Goal: Navigation & Orientation: Find specific page/section

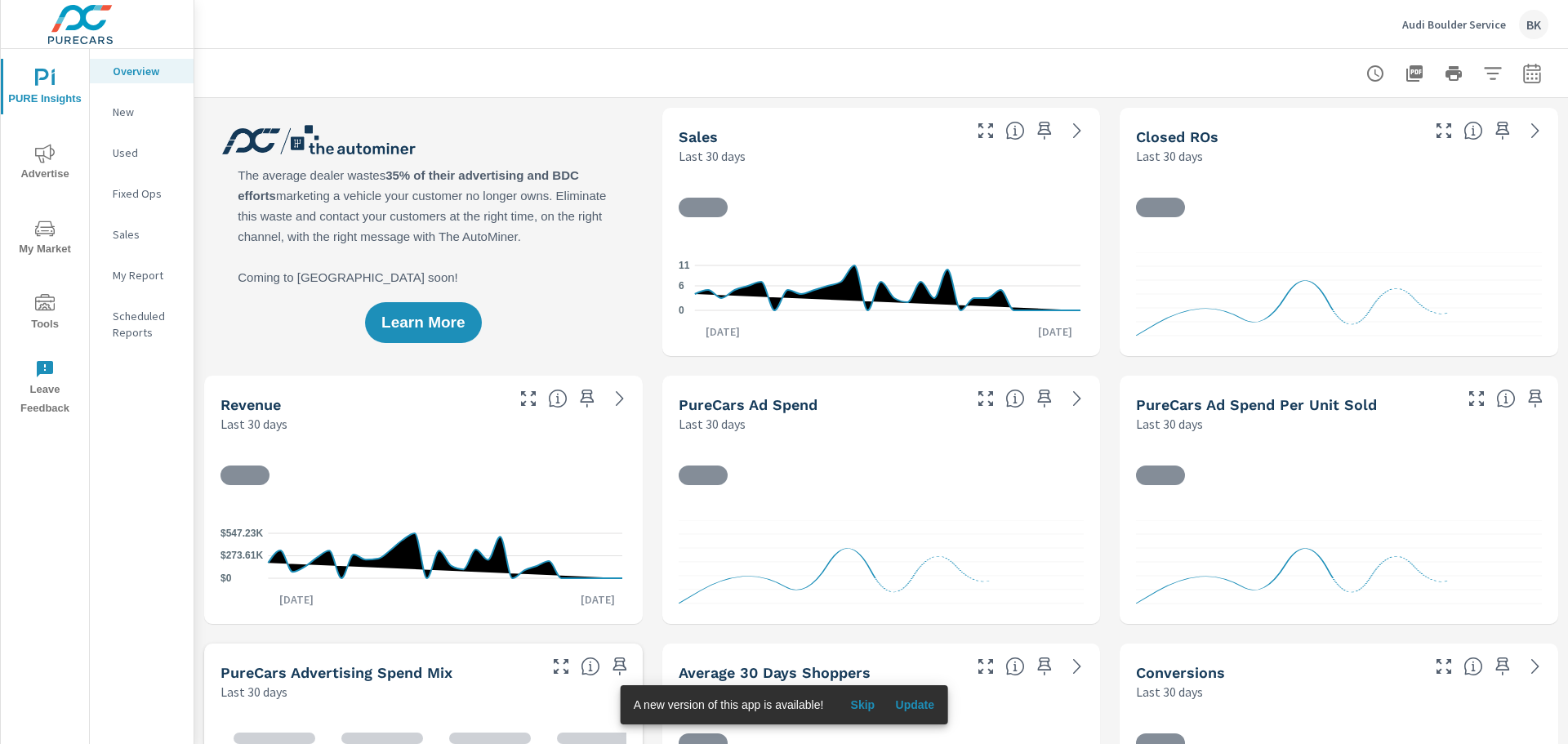
click at [132, 188] on p "Fixed Ops" at bounding box center [146, 193] width 68 height 16
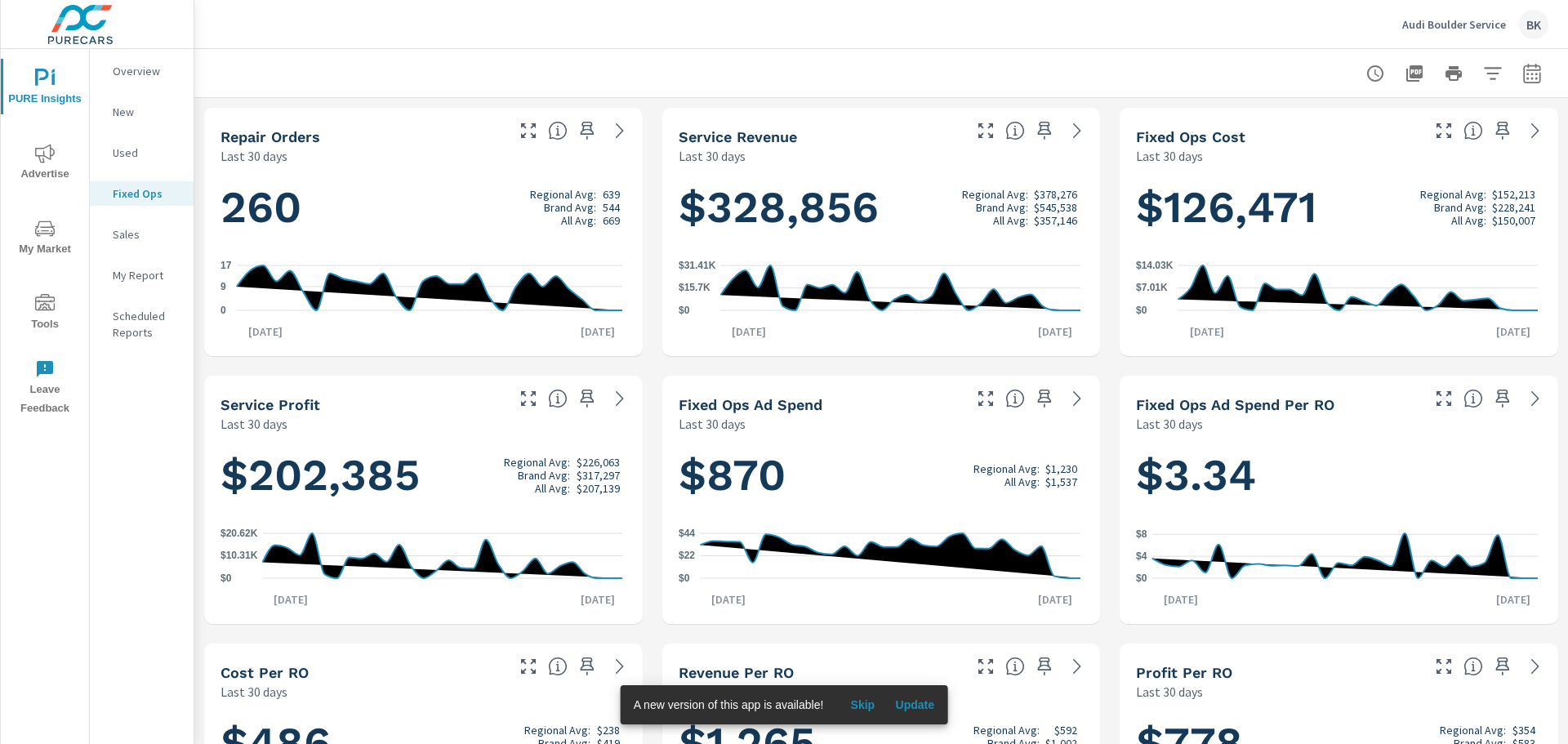
click at [41, 151] on icon "nav menu" at bounding box center [45, 153] width 20 height 20
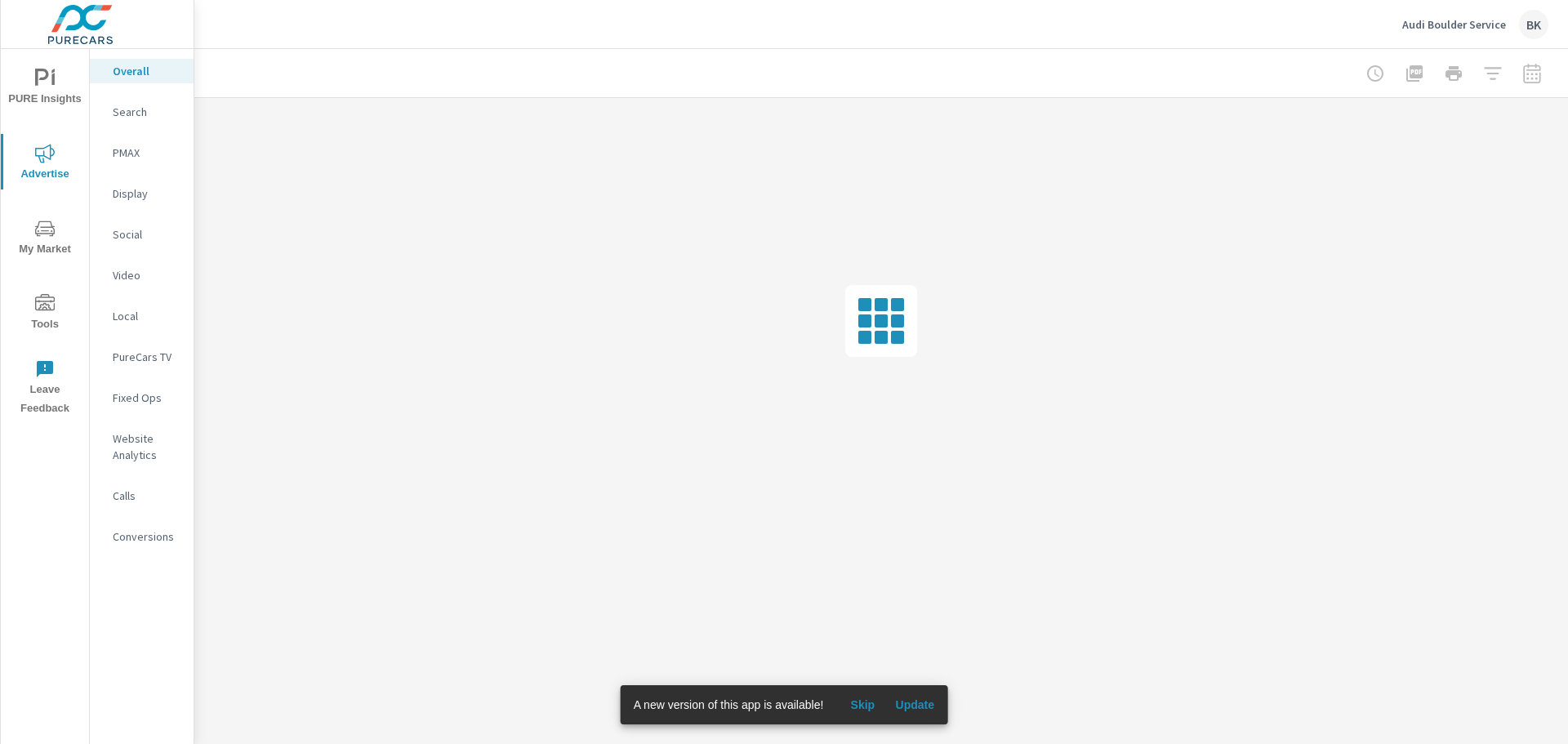
click at [138, 387] on div "Fixed Ops" at bounding box center [142, 397] width 104 height 25
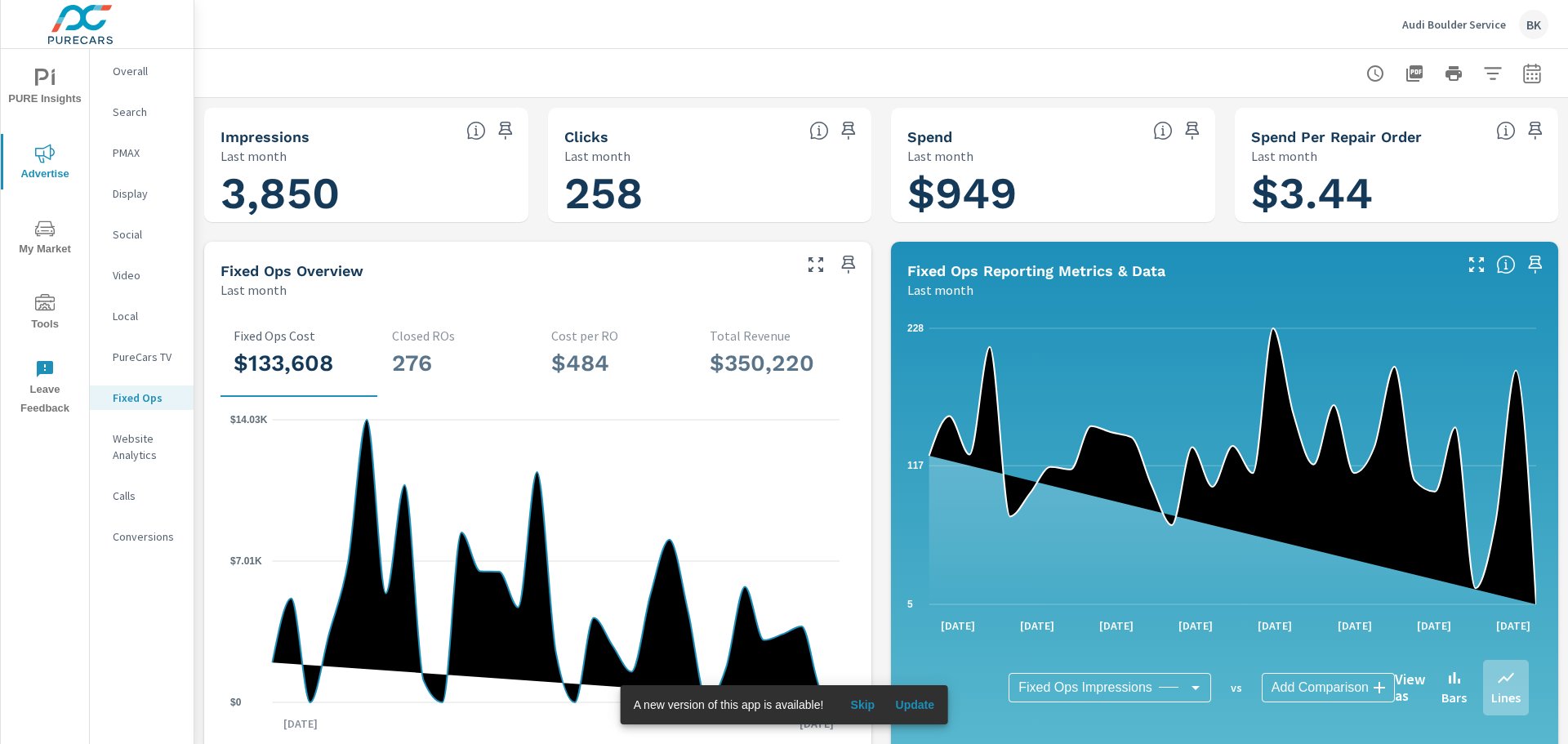
click at [1462, 26] on p "Audi Boulder Service" at bounding box center [1454, 24] width 104 height 15
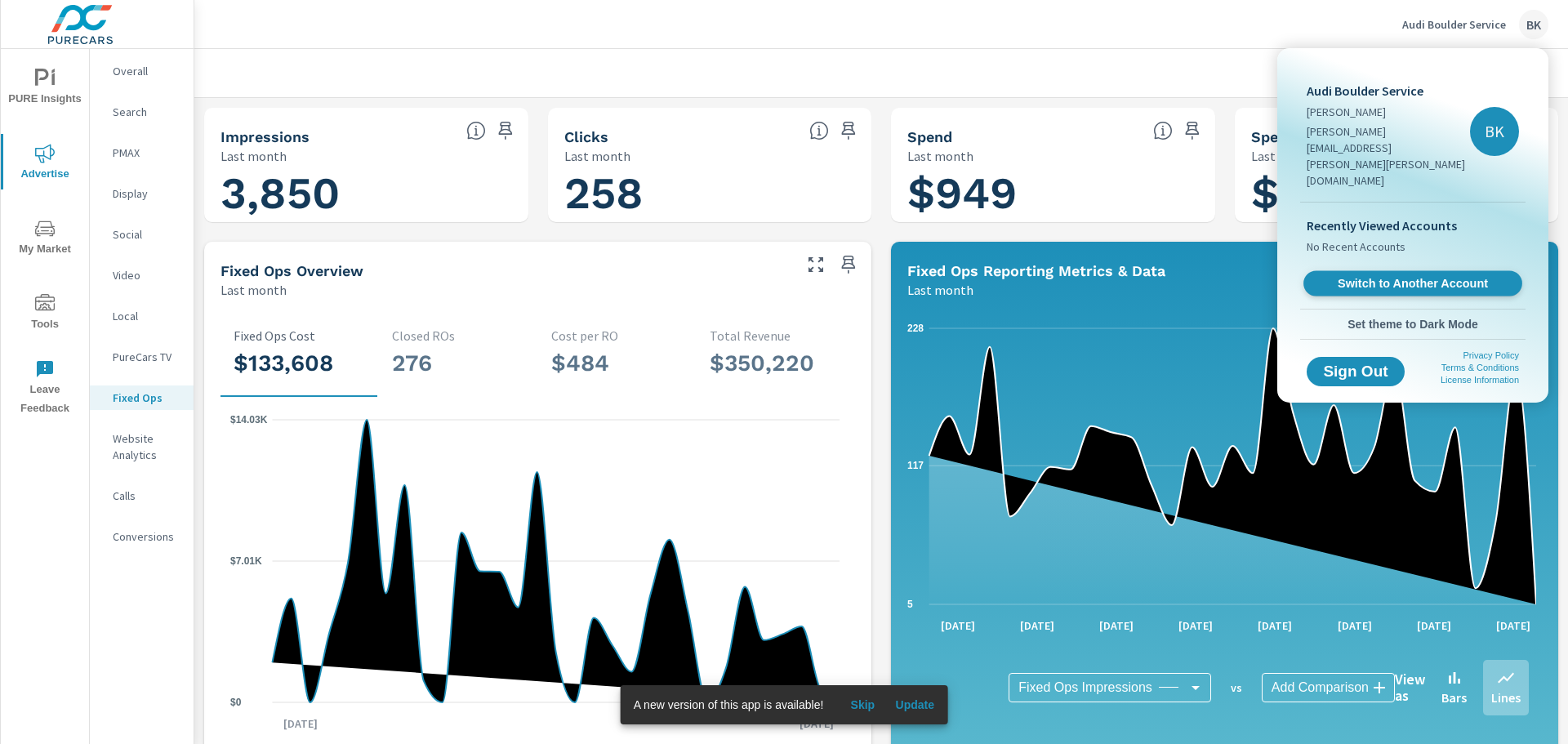
click at [1401, 276] on span "Switch to Another Account" at bounding box center [1412, 284] width 200 height 15
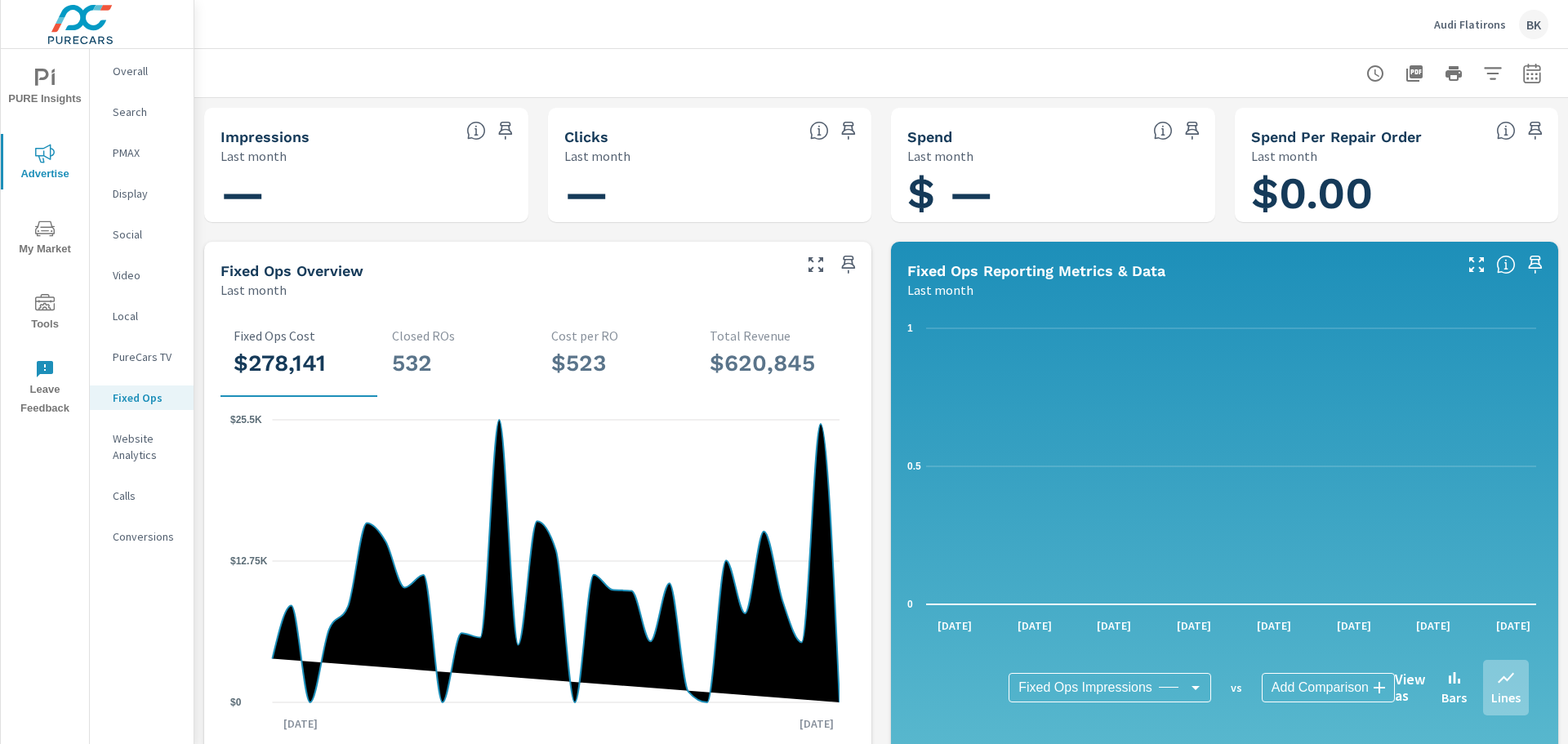
click at [130, 401] on p "Fixed Ops" at bounding box center [146, 397] width 68 height 16
click at [132, 107] on p "Search" at bounding box center [146, 112] width 68 height 16
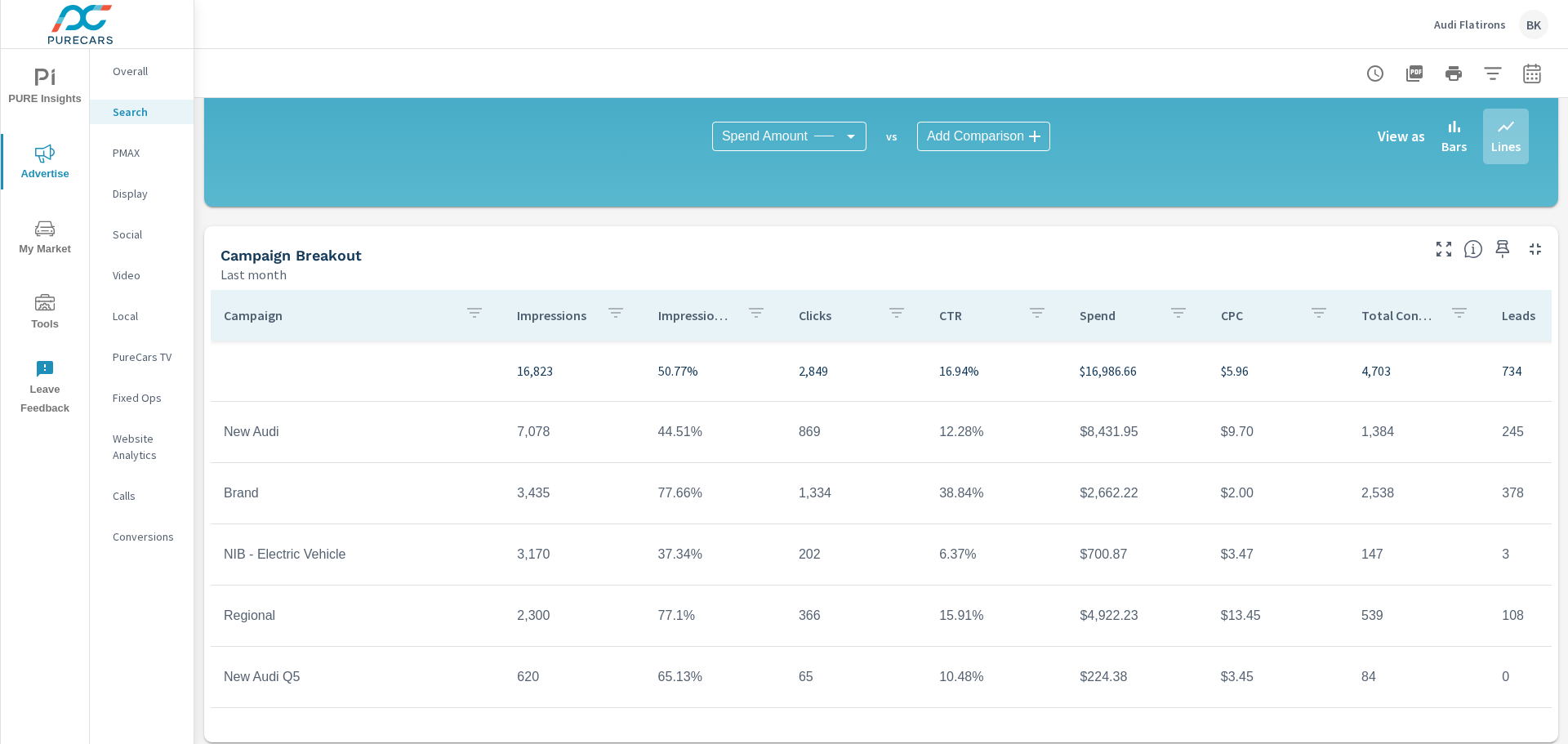
scroll to position [1095, 0]
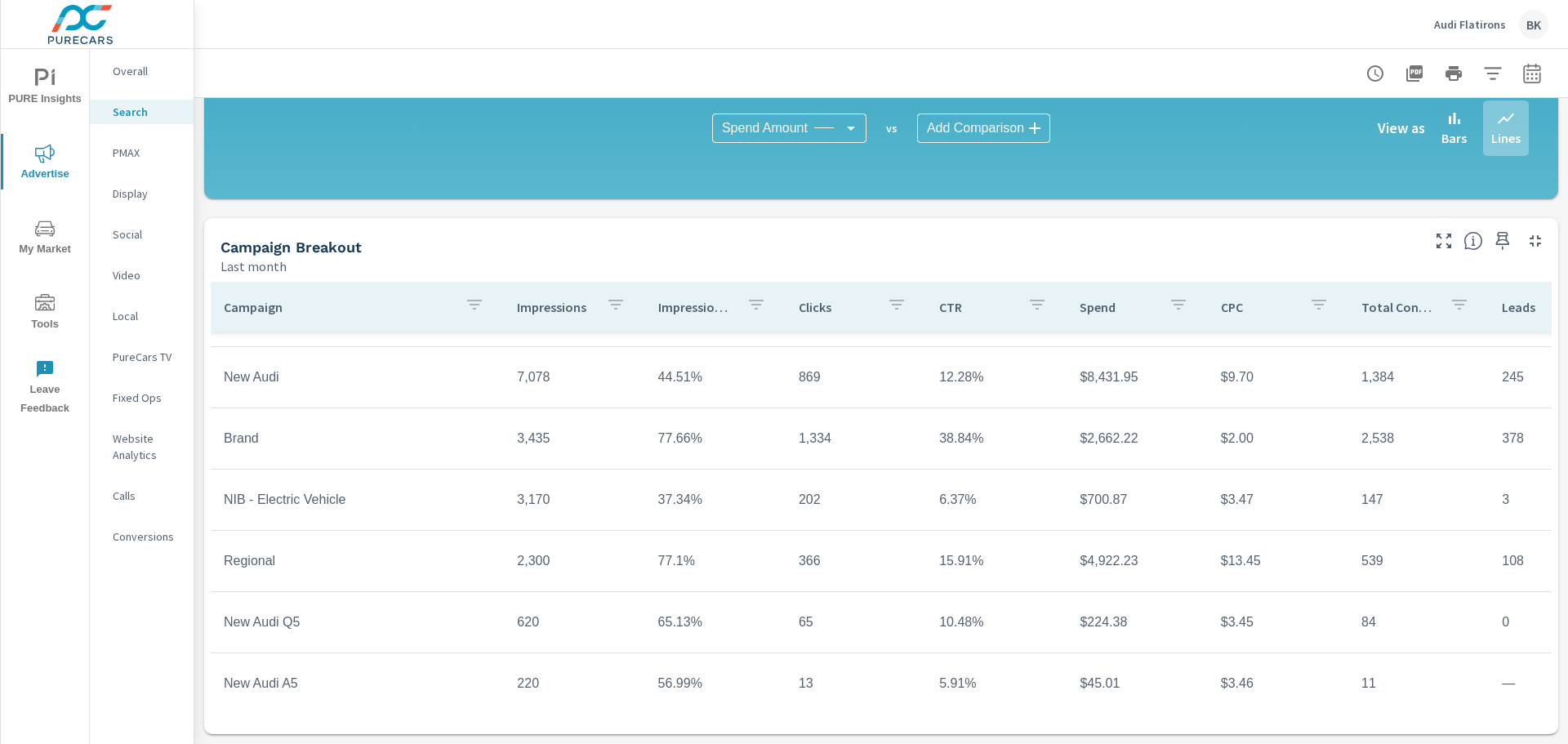
scroll to position [72, 0]
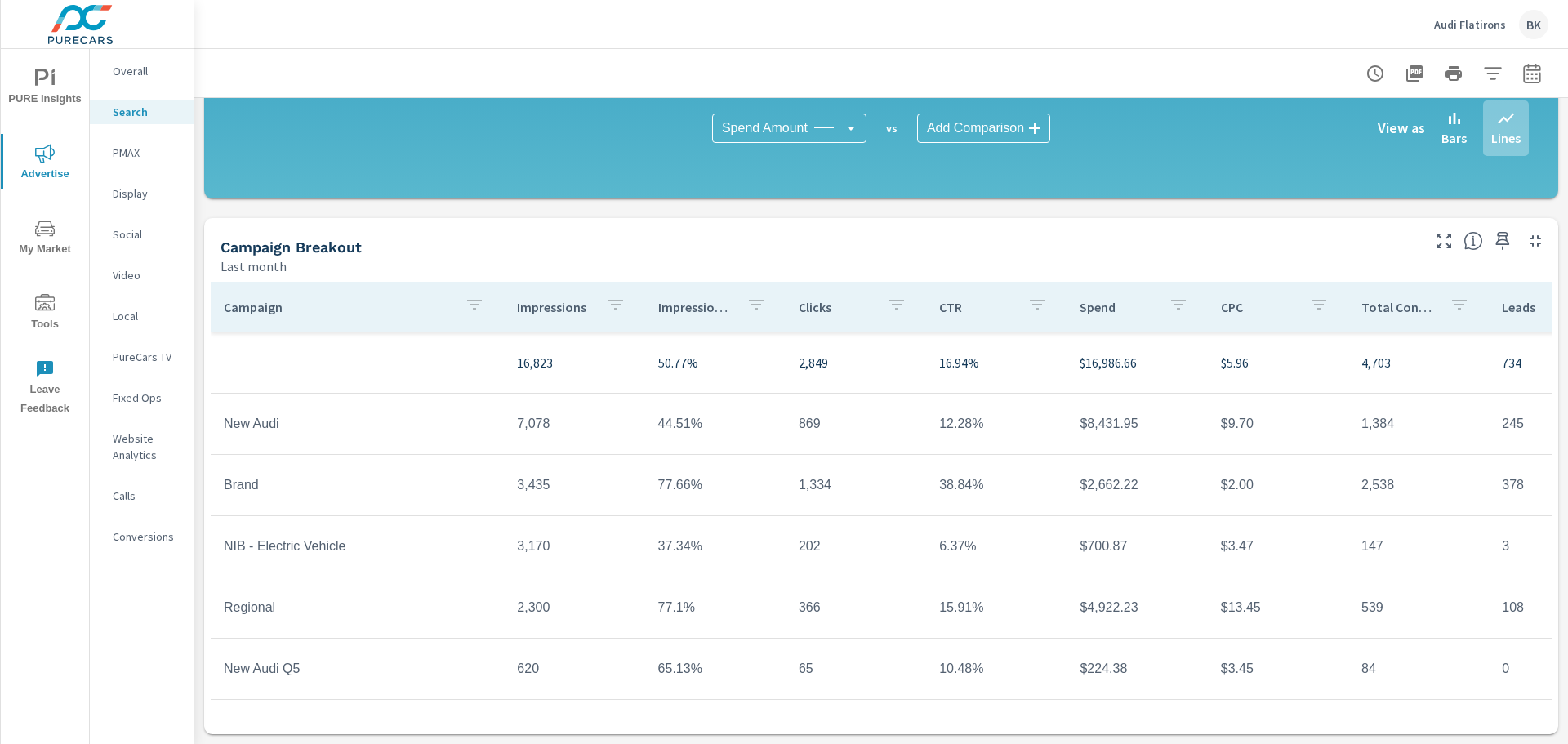
click at [139, 398] on p "Fixed Ops" at bounding box center [146, 397] width 68 height 16
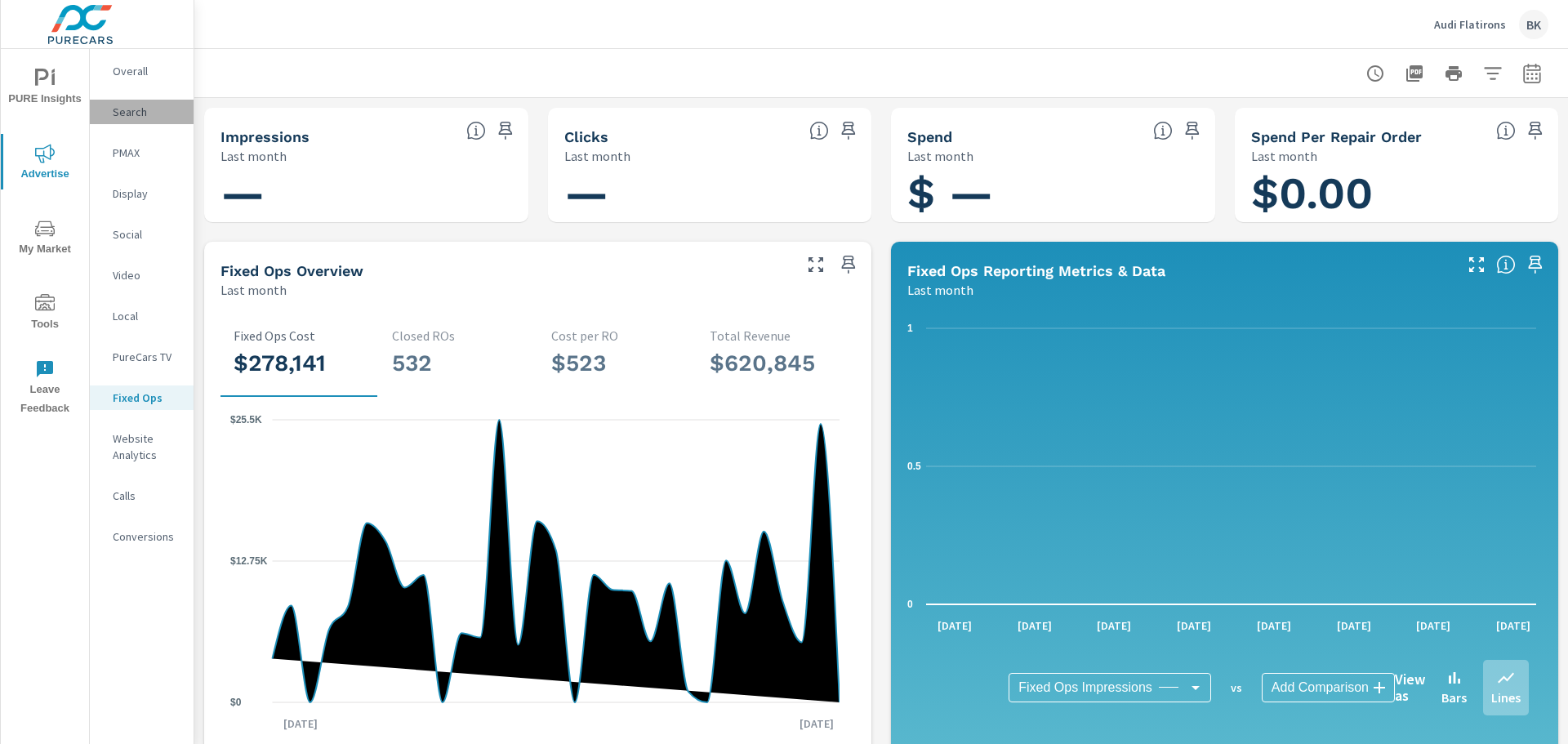
click at [133, 107] on p "Search" at bounding box center [146, 112] width 68 height 16
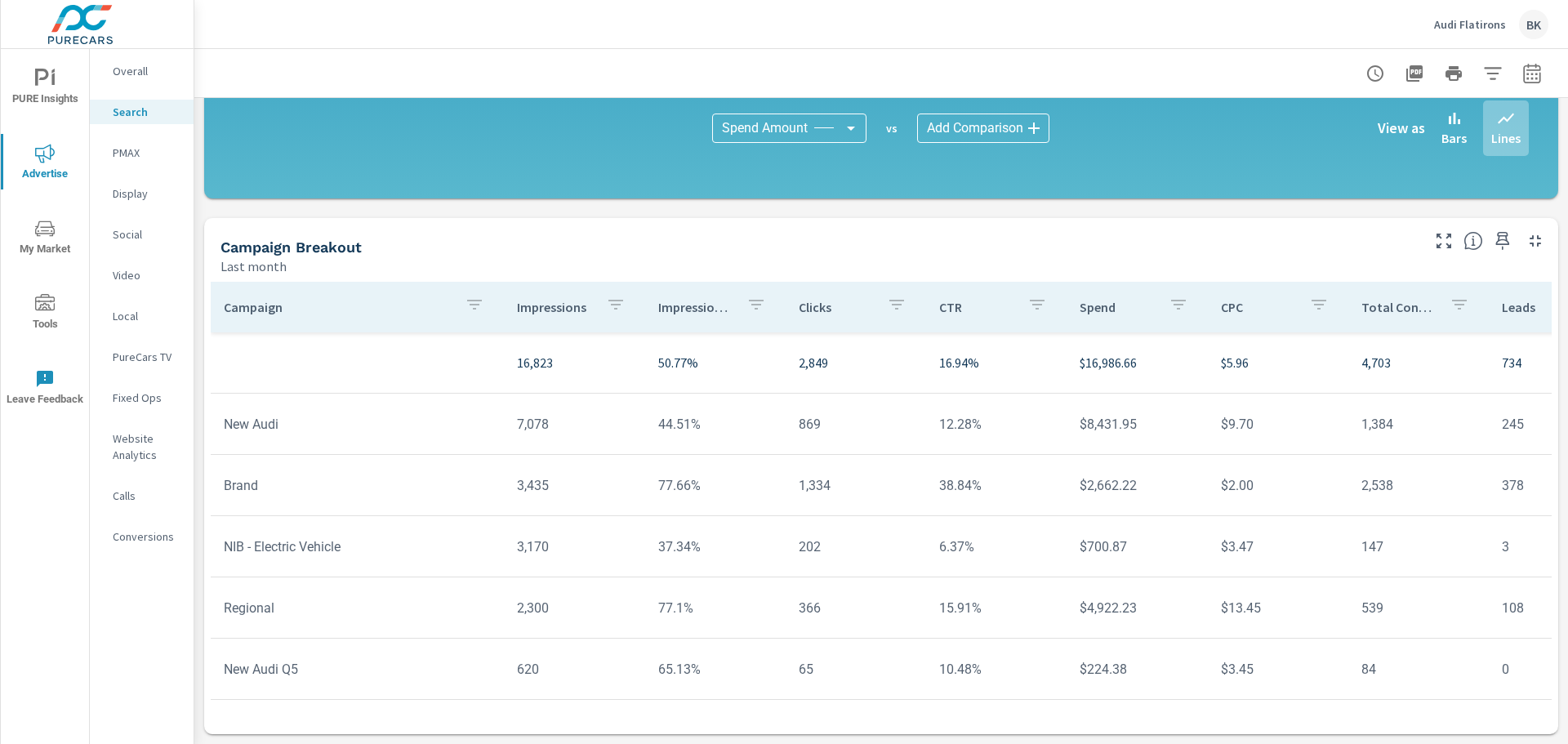
scroll to position [72, 0]
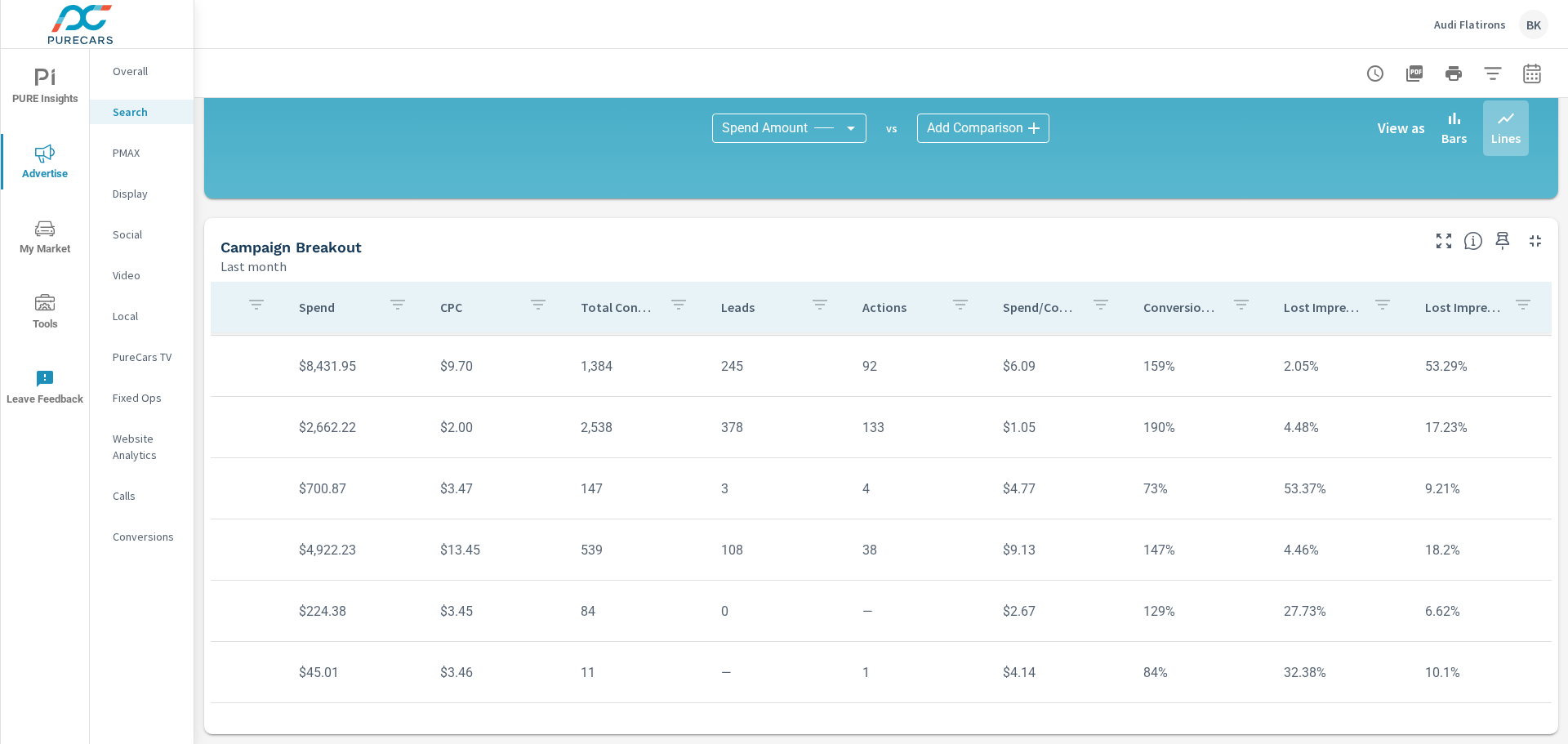
scroll to position [72, 781]
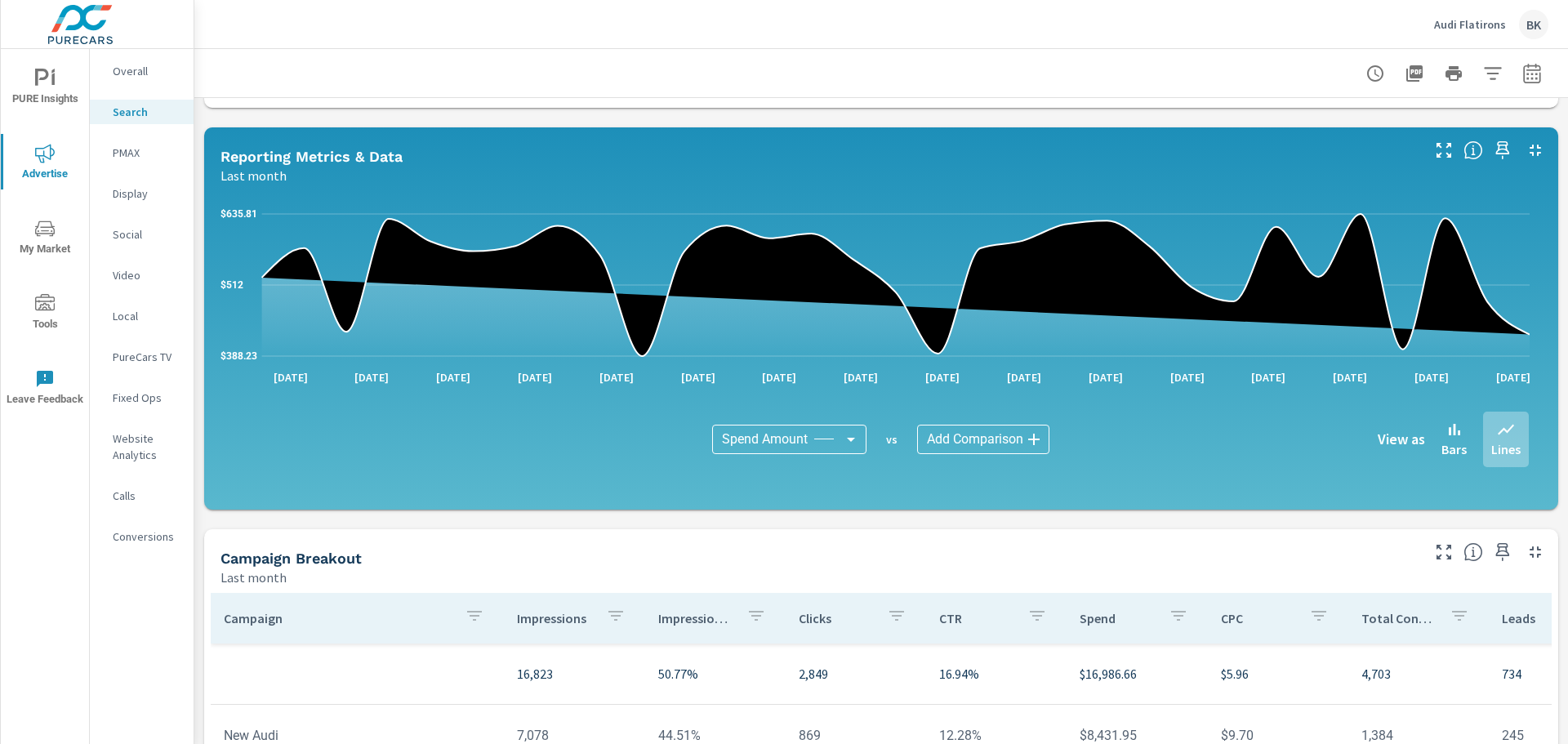
scroll to position [768, 0]
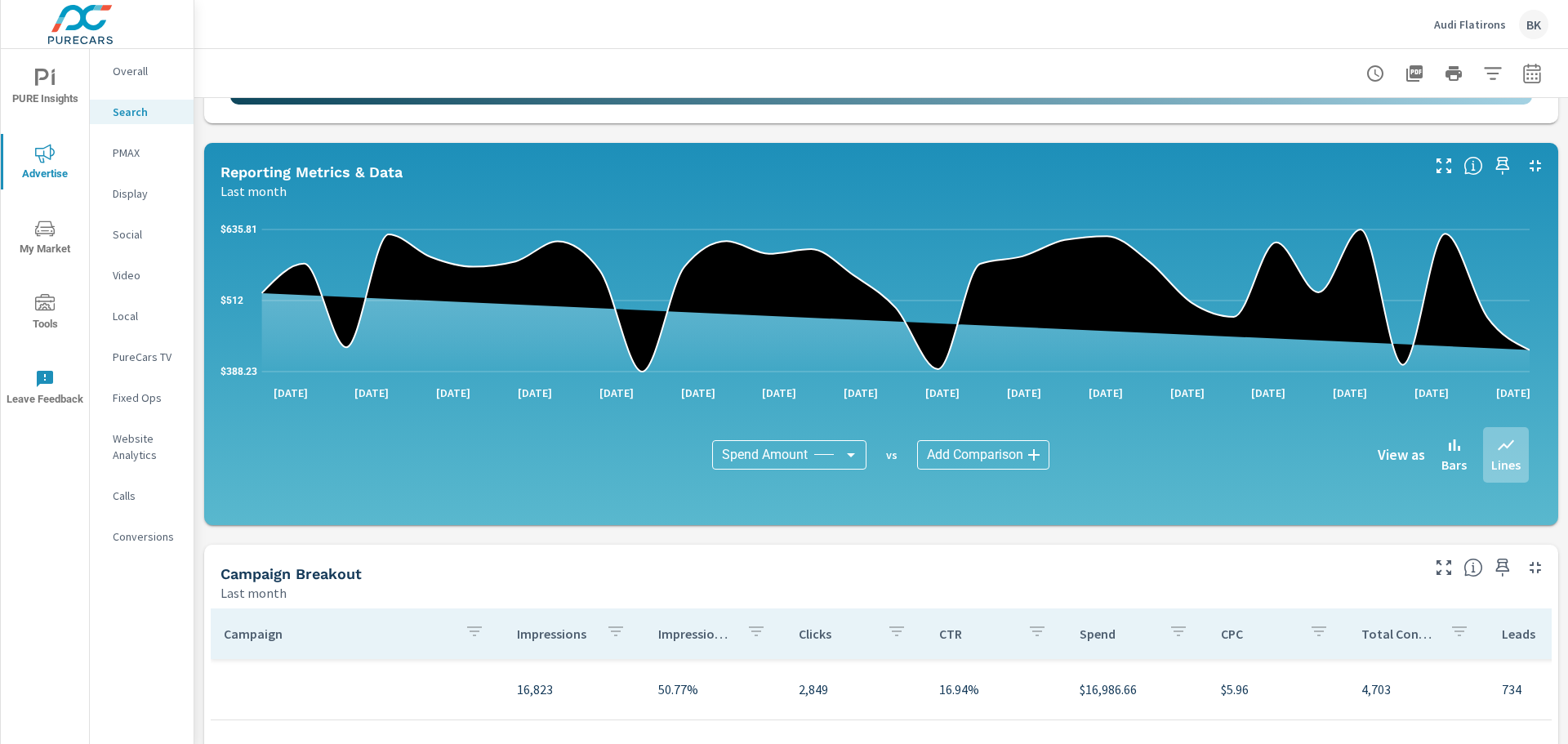
click at [132, 400] on p "Fixed Ops" at bounding box center [146, 397] width 68 height 16
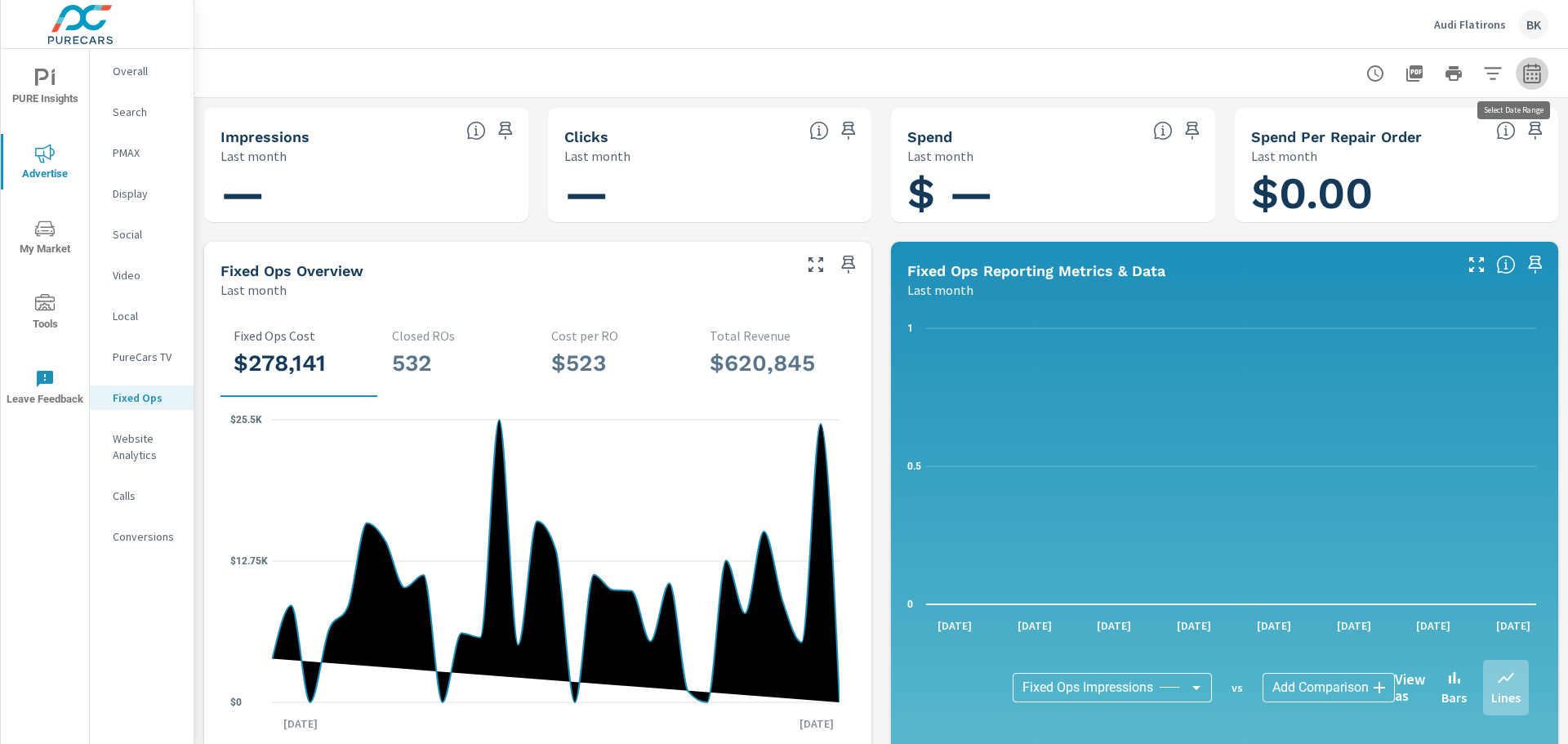
click at [1522, 71] on icon "button" at bounding box center [1532, 73] width 20 height 20
select select "Last month"
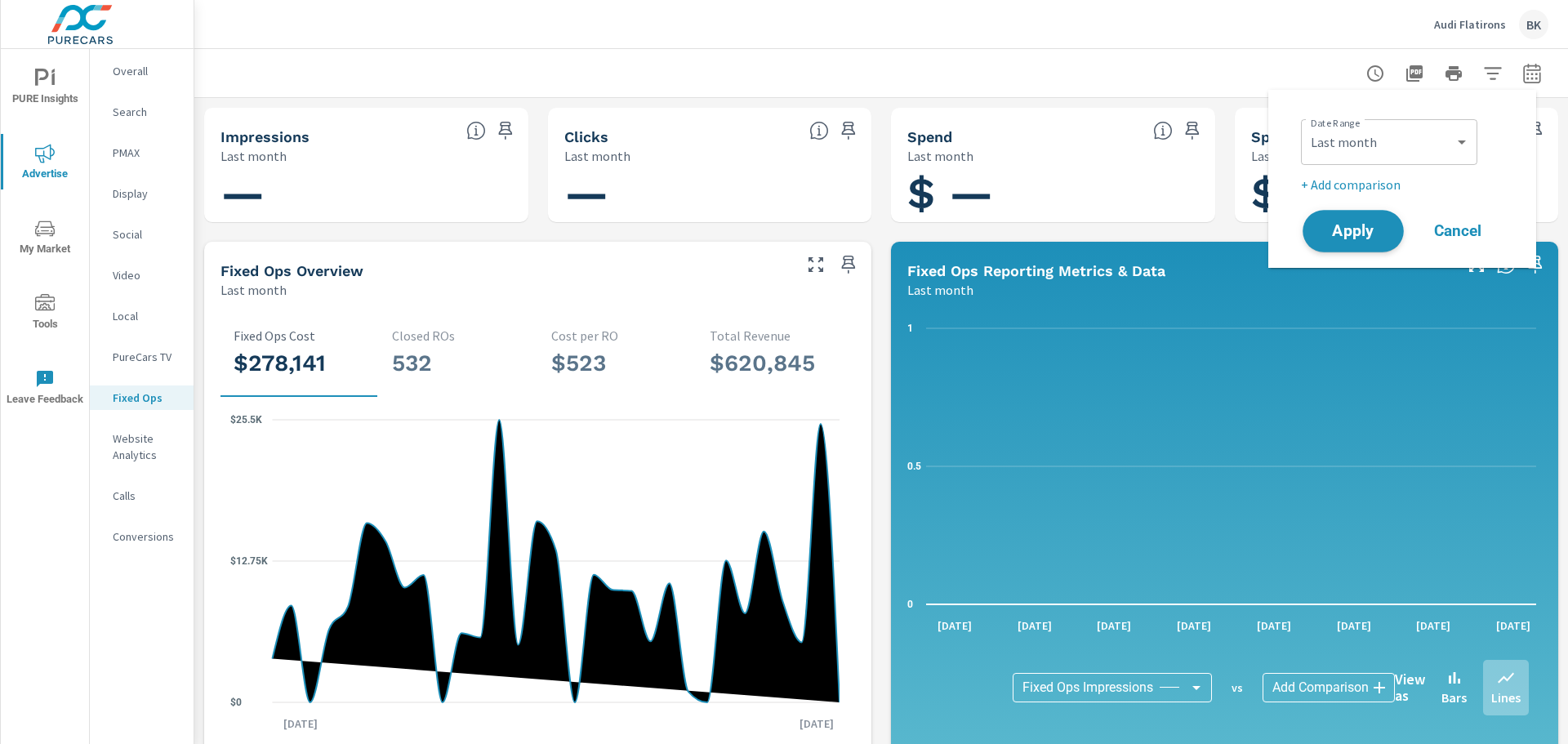
click at [1363, 236] on span "Apply" at bounding box center [1353, 231] width 67 height 15
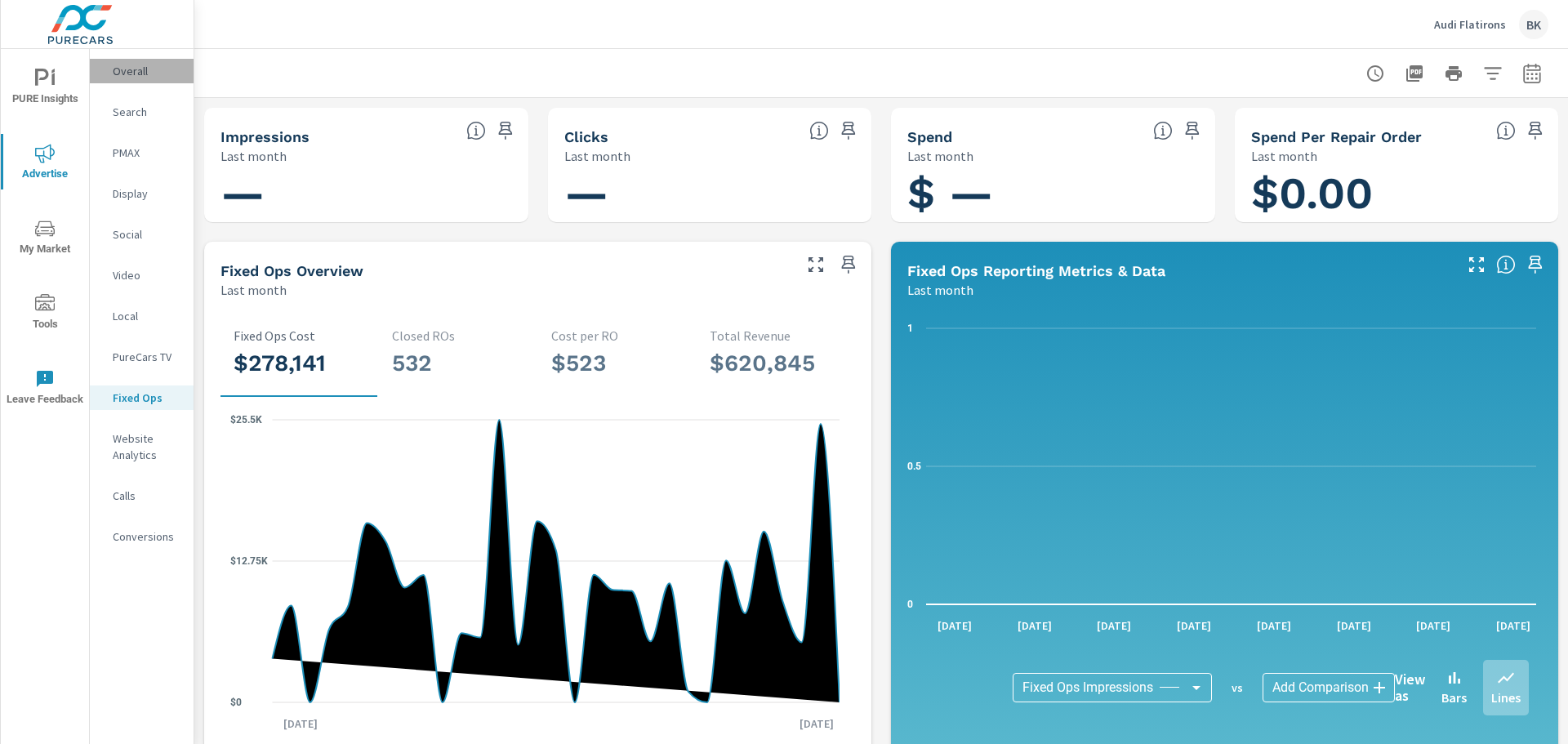
click at [130, 65] on p "Overall" at bounding box center [146, 70] width 68 height 16
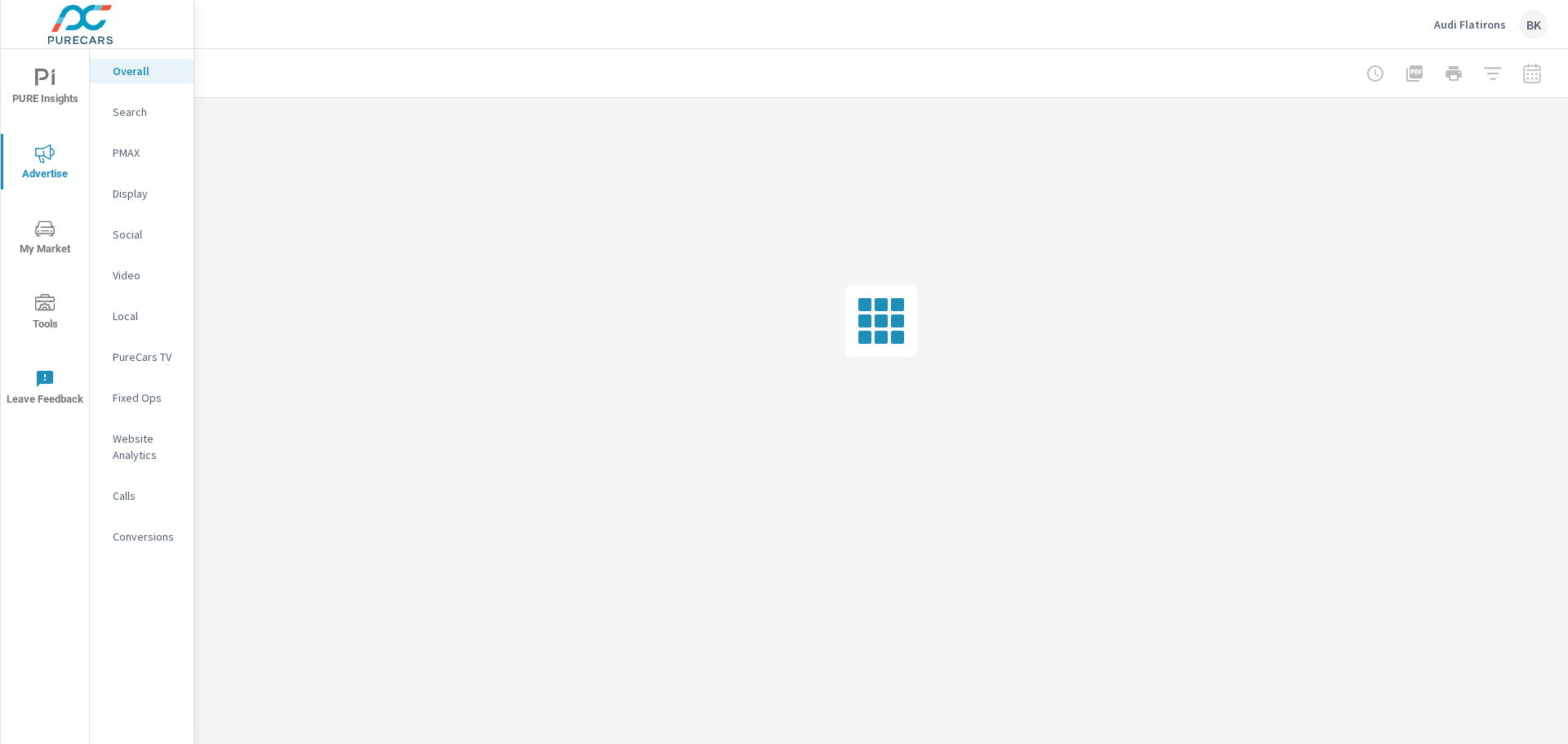
click at [41, 156] on icon "nav menu" at bounding box center [45, 153] width 20 height 19
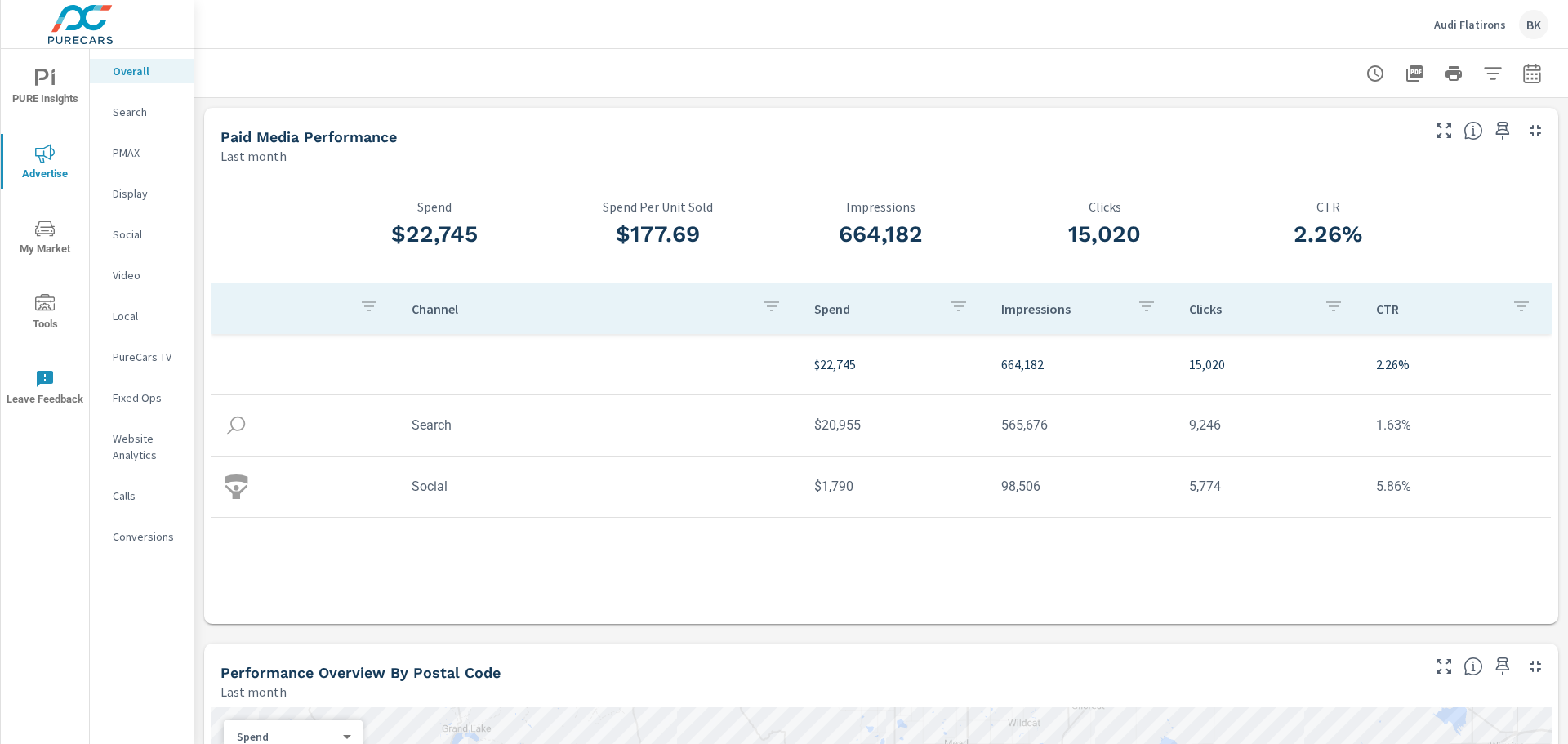
click at [426, 432] on td "Search" at bounding box center [600, 424] width 402 height 41
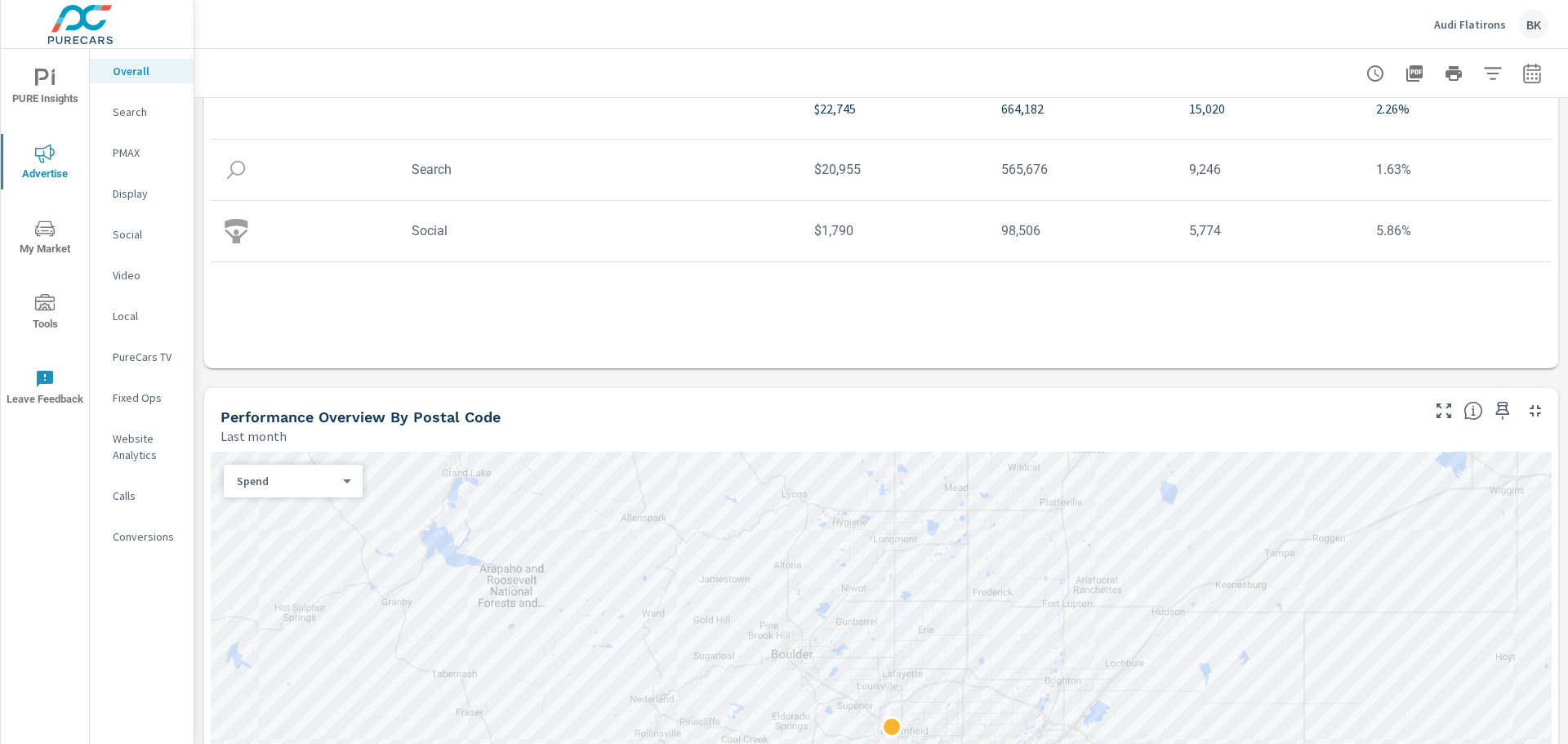
scroll to position [408, 0]
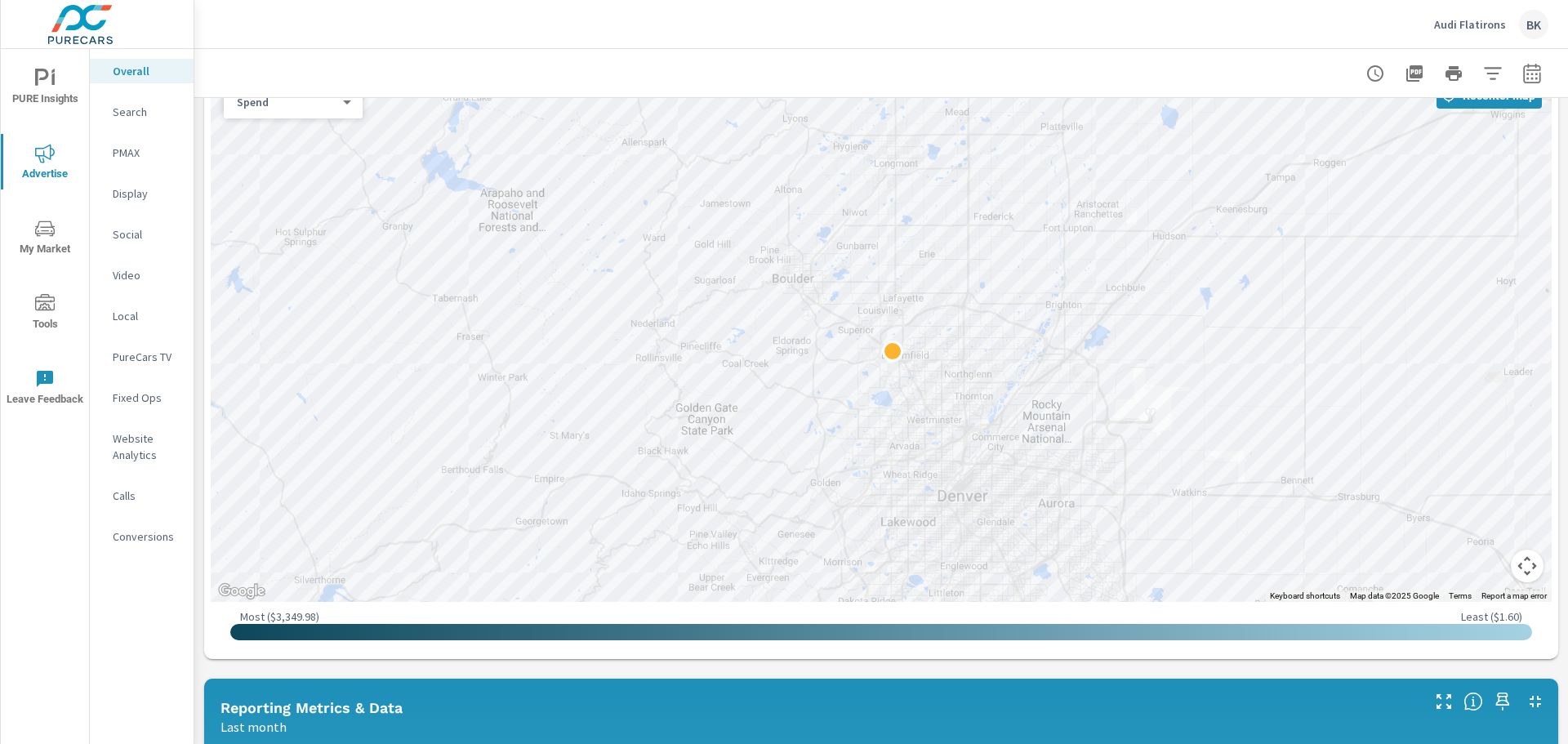
scroll to position [735, 0]
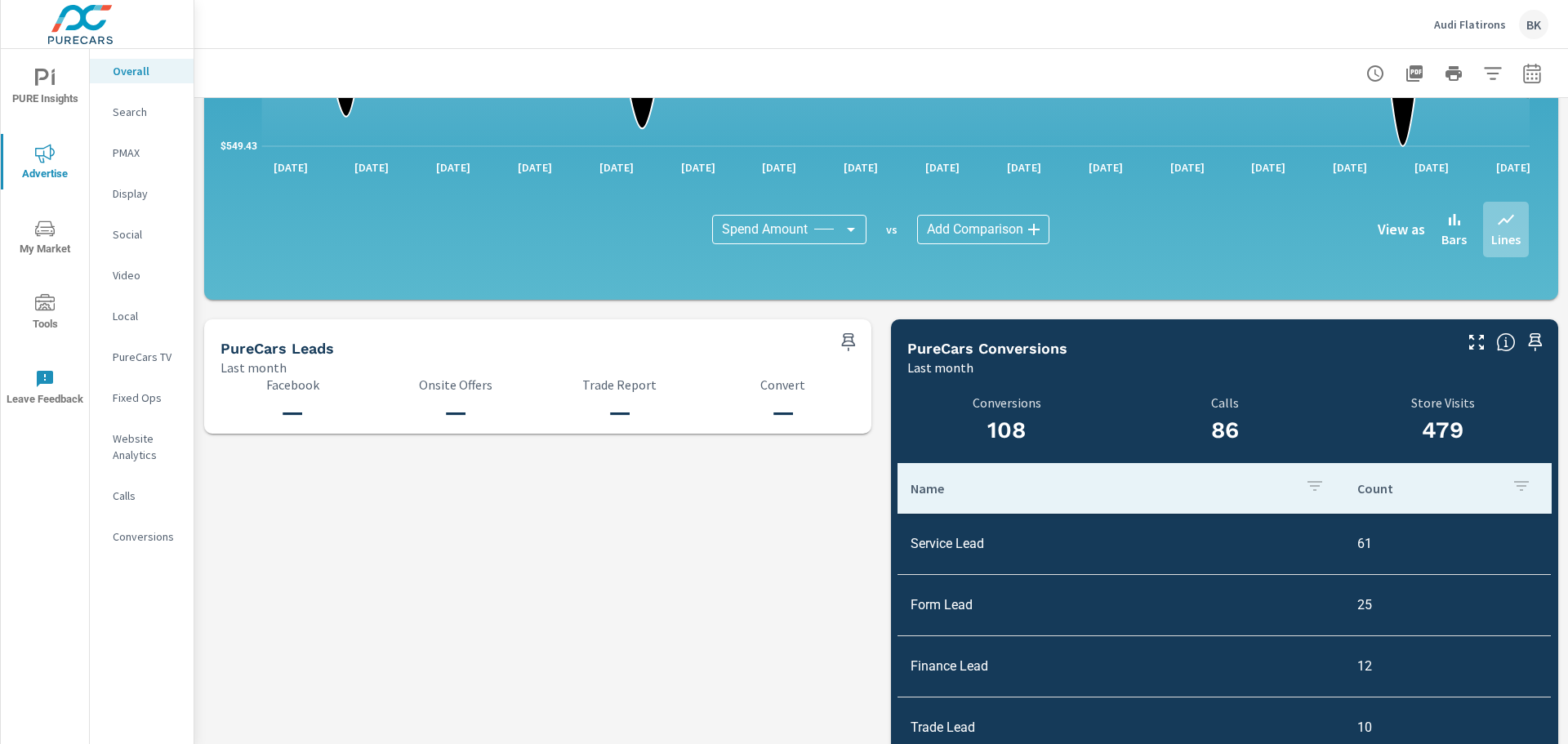
scroll to position [1630, 0]
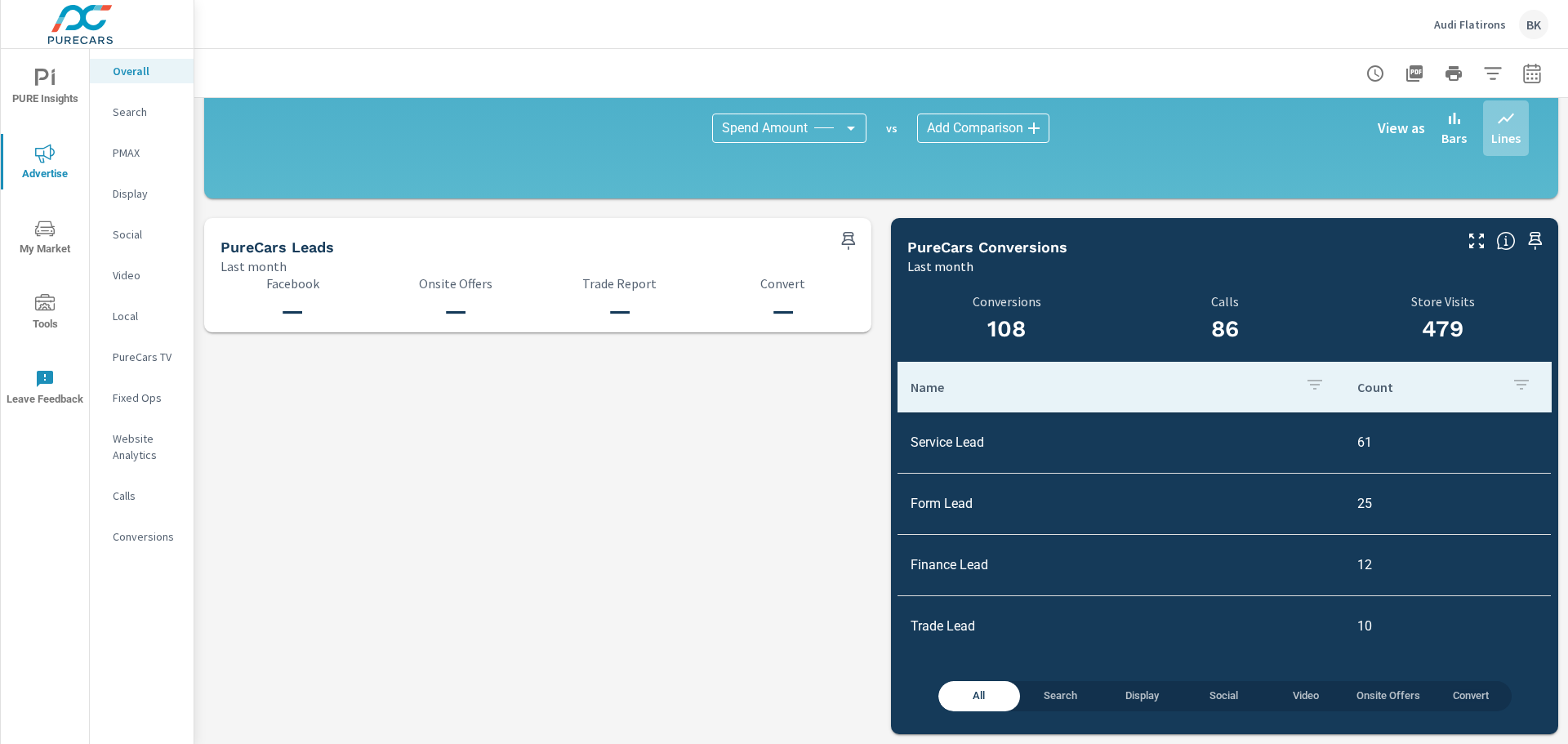
click at [120, 401] on p "Fixed Ops" at bounding box center [146, 397] width 68 height 16
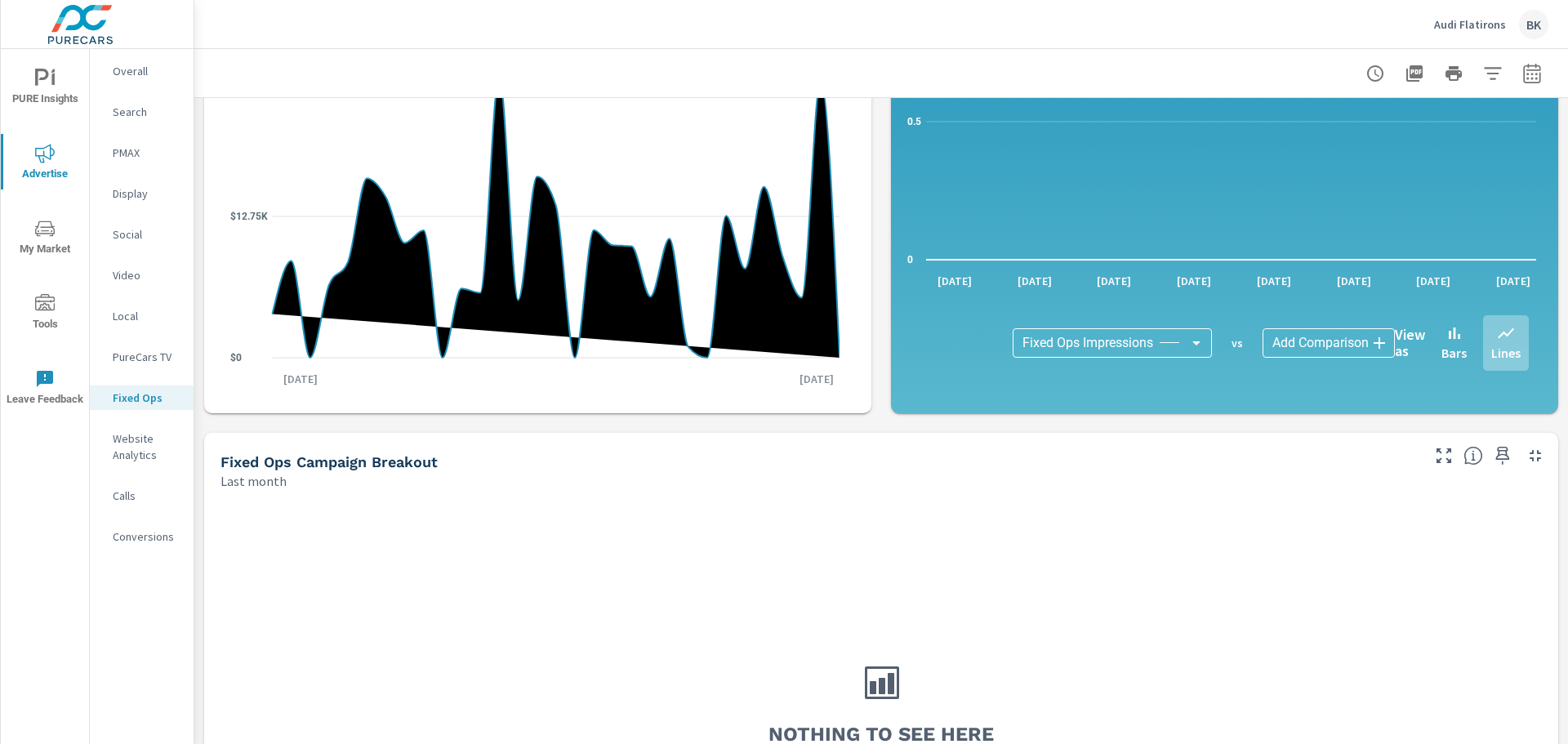
scroll to position [70, 0]
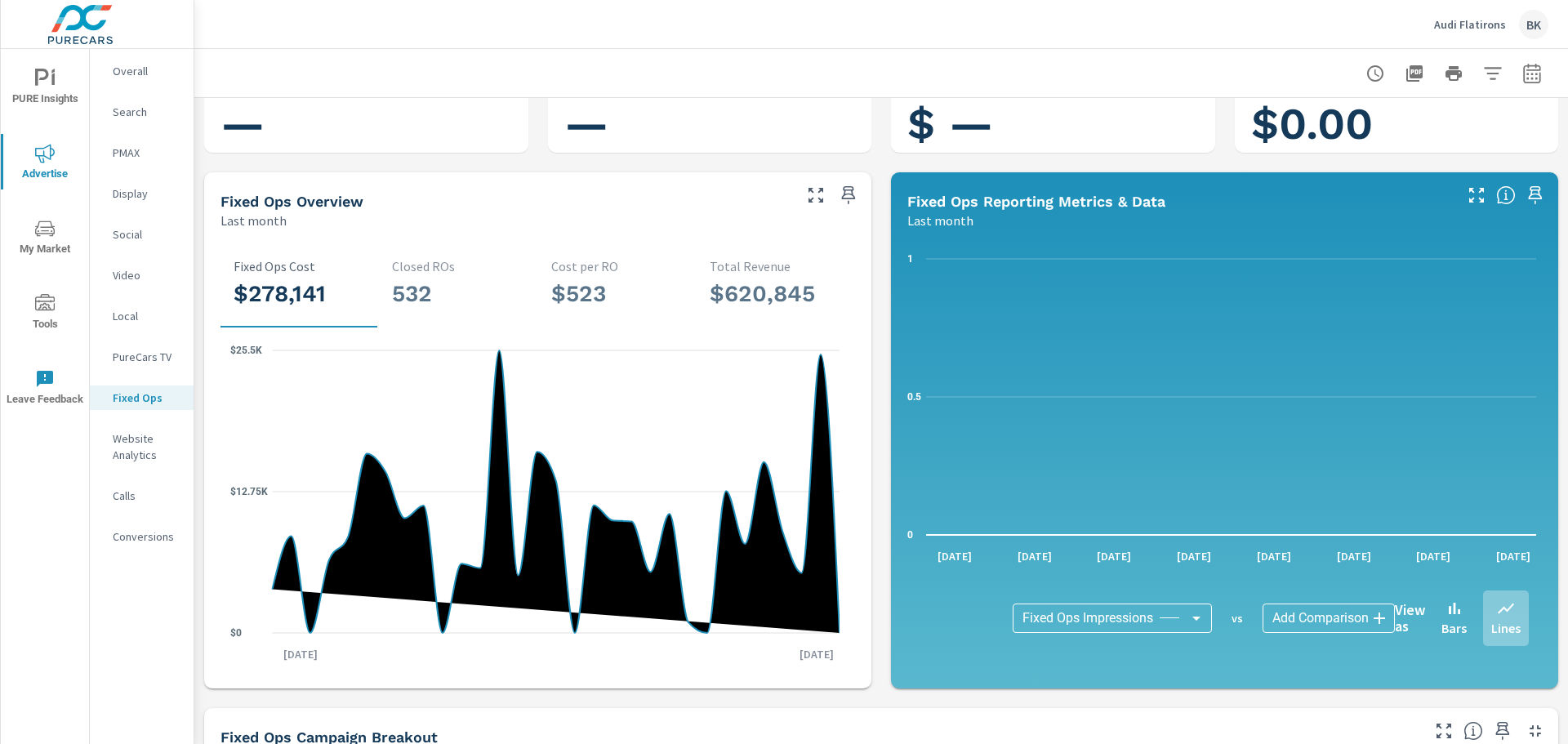
click at [133, 114] on p "Search" at bounding box center [146, 112] width 68 height 16
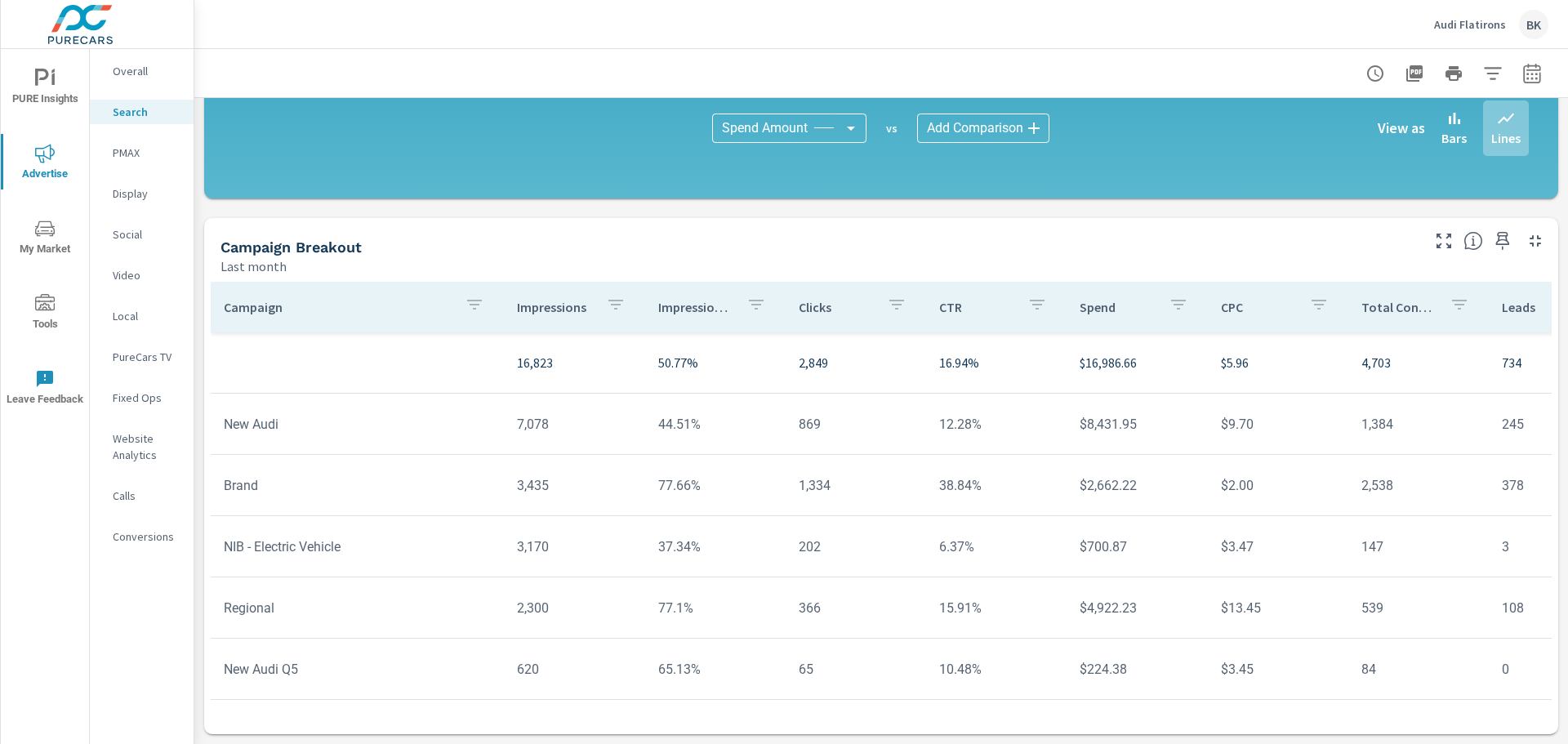
scroll to position [72, 0]
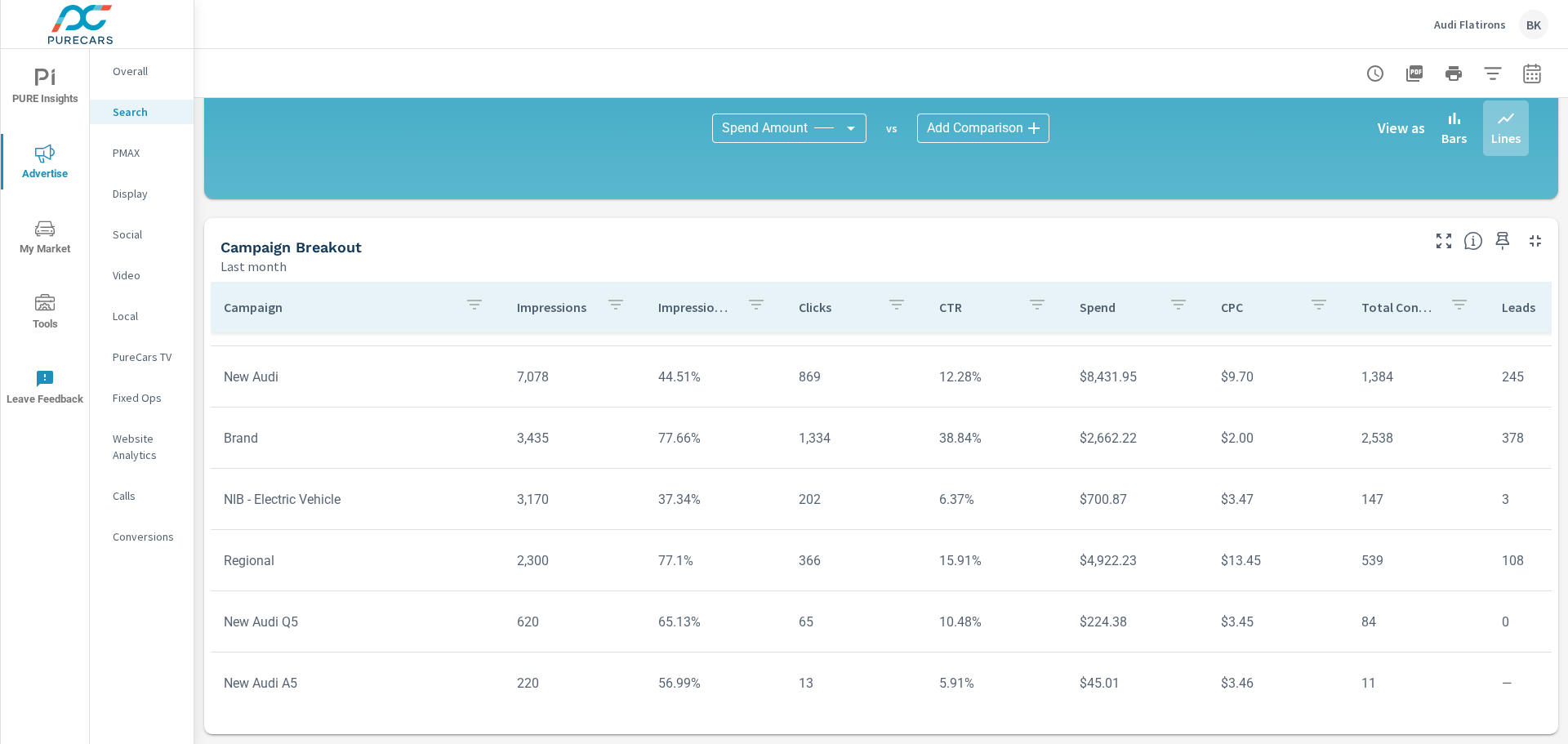
scroll to position [72, 0]
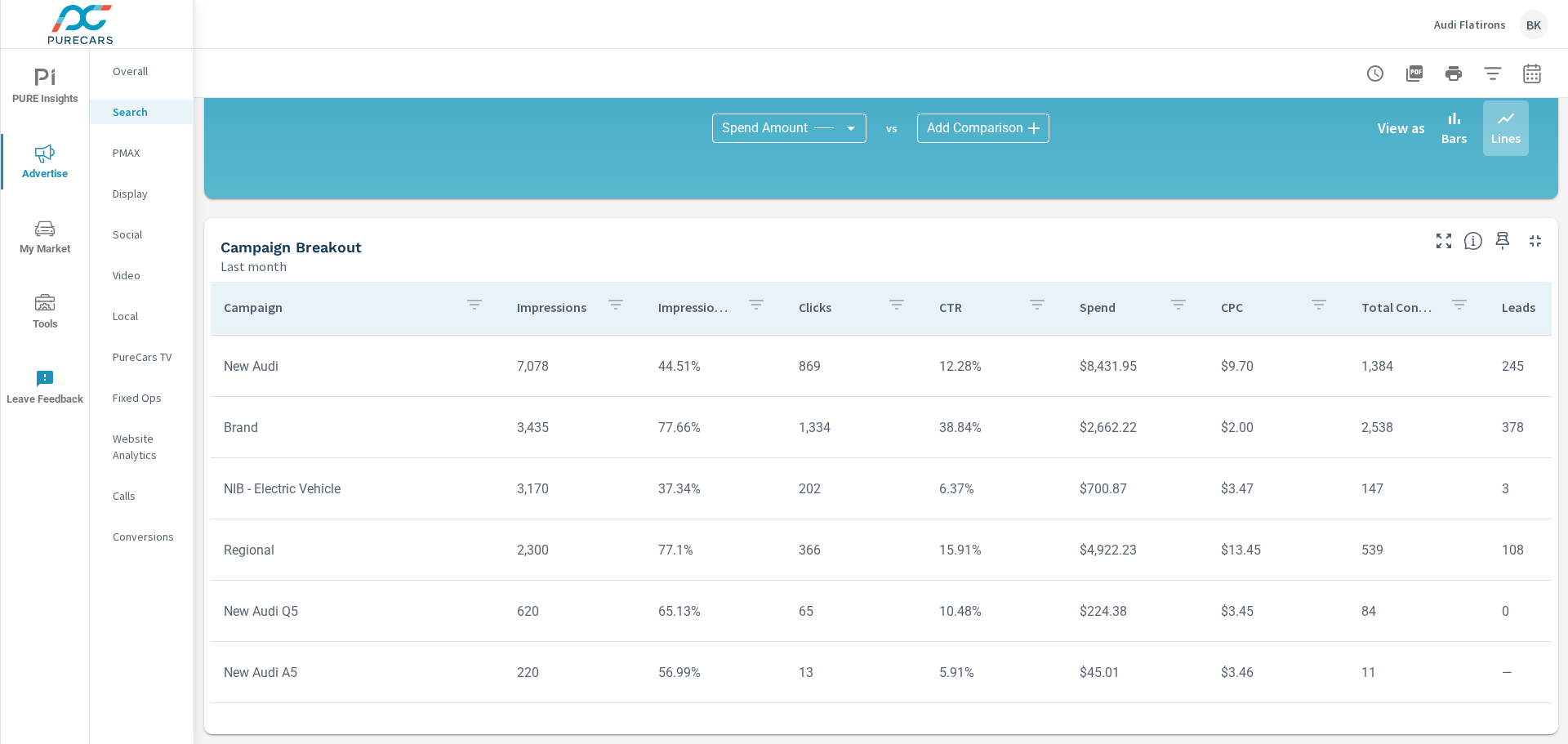
click at [132, 394] on p "Fixed Ops" at bounding box center [146, 397] width 68 height 16
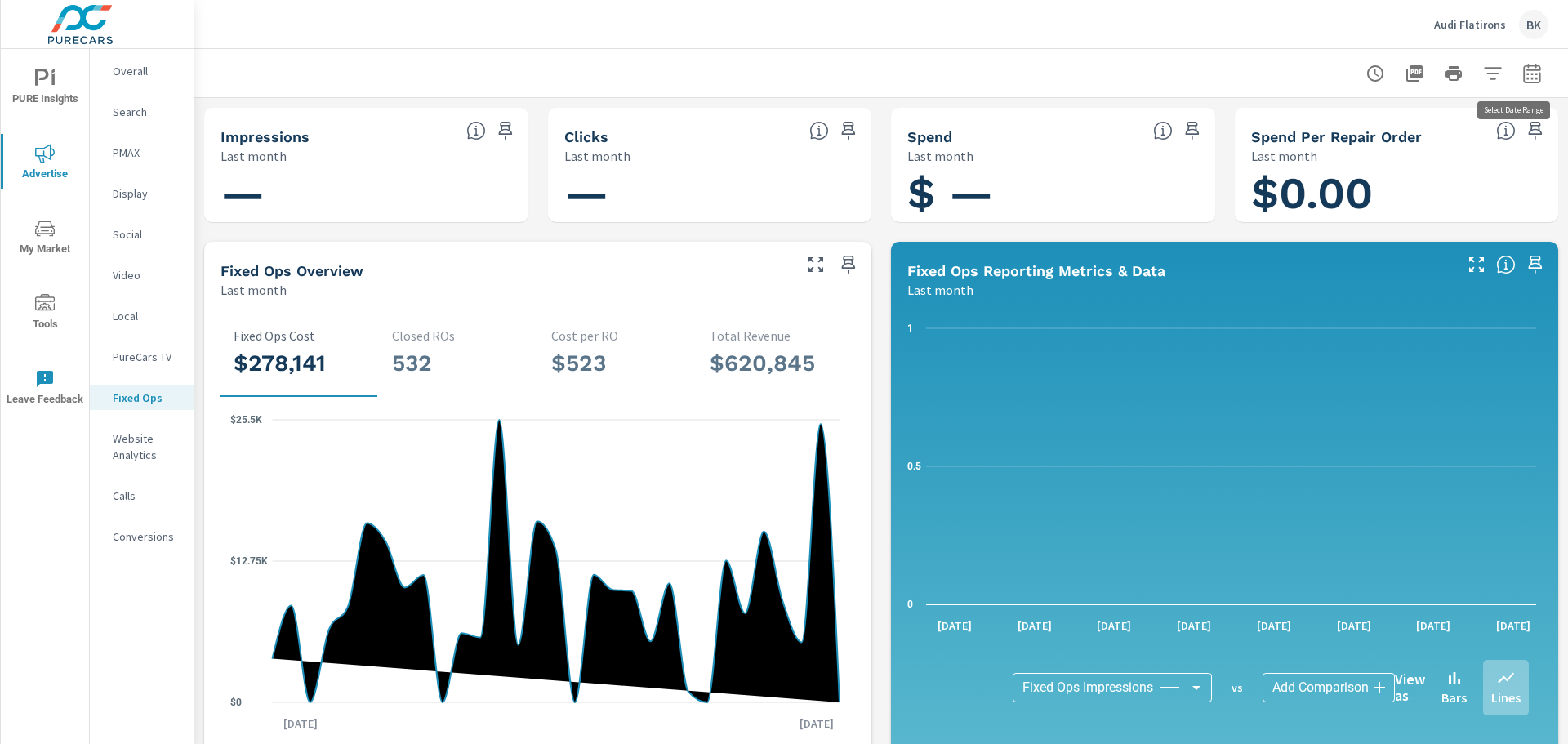
click at [1523, 78] on icon "button" at bounding box center [1532, 72] width 17 height 20
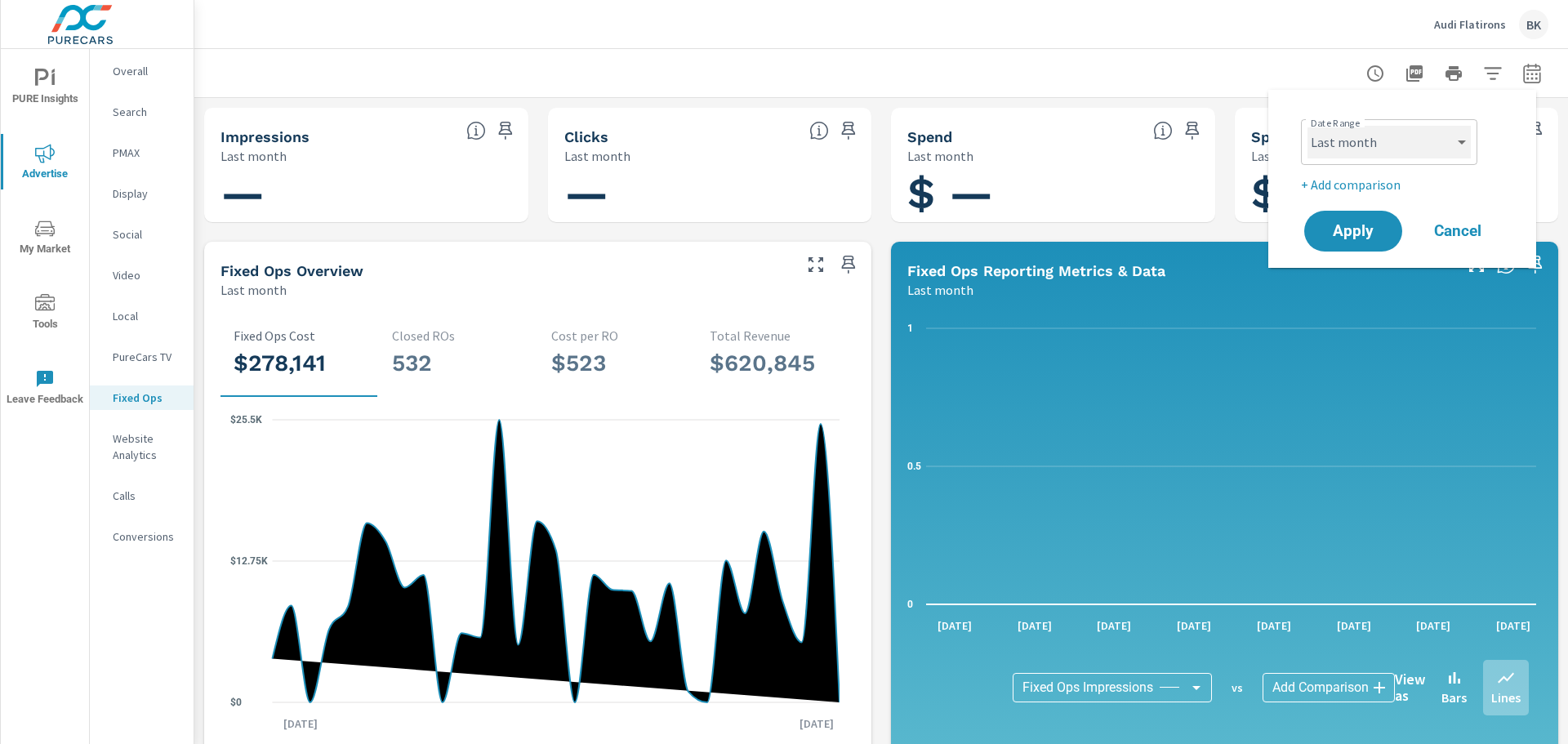
click at [1434, 142] on select "Custom Yesterday Last week Last 7 days Last 14 days Last 30 days Last 45 days L…" at bounding box center [1389, 142] width 163 height 33
click at [1308, 125] on select "Custom Yesterday Last week Last 7 days Last 14 days Last 30 days Last 45 days L…" at bounding box center [1389, 142] width 163 height 33
select select "Last 9 months"
click at [1357, 218] on button "Apply" at bounding box center [1353, 230] width 101 height 42
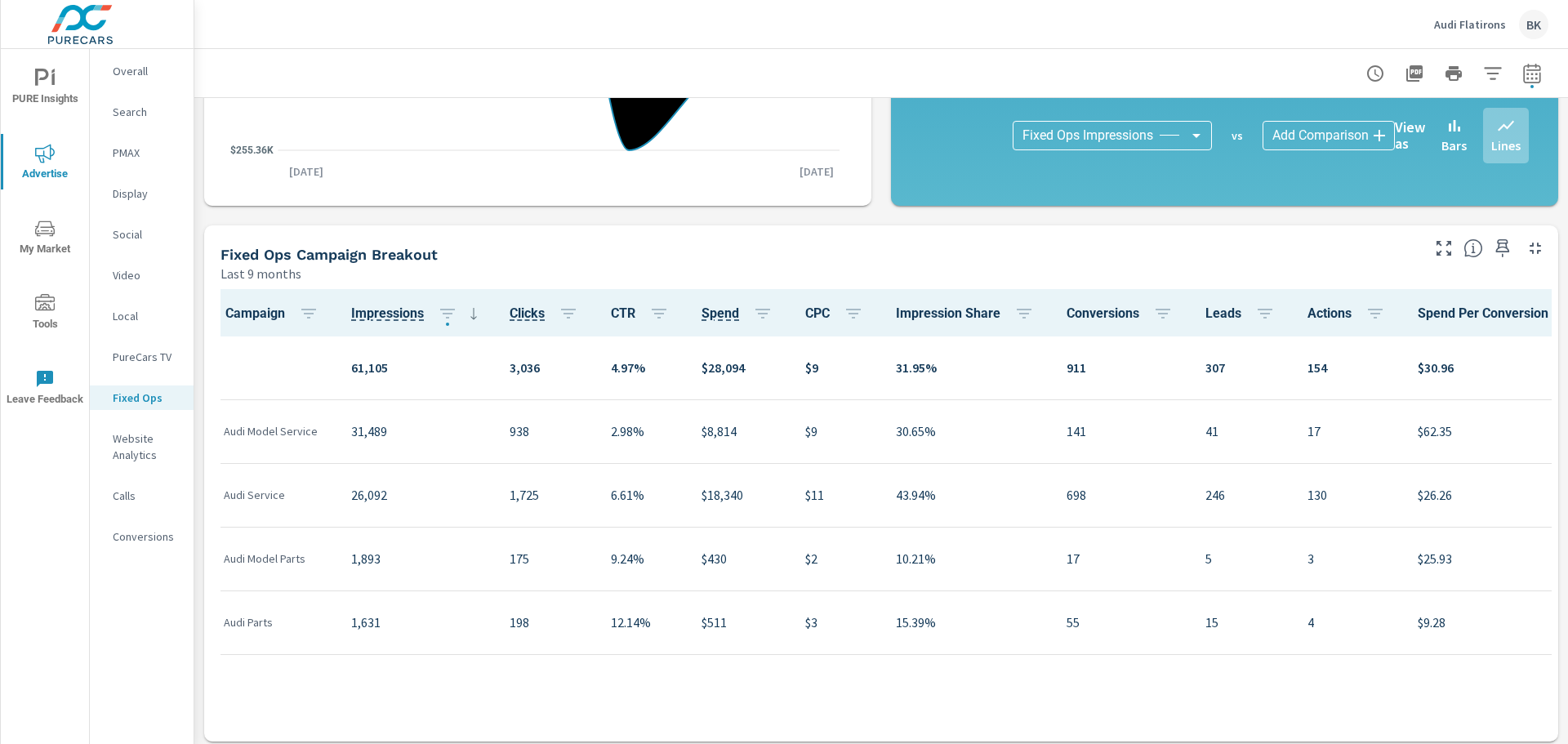
scroll to position [559, 0]
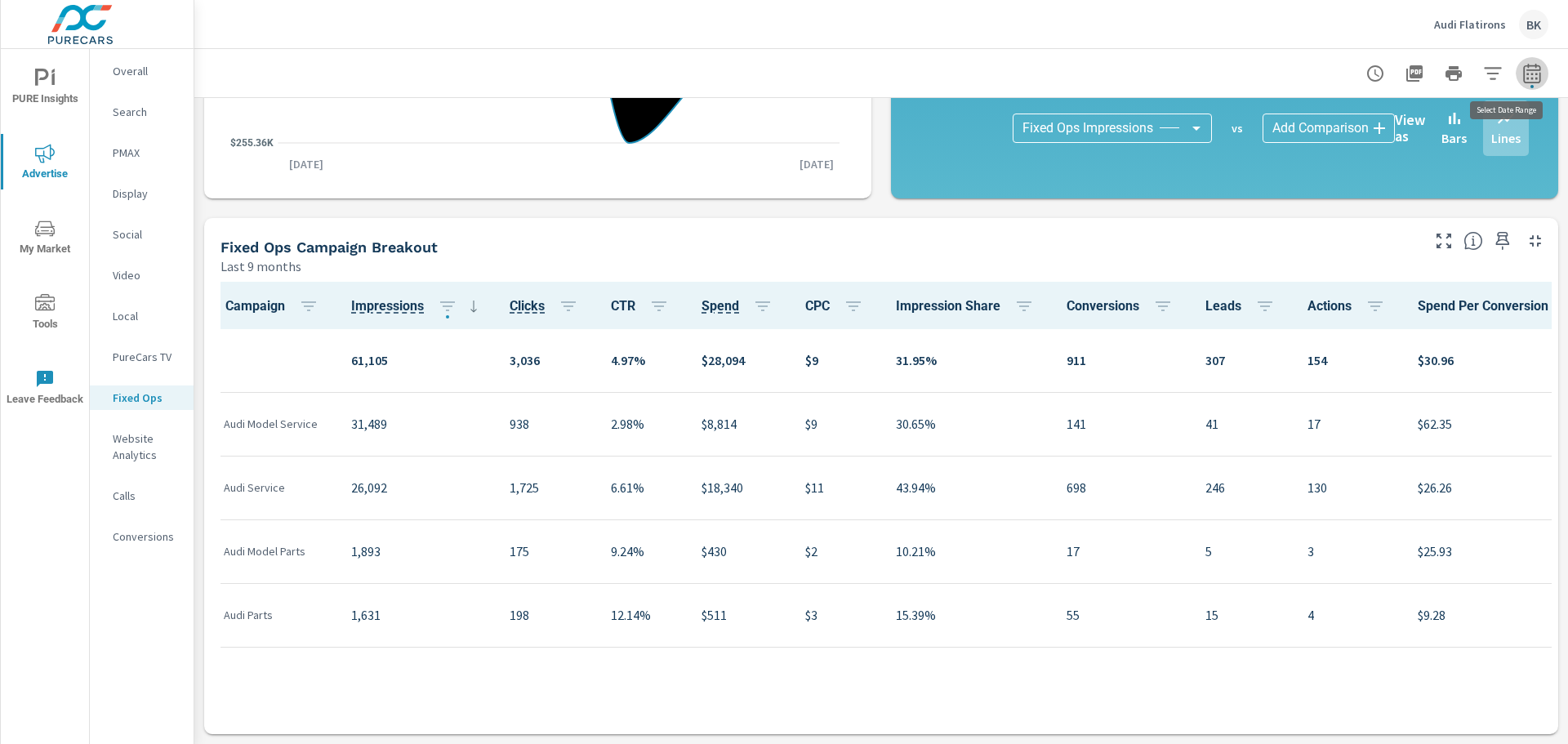
click at [1522, 69] on icon "button" at bounding box center [1532, 73] width 20 height 20
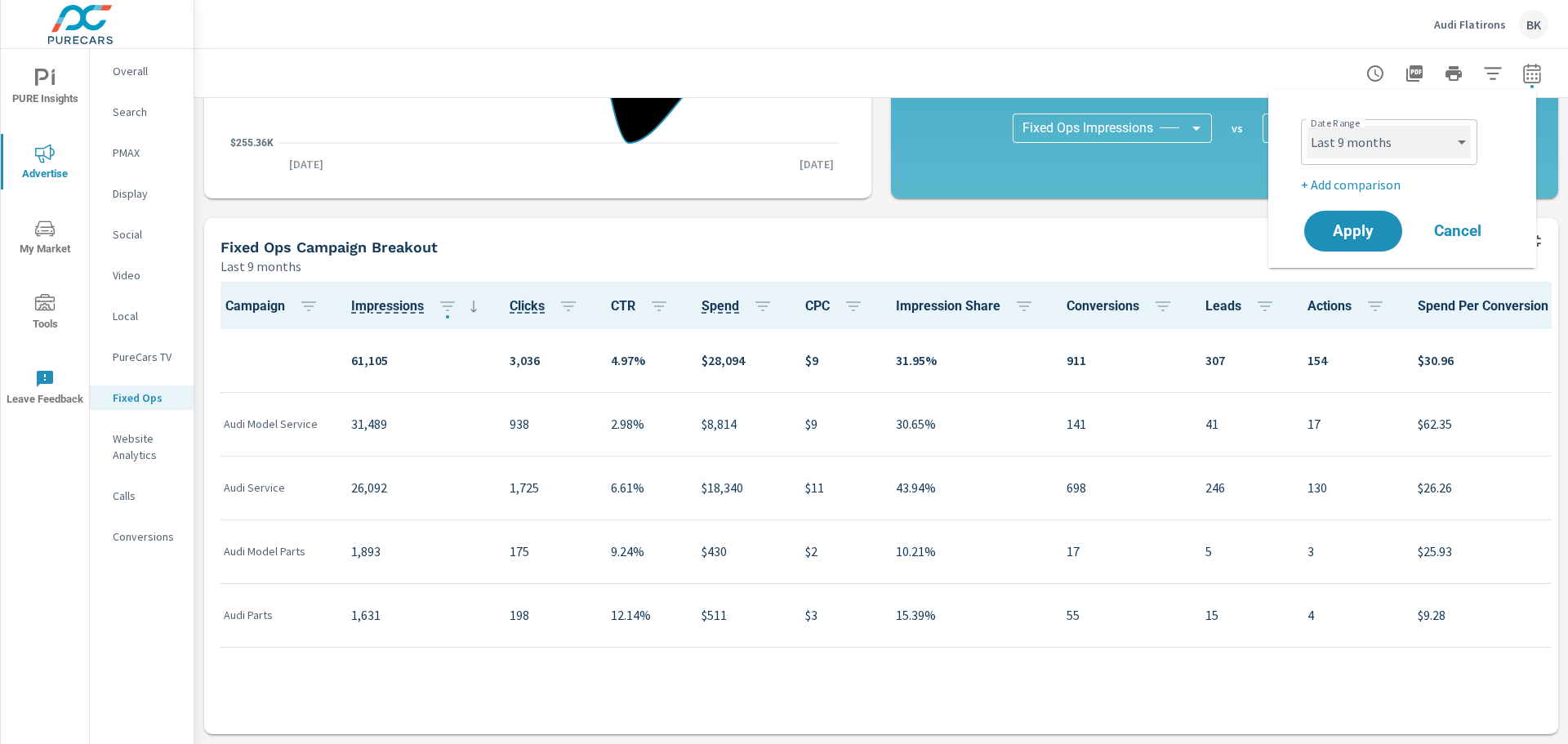
click at [1397, 156] on select "Custom Yesterday Last week Last 7 days Last 14 days Last 30 days Last 45 days L…" at bounding box center [1389, 142] width 163 height 33
drag, startPoint x: 1397, startPoint y: 156, endPoint x: 1384, endPoint y: 156, distance: 13.0
click at [1397, 156] on select "Custom Yesterday Last week Last 7 days Last 14 days Last 30 days Last 45 days L…" at bounding box center [1389, 142] width 163 height 33
click at [1308, 125] on select "Custom Yesterday Last week Last 7 days Last 14 days Last 30 days Last 45 days L…" at bounding box center [1389, 142] width 163 height 33
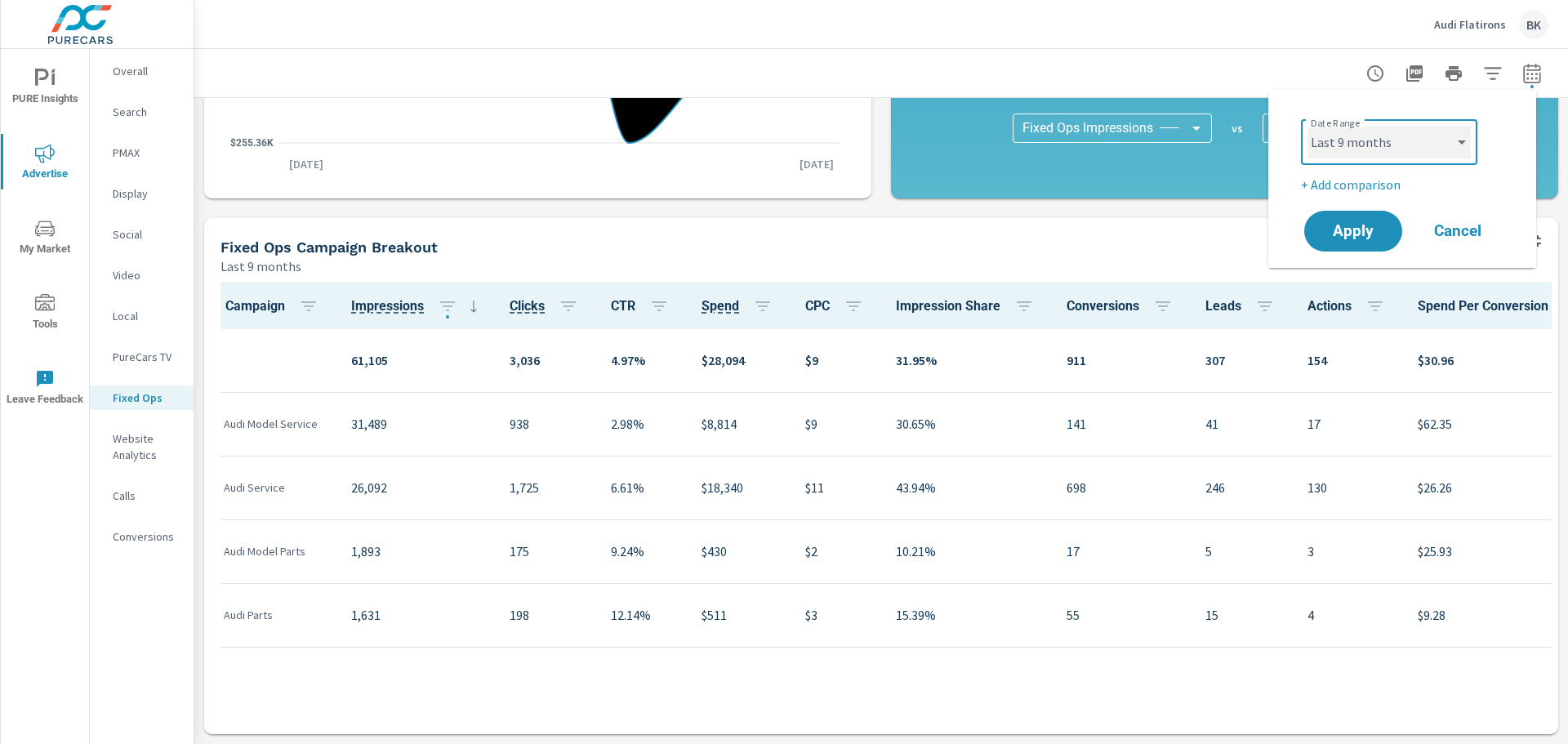
select select "custom"
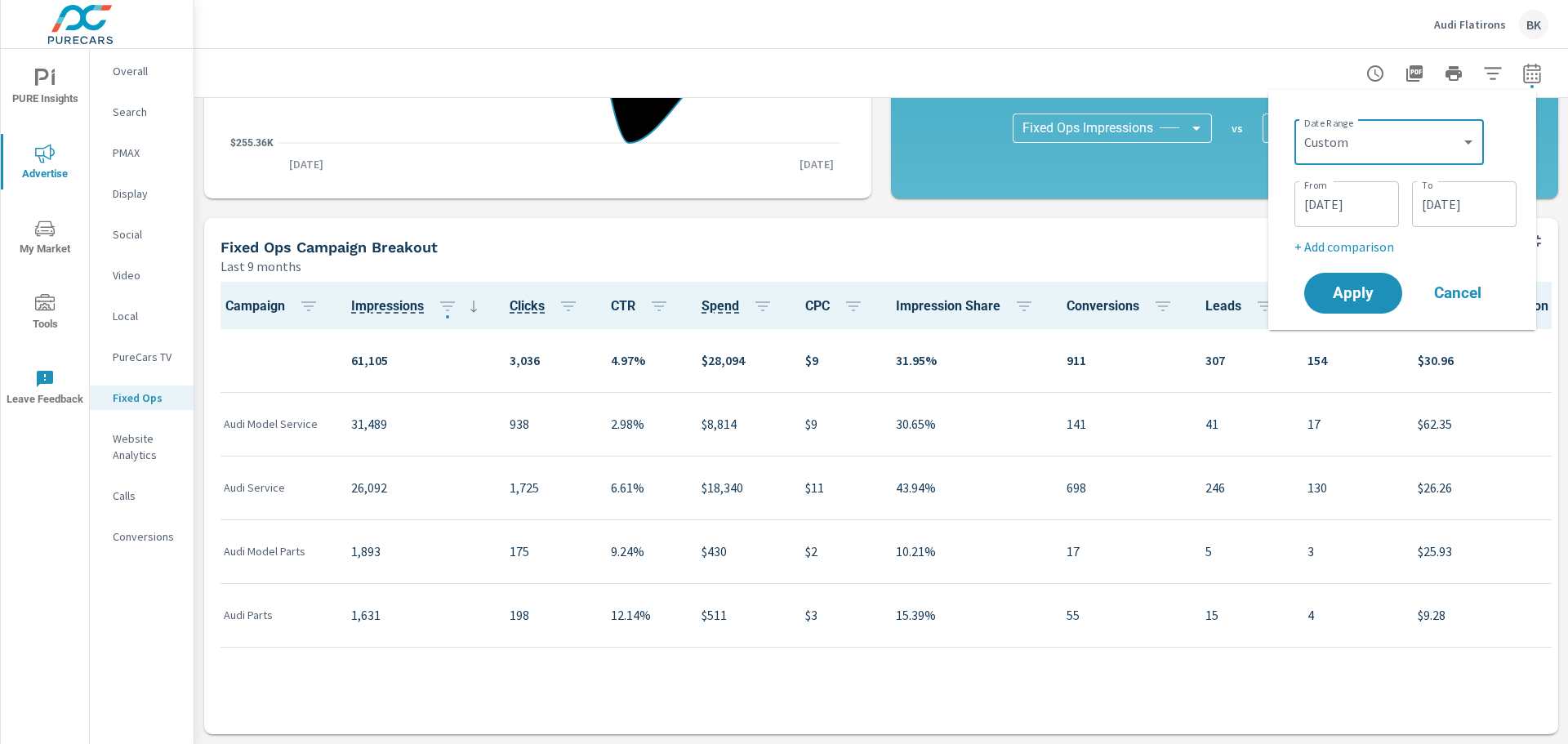
click at [1342, 204] on input "12/01/2024" at bounding box center [1347, 204] width 91 height 33
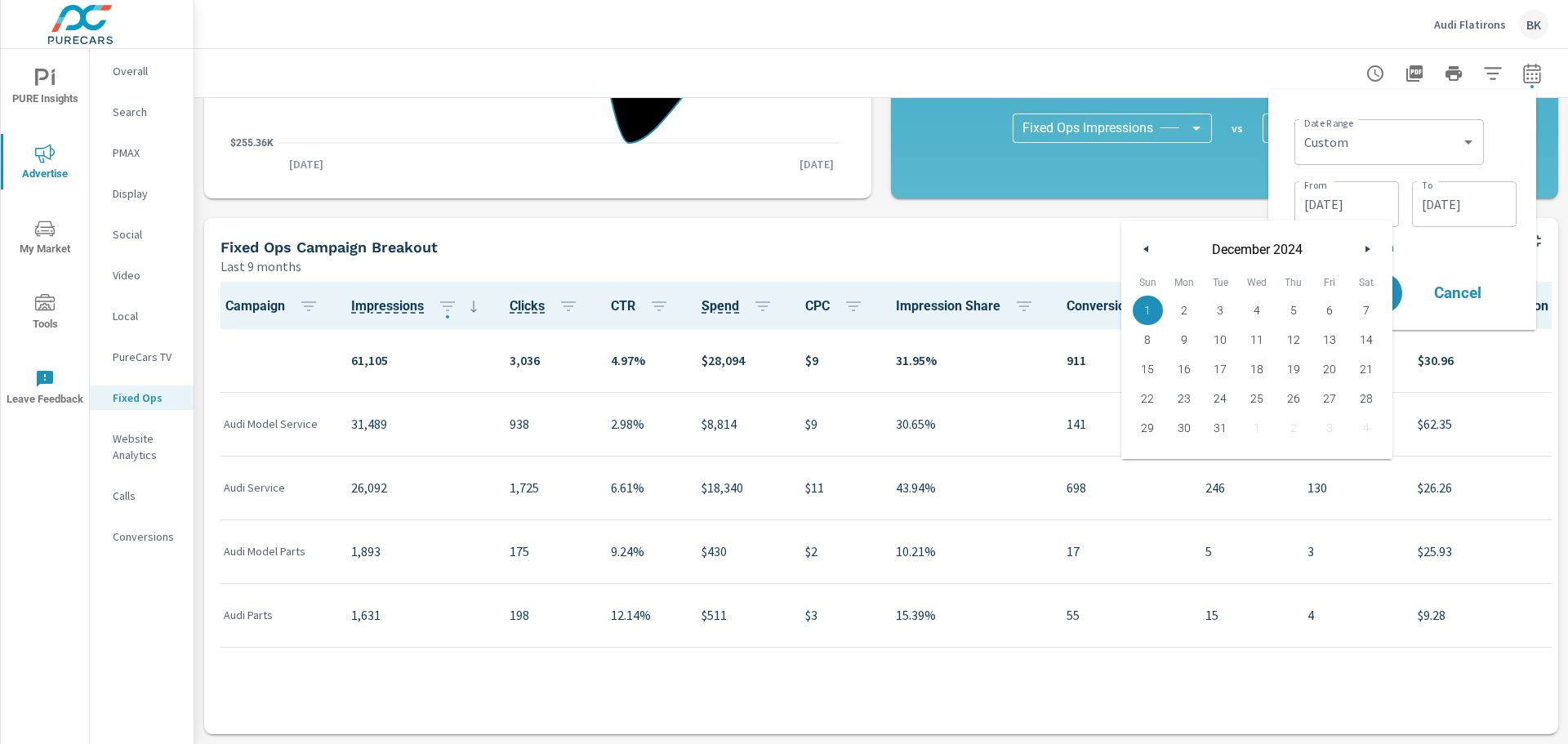
click at [1363, 248] on button "button" at bounding box center [1367, 248] width 20 height 20
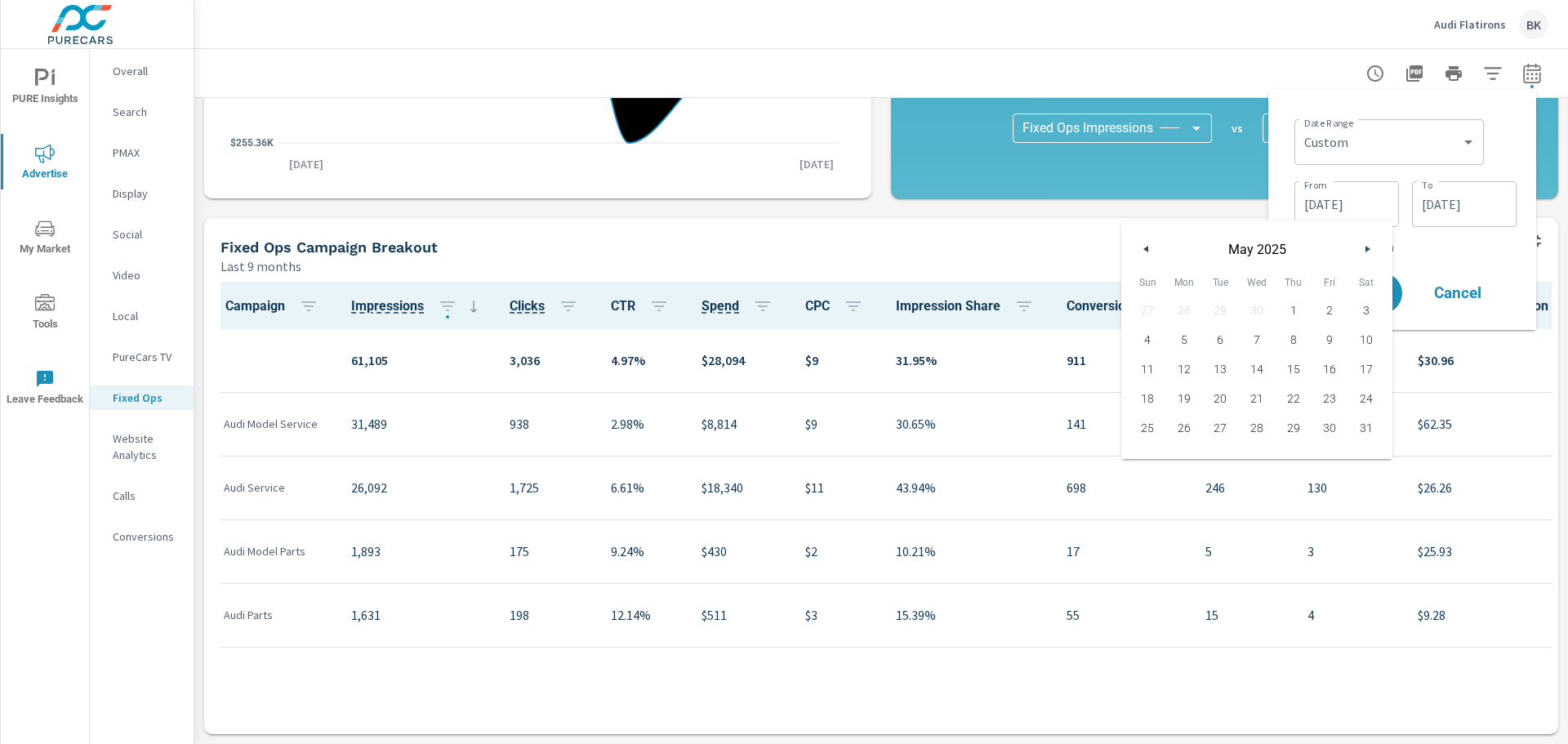
click at [1447, 211] on input "08/31/2025" at bounding box center [1464, 204] width 91 height 33
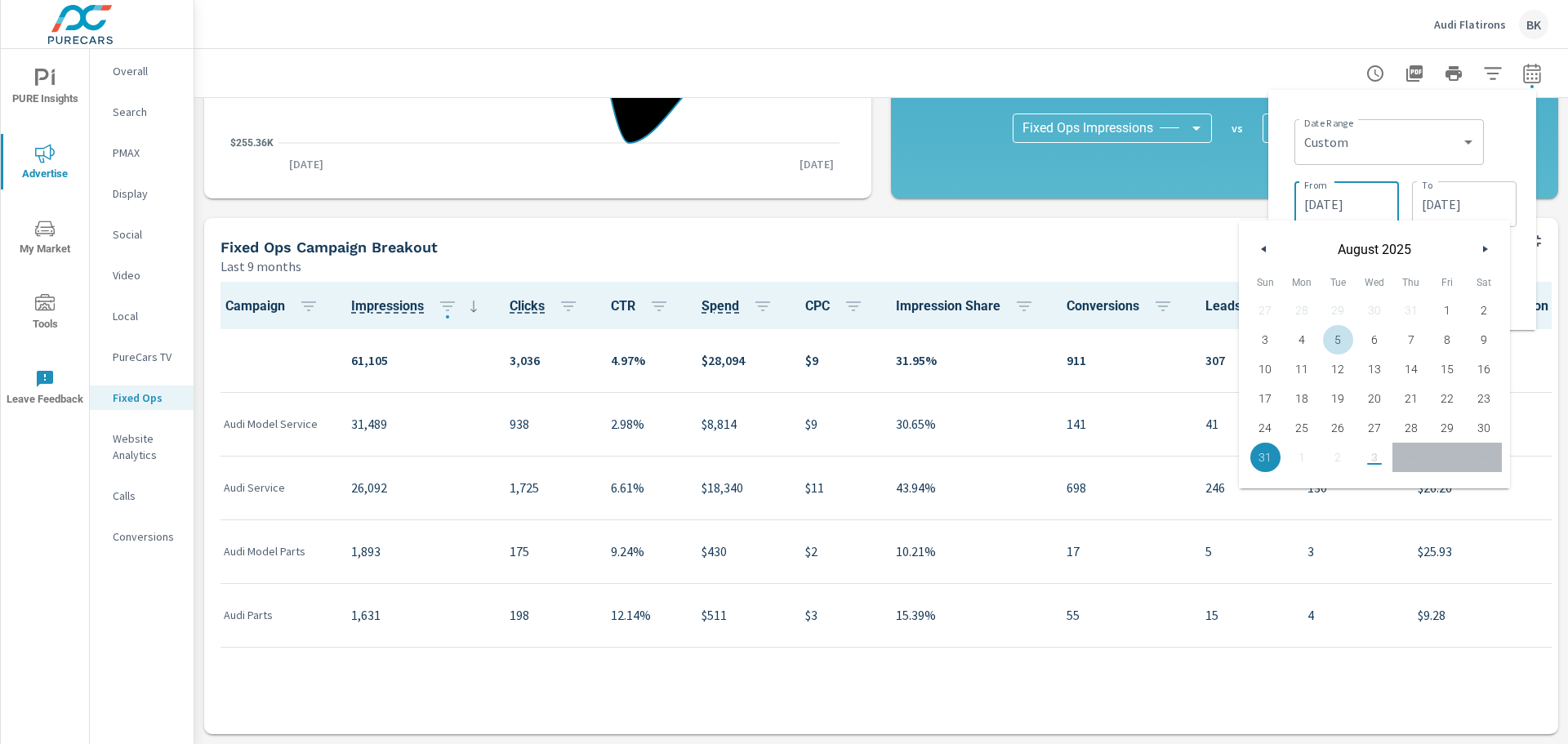
click at [1340, 194] on input "12/01/2024" at bounding box center [1347, 204] width 91 height 33
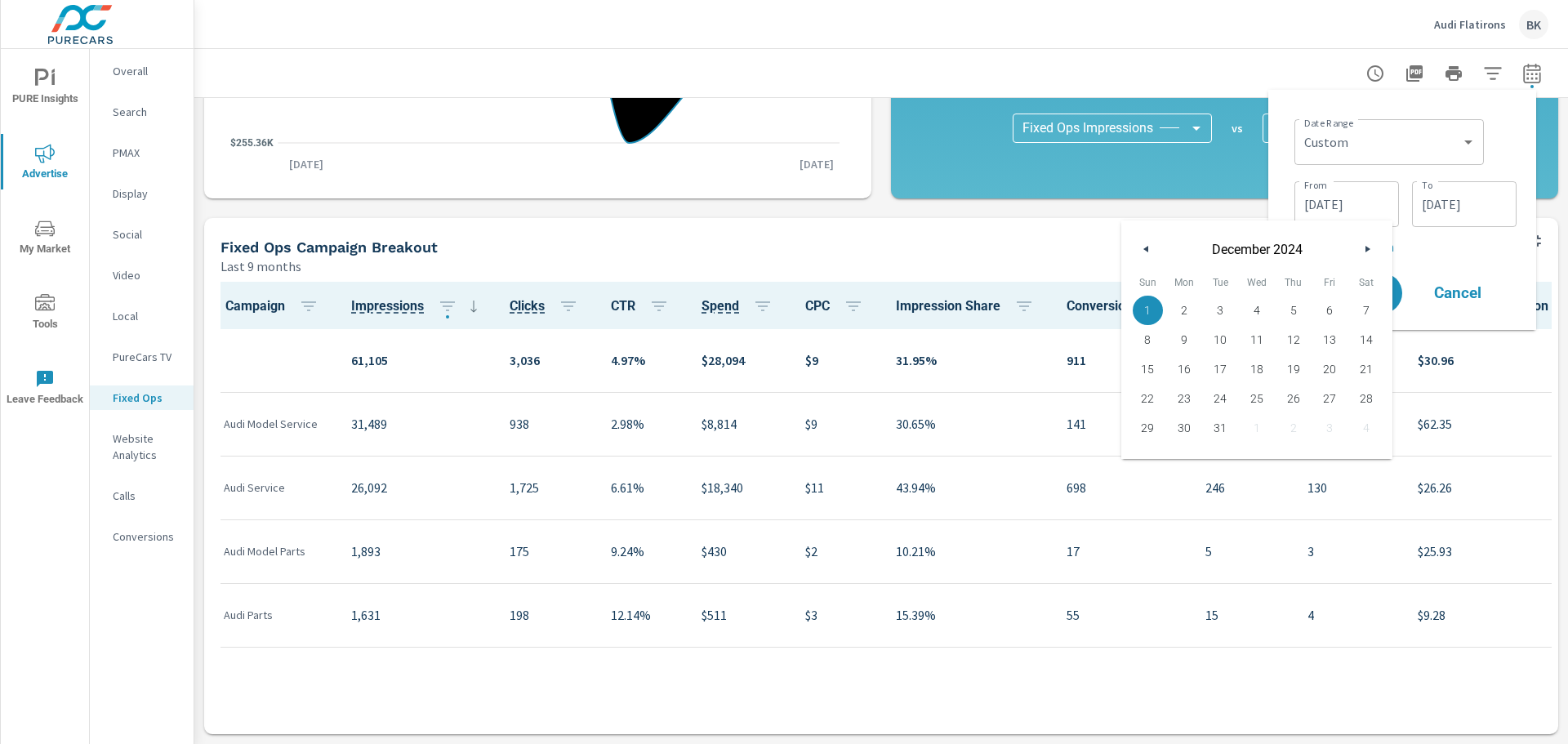
click at [1368, 247] on icon "button" at bounding box center [1370, 249] width 9 height 7
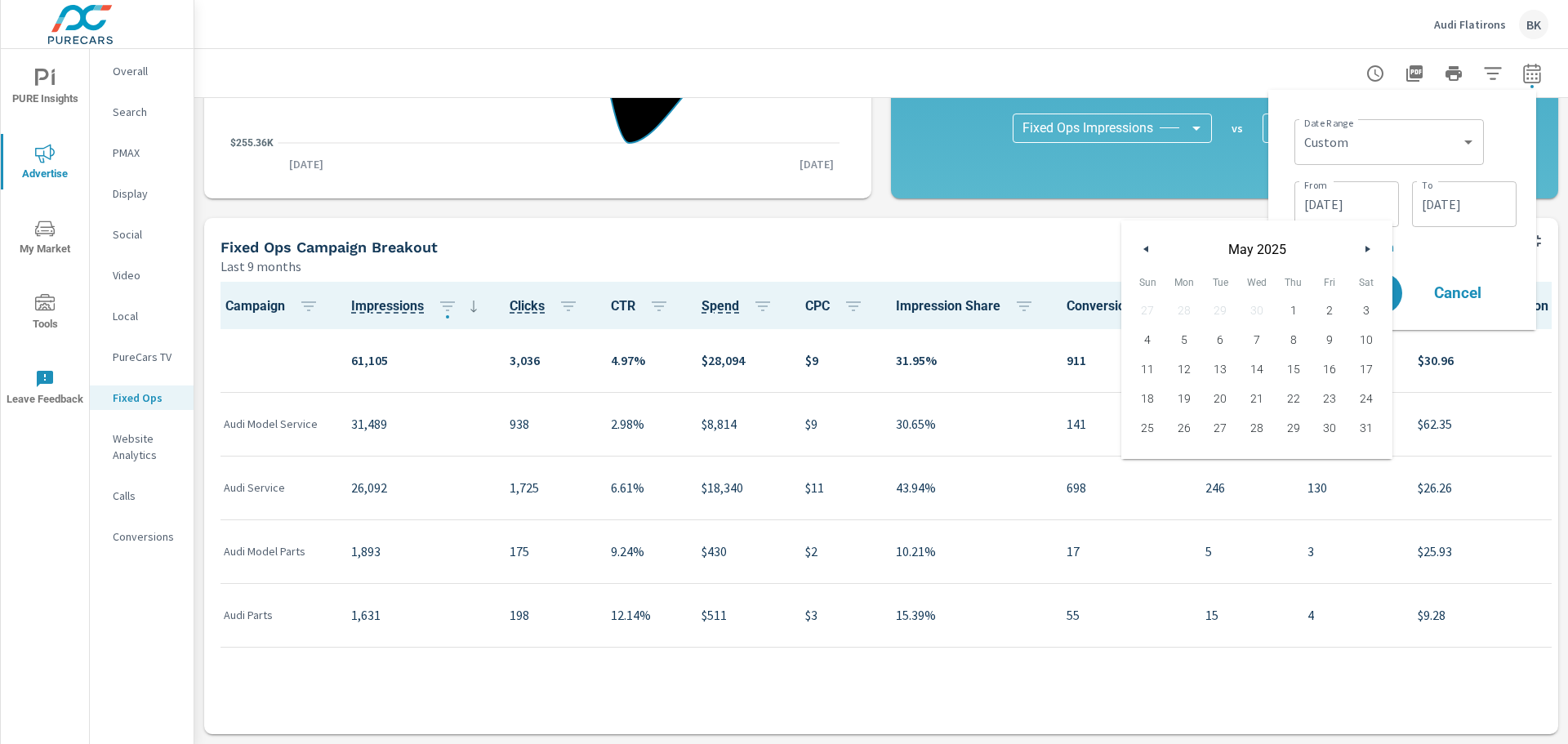
click at [1368, 247] on icon "button" at bounding box center [1370, 249] width 9 height 7
click at [1326, 309] on span "1" at bounding box center [1330, 310] width 37 height 21
type input "08/01/2025"
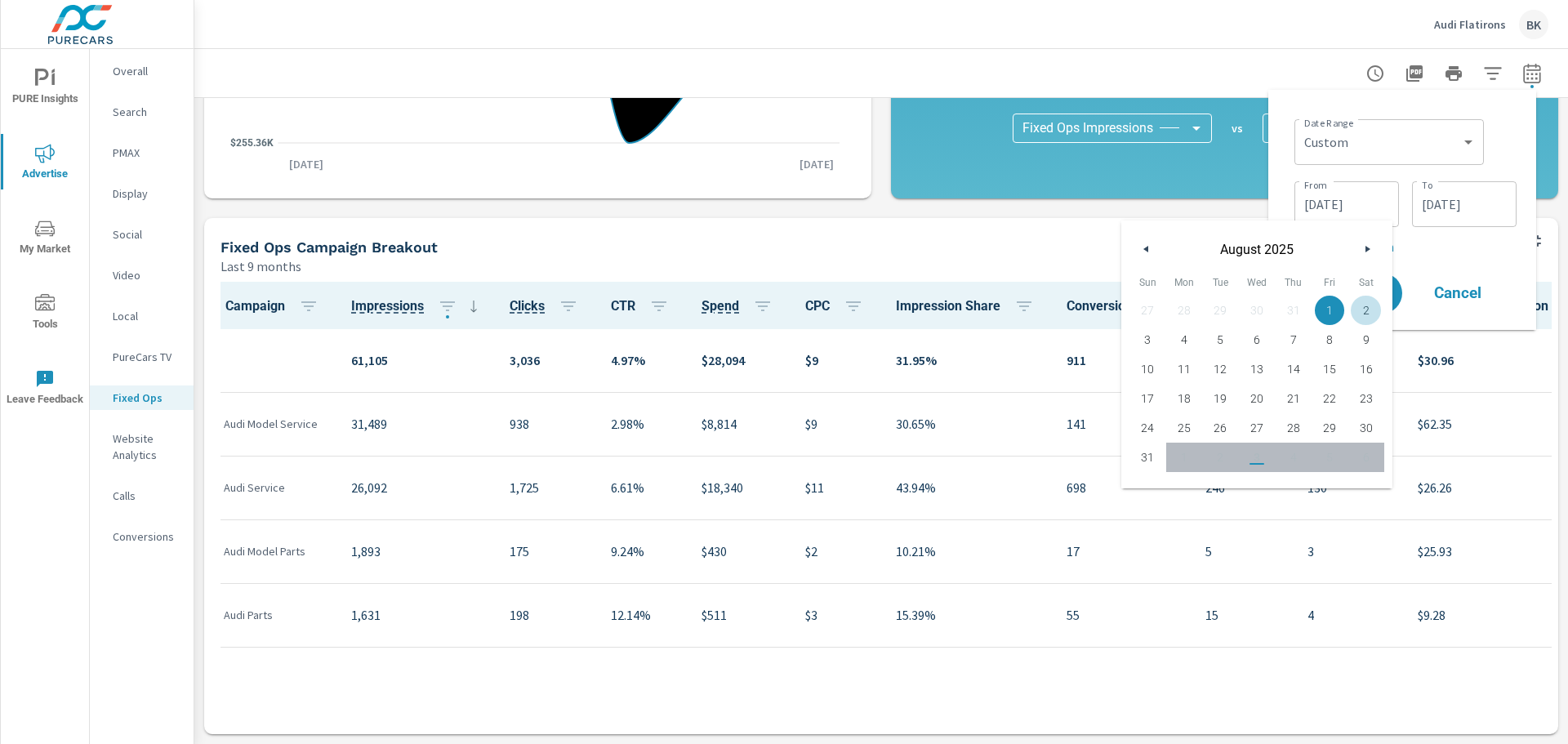
click at [1513, 259] on div "Date Range Custom Yesterday Last week Last 7 days Last 14 days Last 30 days Las…" at bounding box center [1402, 210] width 242 height 214
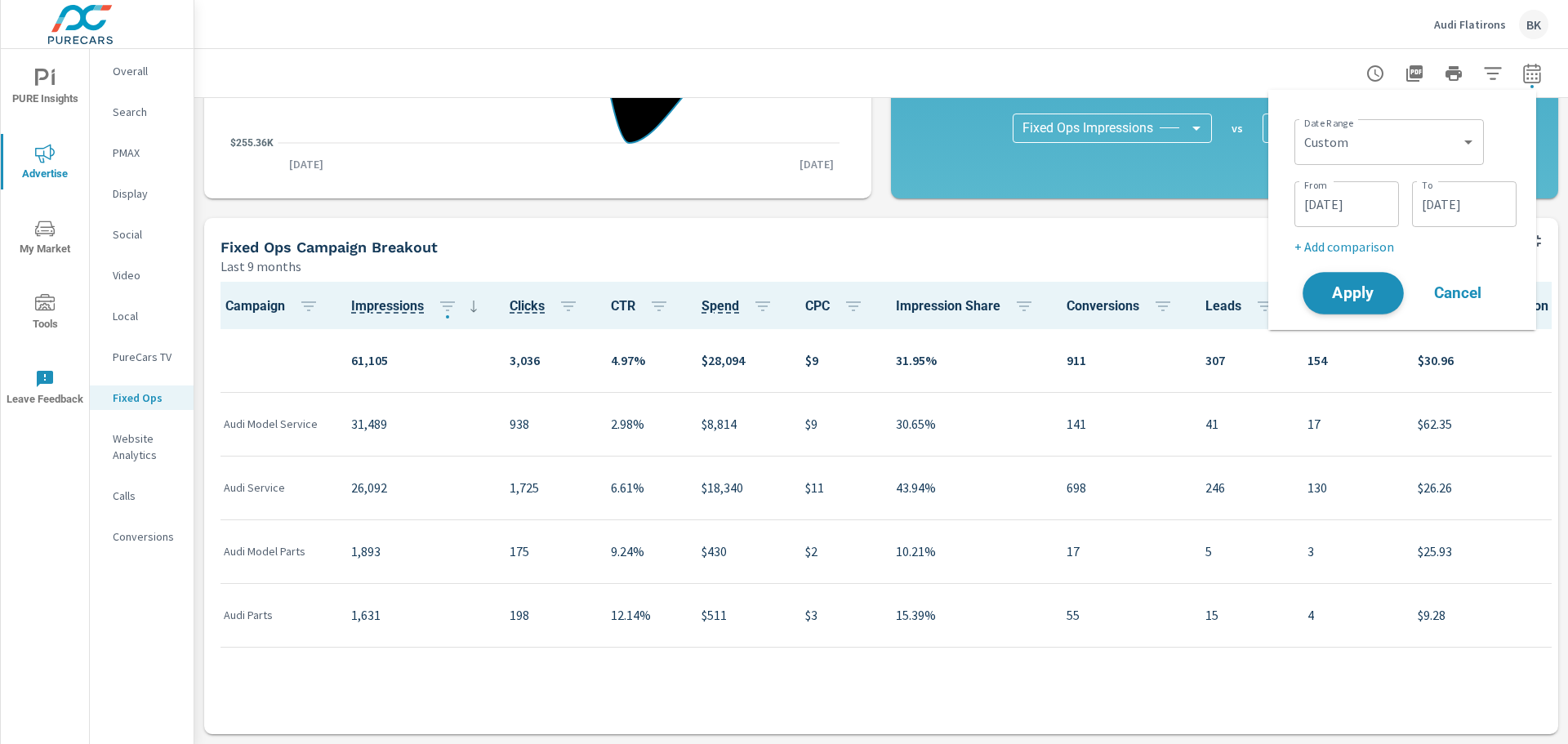
click at [1354, 287] on span "Apply" at bounding box center [1353, 294] width 67 height 15
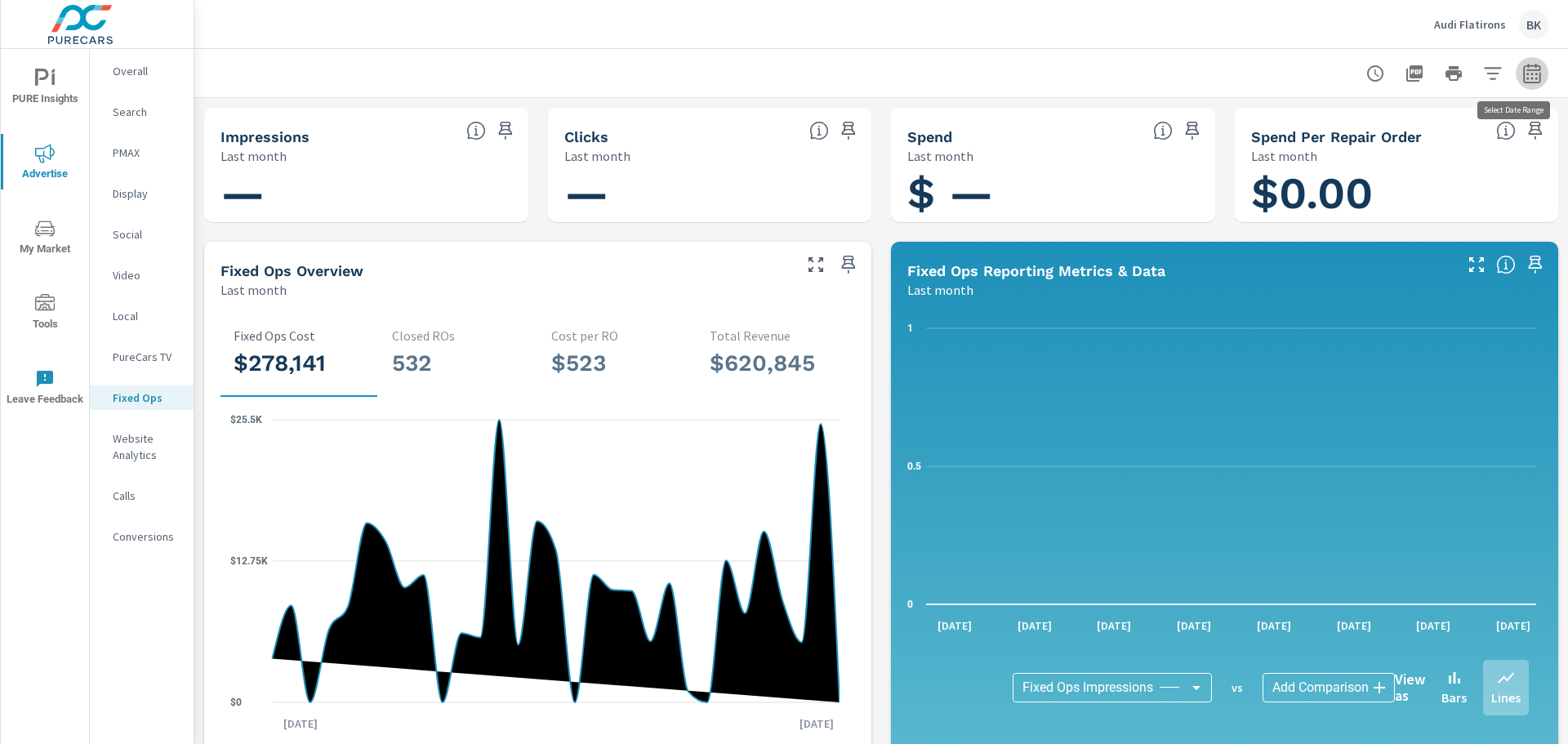
click at [1533, 70] on button "button" at bounding box center [1532, 74] width 33 height 33
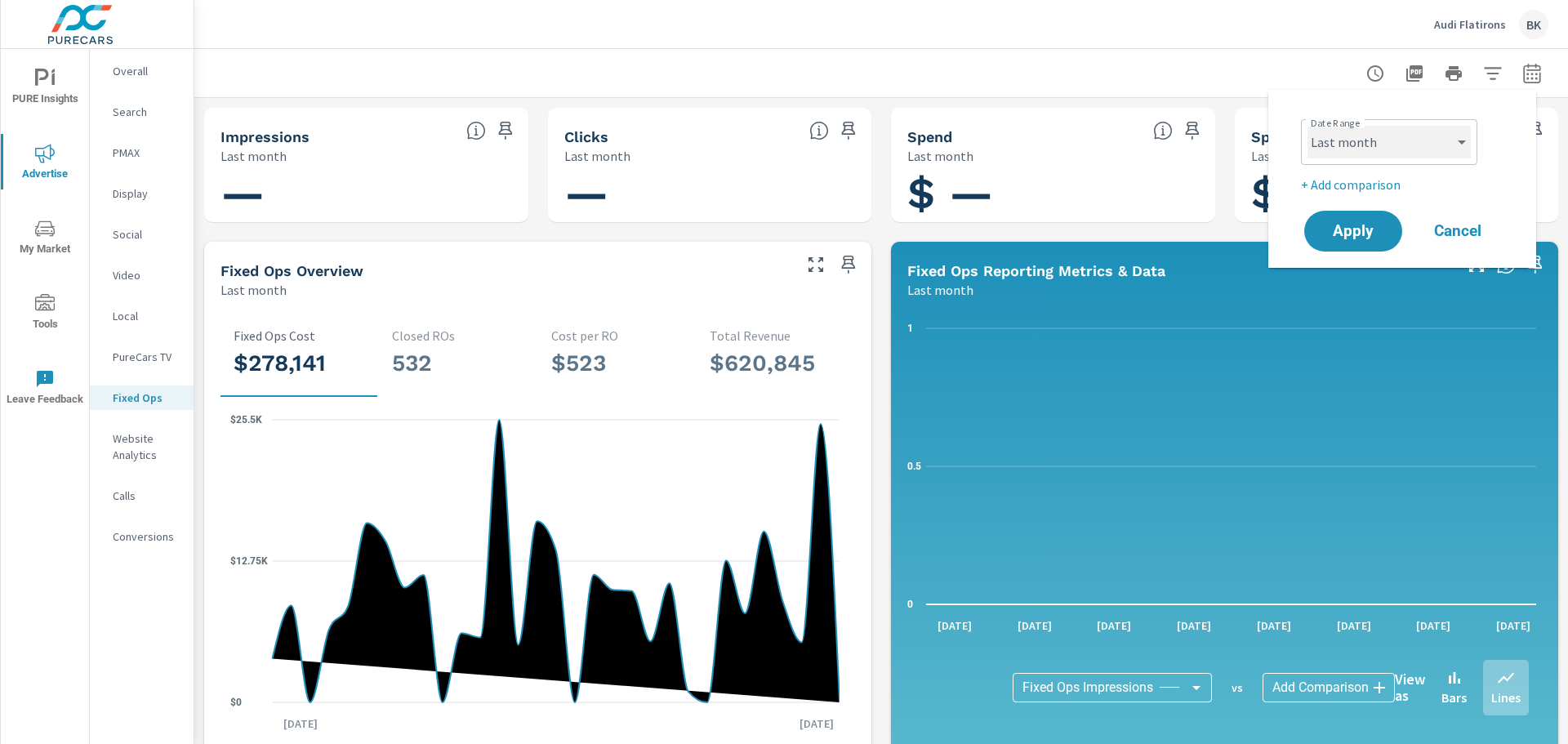
click at [1373, 140] on select "Custom Yesterday Last week Last 7 days Last 14 days Last 30 days Last 45 days L…" at bounding box center [1389, 142] width 163 height 33
click at [1308, 125] on select "Custom Yesterday Last week Last 7 days Last 14 days Last 30 days Last 45 days L…" at bounding box center [1389, 142] width 163 height 33
select select "custom"
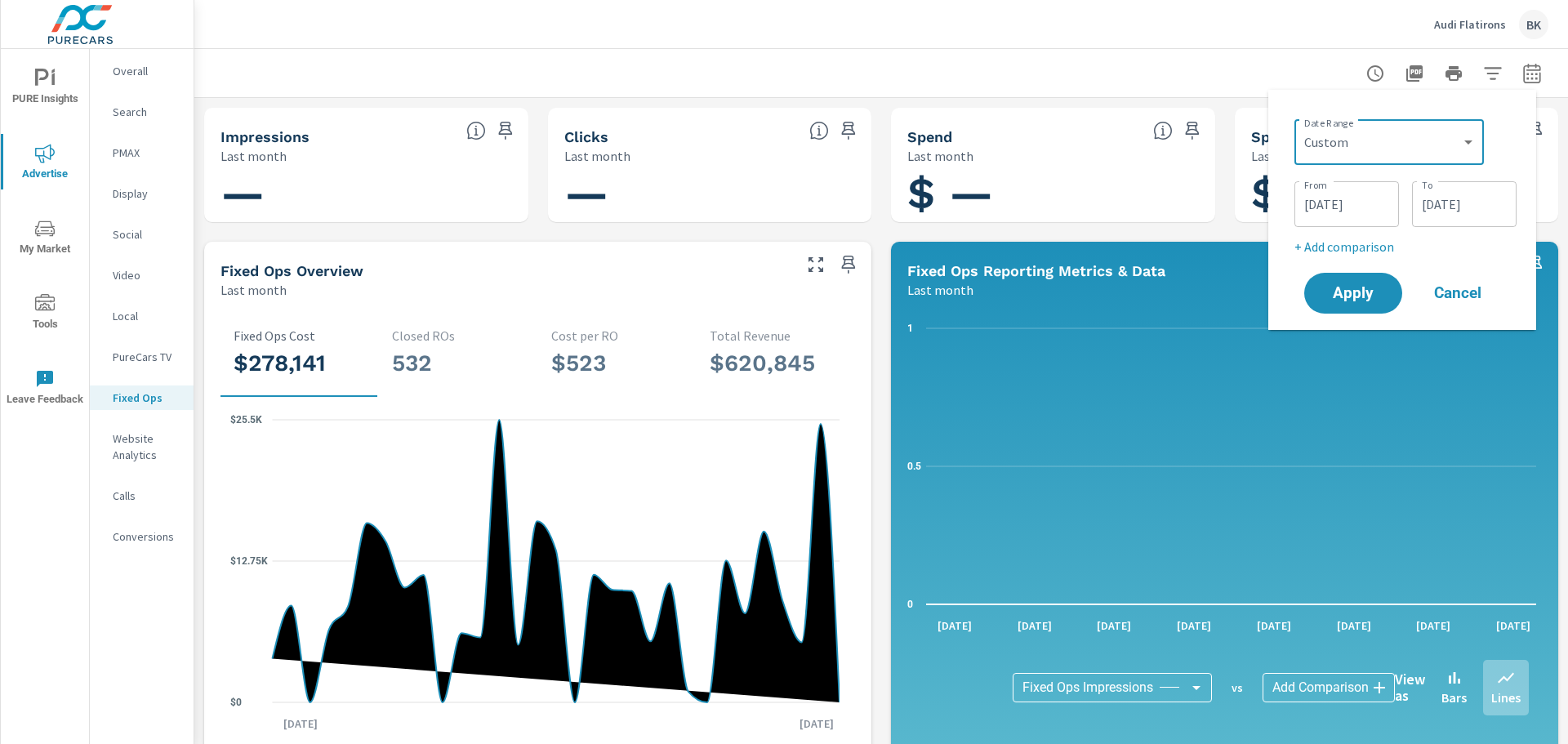
click at [1449, 204] on input "08/31/2025" at bounding box center [1464, 204] width 91 height 33
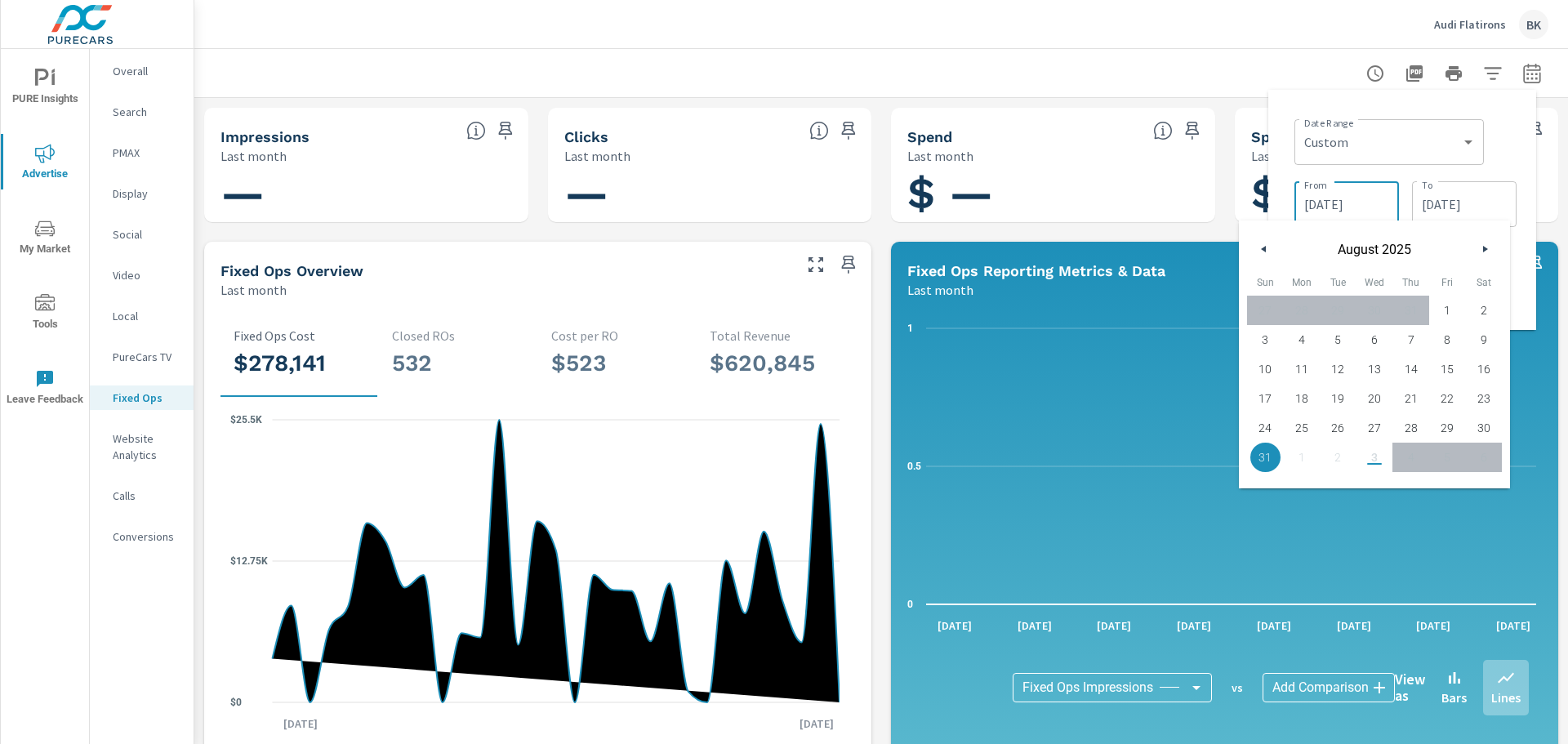
click at [1335, 206] on input "08/01/2025" at bounding box center [1347, 204] width 91 height 33
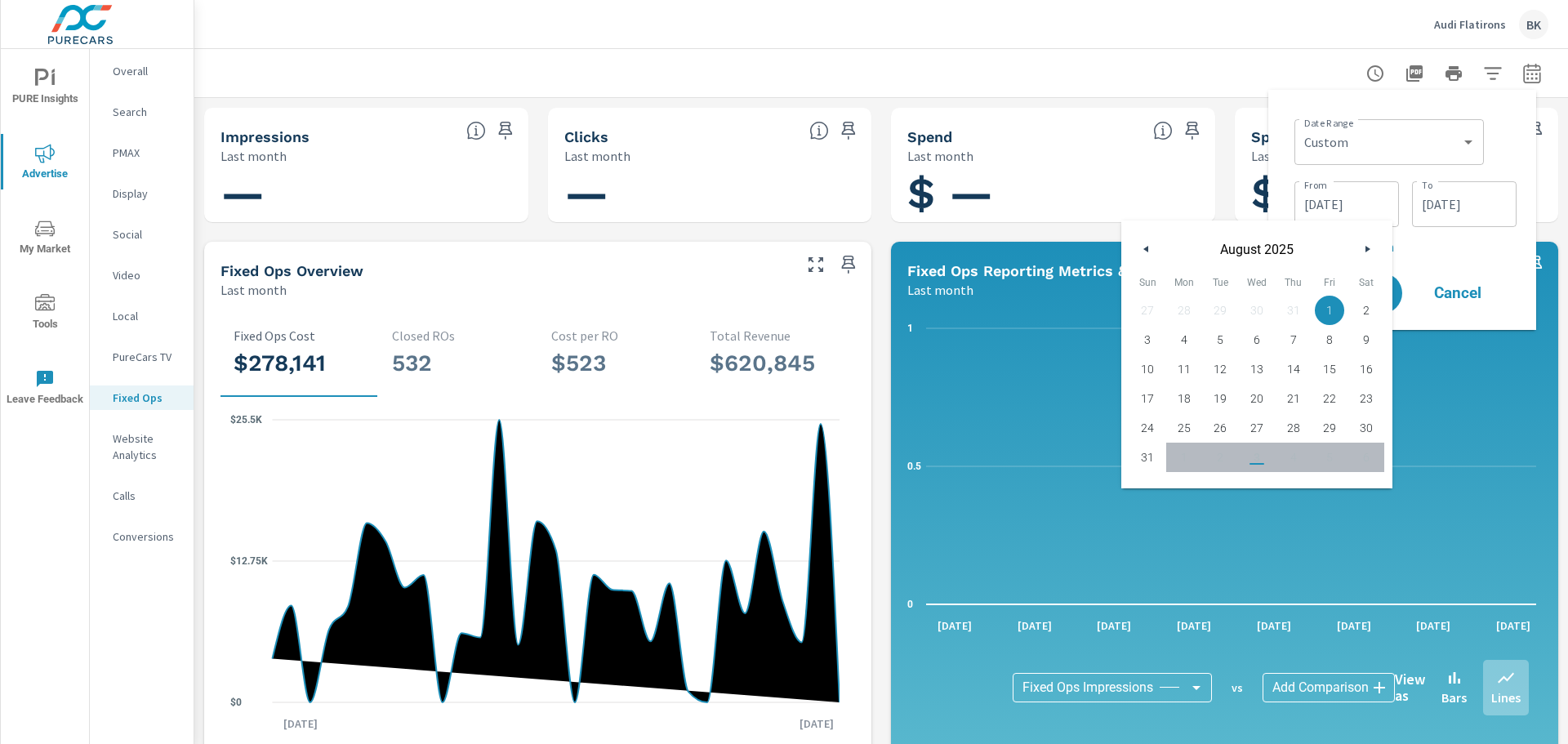
click at [1142, 248] on icon "button" at bounding box center [1144, 249] width 9 height 7
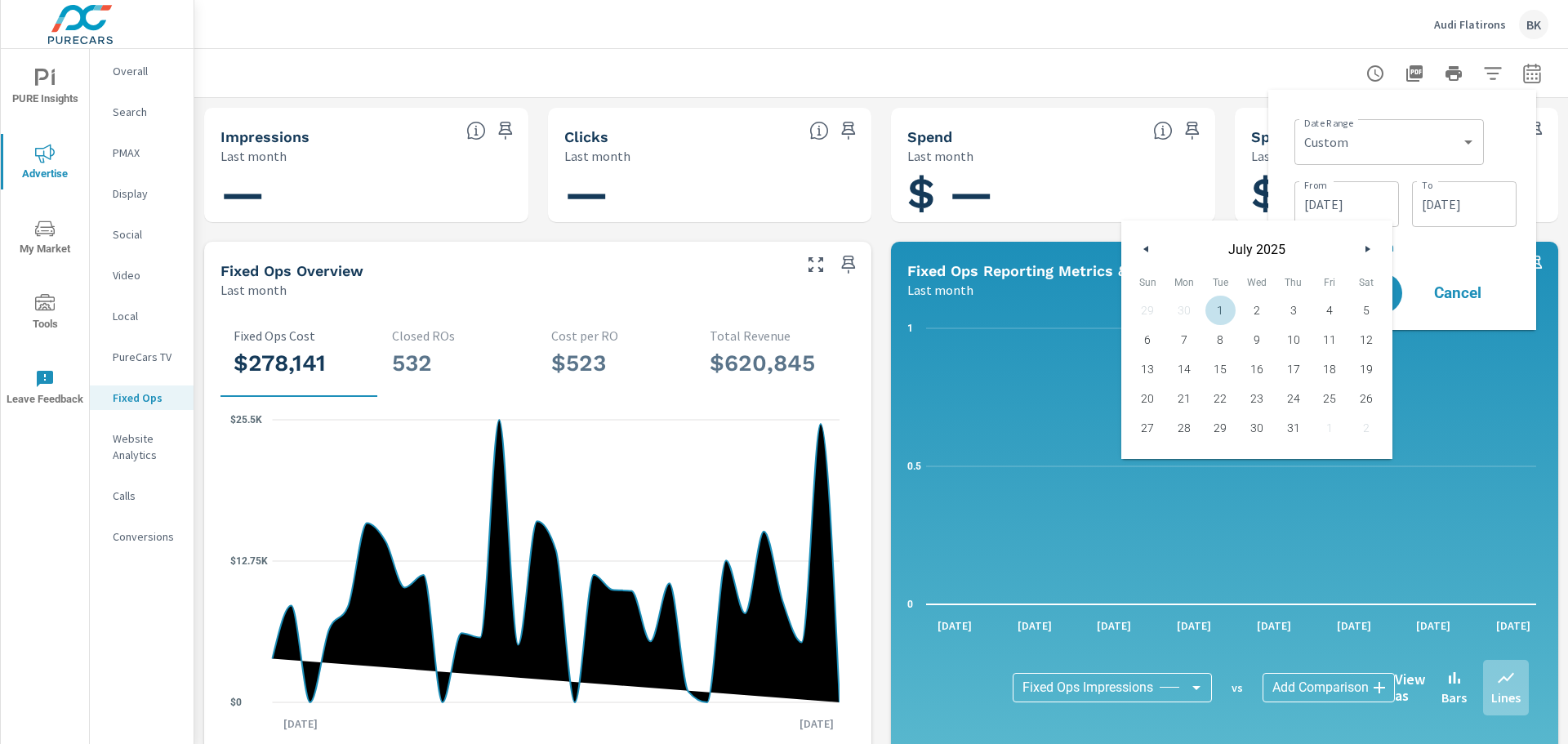
click at [1228, 302] on span "1" at bounding box center [1221, 310] width 37 height 21
type input "07/01/2025"
click at [1477, 202] on input "08/31/2025" at bounding box center [1464, 204] width 91 height 33
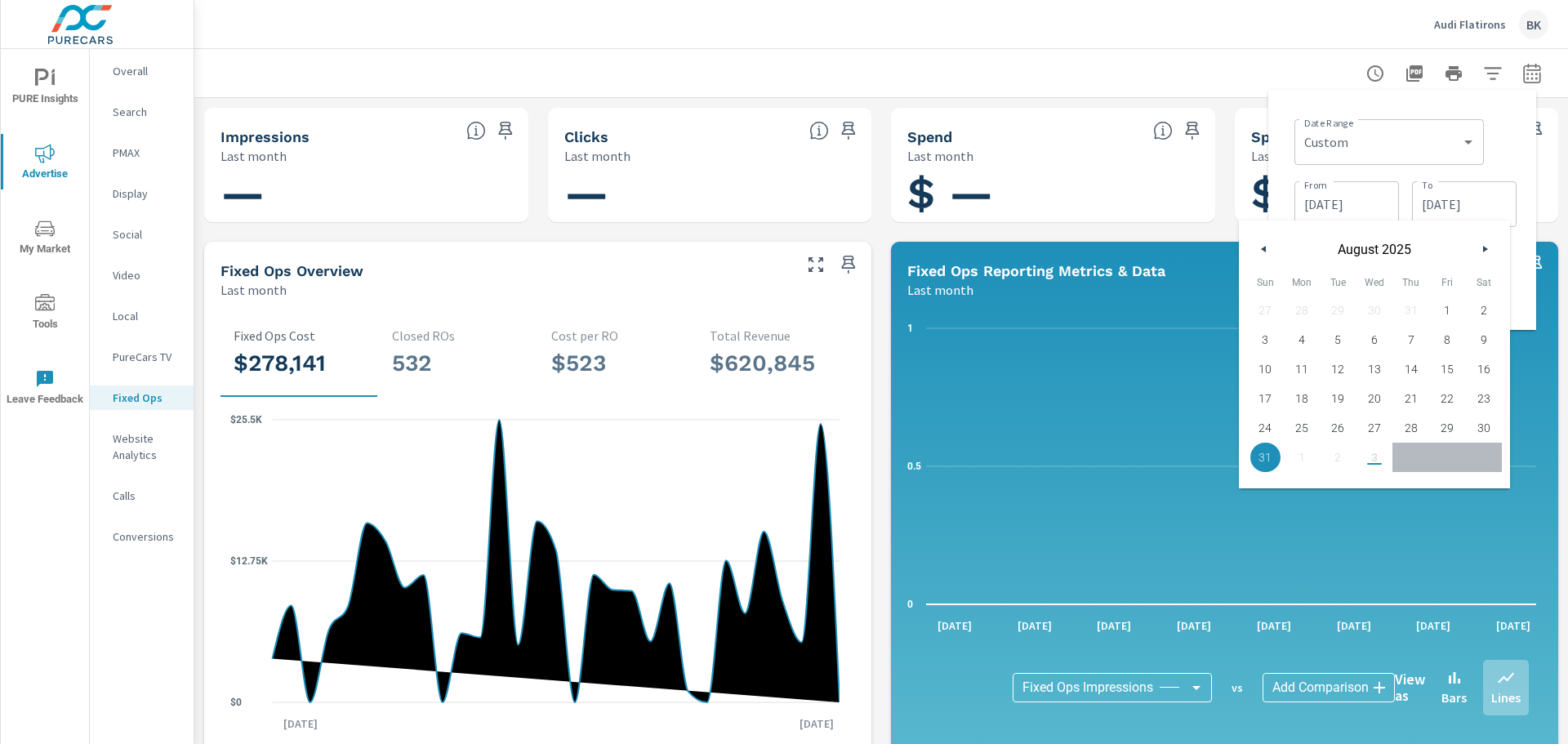
click at [1265, 249] on icon "button" at bounding box center [1262, 249] width 9 height 7
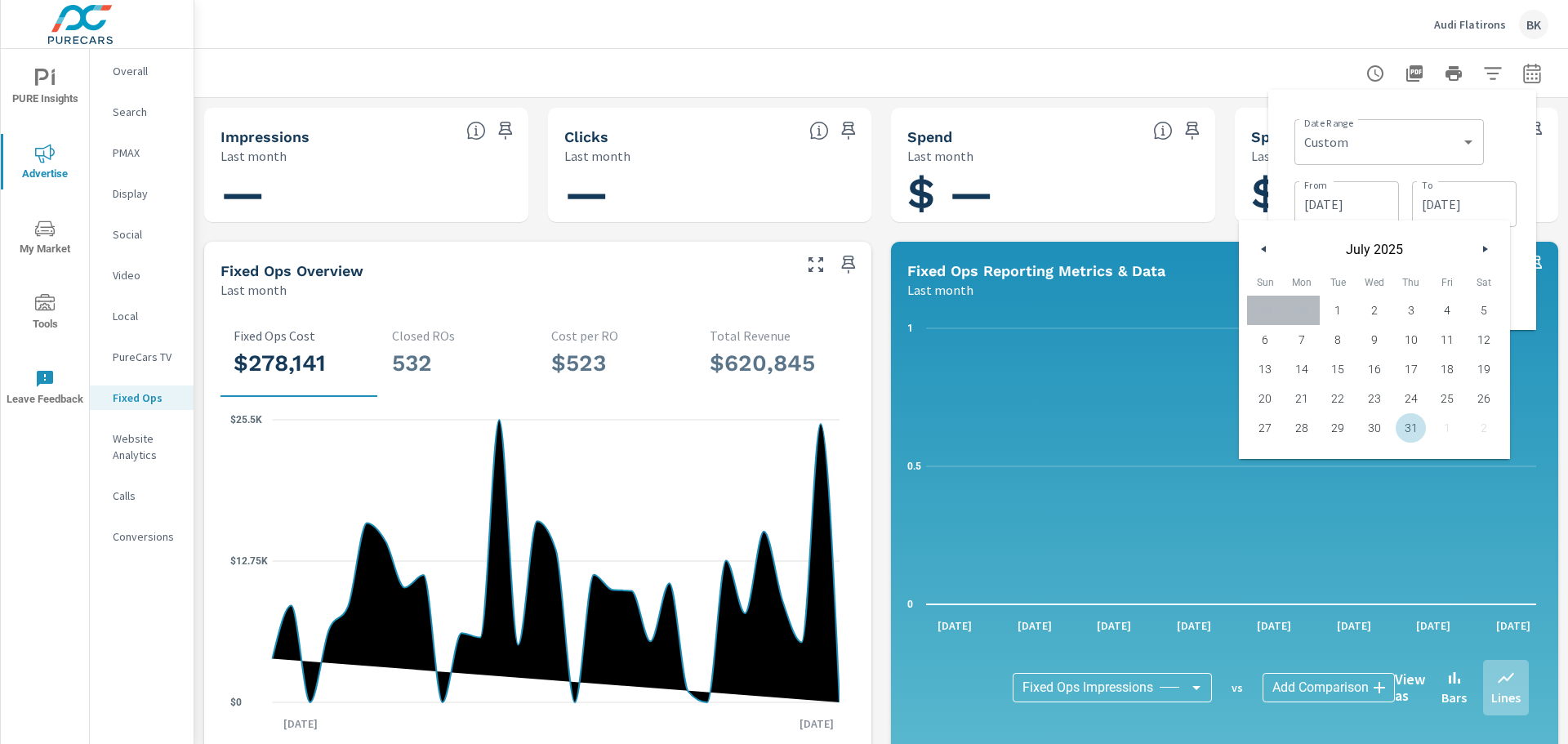
click at [1408, 425] on span "31" at bounding box center [1411, 428] width 37 height 21
type input "07/31/2025"
click at [1532, 168] on div "Date Range Custom Yesterday Last week Last 7 days Last 14 days Last 30 days Las…" at bounding box center [1403, 210] width 268 height 240
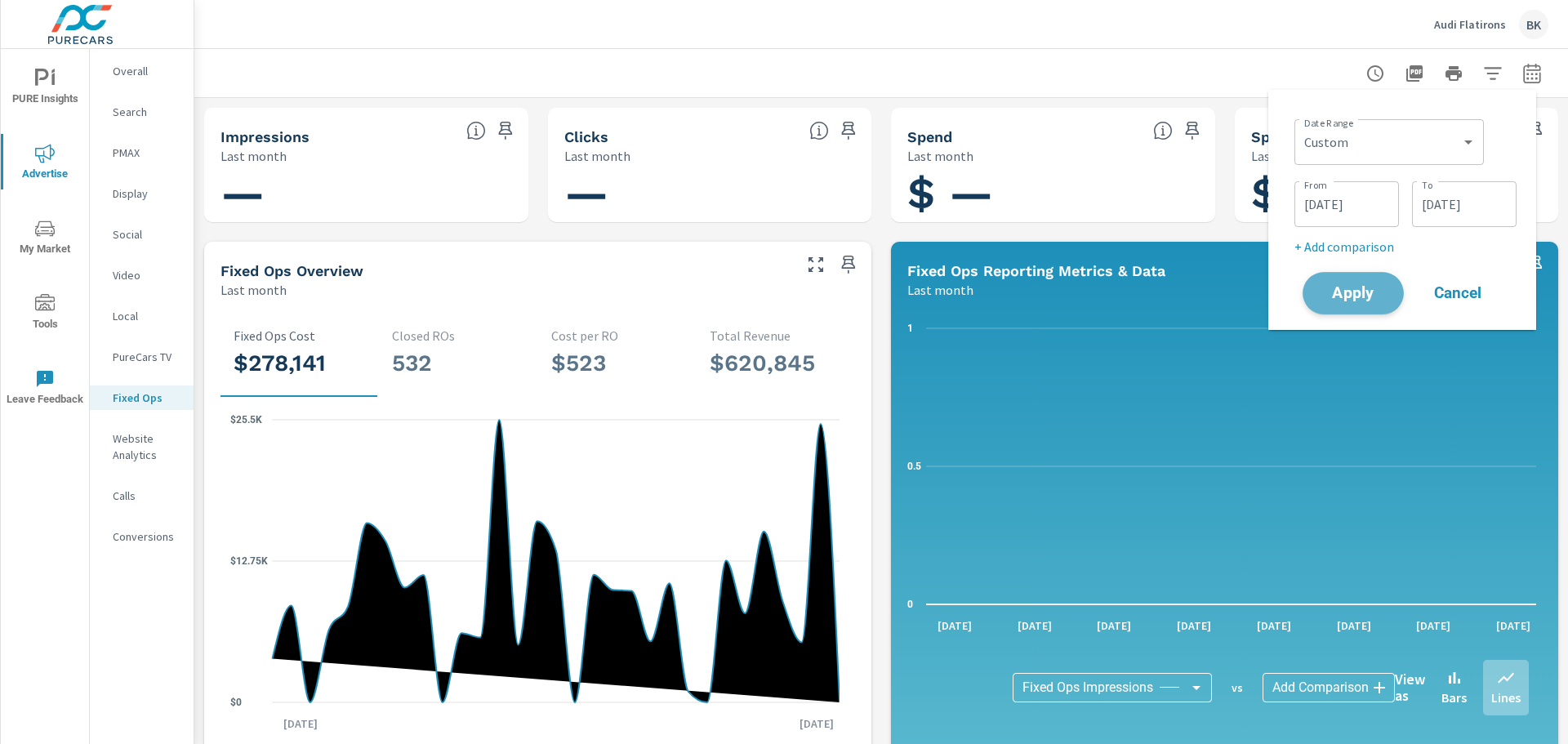
click at [1372, 296] on span "Apply" at bounding box center [1353, 294] width 67 height 15
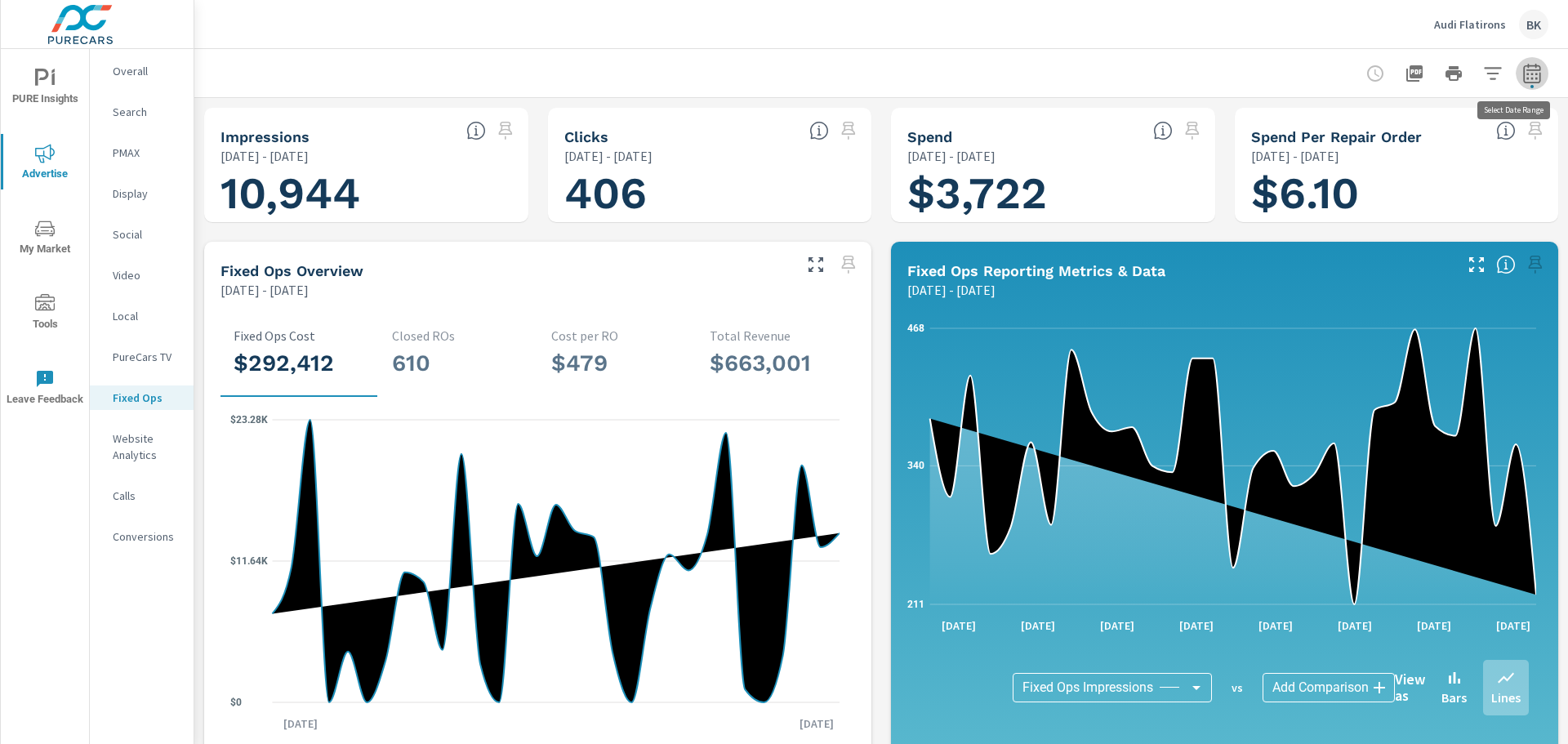
click at [1523, 76] on icon "button" at bounding box center [1532, 73] width 20 height 20
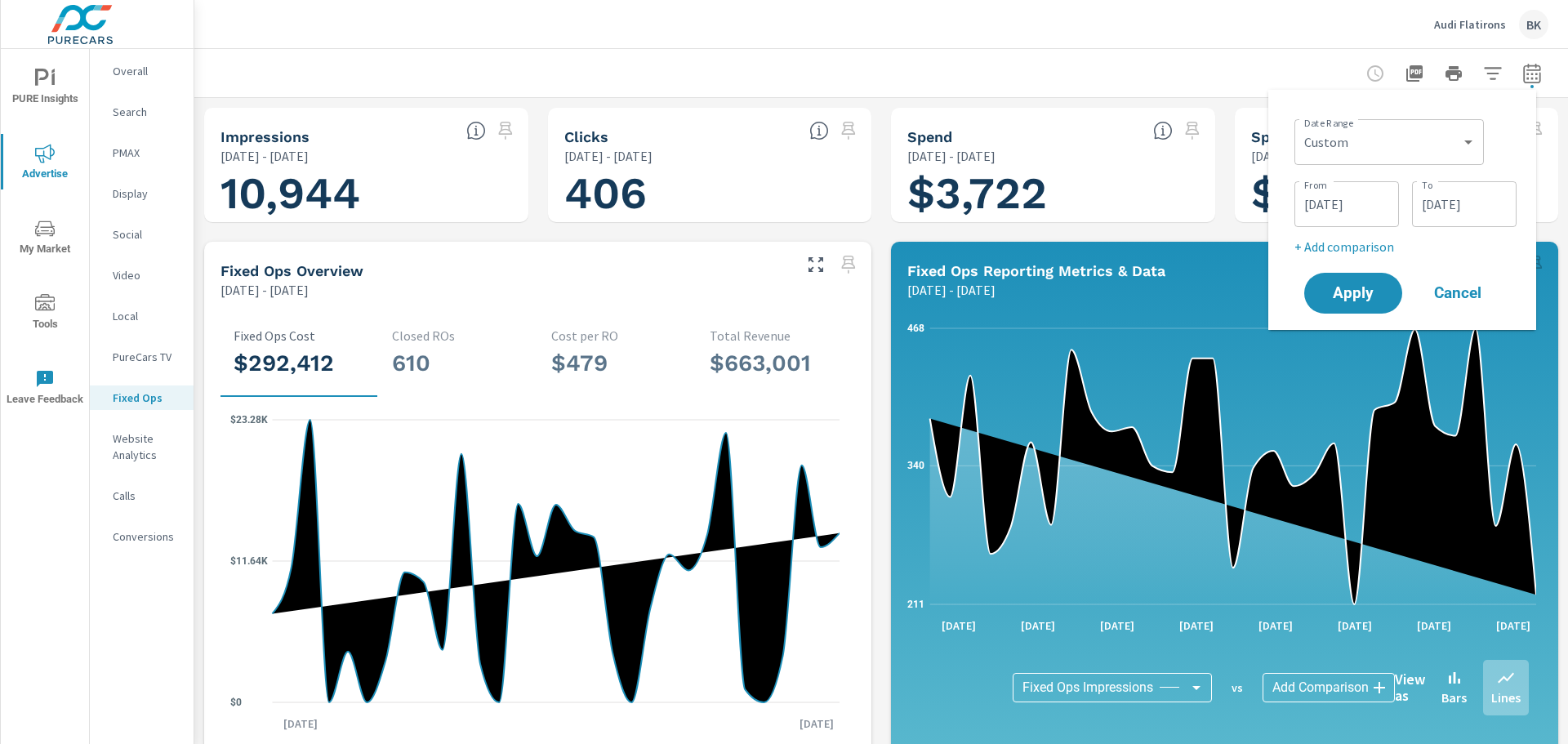
click at [1359, 203] on input "07/01/2025" at bounding box center [1347, 204] width 91 height 33
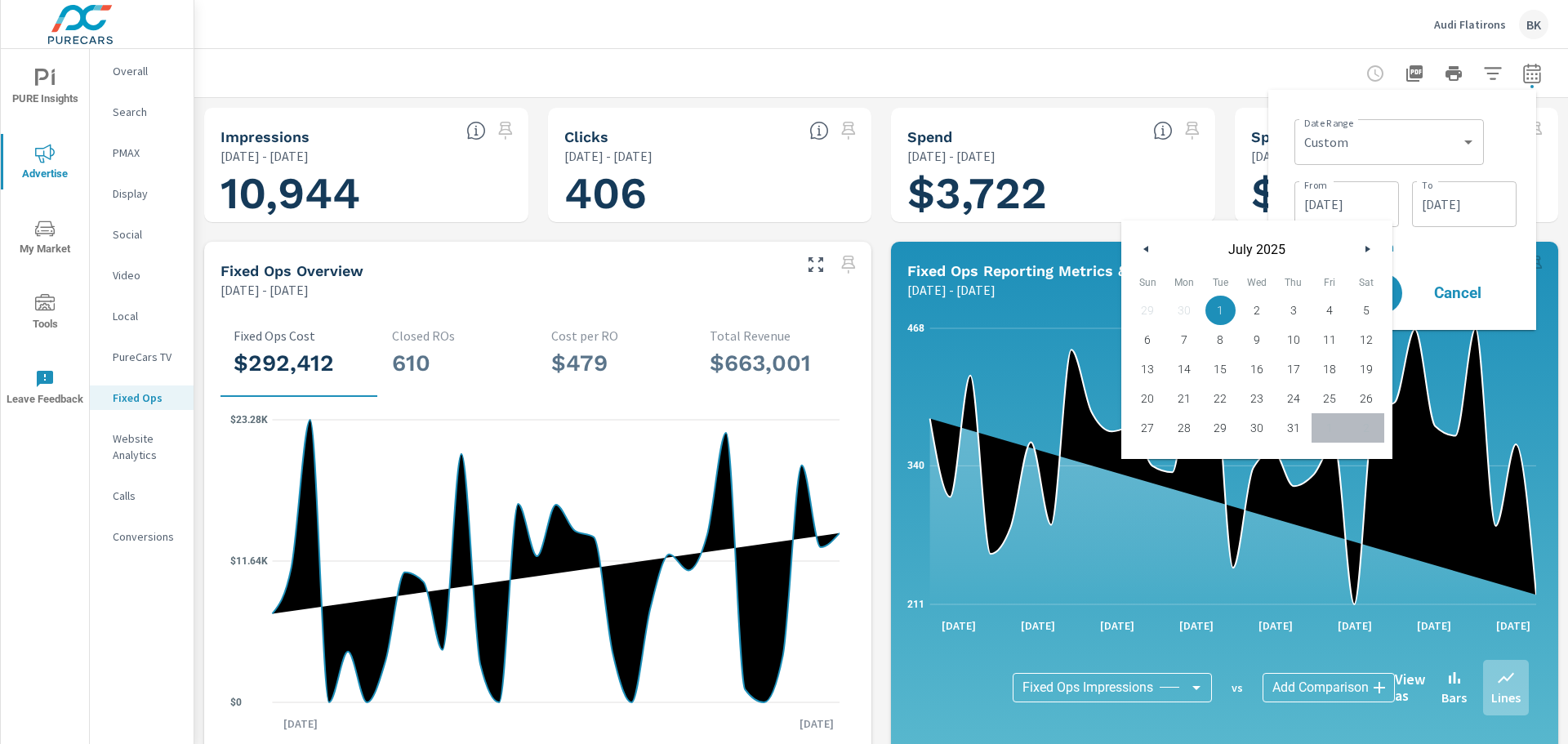
click at [1364, 248] on button "button" at bounding box center [1367, 248] width 20 height 20
click at [1367, 247] on icon "button" at bounding box center [1370, 249] width 9 height 7
click at [1510, 149] on div "Date Range Custom Yesterday Last week Last 7 days Last 14 days Last 30 days Las…" at bounding box center [1406, 140] width 222 height 56
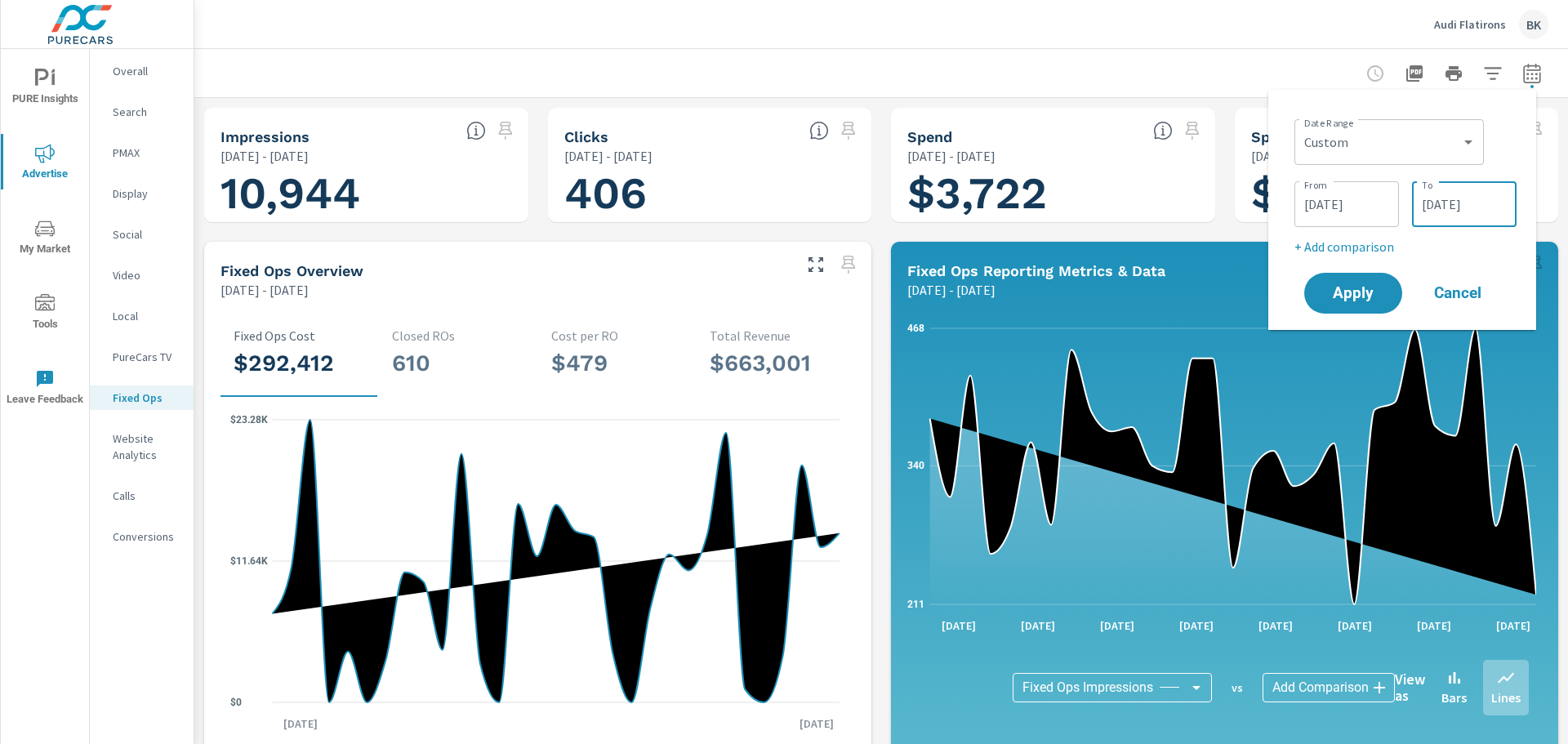
click at [1463, 215] on input "07/31/2025" at bounding box center [1464, 204] width 91 height 33
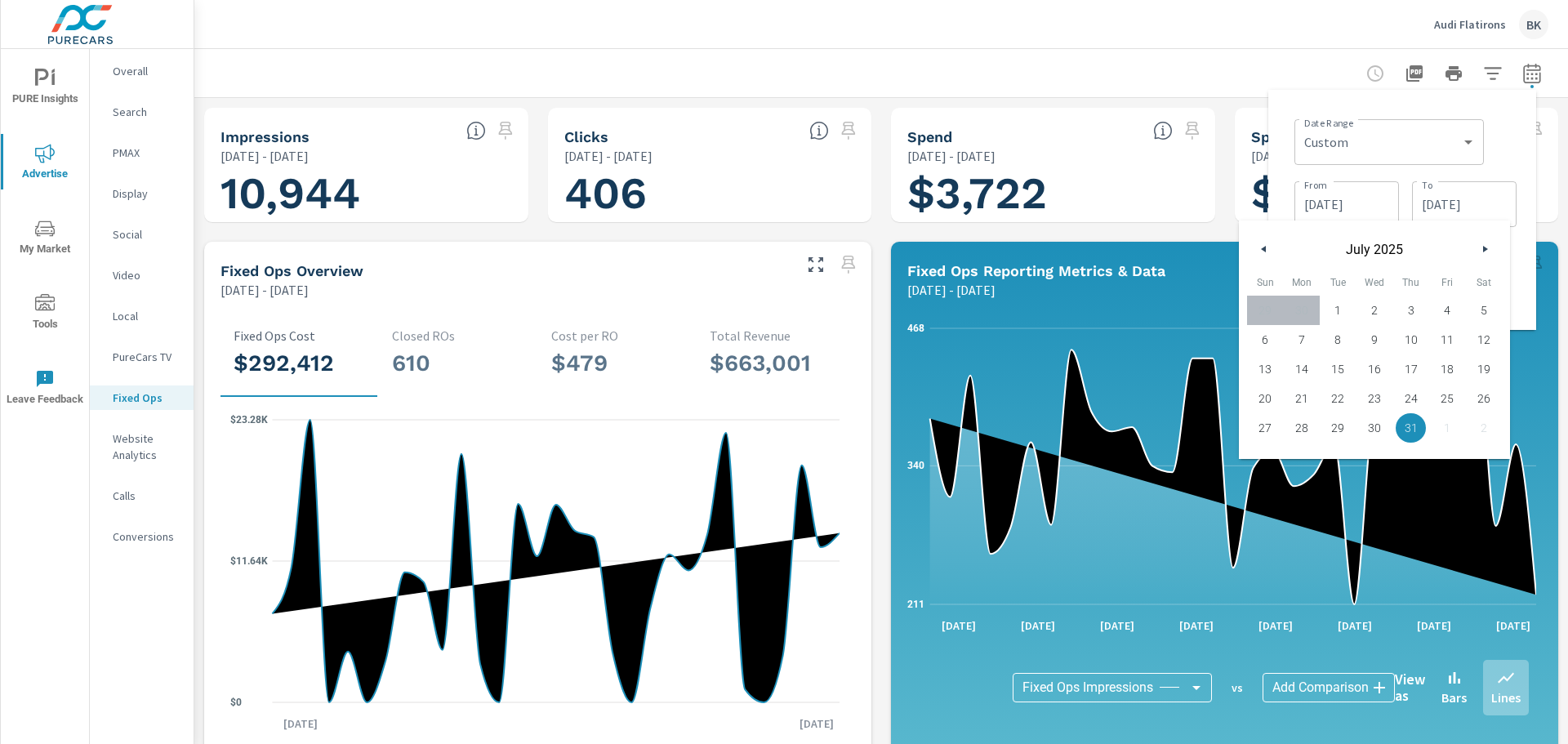
click at [1488, 247] on icon "button" at bounding box center [1487, 249] width 9 height 7
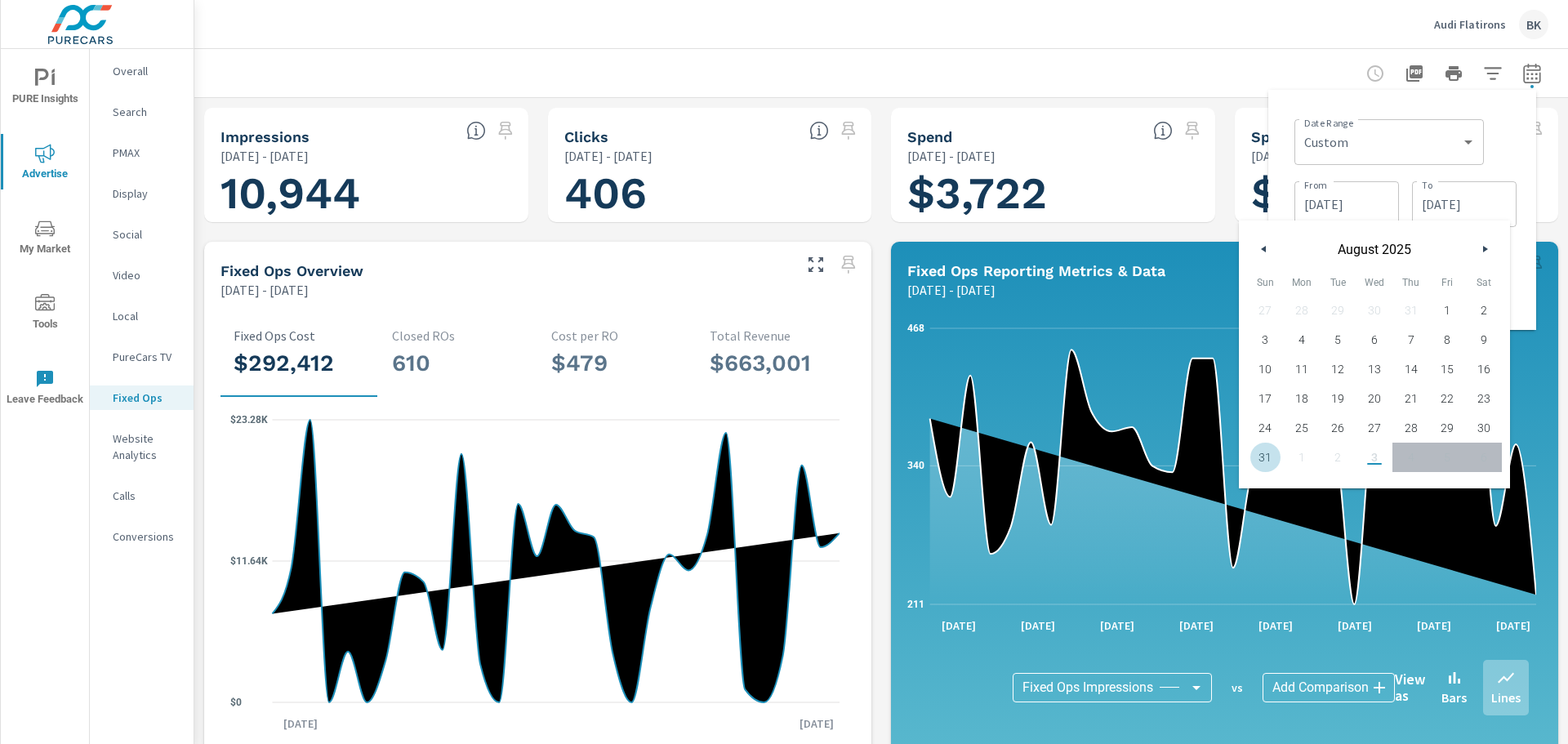
click at [1265, 448] on span "31" at bounding box center [1265, 457] width 37 height 21
click at [1445, 312] on span "1" at bounding box center [1448, 310] width 37 height 21
click at [1265, 455] on span "31" at bounding box center [1265, 457] width 37 height 21
type input "08/31/2025"
click at [1438, 448] on div "27 28 29 30 31 1 2 3 4 5 6 7 8 9 10 11 12 13 14 15 16 17 18 19 20 21 22 23 24 2…" at bounding box center [1375, 383] width 254 height 176
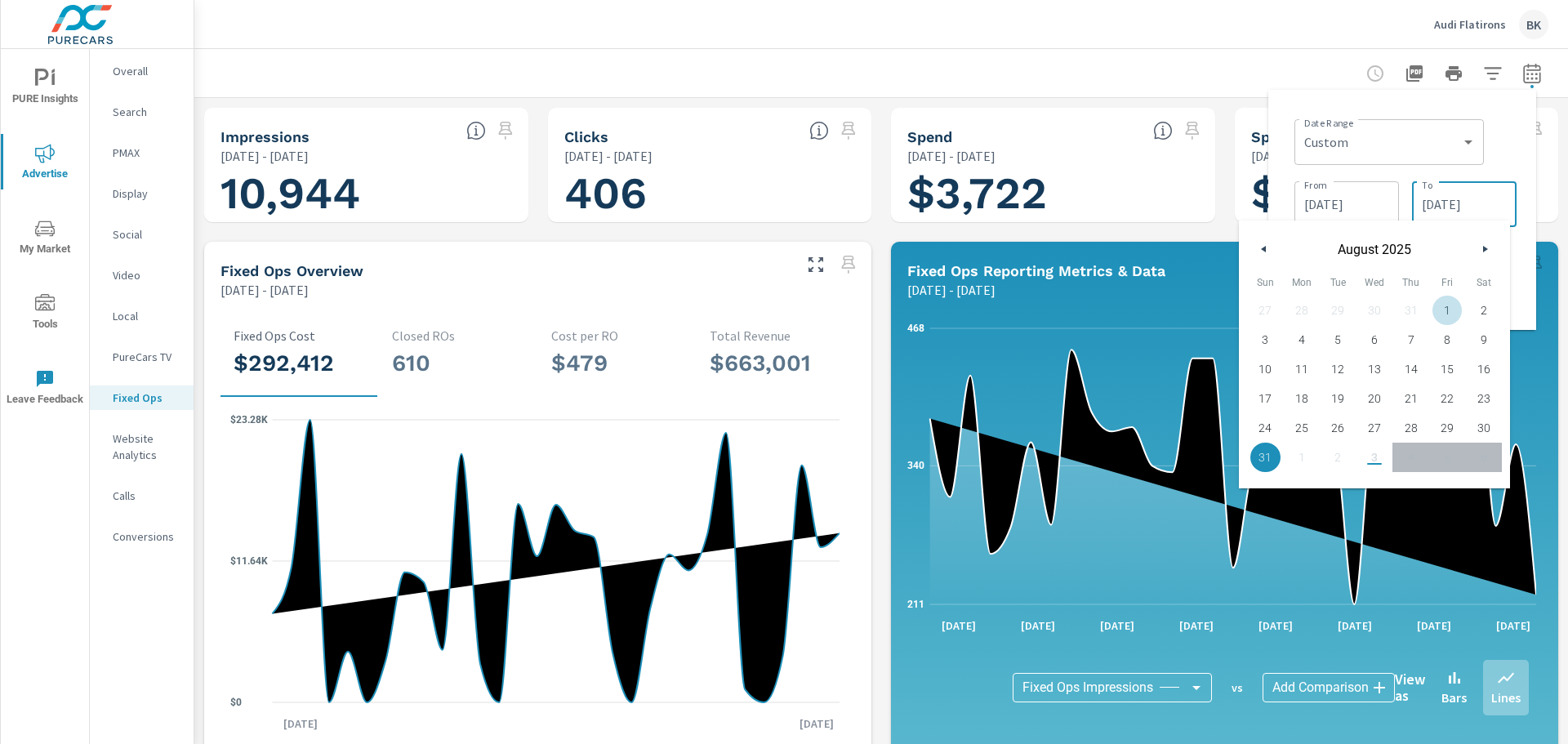
click at [1452, 204] on input "08/31/2025" at bounding box center [1464, 204] width 91 height 33
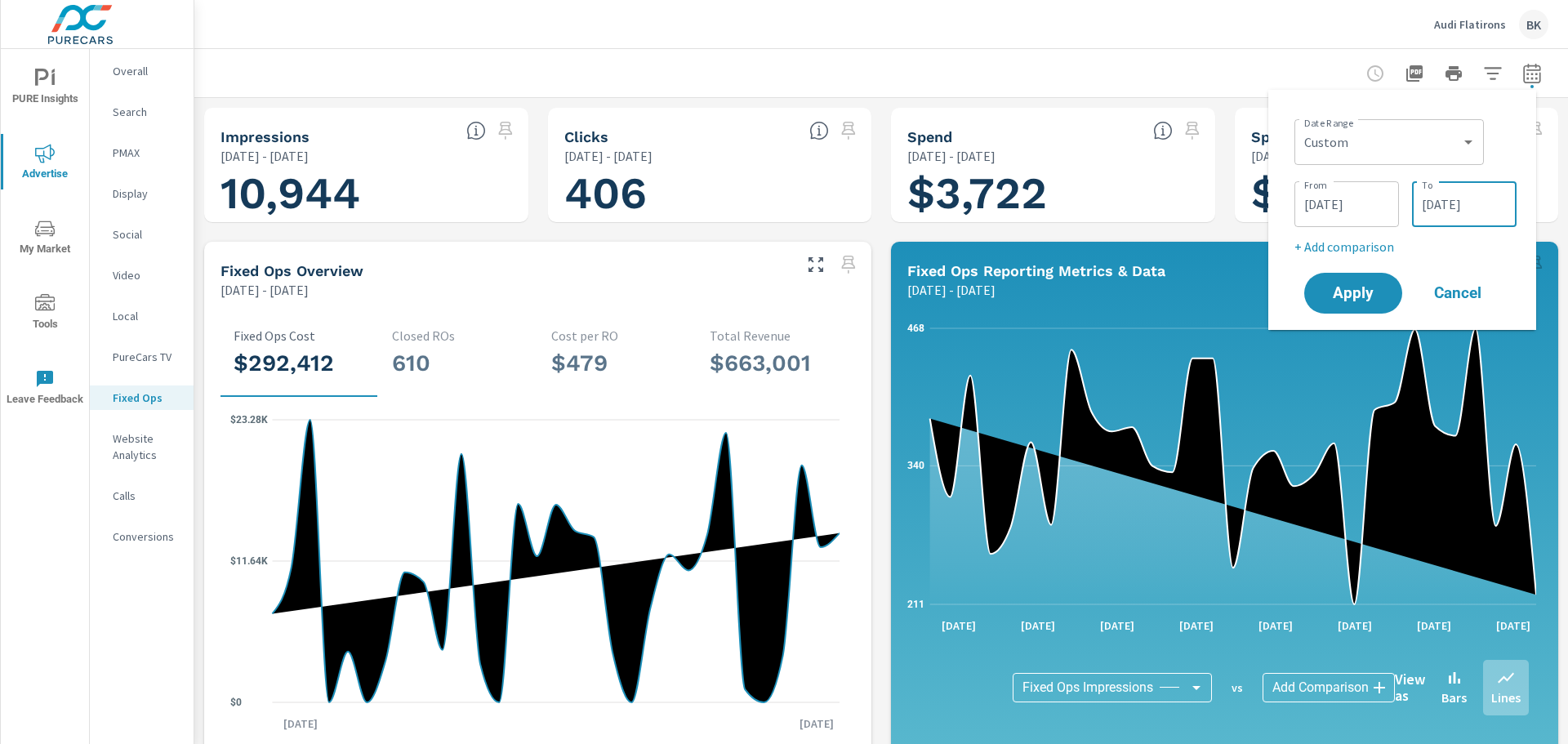
click at [1335, 186] on div "07/01/2025 From" at bounding box center [1347, 204] width 105 height 46
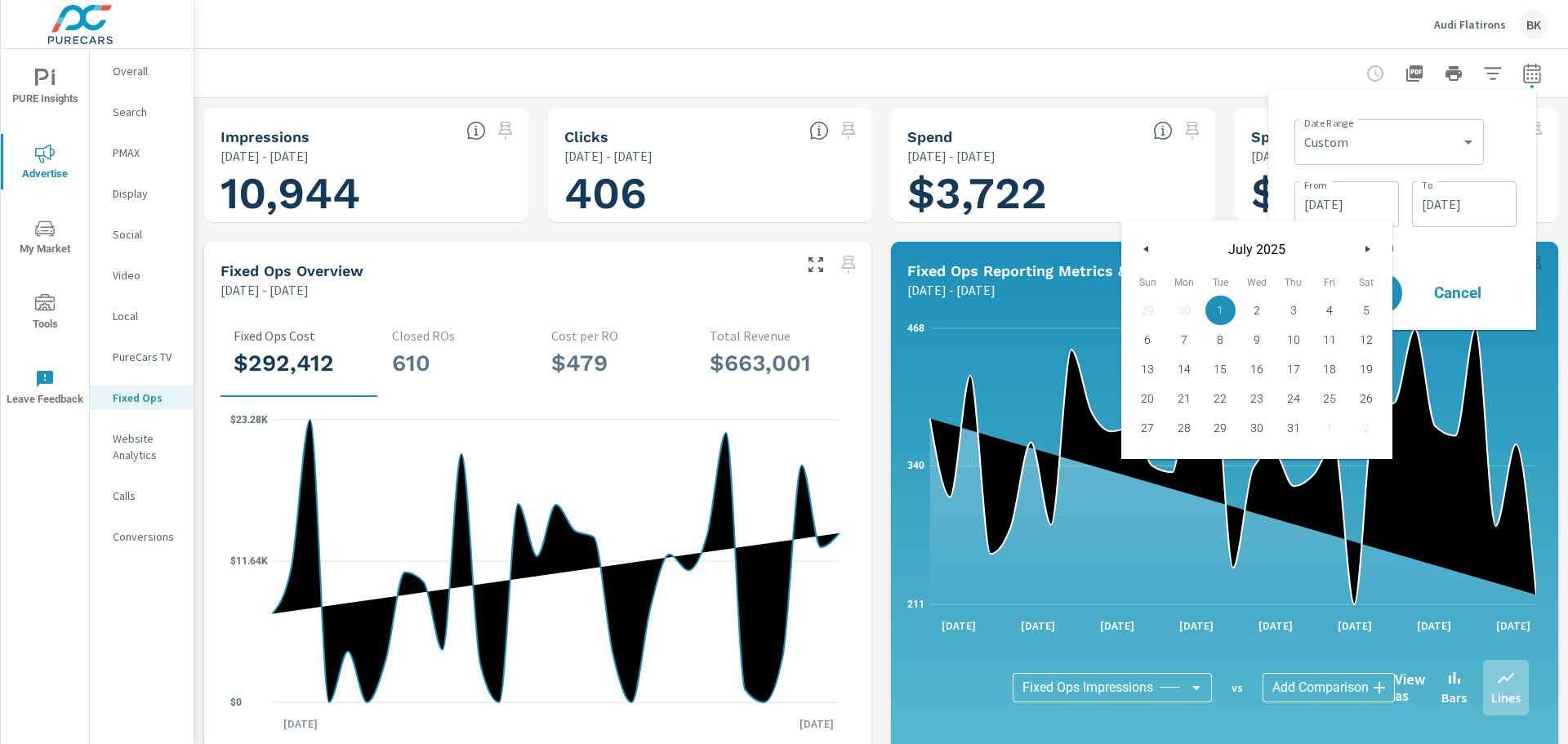
click at [1375, 247] on button "button" at bounding box center [1367, 248] width 20 height 20
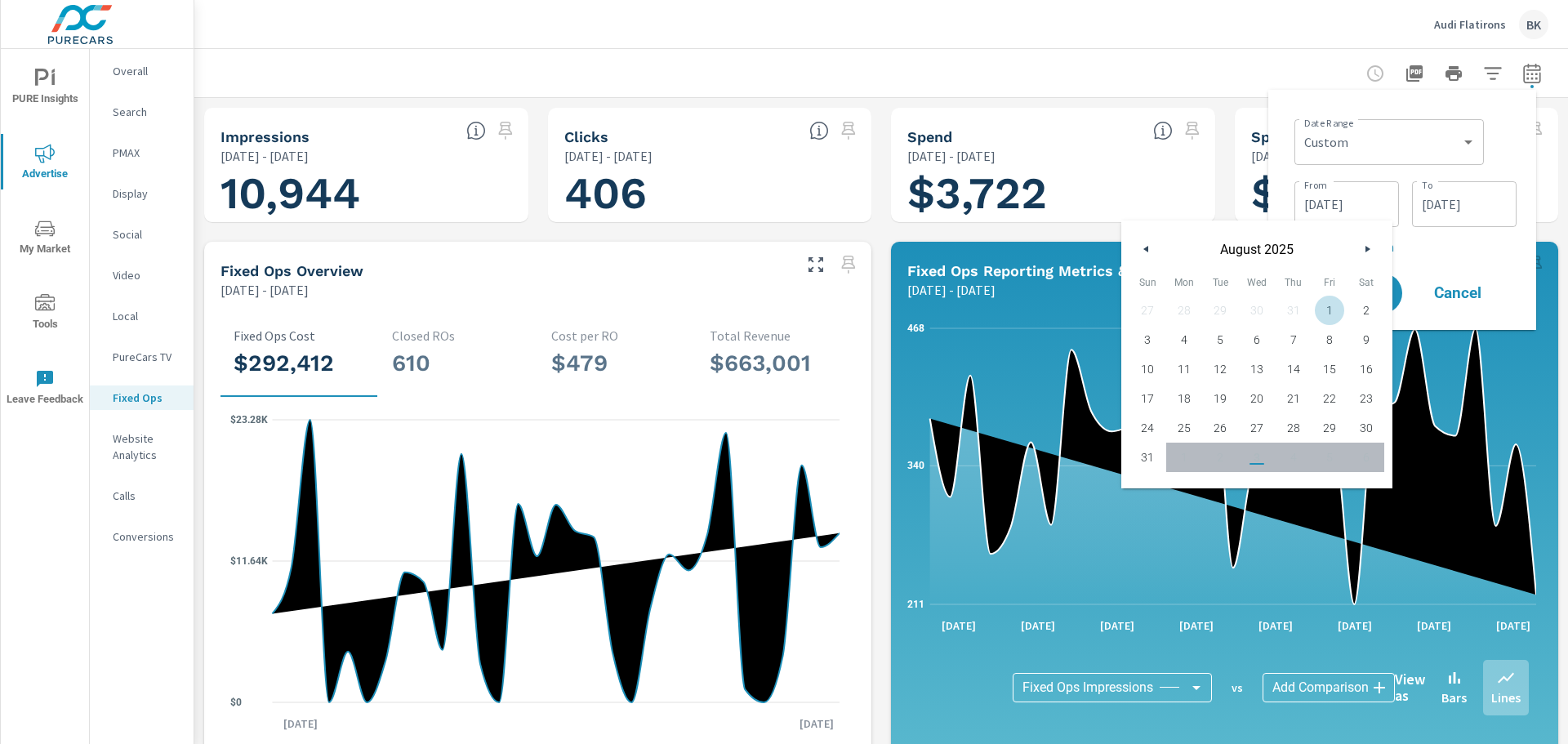
click at [1333, 305] on span "1" at bounding box center [1330, 310] width 37 height 21
type input "08/01/2025"
click at [1483, 241] on p "+ Add comparison" at bounding box center [1406, 247] width 222 height 20
select select "Previous period"
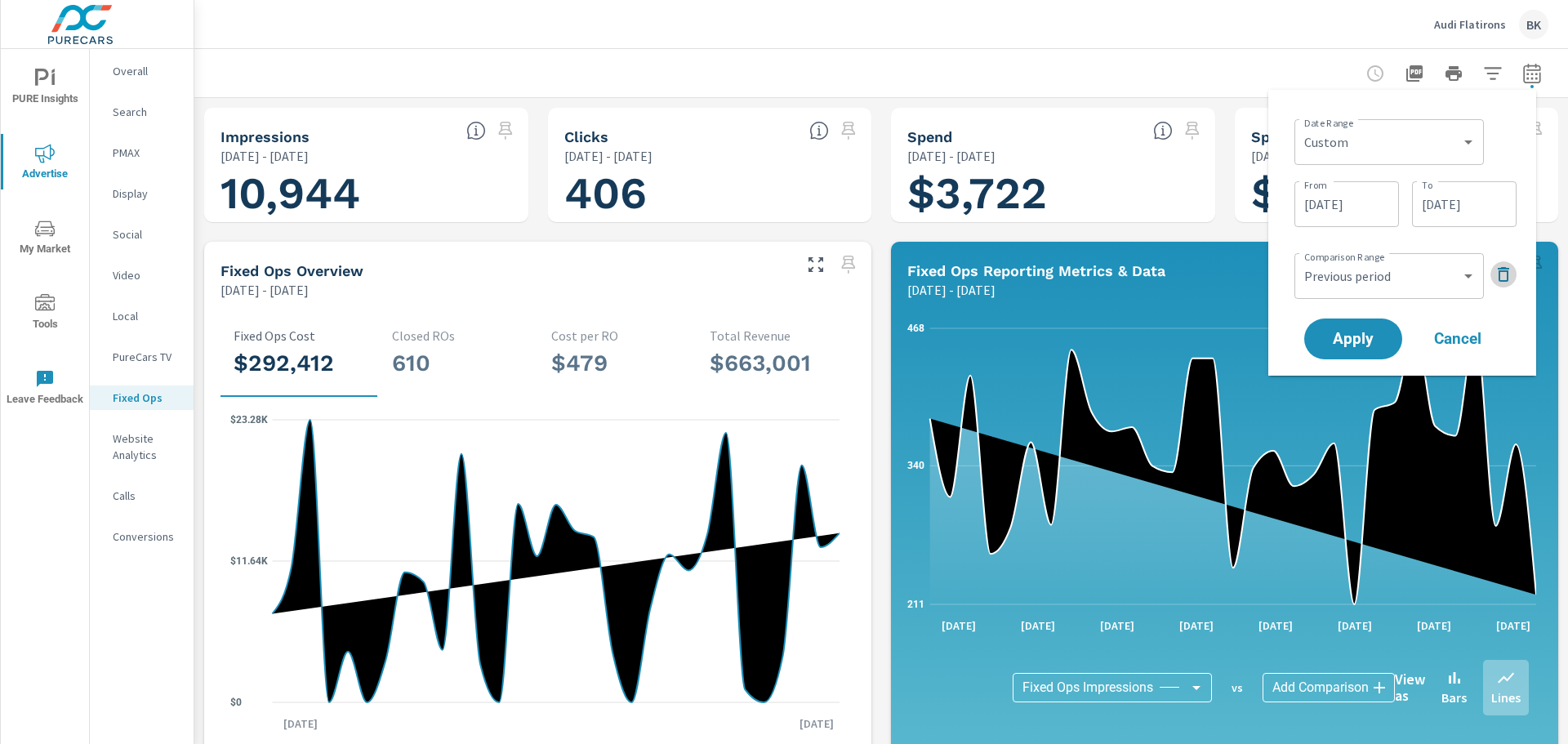
click at [1505, 277] on icon "button" at bounding box center [1504, 274] width 20 height 20
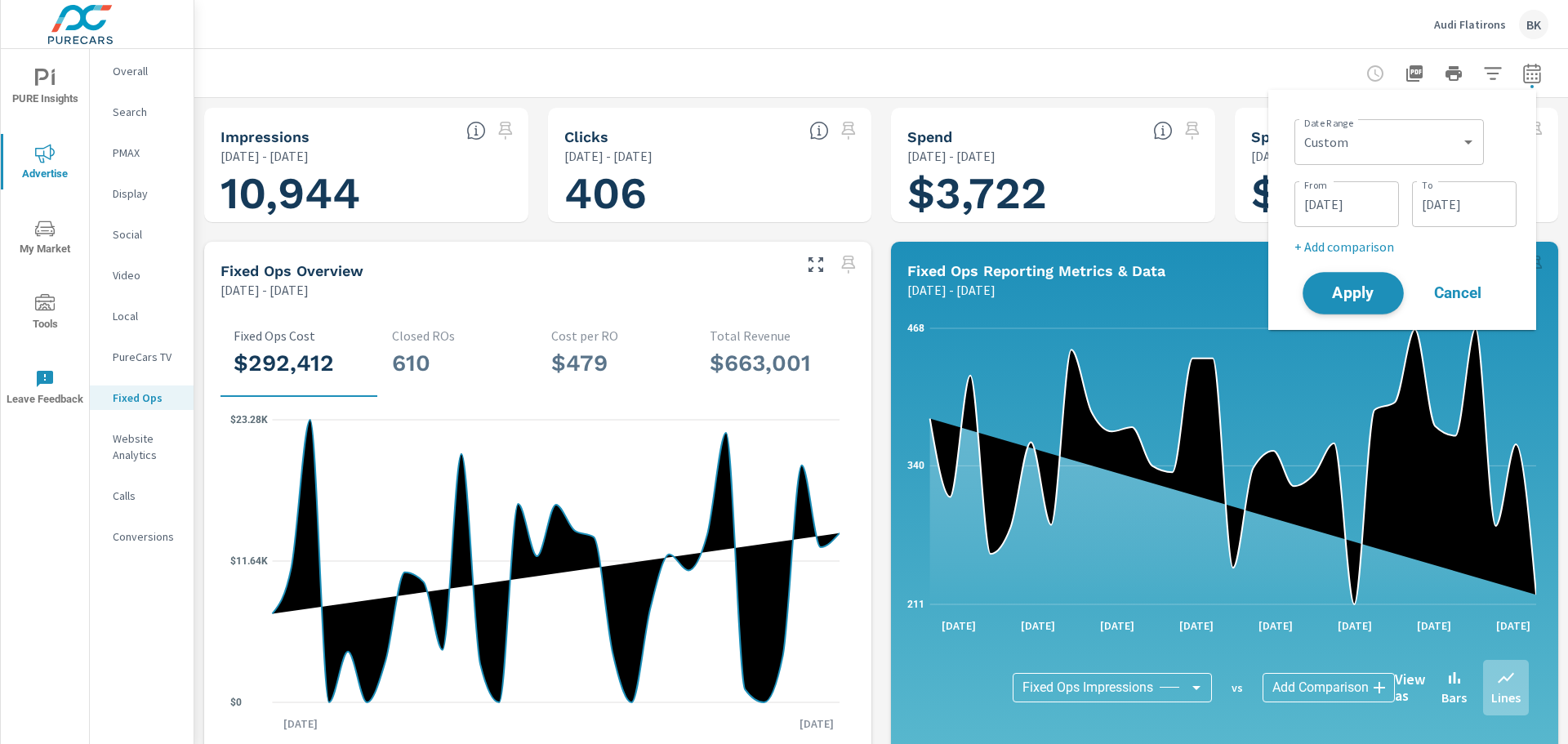
click at [1339, 290] on span "Apply" at bounding box center [1353, 294] width 67 height 15
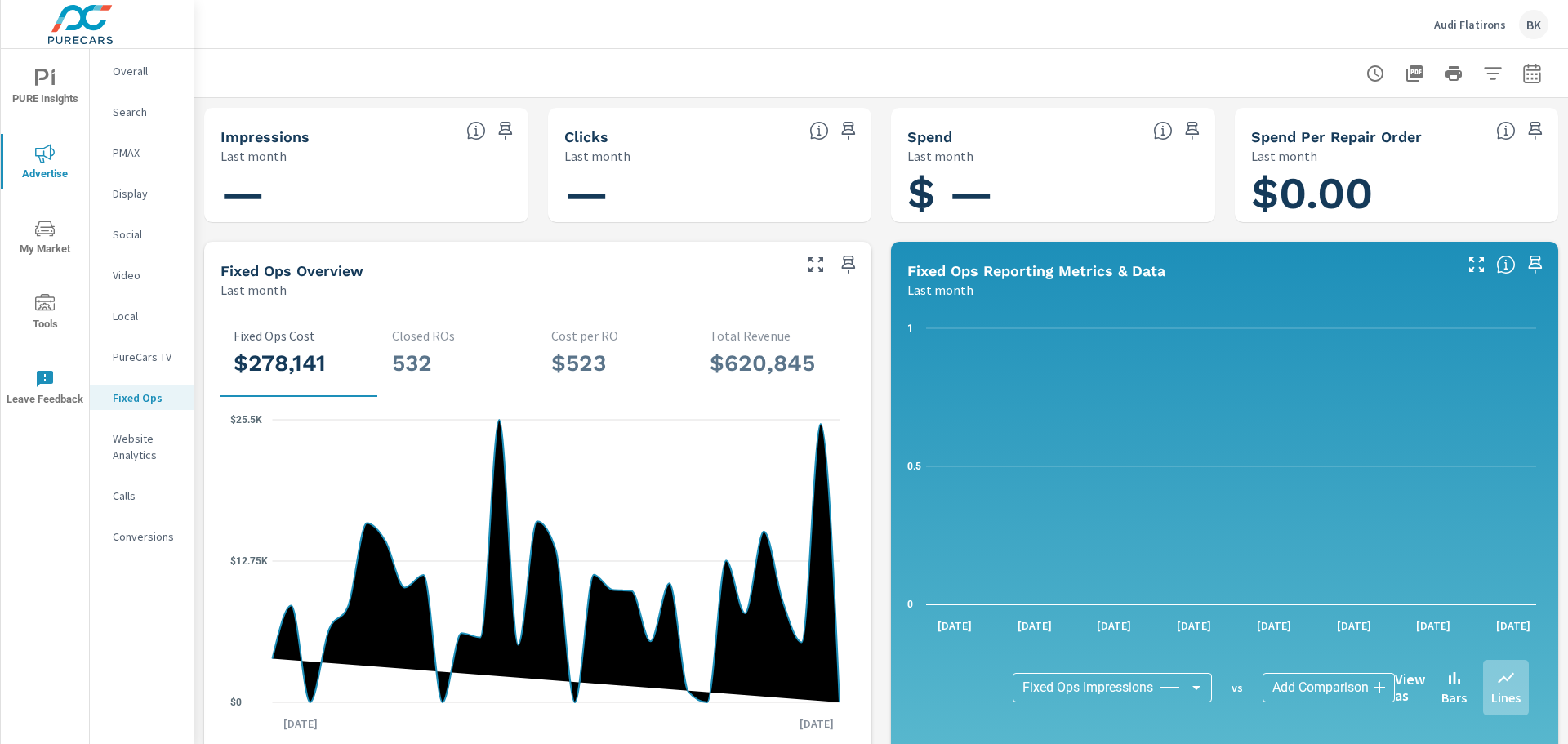
click at [124, 110] on p "Search" at bounding box center [146, 112] width 68 height 16
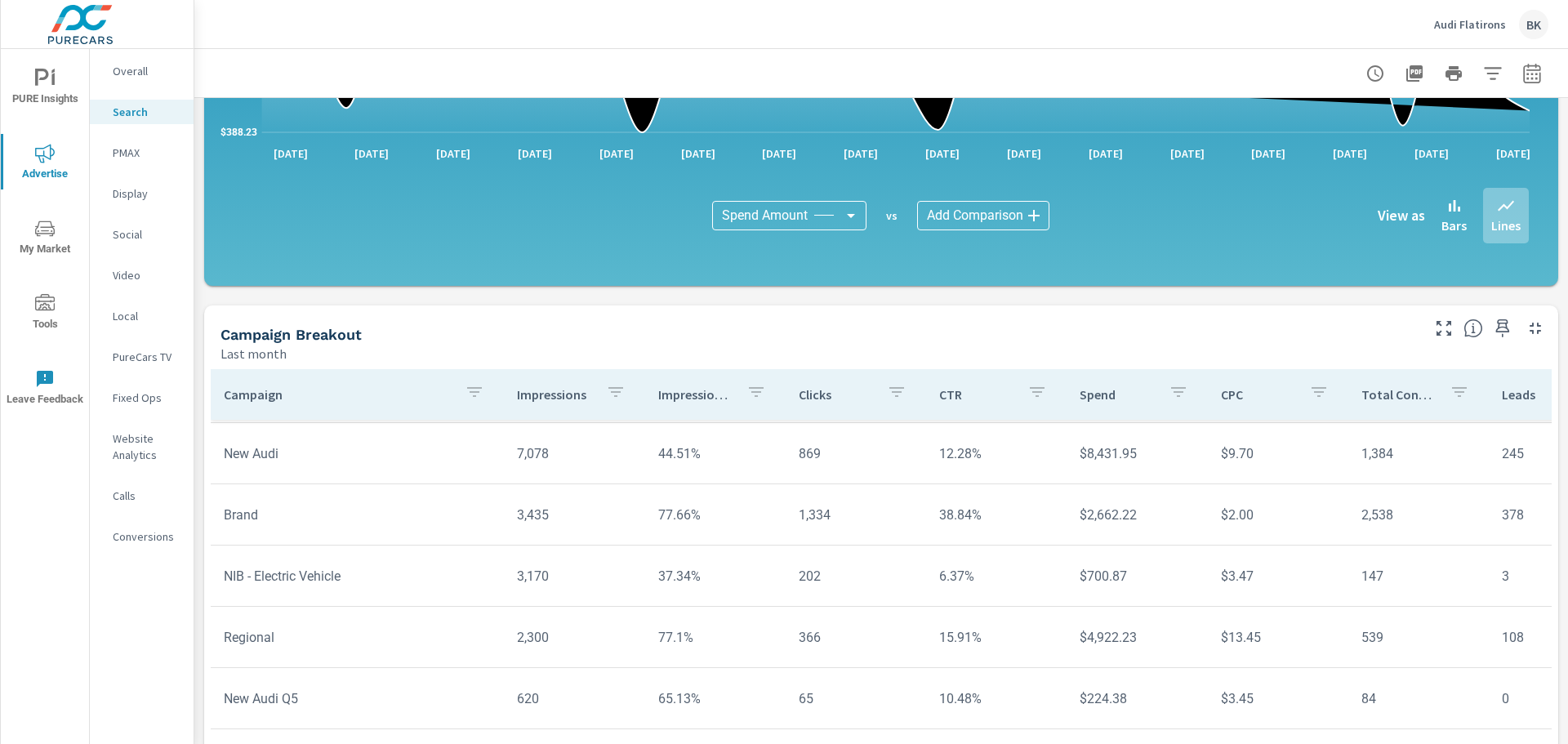
scroll to position [1095, 0]
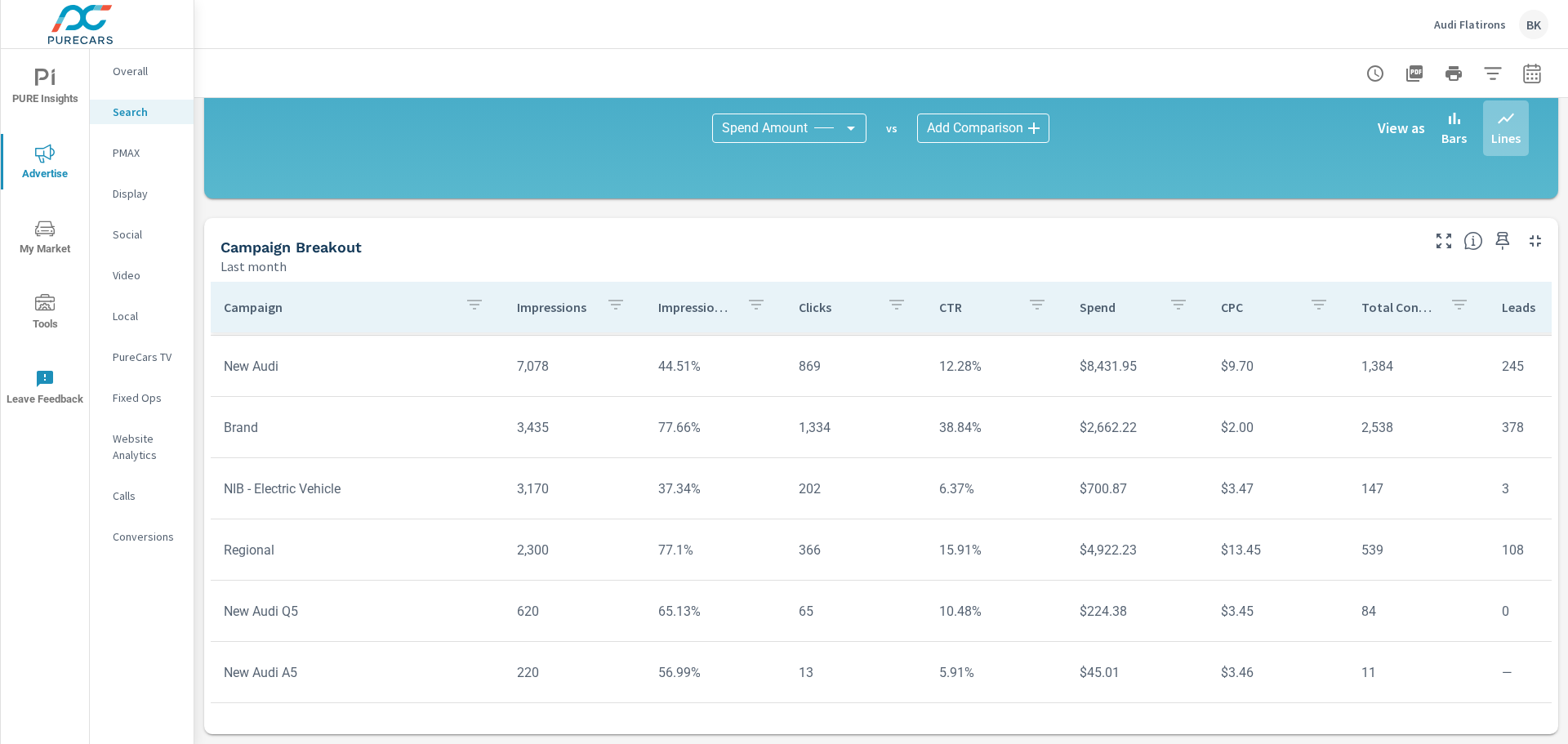
click at [1474, 25] on p "Audi Flatirons" at bounding box center [1470, 24] width 72 height 15
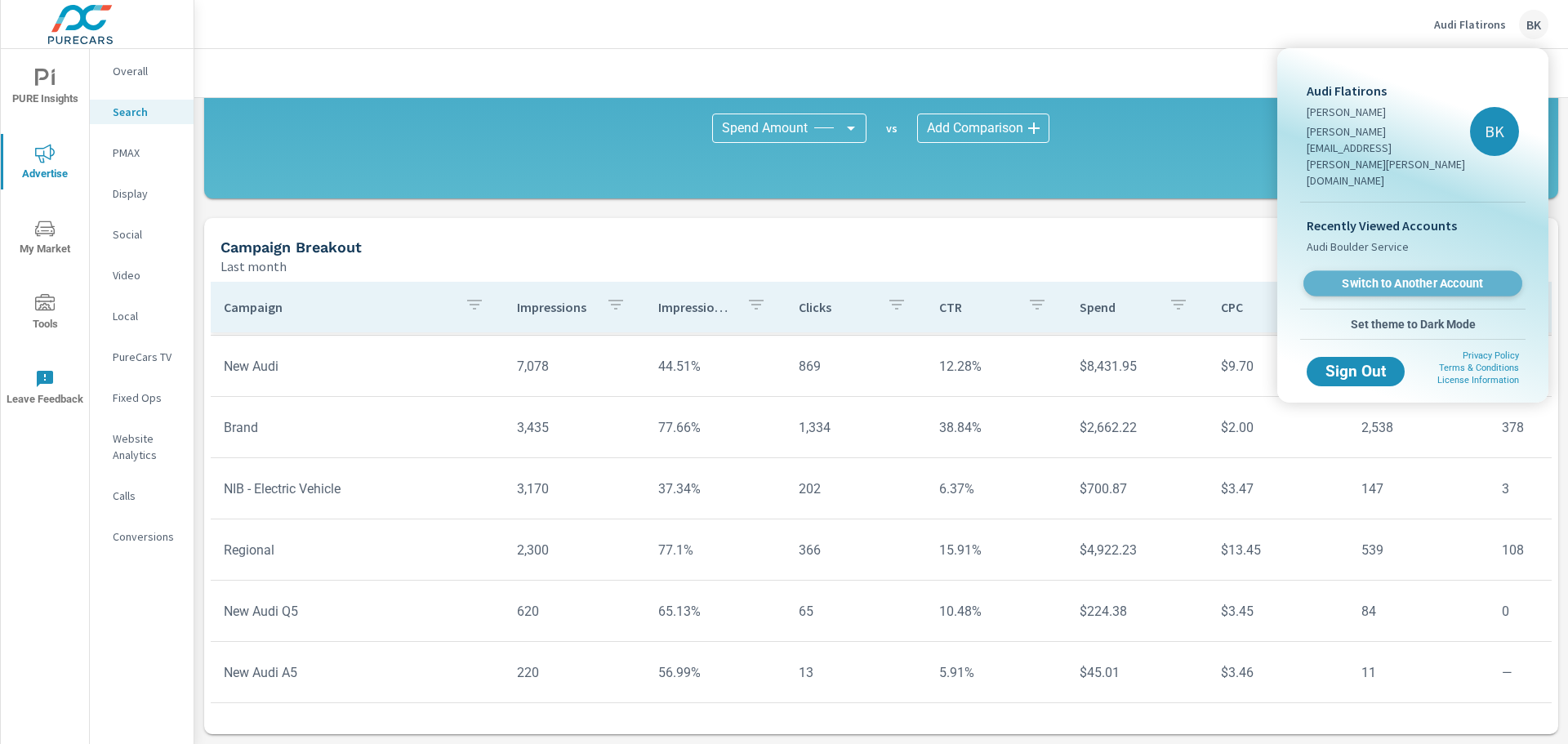
click at [1418, 276] on span "Switch to Another Account" at bounding box center [1412, 284] width 200 height 15
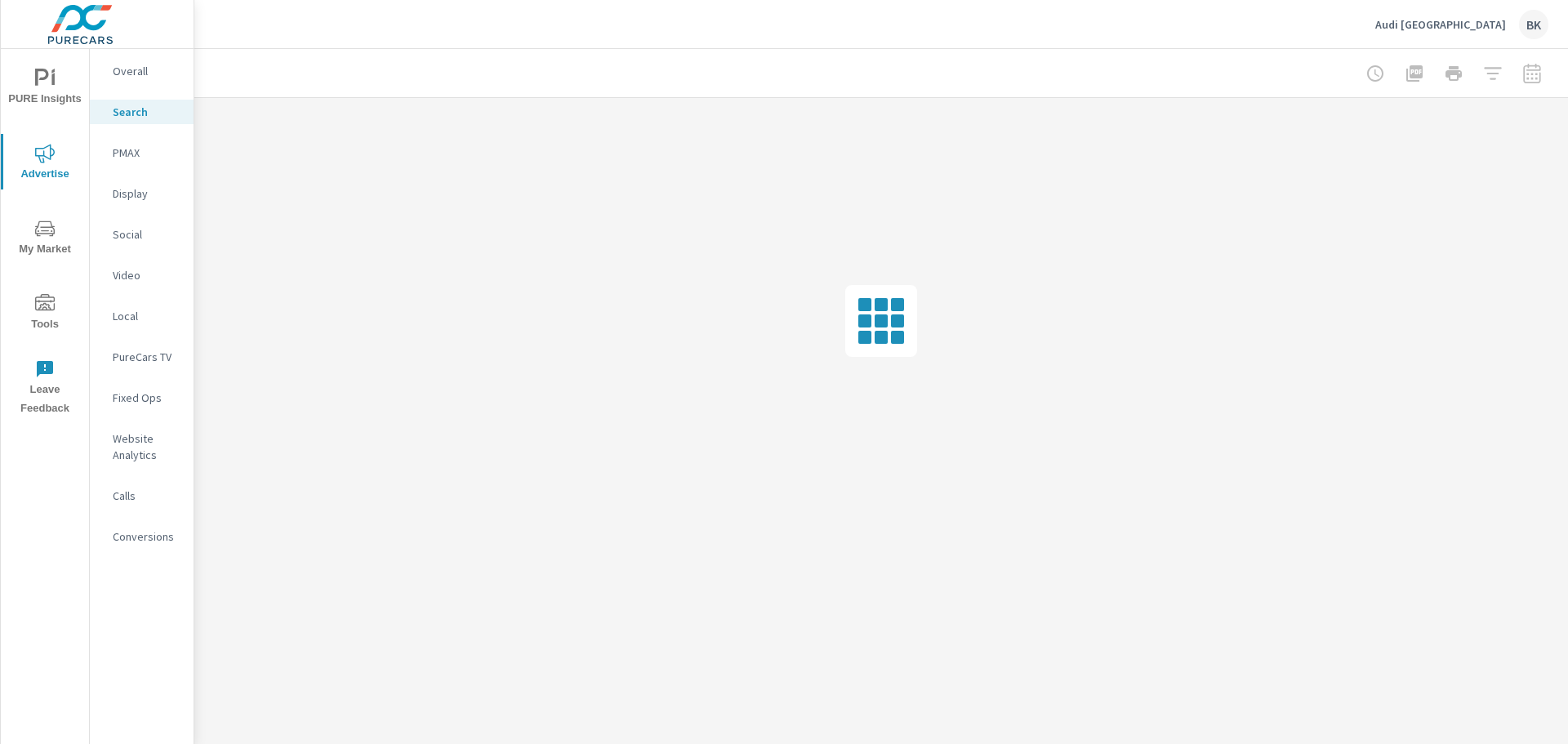
click at [137, 394] on p "Fixed Ops" at bounding box center [146, 397] width 68 height 16
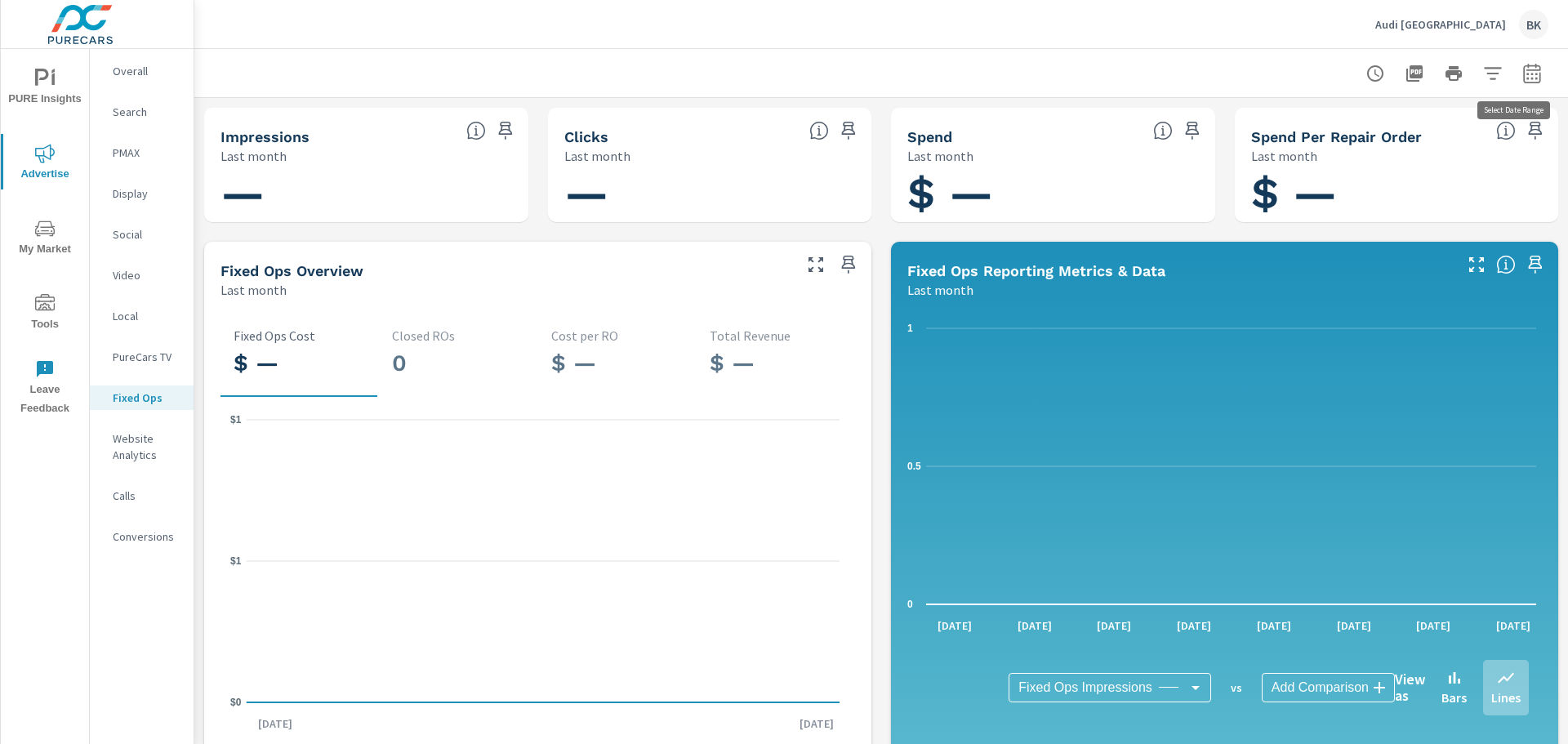
click at [1522, 72] on icon "button" at bounding box center [1532, 73] width 20 height 20
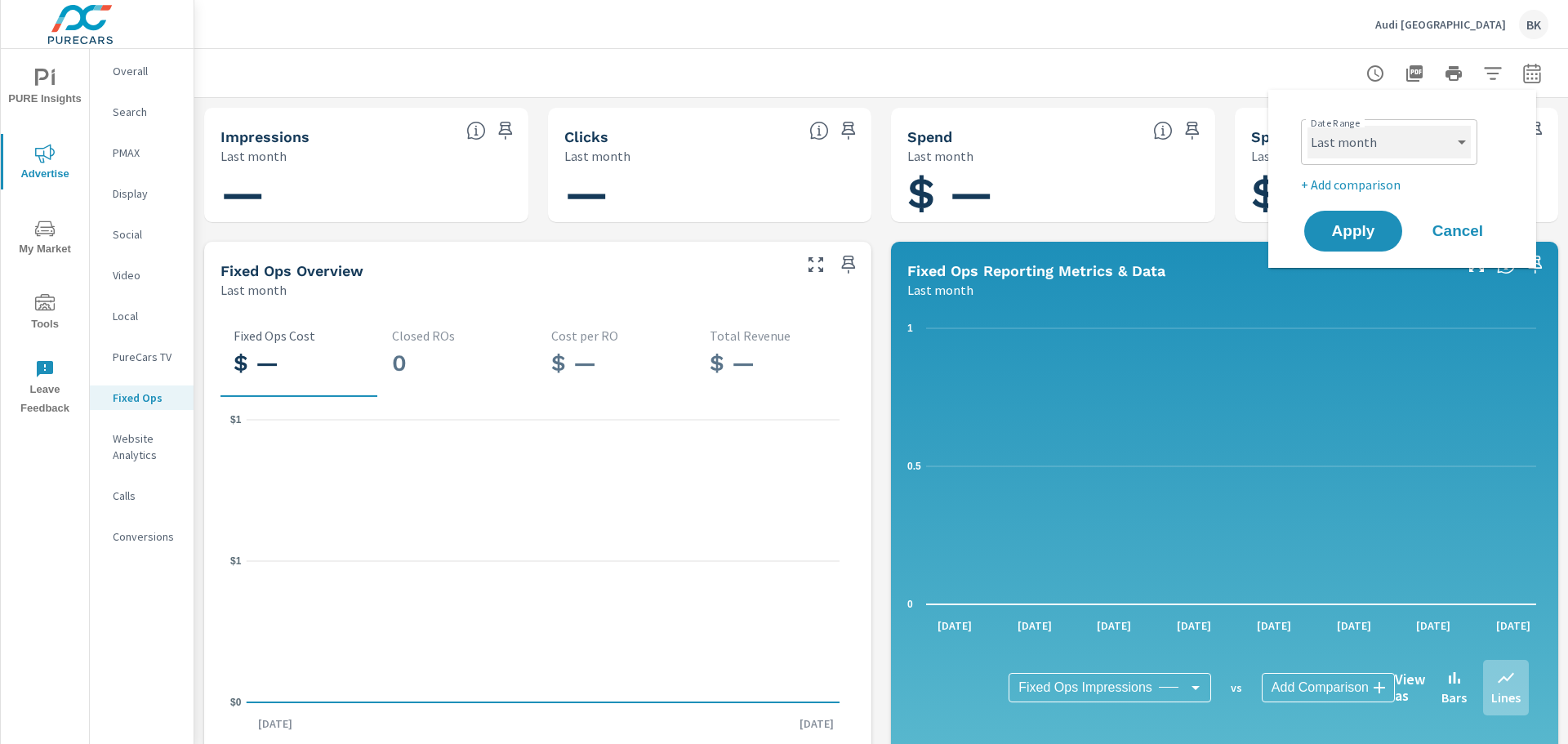
click at [1423, 149] on select "Custom [DATE] Last week Last 7 days Last 14 days Last 30 days Last 45 days Last…" at bounding box center [1389, 142] width 163 height 33
click at [1308, 125] on select "Custom [DATE] Last week Last 7 days Last 14 days Last 30 days Last 45 days Last…" at bounding box center [1389, 142] width 163 height 33
select select "custom"
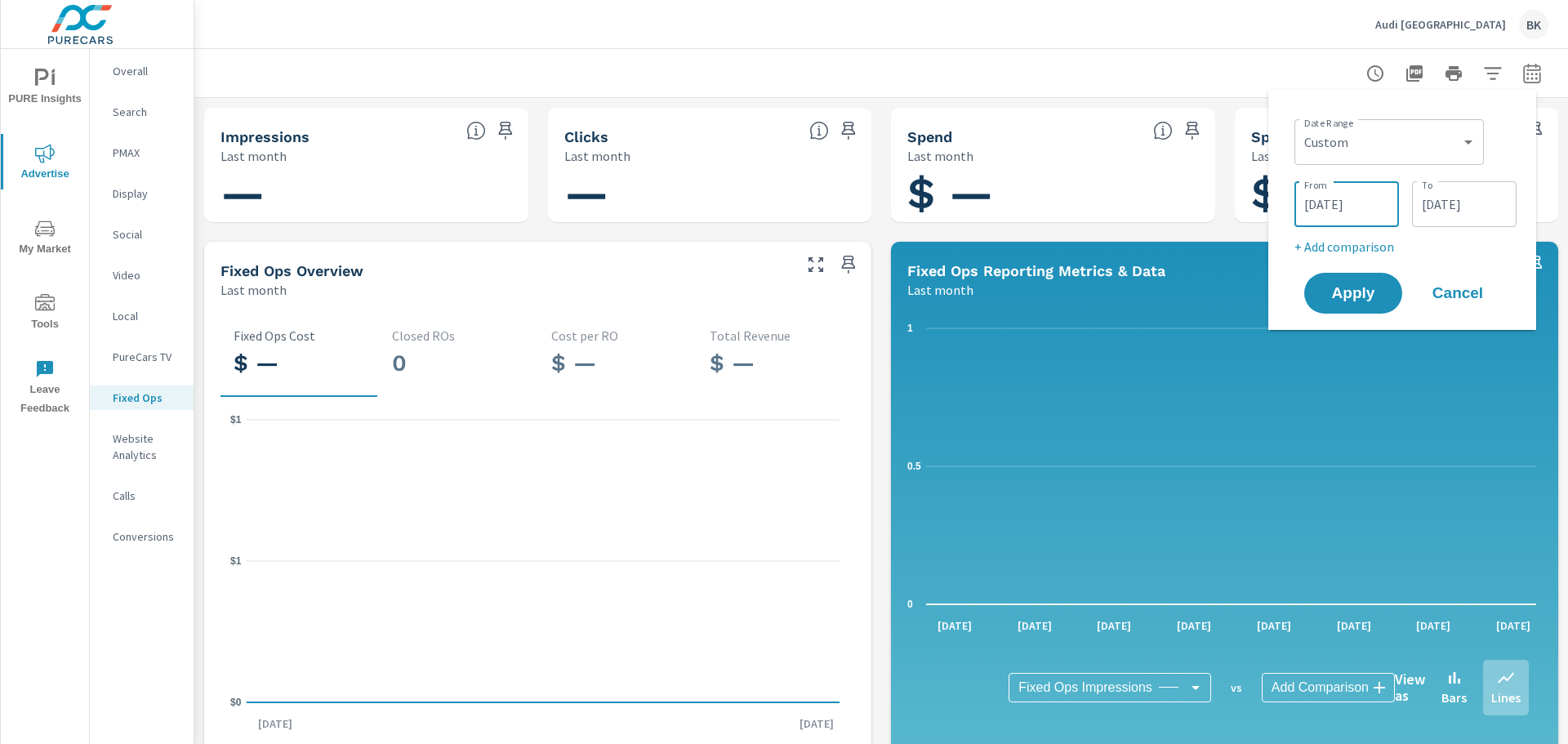
click at [1332, 210] on input "08/01/2025" at bounding box center [1347, 204] width 91 height 33
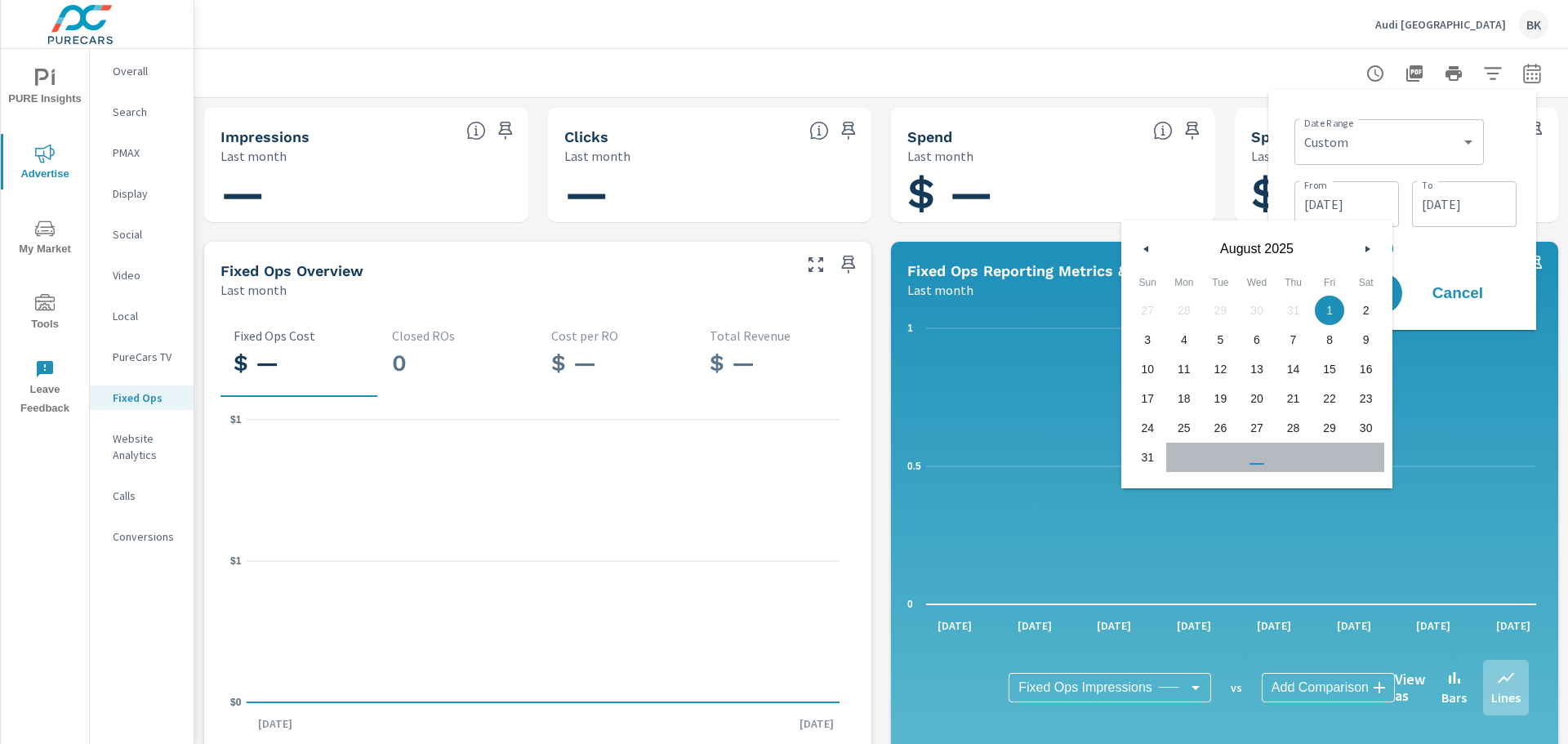
click at [1134, 249] on div "August 2025" at bounding box center [1257, 245] width 271 height 49
click at [1142, 246] on icon "button" at bounding box center [1144, 249] width 9 height 7
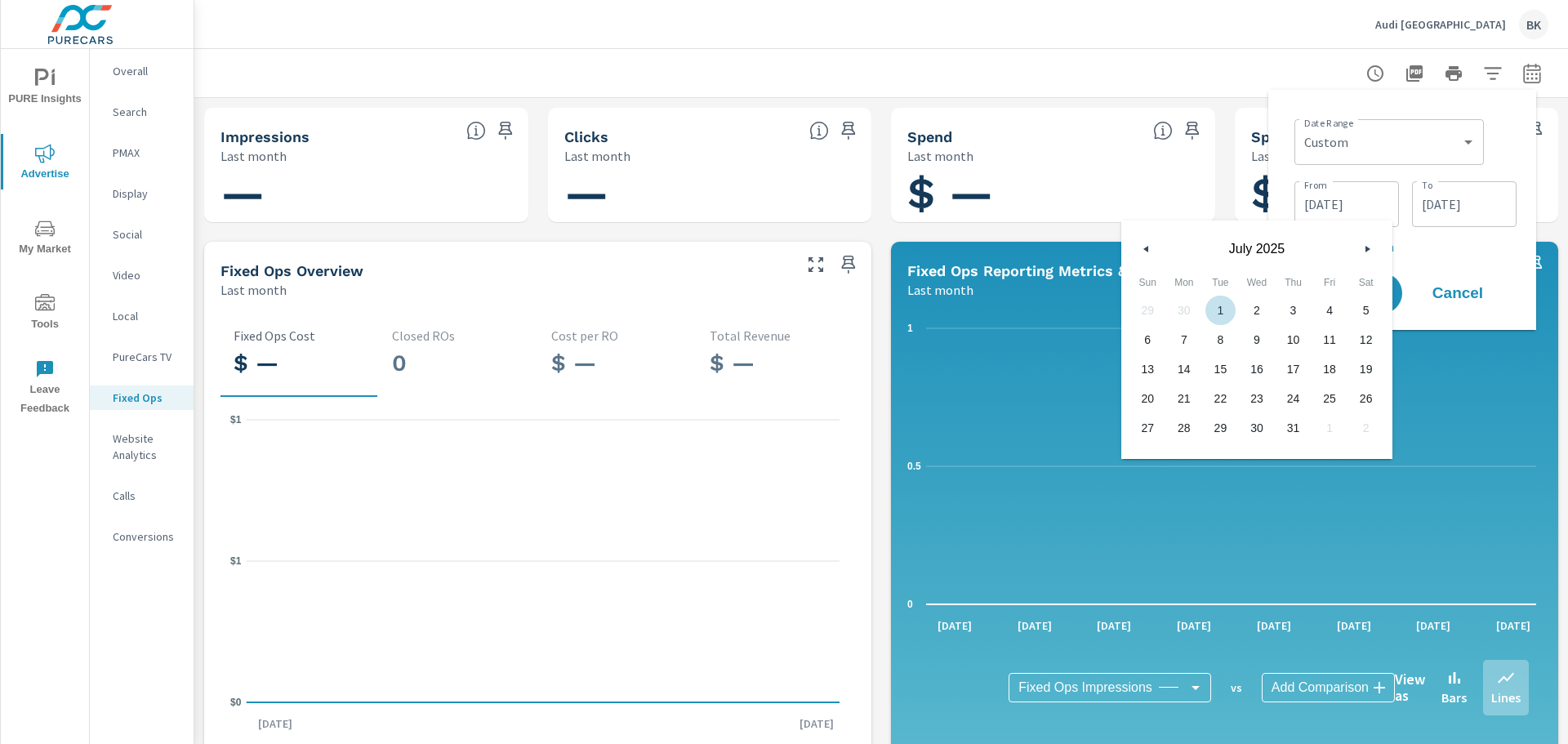
click at [1210, 307] on span "1" at bounding box center [1221, 310] width 37 height 21
type input "07/01/2025"
click at [1458, 216] on input "08/31/2025" at bounding box center [1464, 204] width 91 height 33
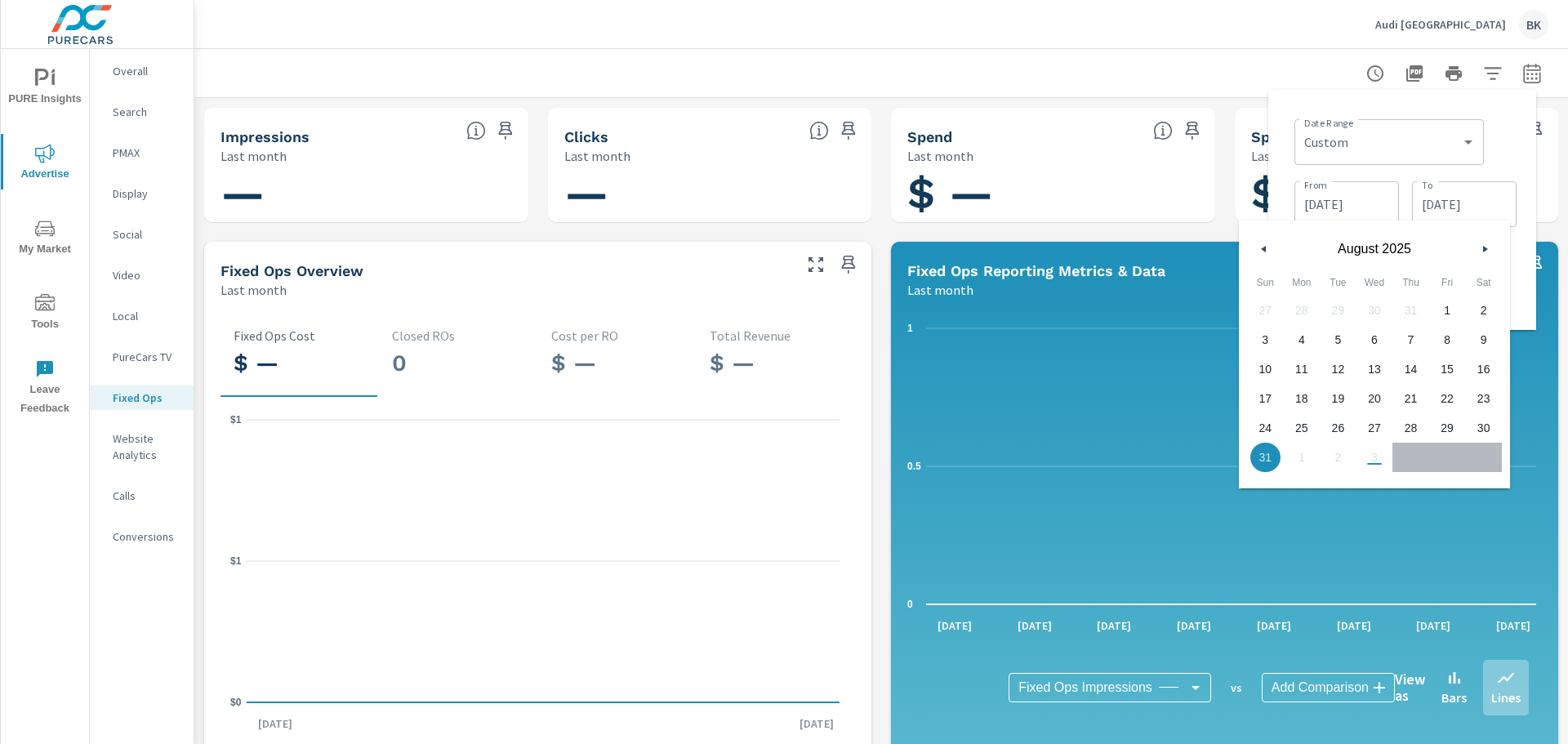
click at [1264, 247] on icon "button" at bounding box center [1262, 249] width 9 height 7
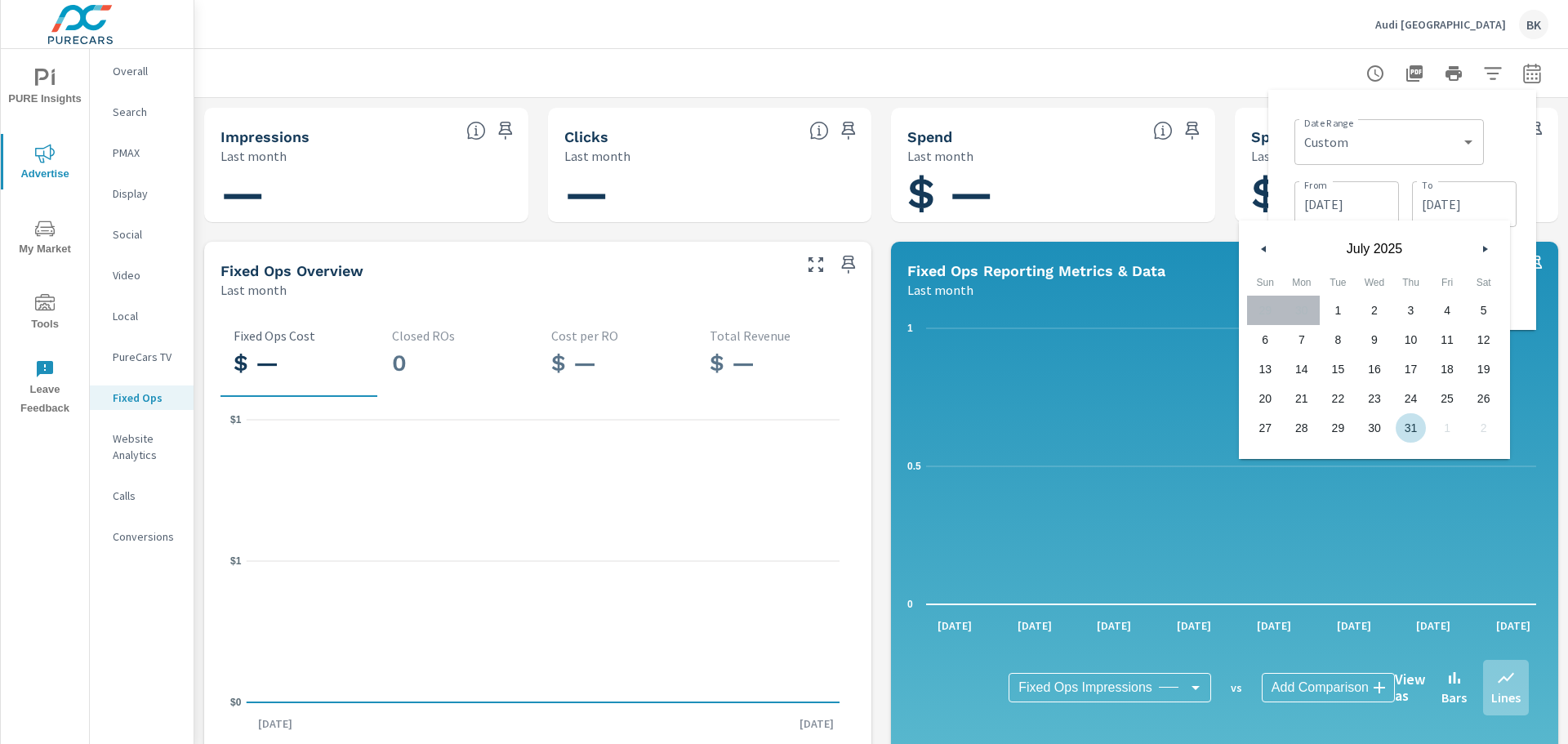
click at [1410, 424] on span "31" at bounding box center [1411, 428] width 37 height 21
type input "07/31/2025"
click at [1532, 125] on div "Date Range Custom Yesterday Last week Last 7 days Last 14 days Last 30 days Las…" at bounding box center [1403, 210] width 268 height 240
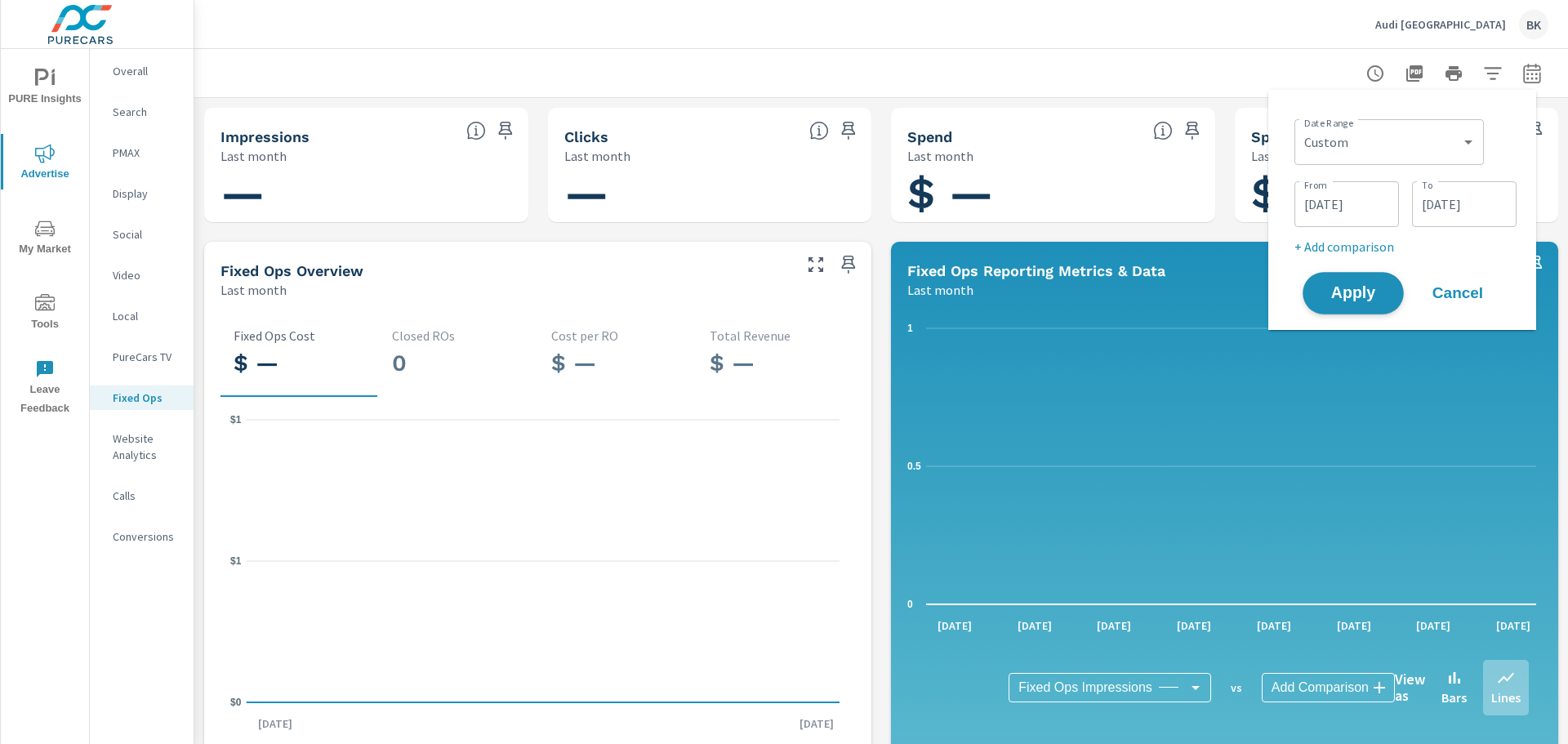
click at [1373, 290] on span "Apply" at bounding box center [1353, 294] width 67 height 15
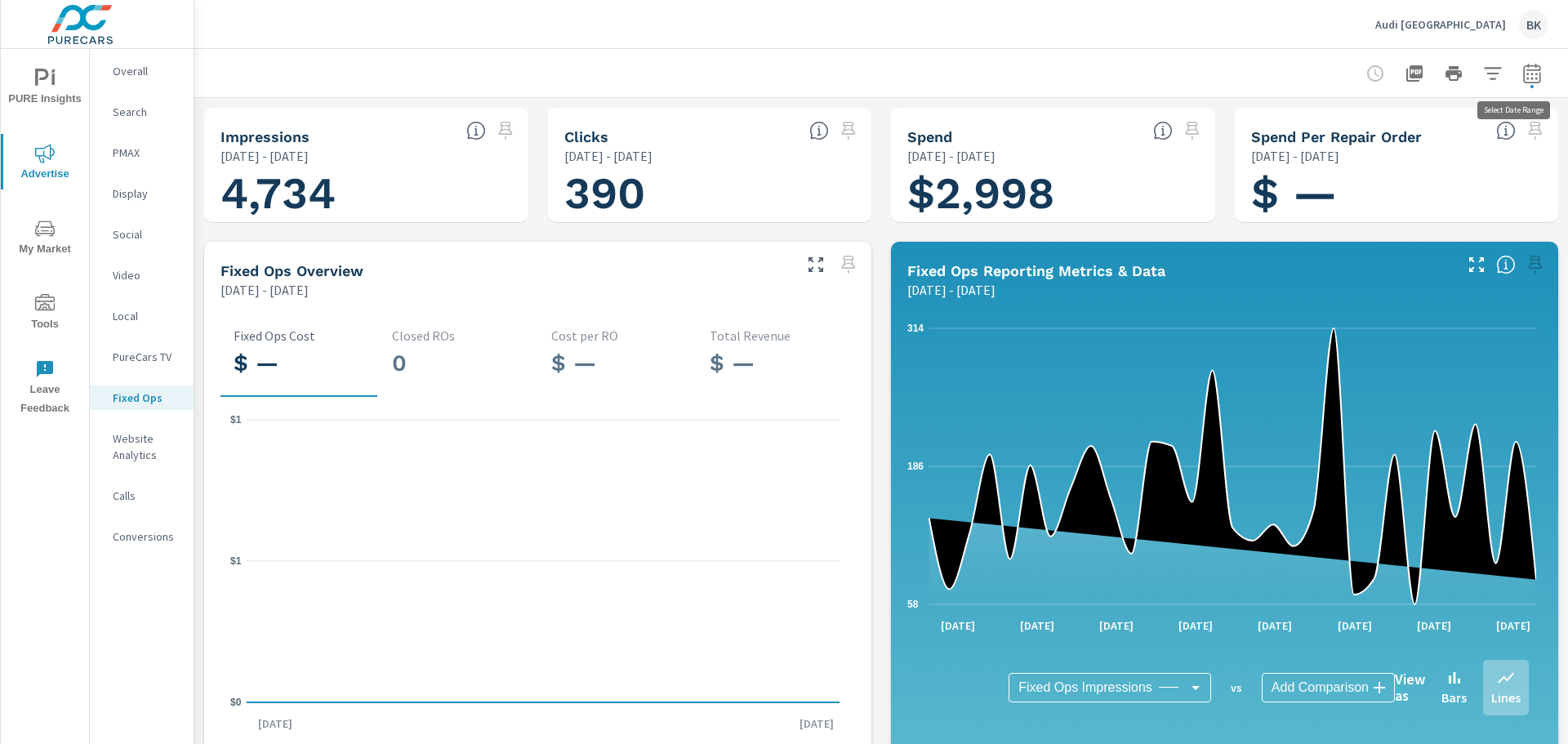
click at [1523, 73] on icon "button" at bounding box center [1532, 72] width 17 height 20
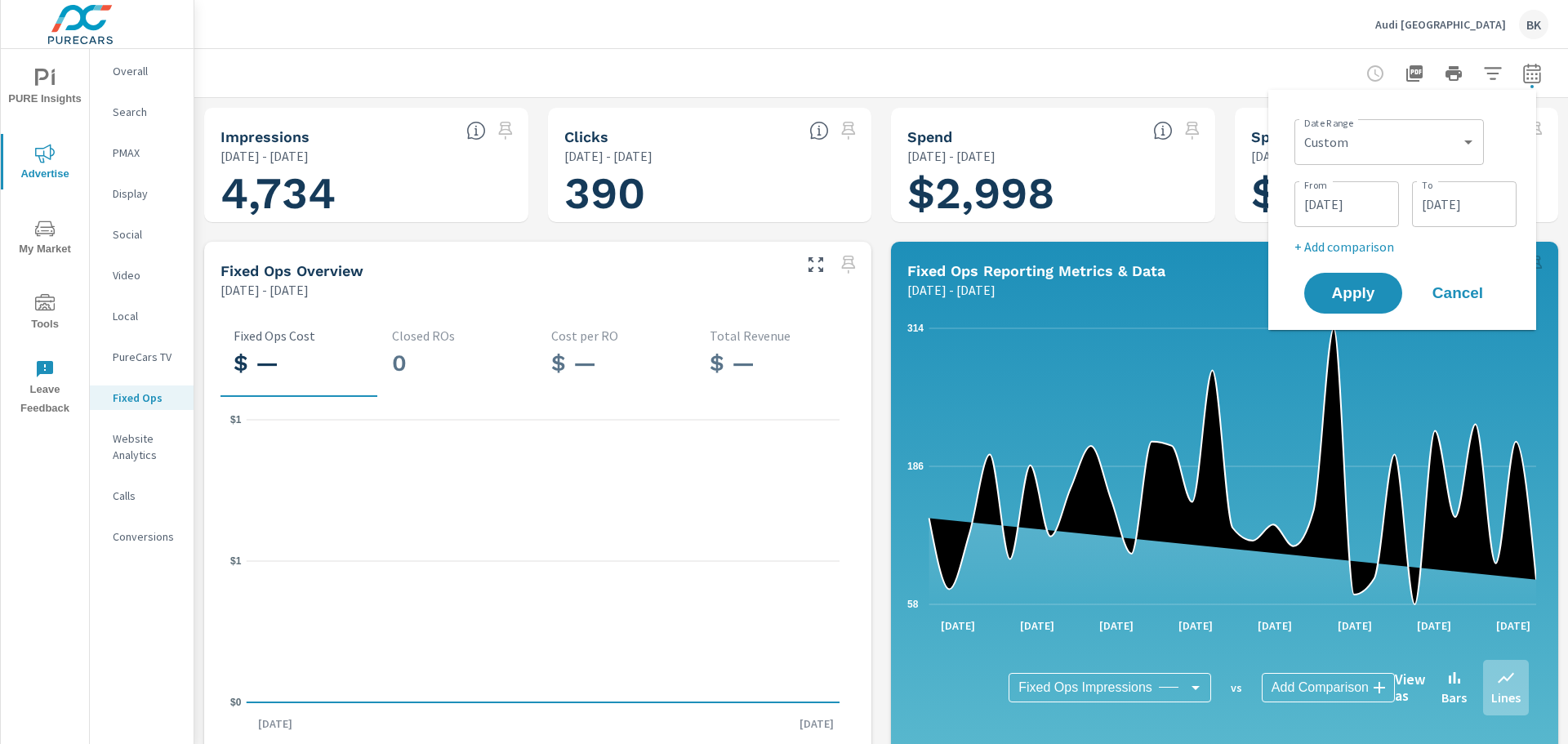
click at [1362, 205] on input "07/01/2025" at bounding box center [1347, 204] width 91 height 33
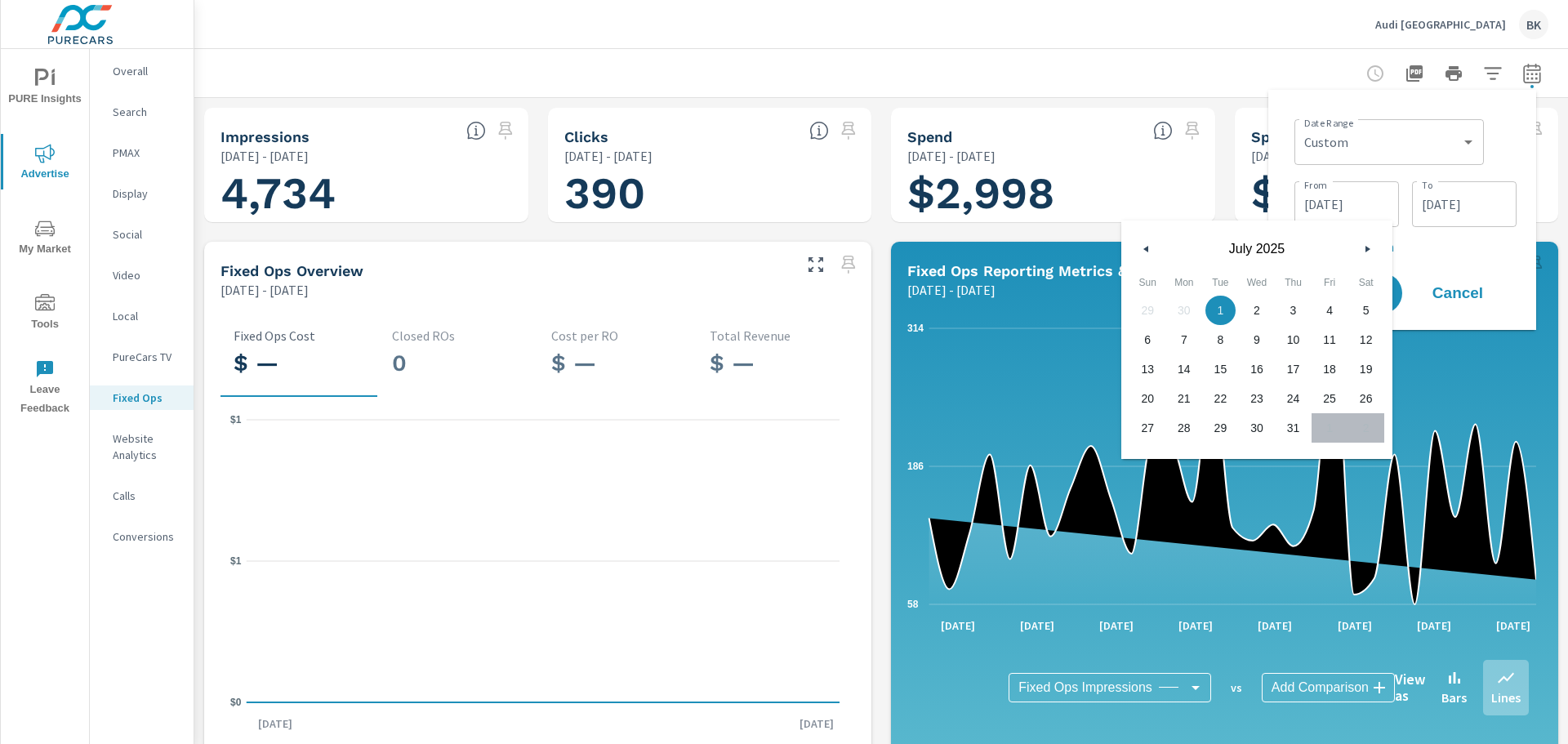
click at [1374, 256] on button "button" at bounding box center [1367, 248] width 20 height 20
click at [1465, 212] on input "07/31/2025" at bounding box center [1464, 204] width 91 height 33
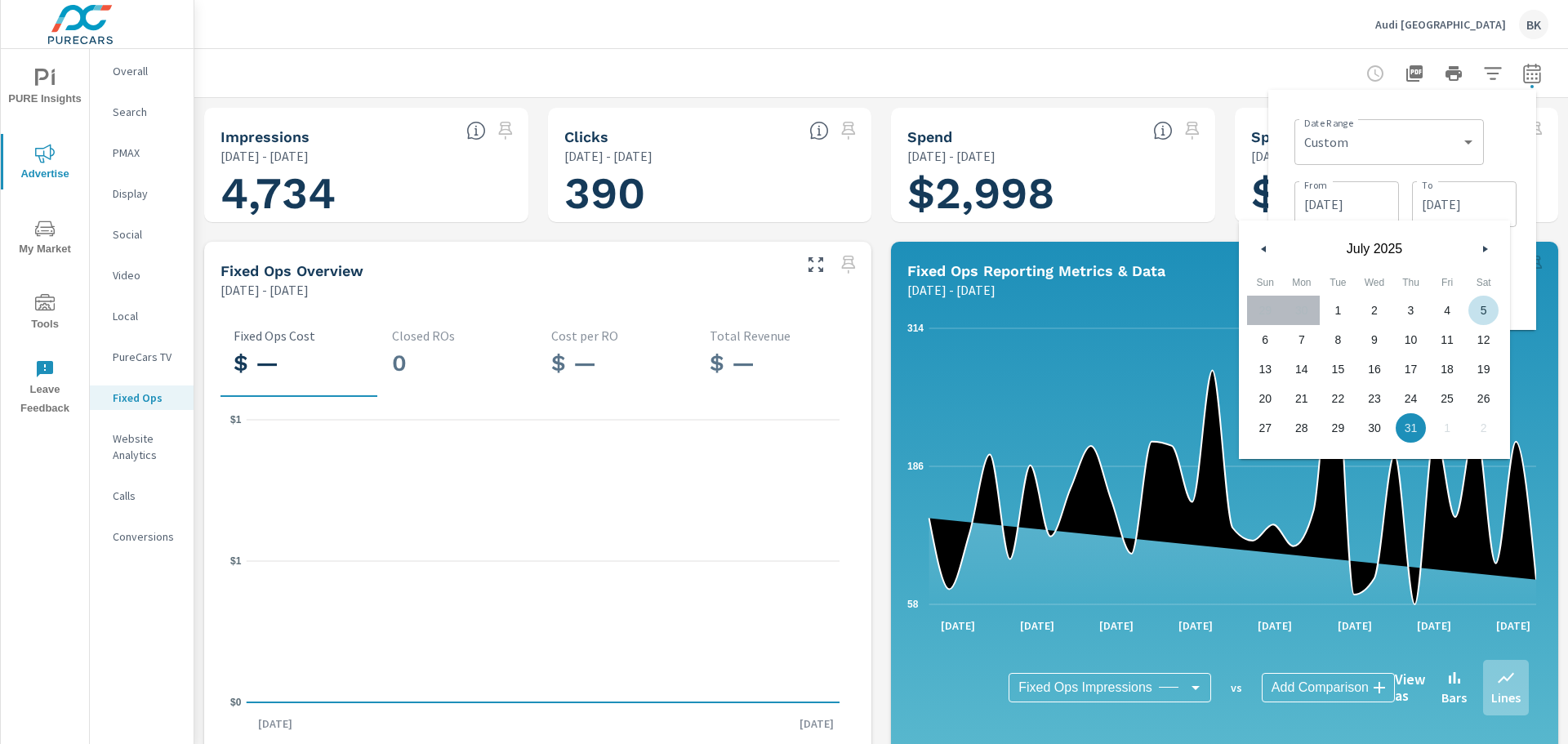
click at [1480, 237] on div "July 2025" at bounding box center [1374, 245] width 271 height 49
click at [1481, 249] on button "button" at bounding box center [1485, 248] width 20 height 20
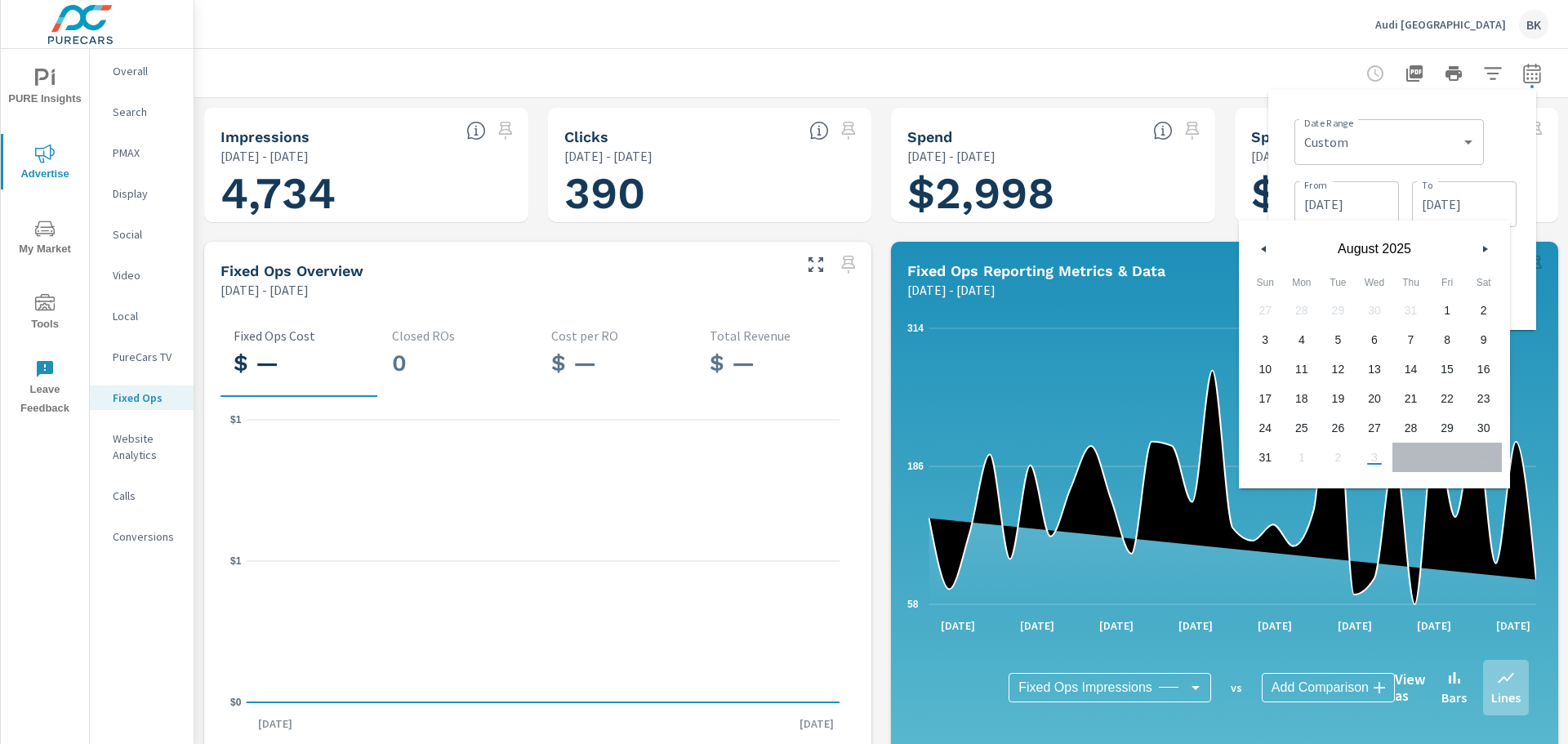
click at [1265, 460] on span "31" at bounding box center [1265, 457] width 37 height 21
type input "08/31/2025"
click at [1346, 202] on input "07/01/2025" at bounding box center [1347, 204] width 91 height 33
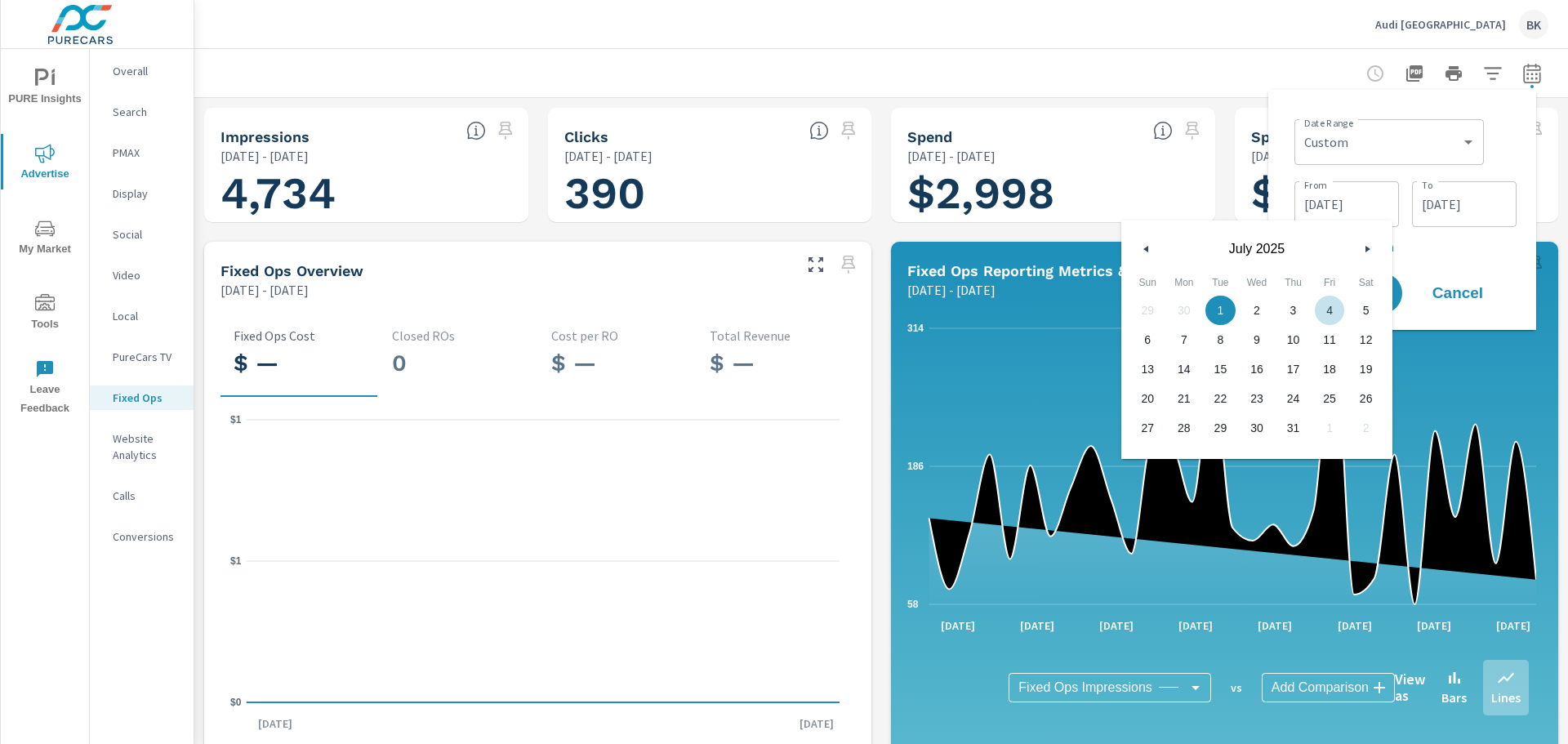
click at [1366, 246] on icon "button" at bounding box center [1370, 249] width 9 height 7
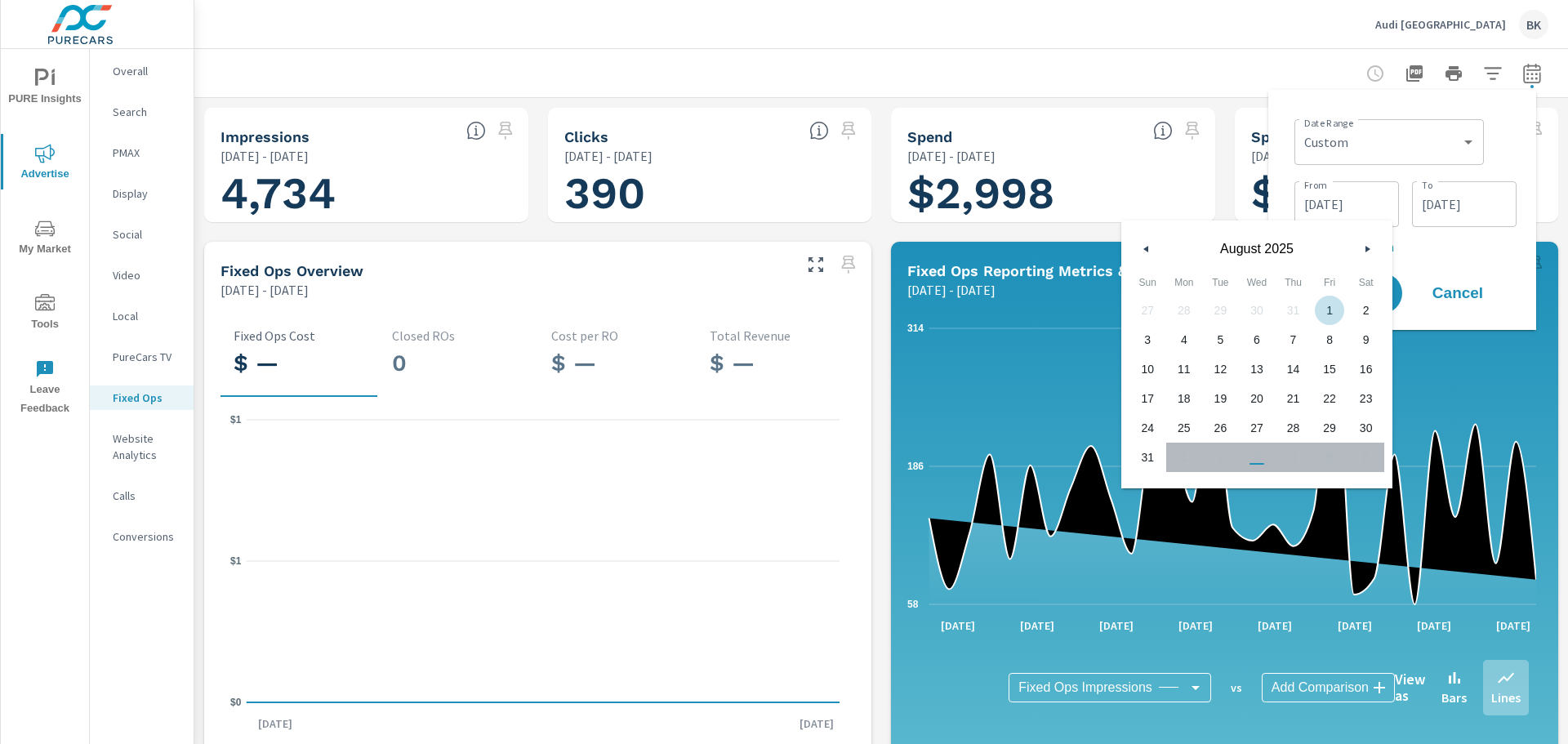
click at [1340, 307] on span "1" at bounding box center [1330, 310] width 37 height 21
type input "08/01/2025"
click at [1533, 141] on div "Date Range Custom Yesterday Last week Last 7 days Last 14 days Last 30 days Las…" at bounding box center [1403, 210] width 268 height 240
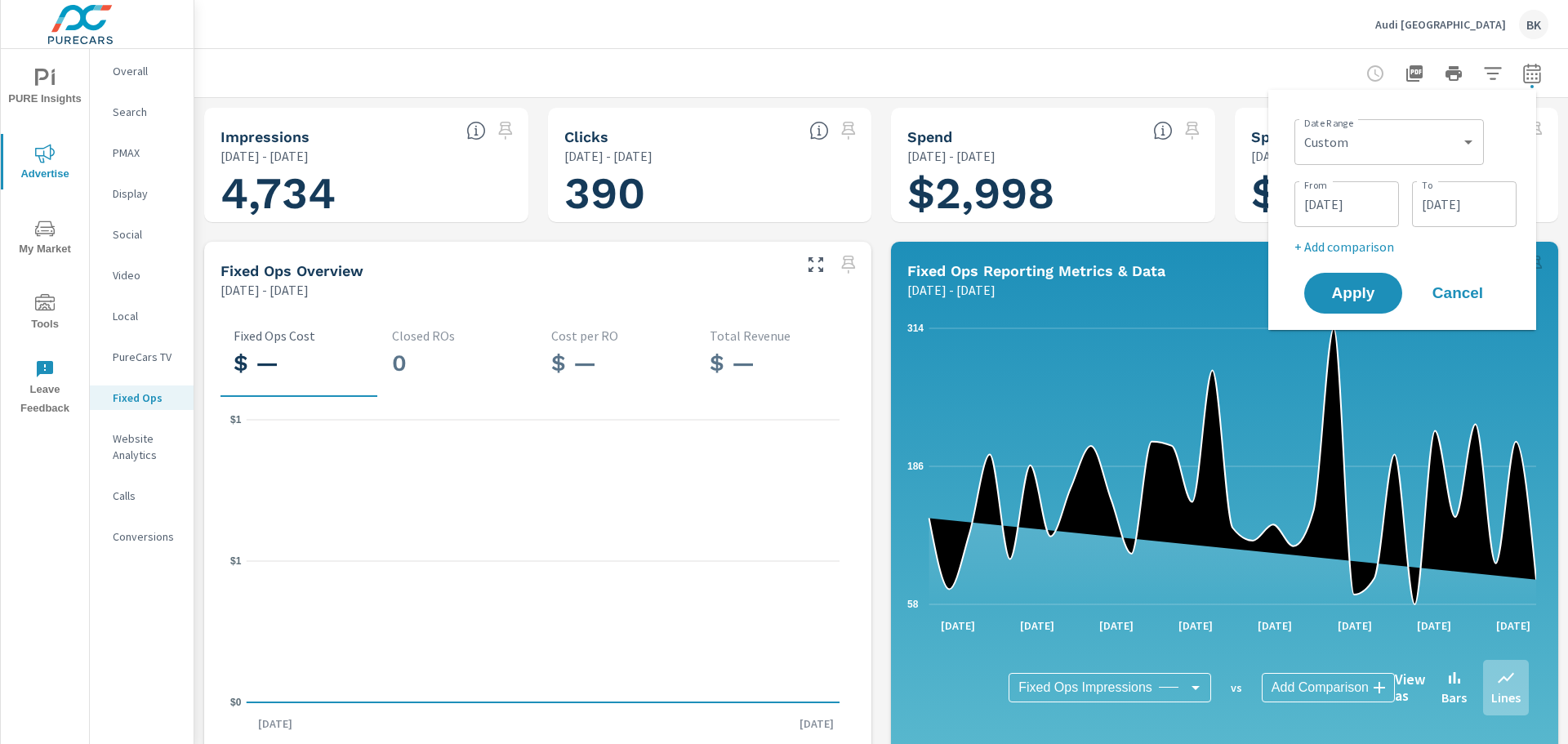
drag, startPoint x: 1362, startPoint y: 284, endPoint x: 1406, endPoint y: 280, distance: 44.2
click at [1362, 286] on span "Apply" at bounding box center [1353, 293] width 65 height 15
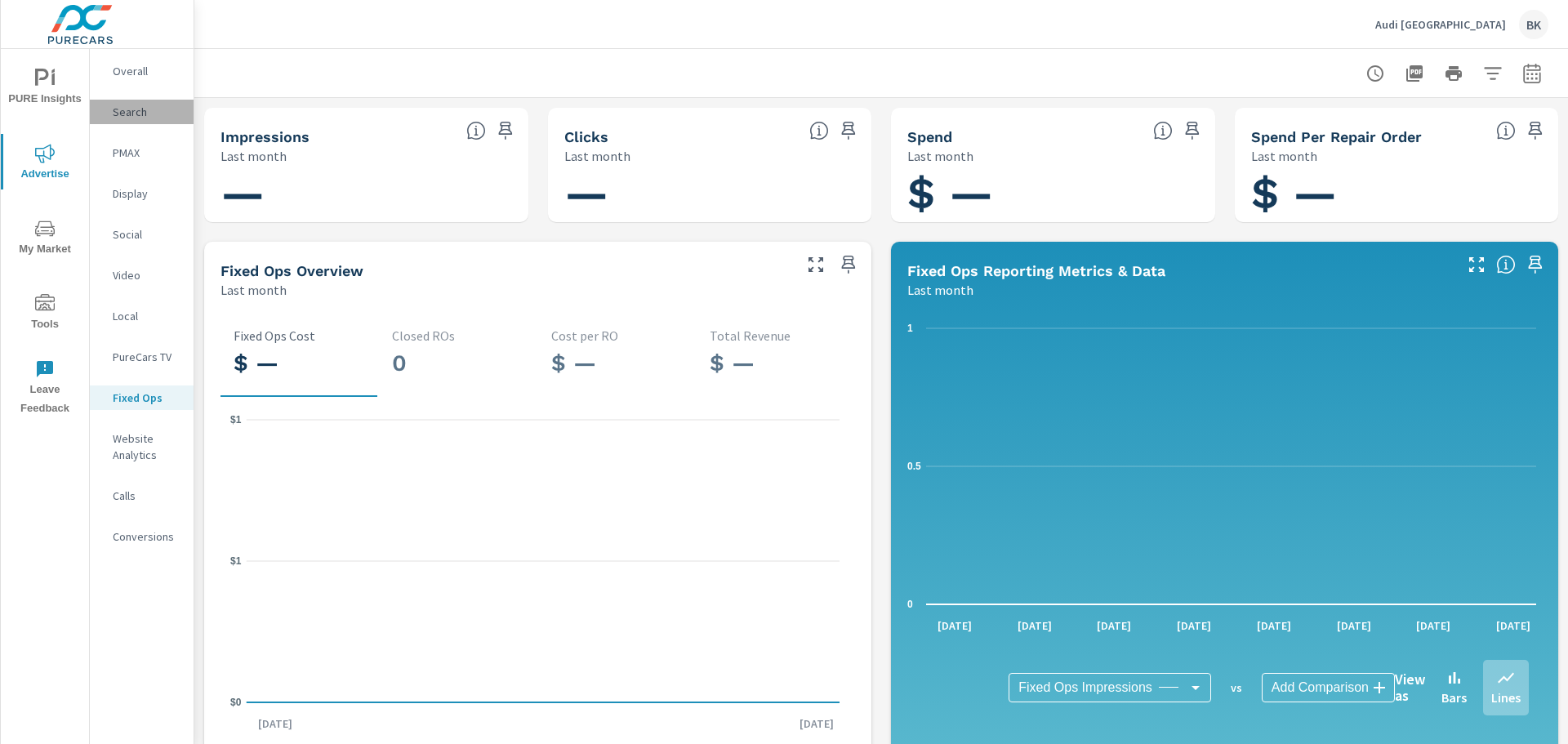
click at [136, 108] on p "Search" at bounding box center [146, 112] width 68 height 16
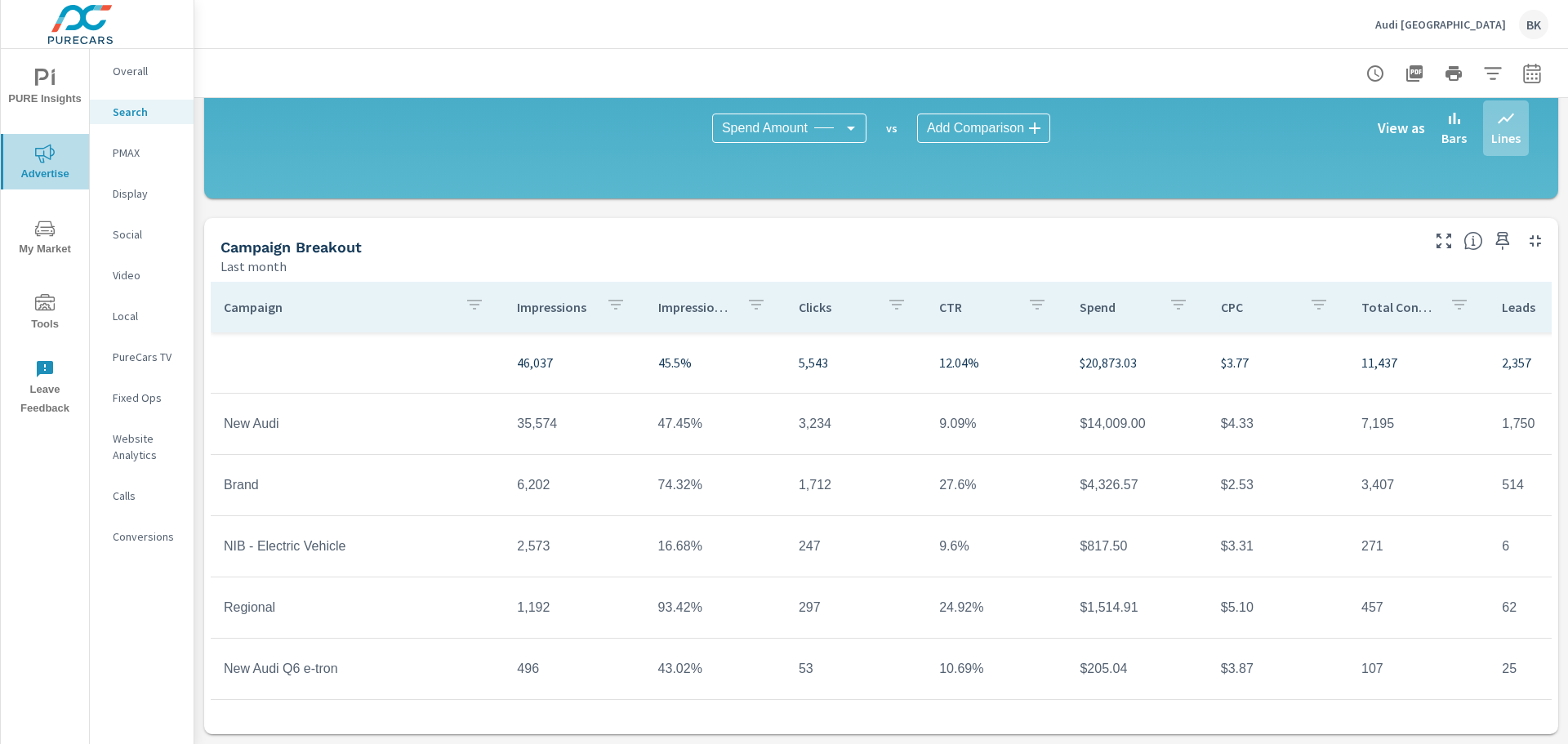
click at [42, 143] on icon "nav menu" at bounding box center [45, 153] width 20 height 20
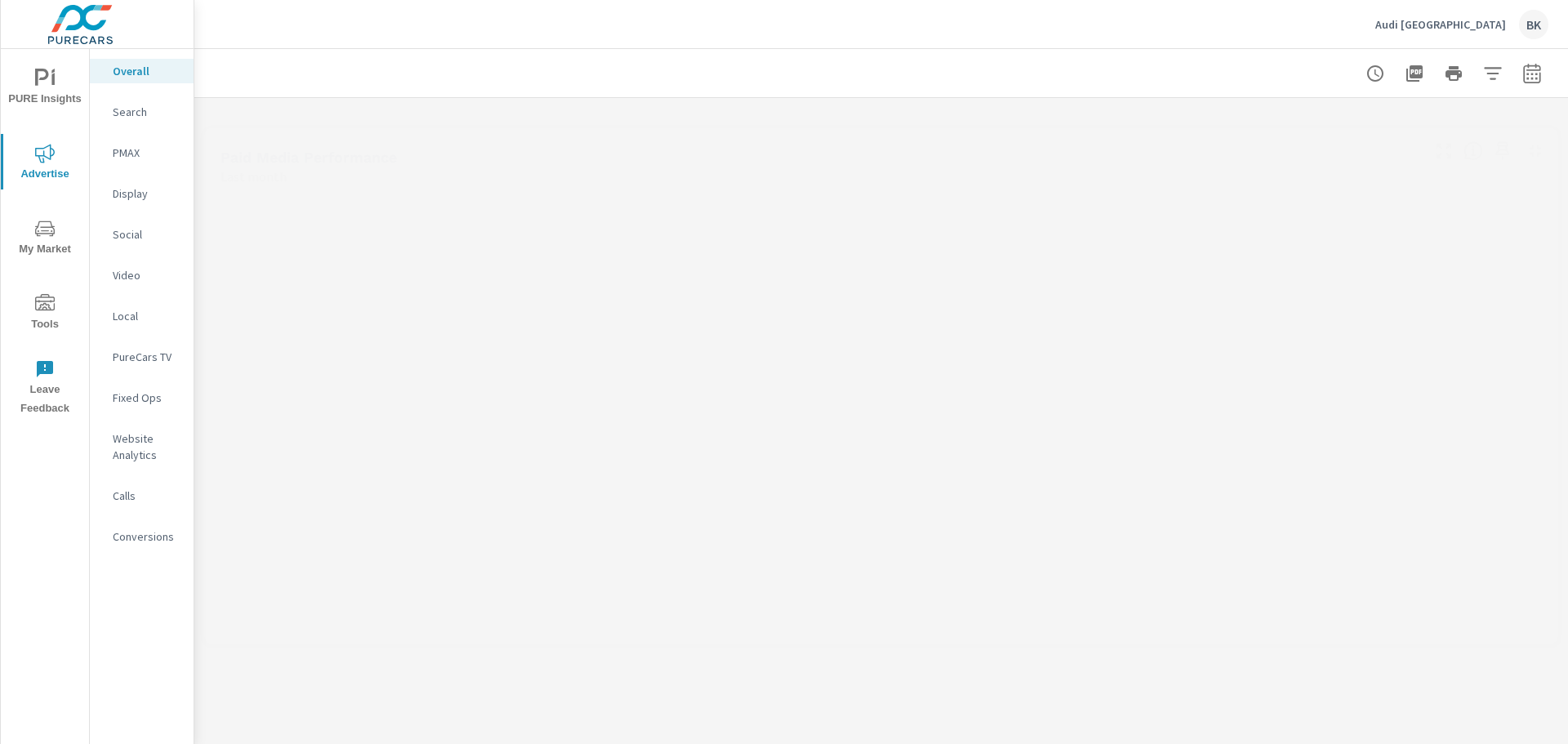
click at [128, 393] on p "Fixed Ops" at bounding box center [146, 397] width 68 height 16
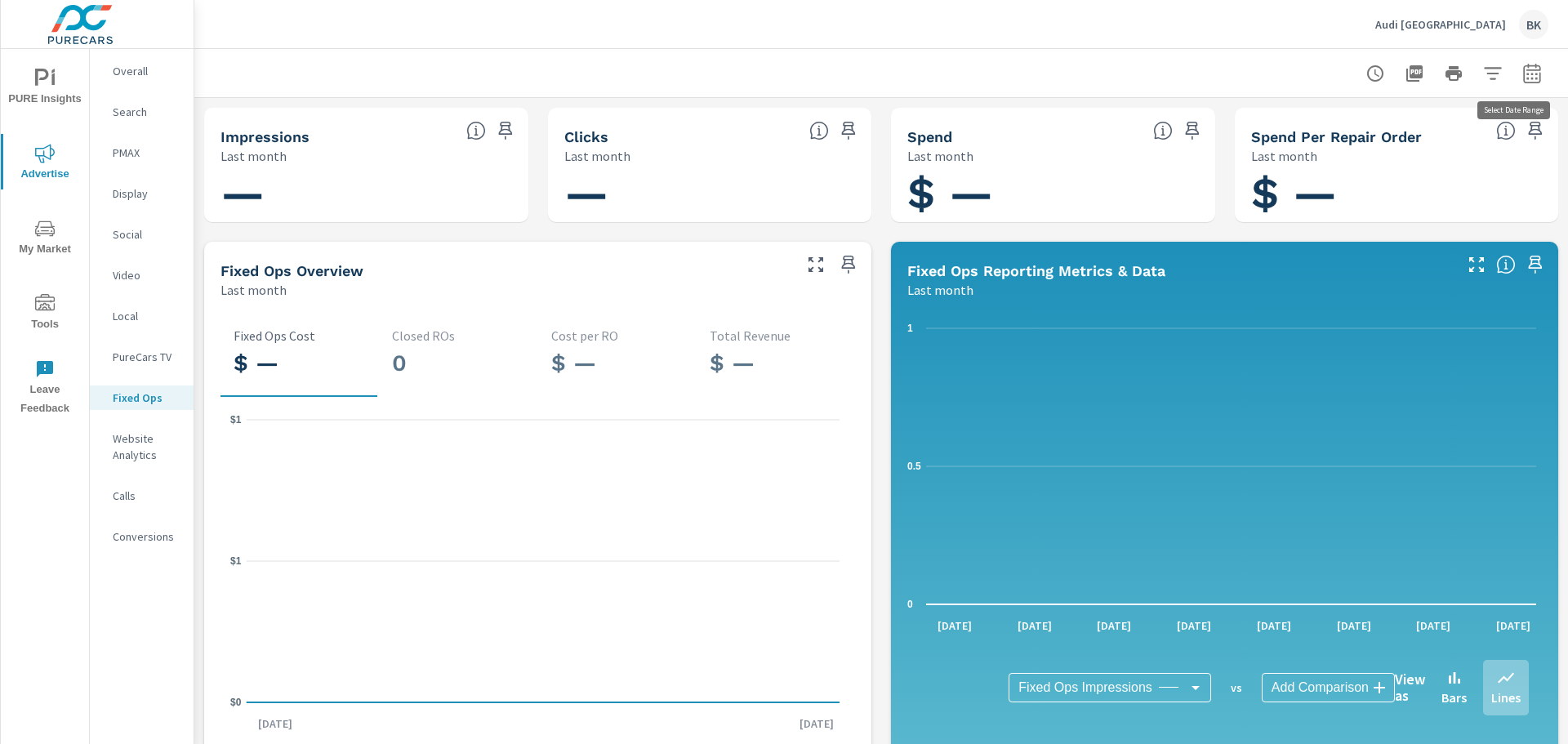
click at [1523, 65] on icon "button" at bounding box center [1532, 72] width 17 height 20
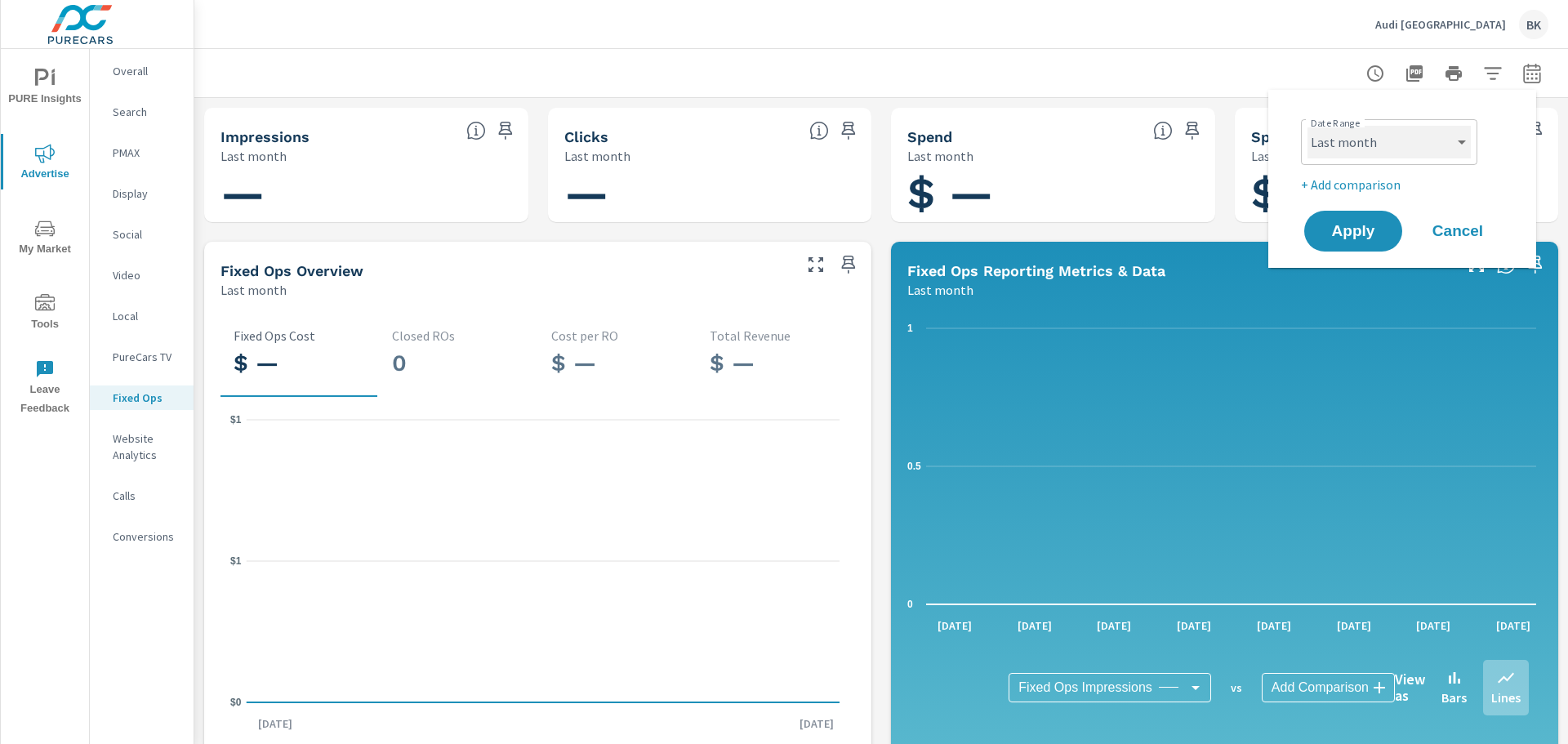
click at [1446, 154] on select "Custom Yesterday Last week Last 7 days Last 14 days Last 30 days Last 45 days L…" at bounding box center [1389, 142] width 163 height 33
click at [1308, 125] on select "Custom Yesterday Last week Last 7 days Last 14 days Last 30 days Last 45 days L…" at bounding box center [1389, 142] width 163 height 33
select select "Last 2 months"
click at [1364, 258] on div "Date Range Custom Yesterday Last week Last 7 days Last 14 days Last 30 days Las…" at bounding box center [1403, 179] width 268 height 178
click at [1363, 247] on button "Apply" at bounding box center [1353, 230] width 101 height 42
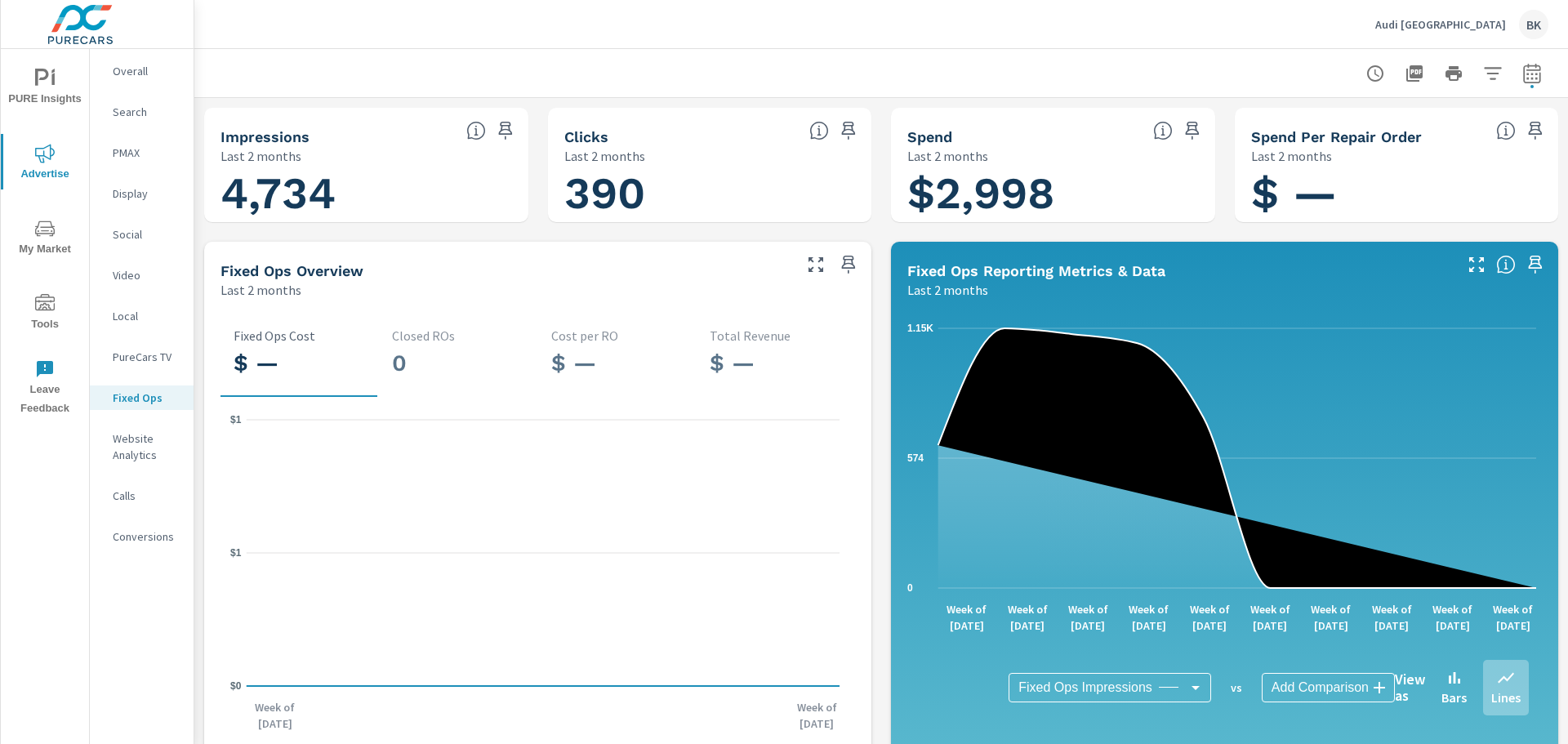
click at [1467, 19] on p "Audi San Diego" at bounding box center [1441, 24] width 131 height 15
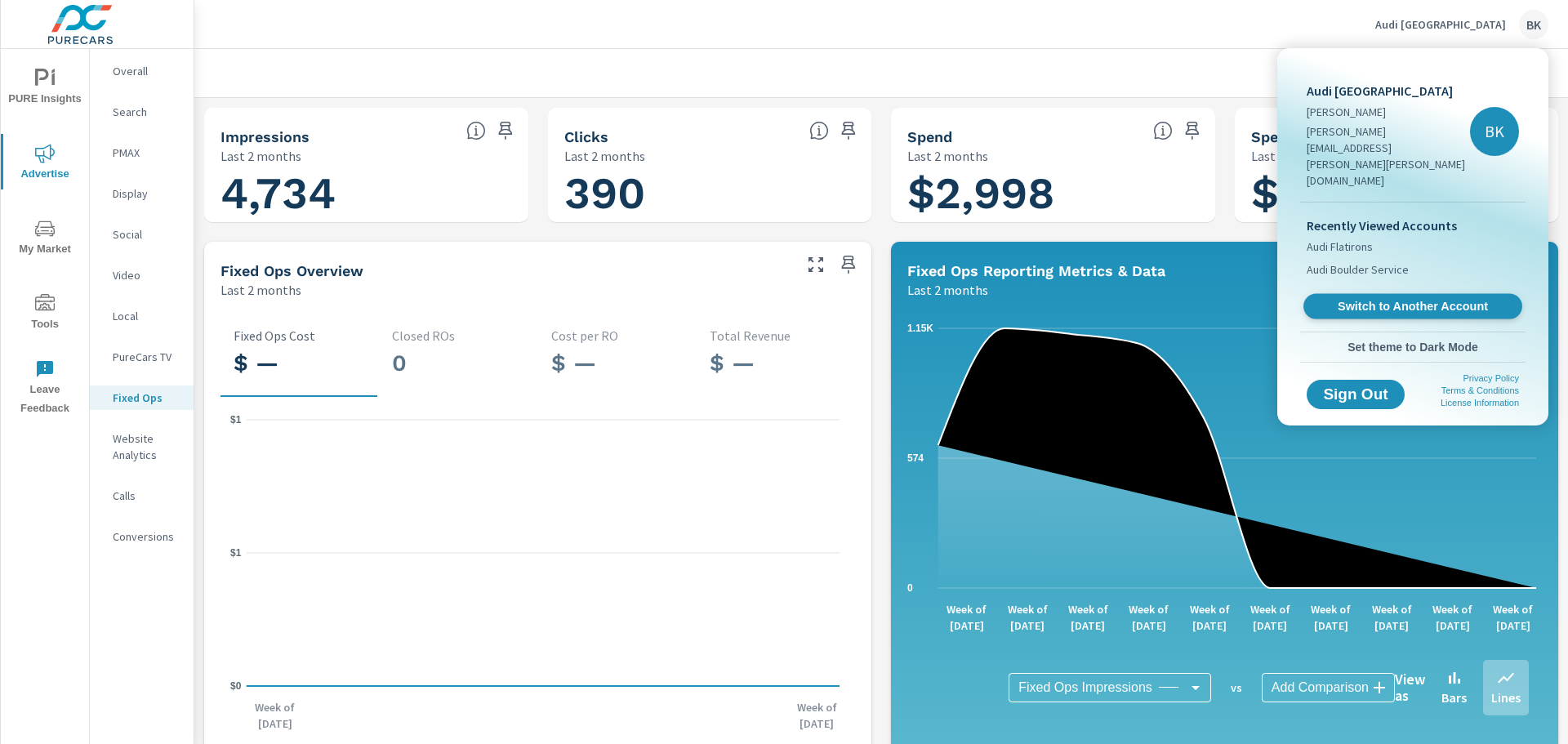
click at [1392, 299] on span "Switch to Another Account" at bounding box center [1412, 307] width 200 height 15
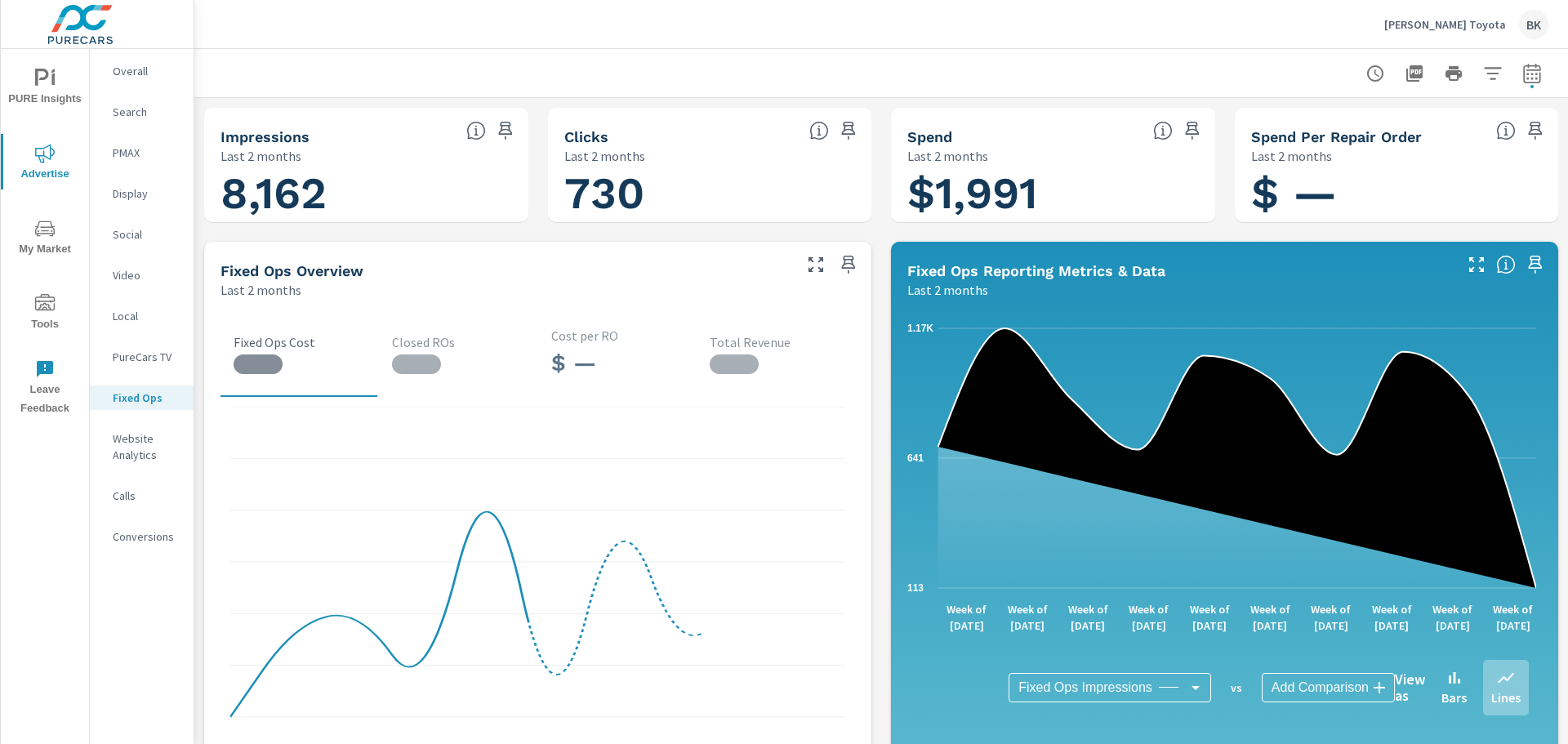
click at [1527, 73] on icon "button" at bounding box center [1532, 76] width 10 height 7
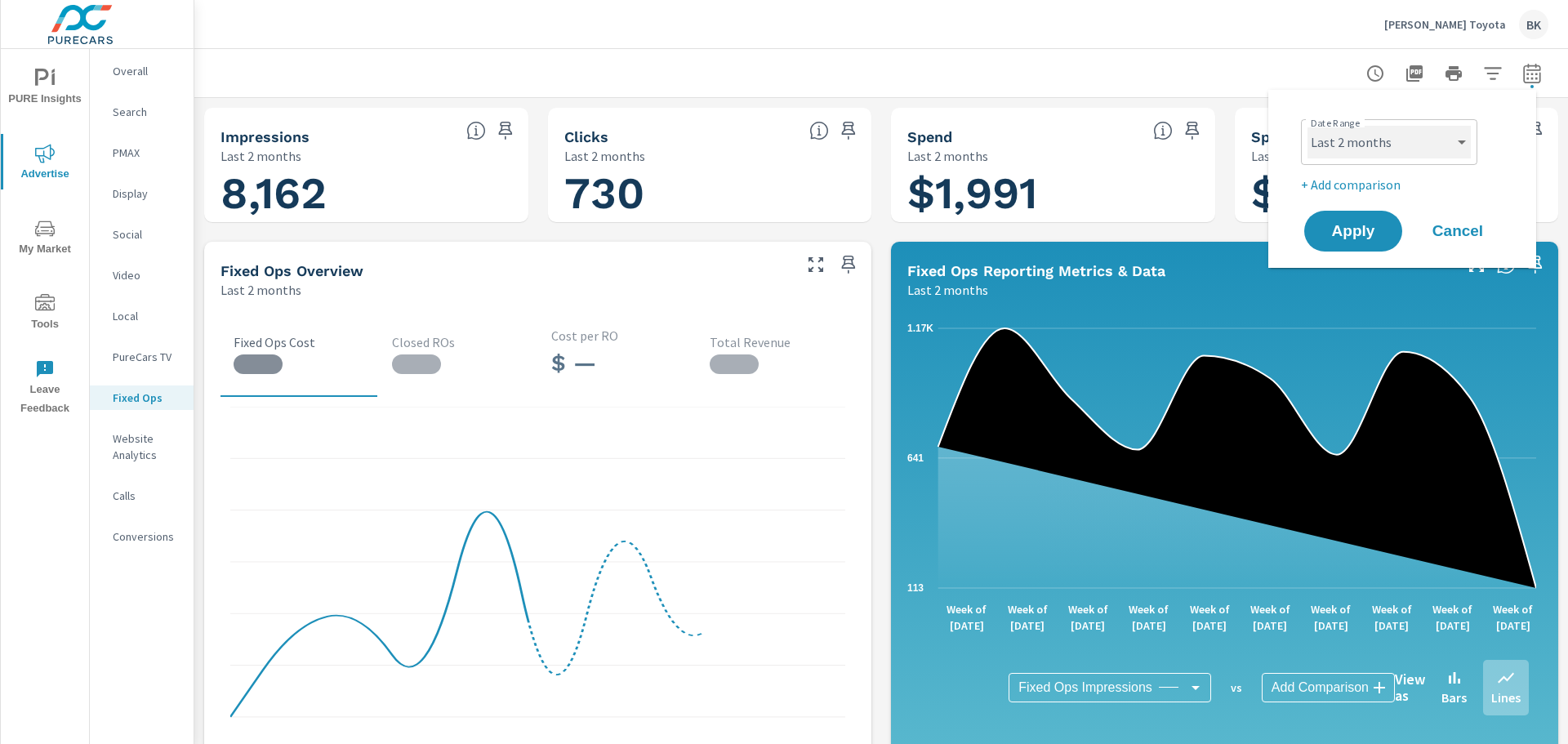
click at [1368, 144] on select "Custom [DATE] Last week Last 7 days Last 14 days Last 30 days Last 45 days Last…" at bounding box center [1389, 142] width 163 height 33
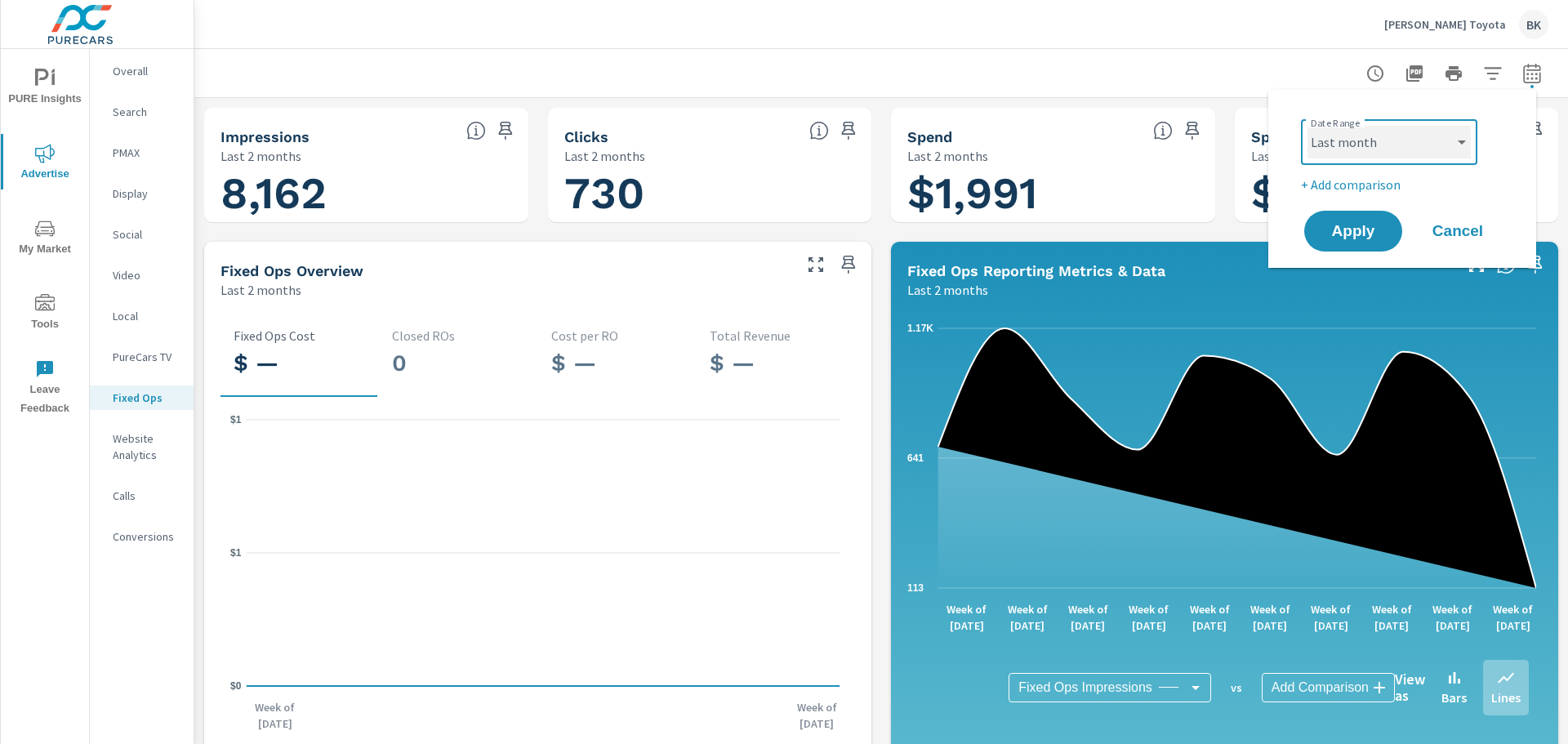
click at [1308, 125] on select "Custom [DATE] Last week Last 7 days Last 14 days Last 30 days Last 45 days Last…" at bounding box center [1389, 142] width 163 height 33
select select "Last month"
click at [1344, 230] on span "Apply" at bounding box center [1353, 231] width 67 height 15
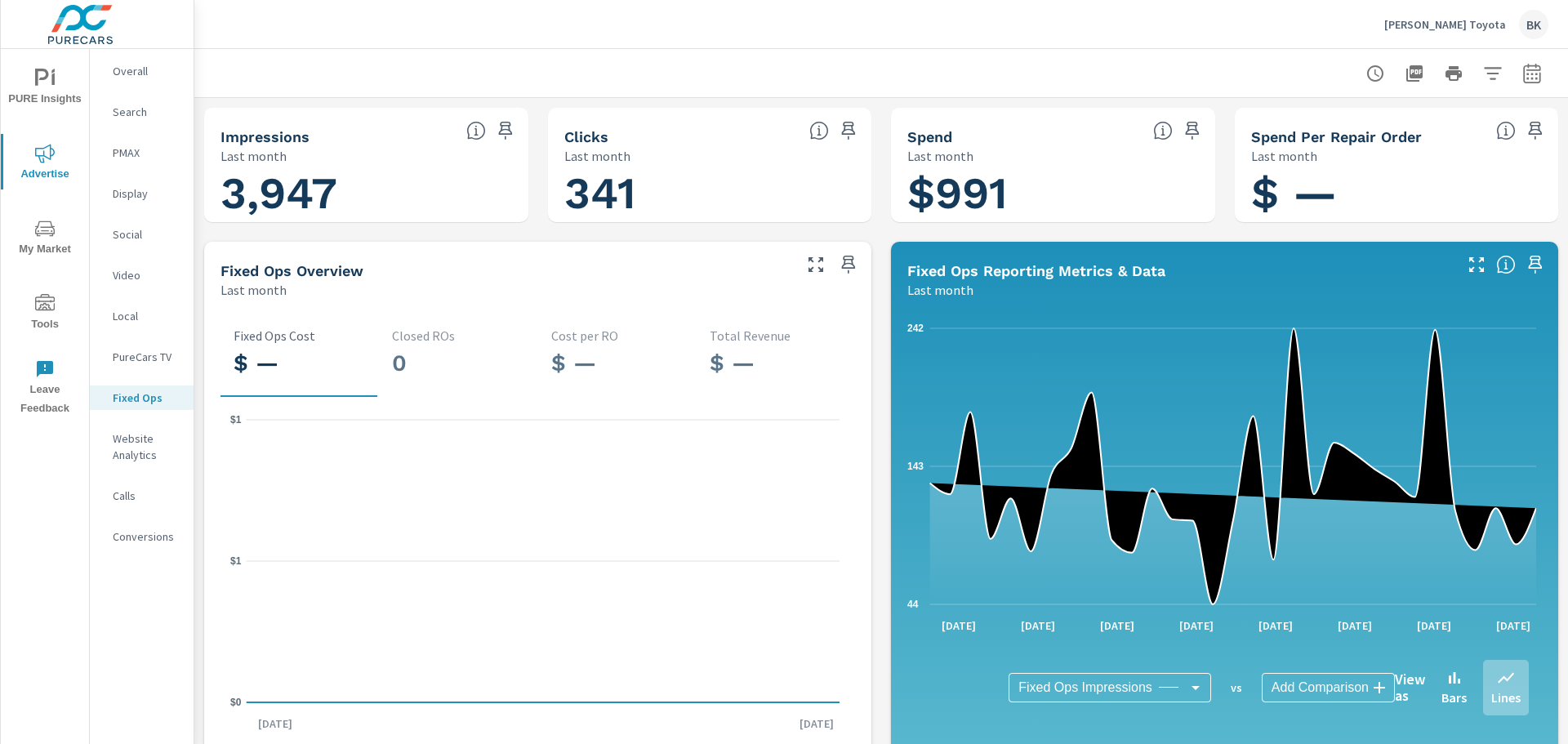
click at [1464, 20] on p "[PERSON_NAME] Toyota" at bounding box center [1445, 24] width 122 height 15
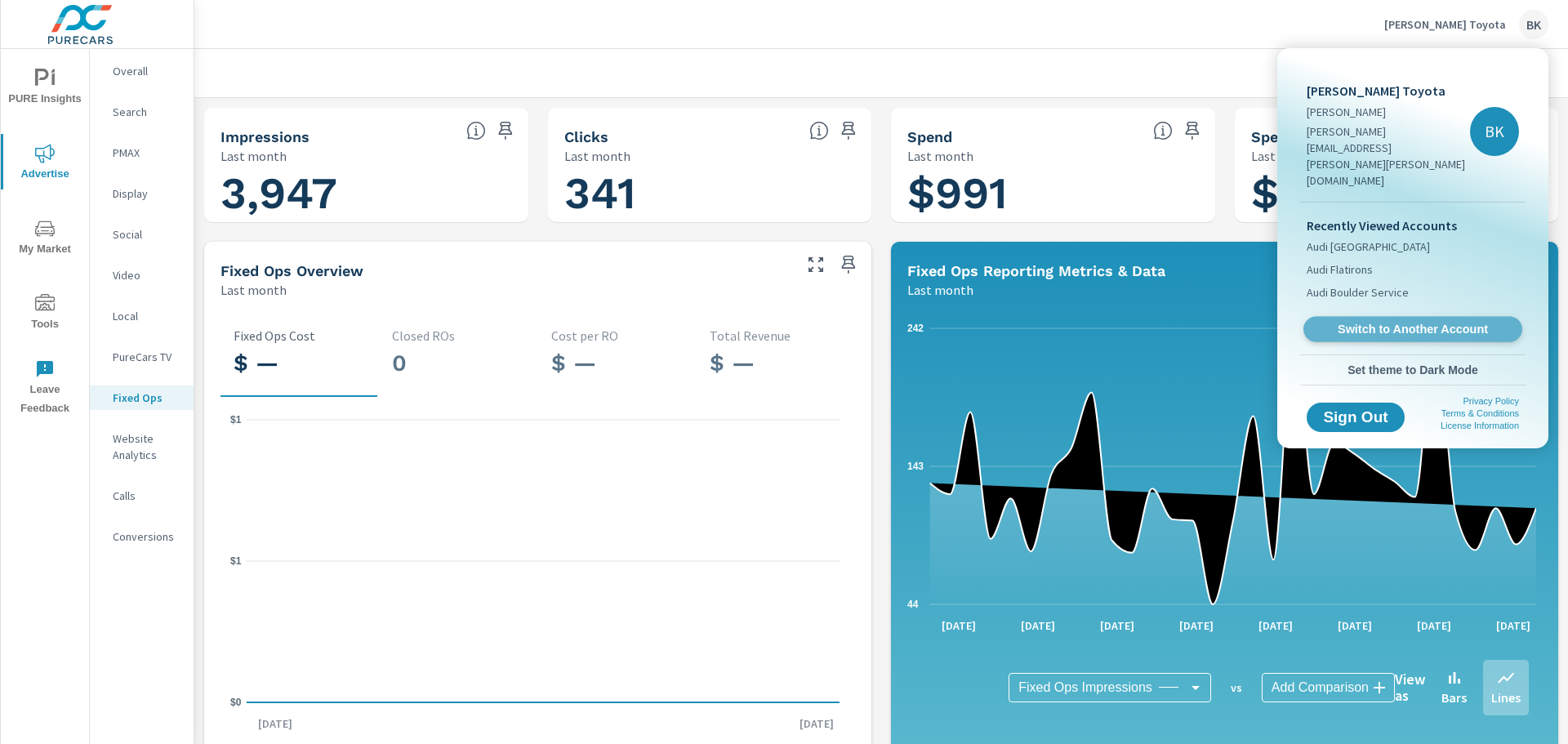
click at [1370, 321] on span "Switch to Another Account" at bounding box center [1412, 329] width 200 height 15
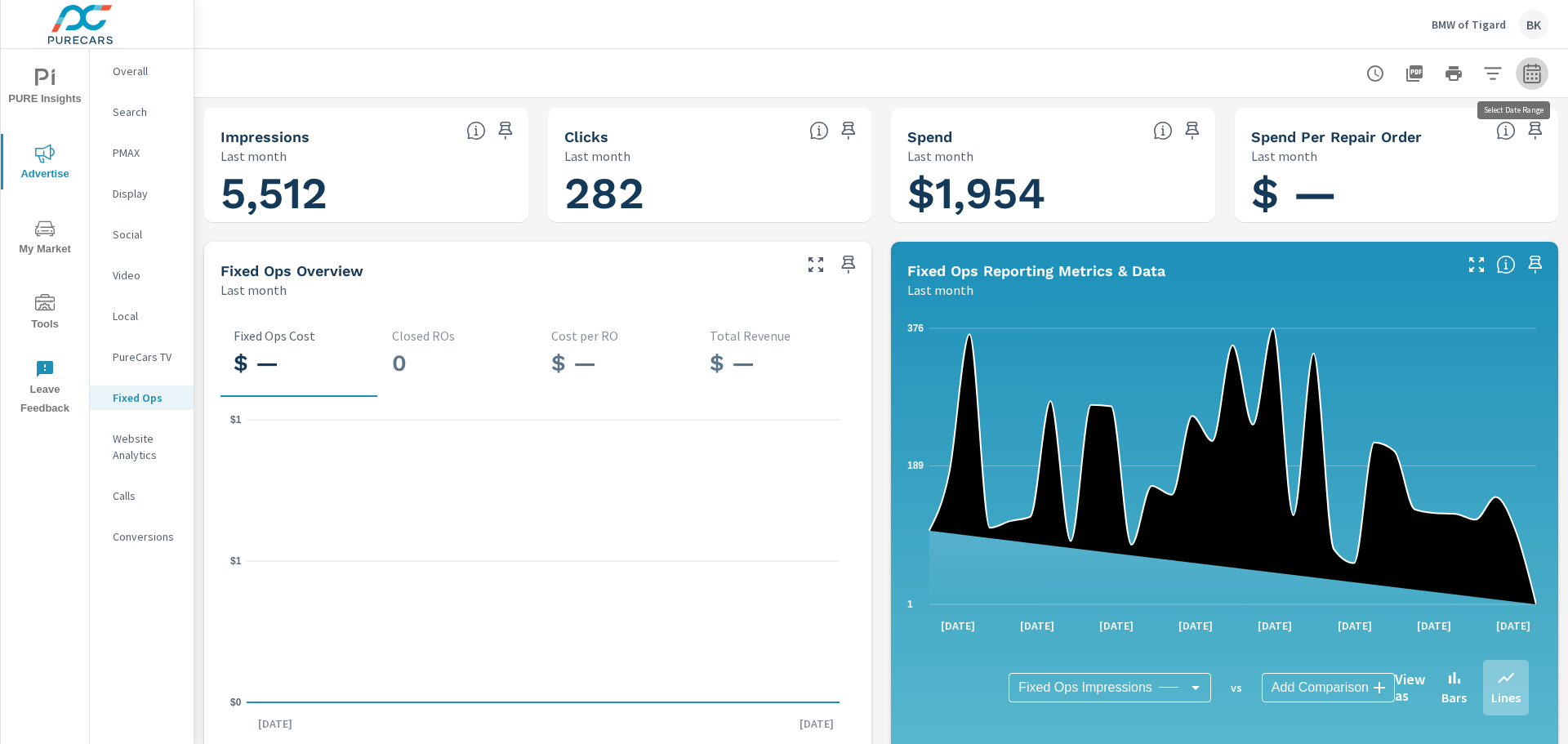
click at [1526, 65] on icon "button" at bounding box center [1532, 72] width 17 height 20
select select "Last month"
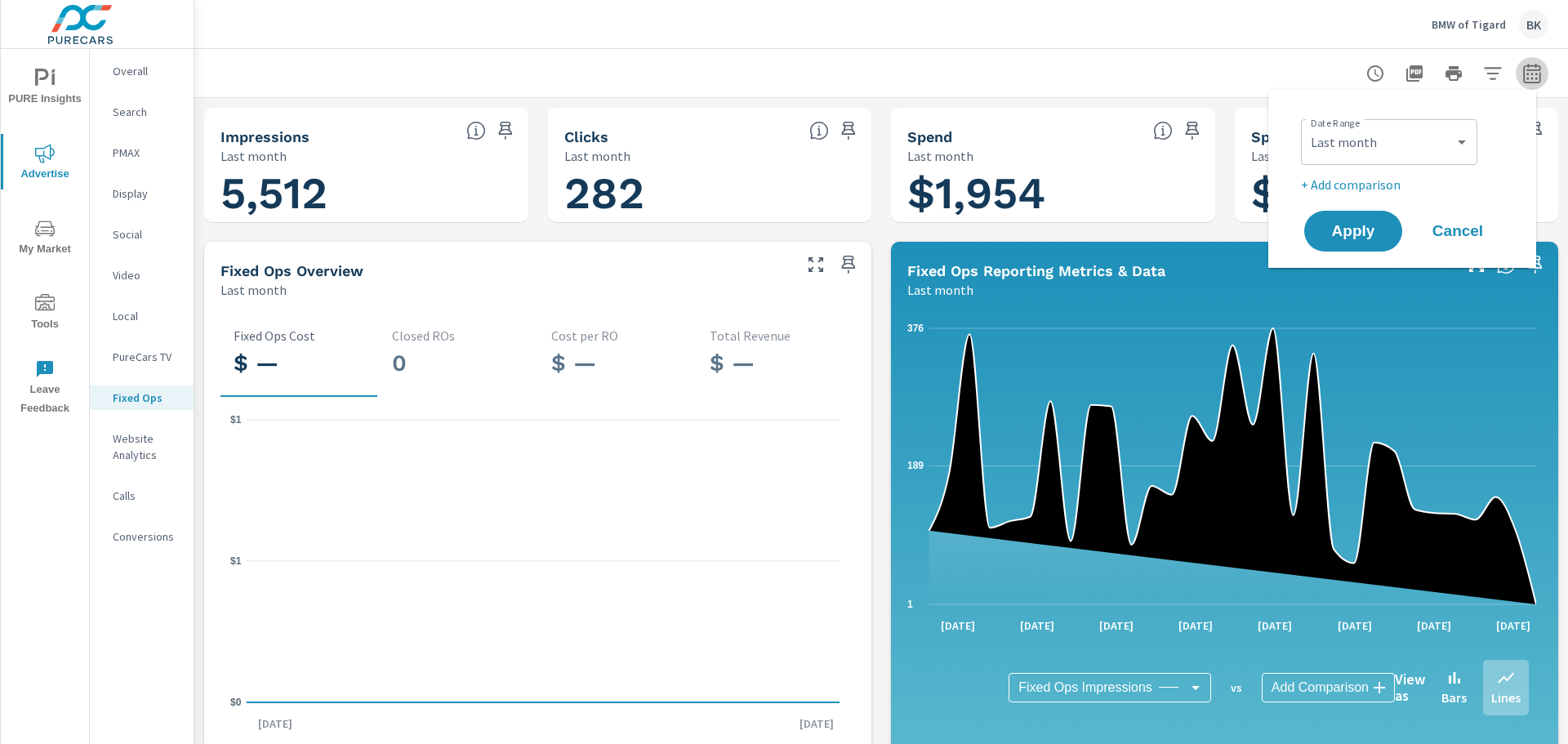
click at [1526, 65] on icon "button" at bounding box center [1532, 72] width 17 height 20
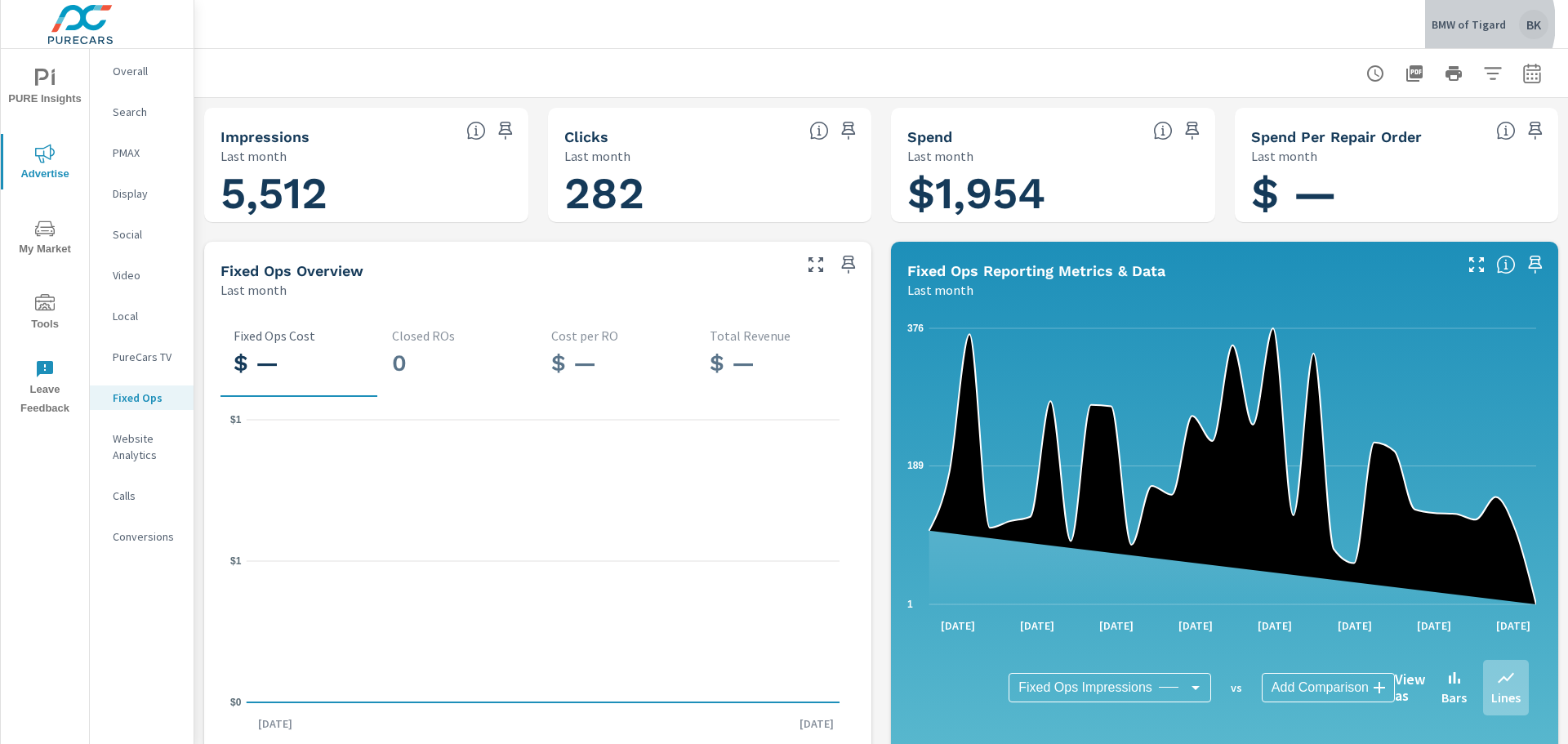
click at [1467, 23] on p "BMW of Tigard" at bounding box center [1469, 24] width 74 height 15
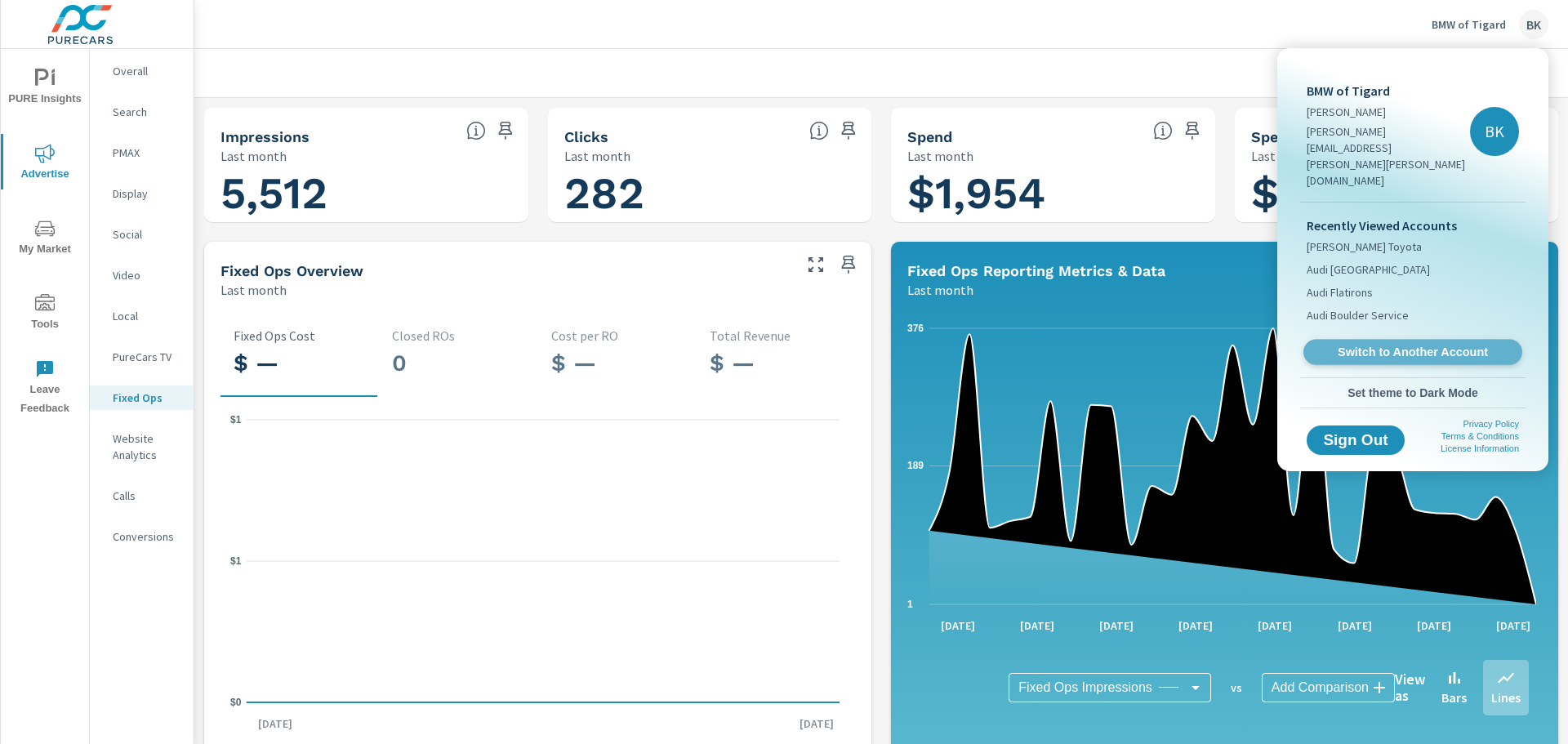
click at [1399, 345] on span "Switch to Another Account" at bounding box center [1412, 352] width 200 height 15
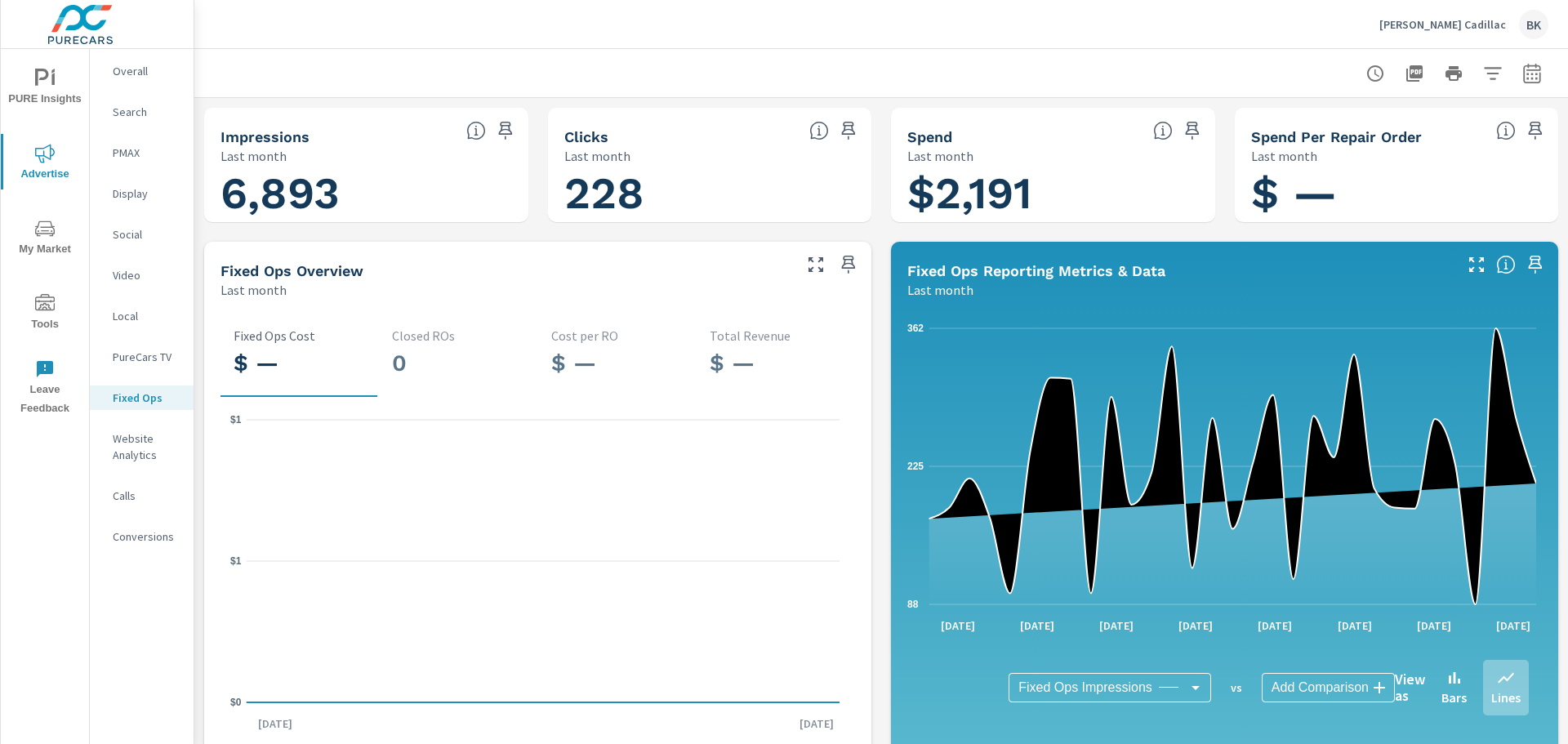
click at [1527, 74] on icon "button" at bounding box center [1532, 76] width 10 height 7
select select "Last month"
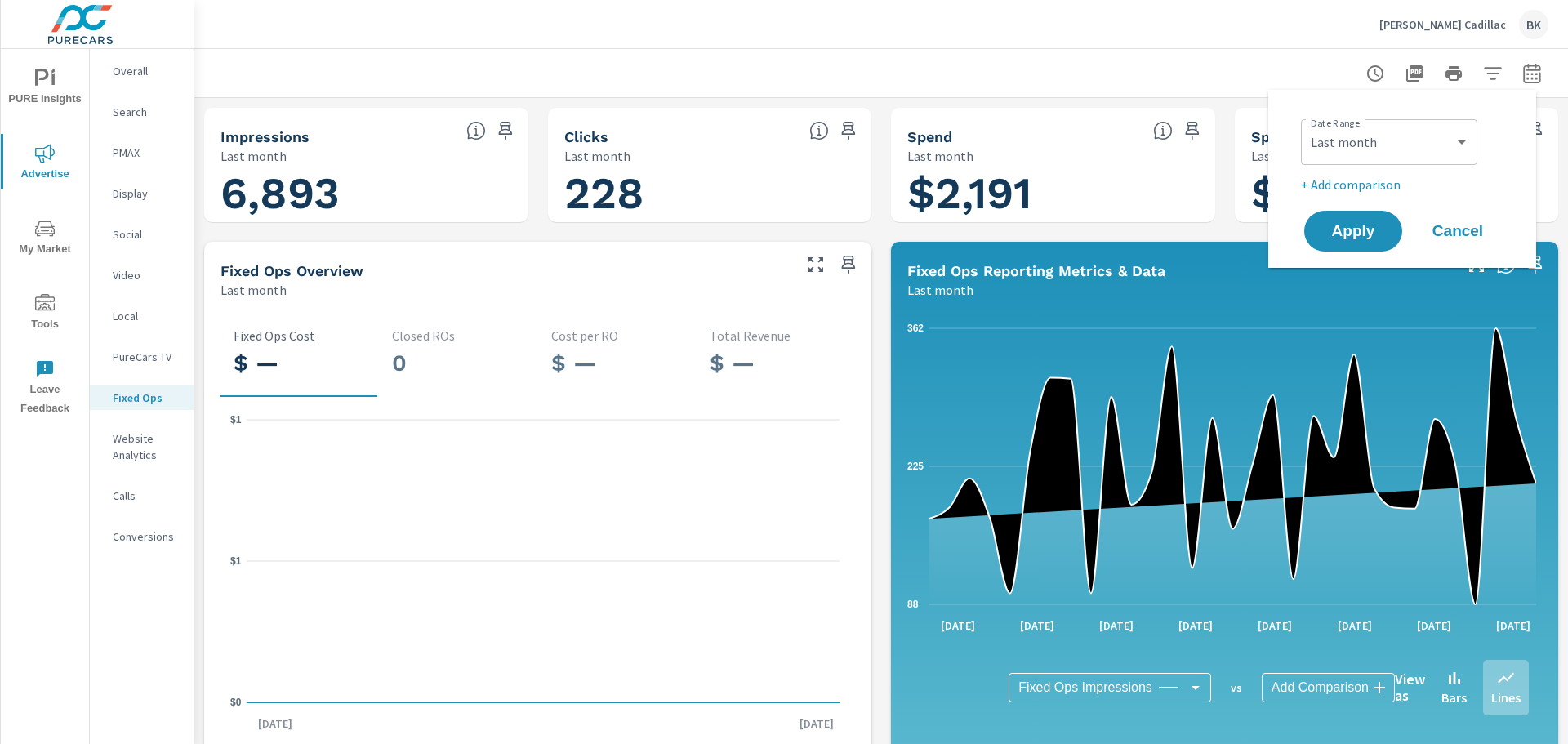
click at [1527, 74] on icon "button" at bounding box center [1532, 76] width 10 height 7
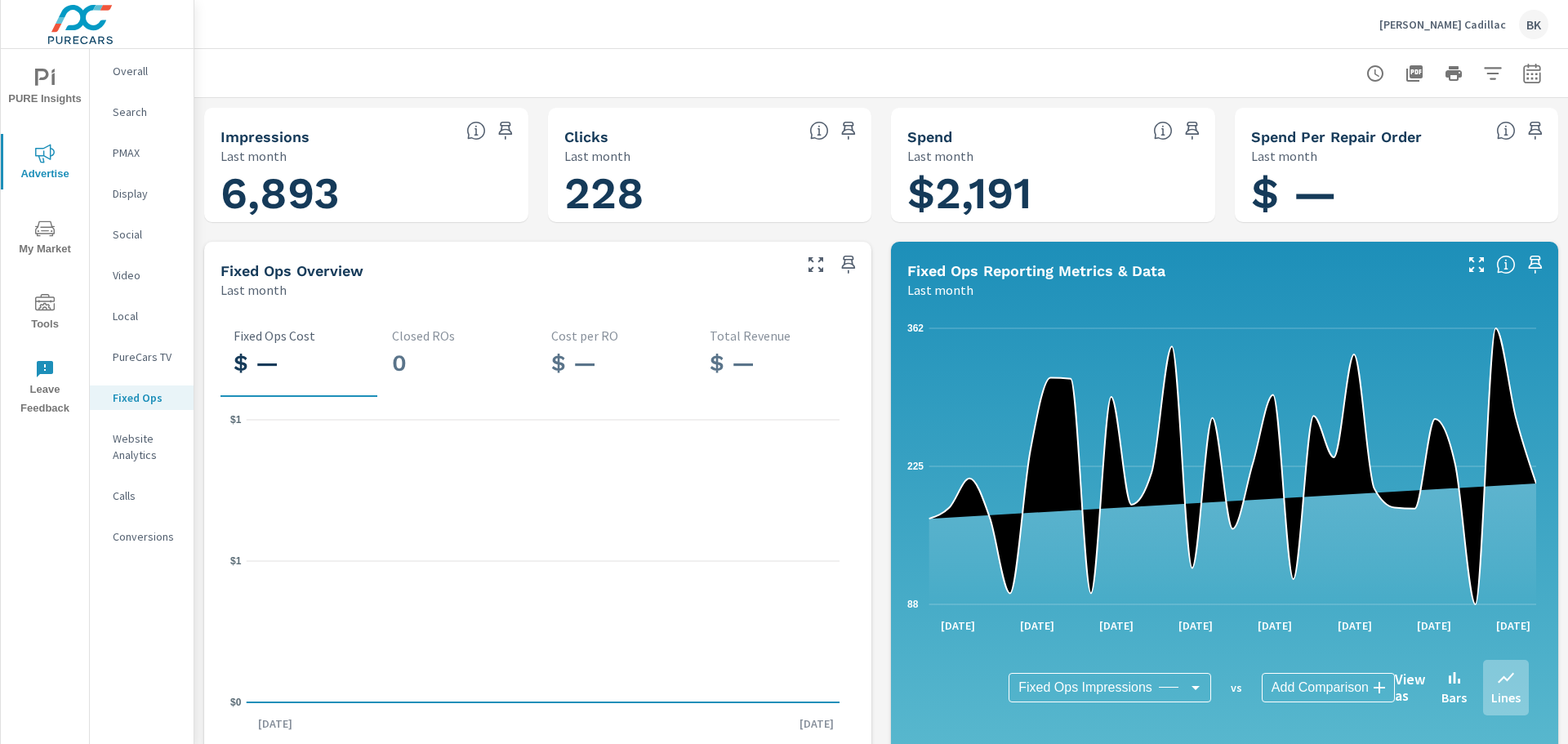
click at [1464, 21] on p "[PERSON_NAME] Cadillac" at bounding box center [1442, 24] width 126 height 15
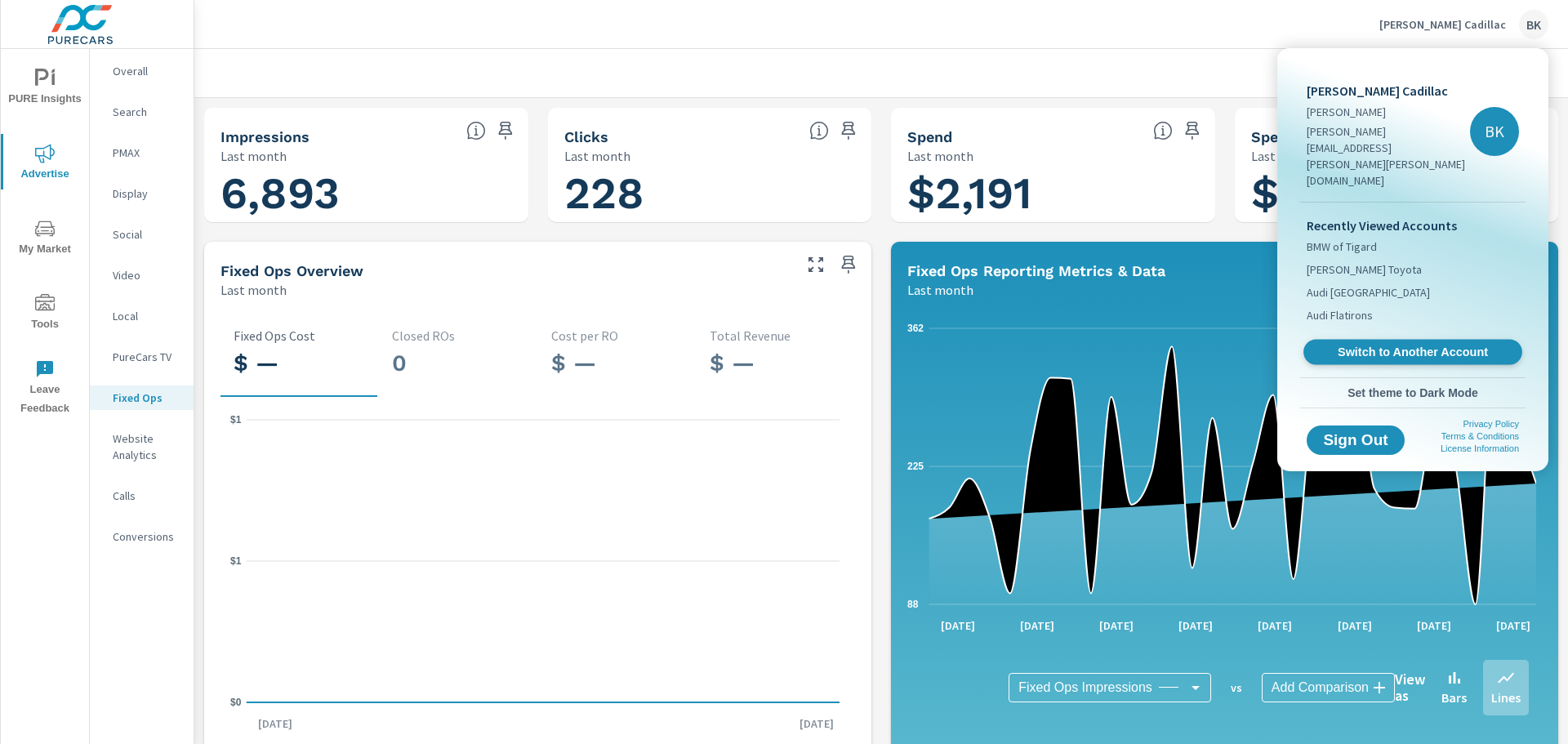
click at [1400, 345] on span "Switch to Another Account" at bounding box center [1412, 352] width 200 height 15
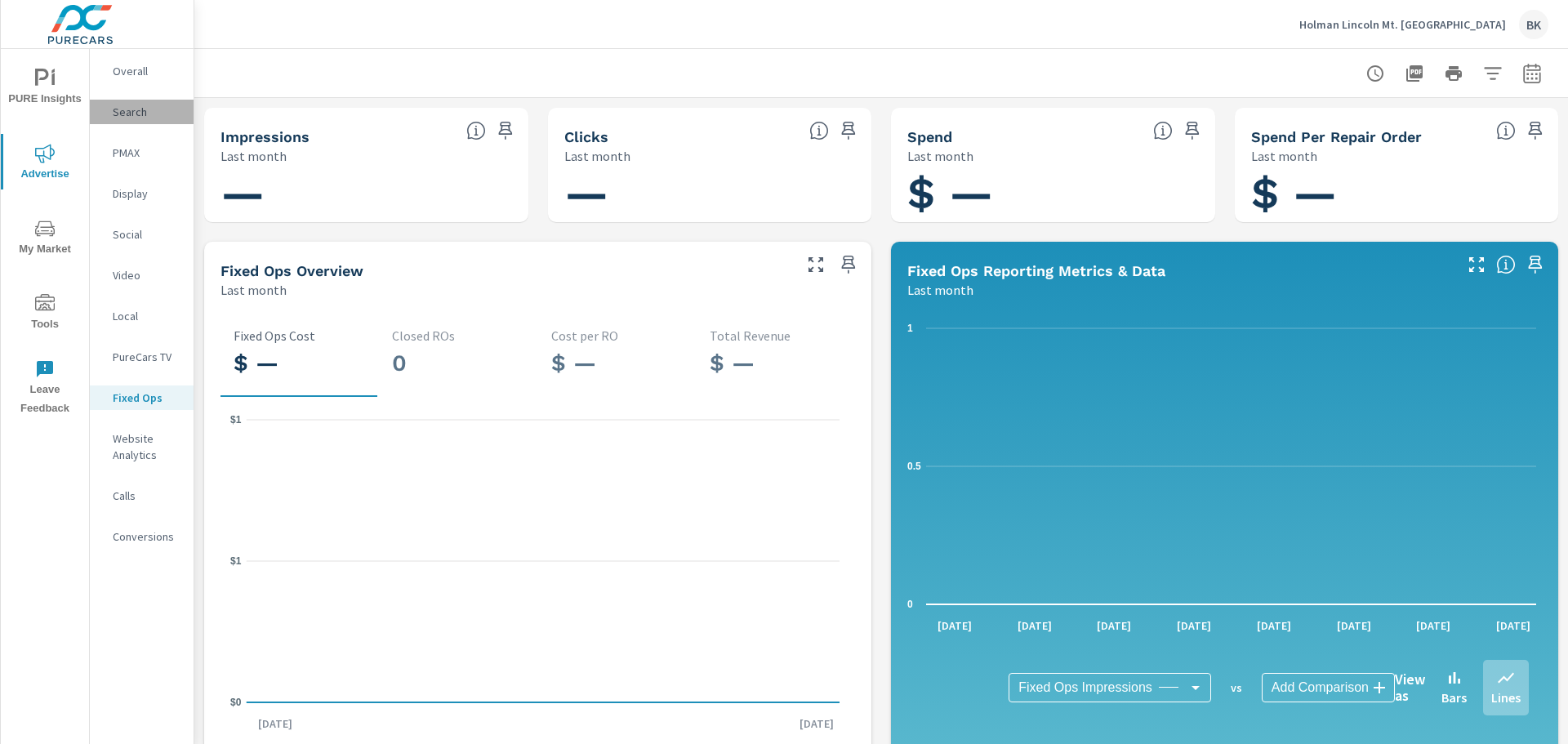
click at [120, 114] on p "Search" at bounding box center [146, 112] width 68 height 16
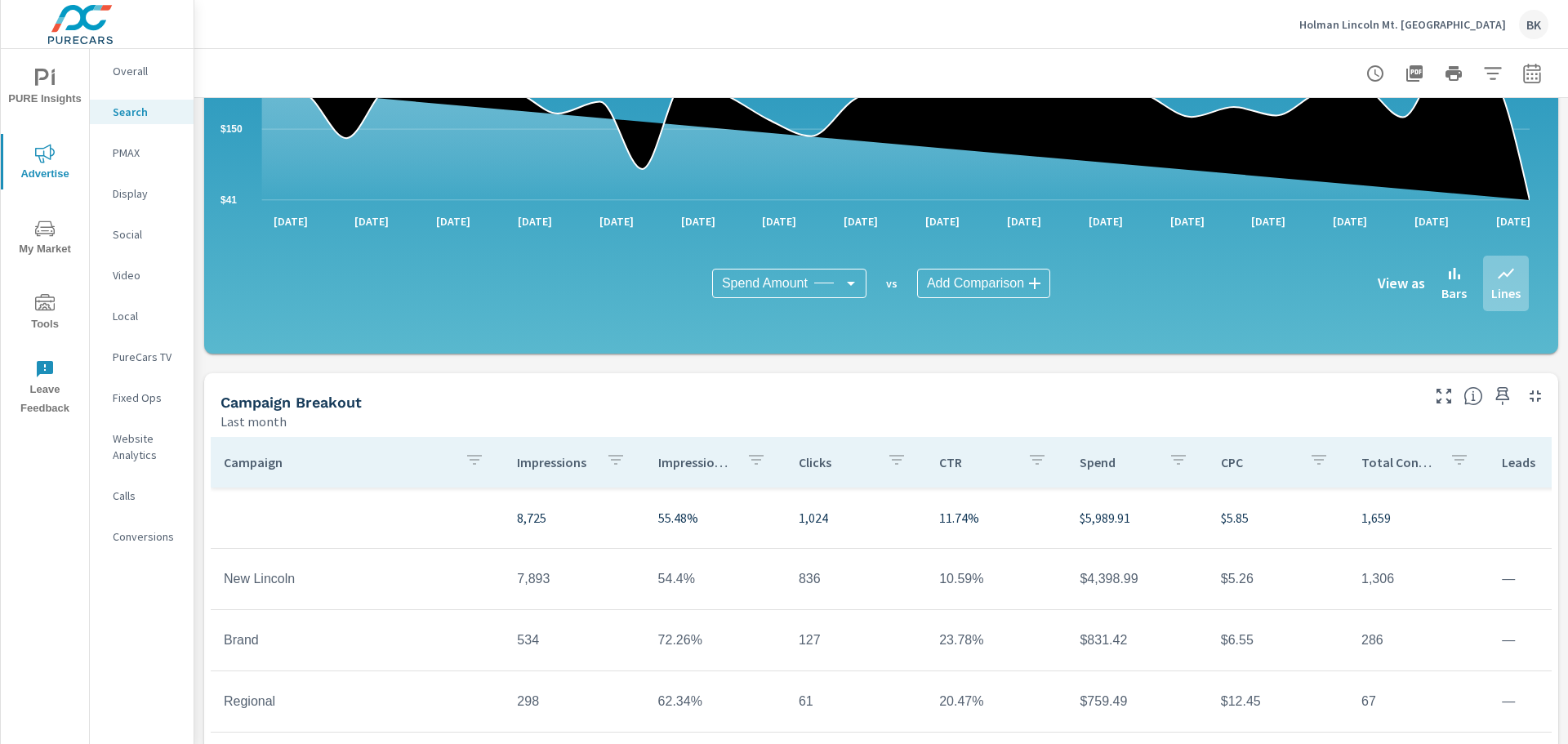
scroll to position [1095, 0]
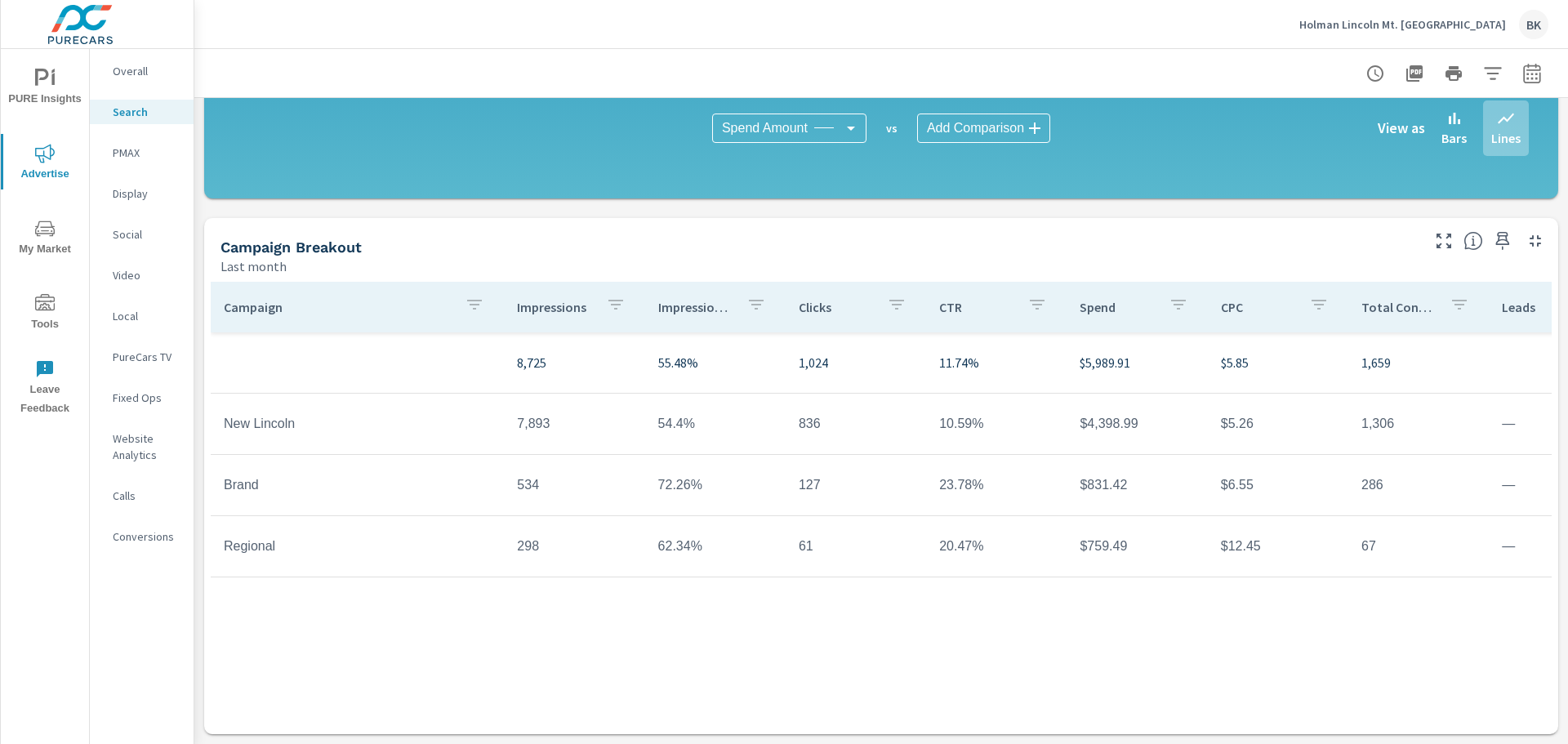
click at [1438, 28] on p "Holman Lincoln Mt. [GEOGRAPHIC_DATA]" at bounding box center [1403, 24] width 206 height 15
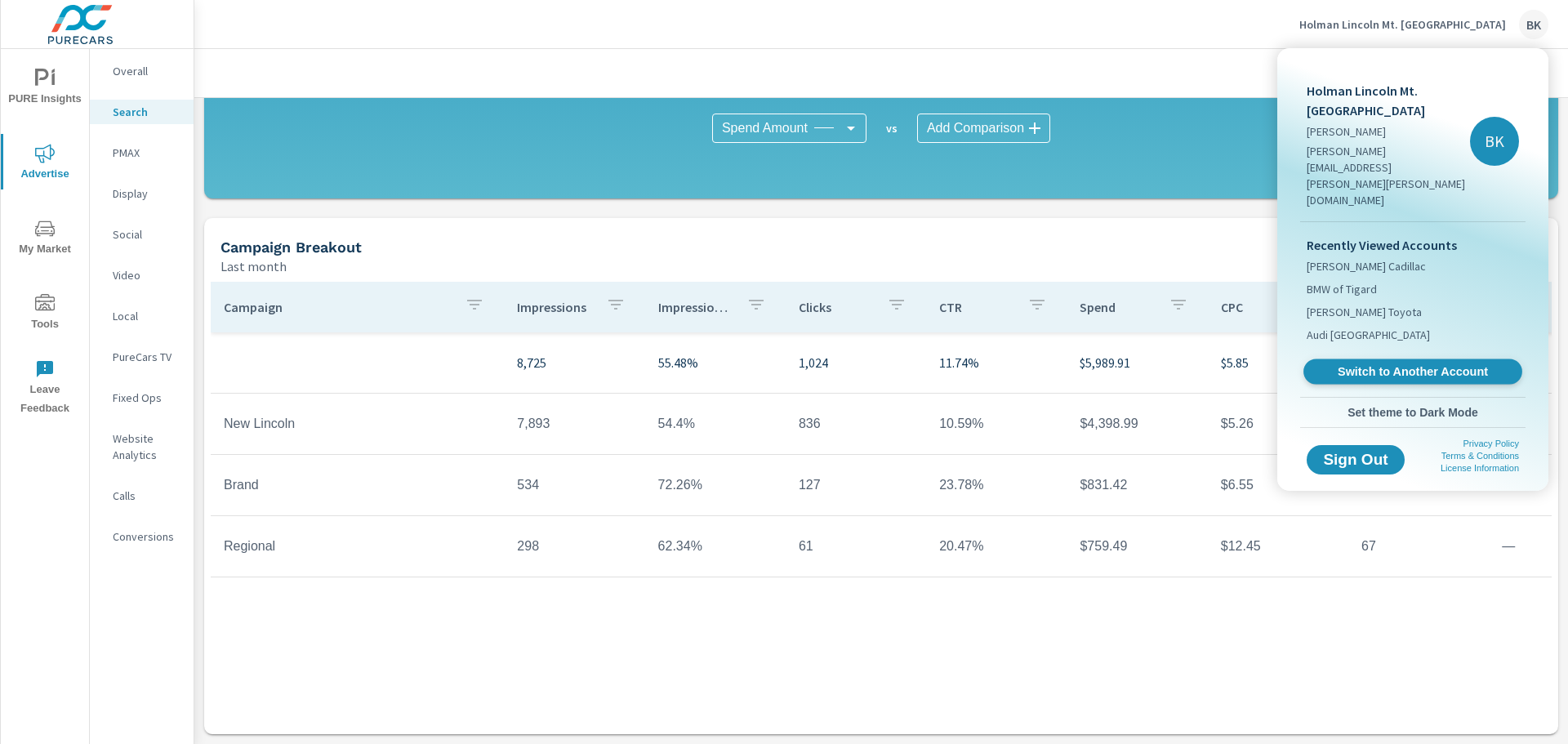
click at [1365, 364] on span "Switch to Another Account" at bounding box center [1412, 372] width 200 height 15
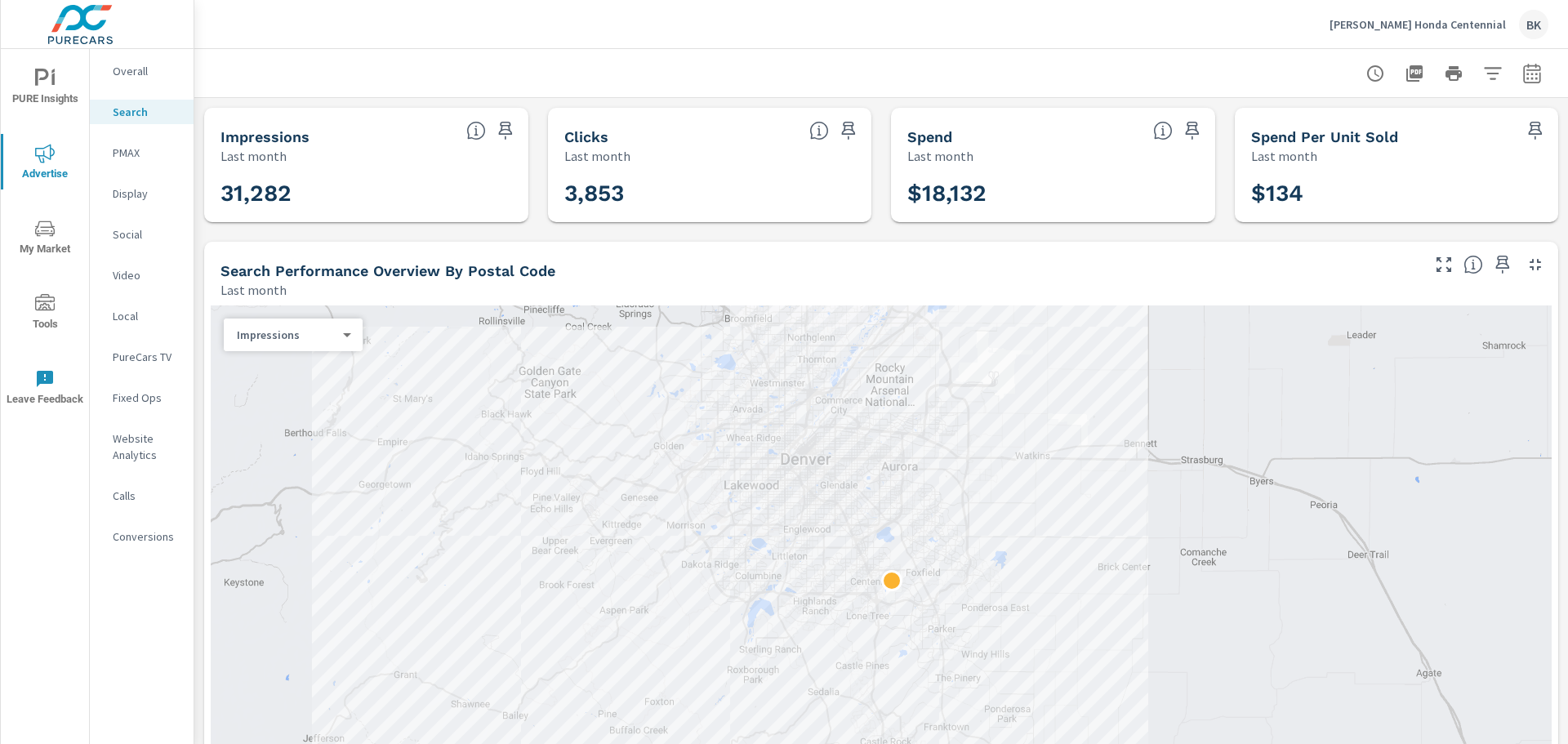
click at [126, 393] on p "Fixed Ops" at bounding box center [146, 397] width 68 height 16
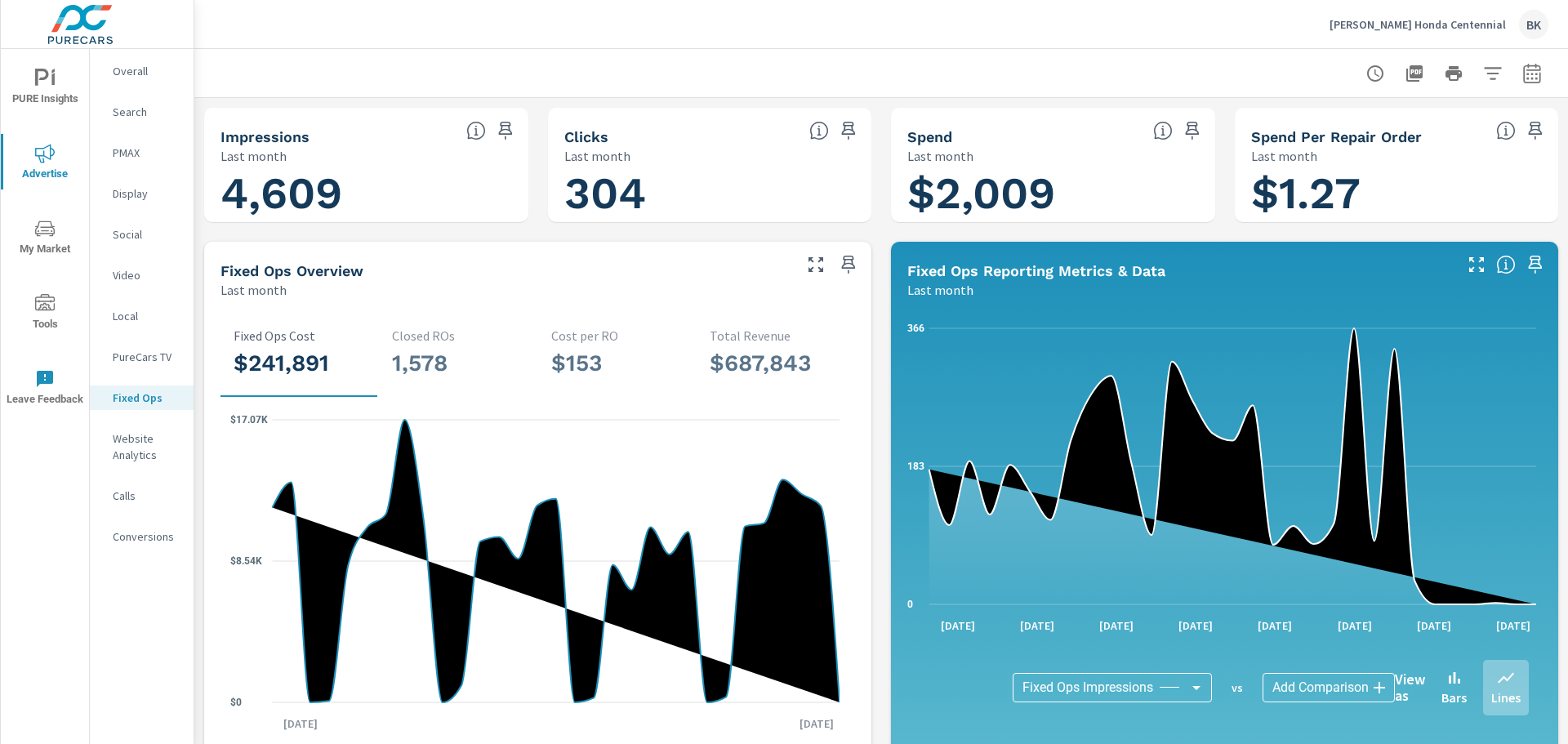
click at [1411, 21] on p "[PERSON_NAME] Honda Centennial" at bounding box center [1418, 24] width 176 height 15
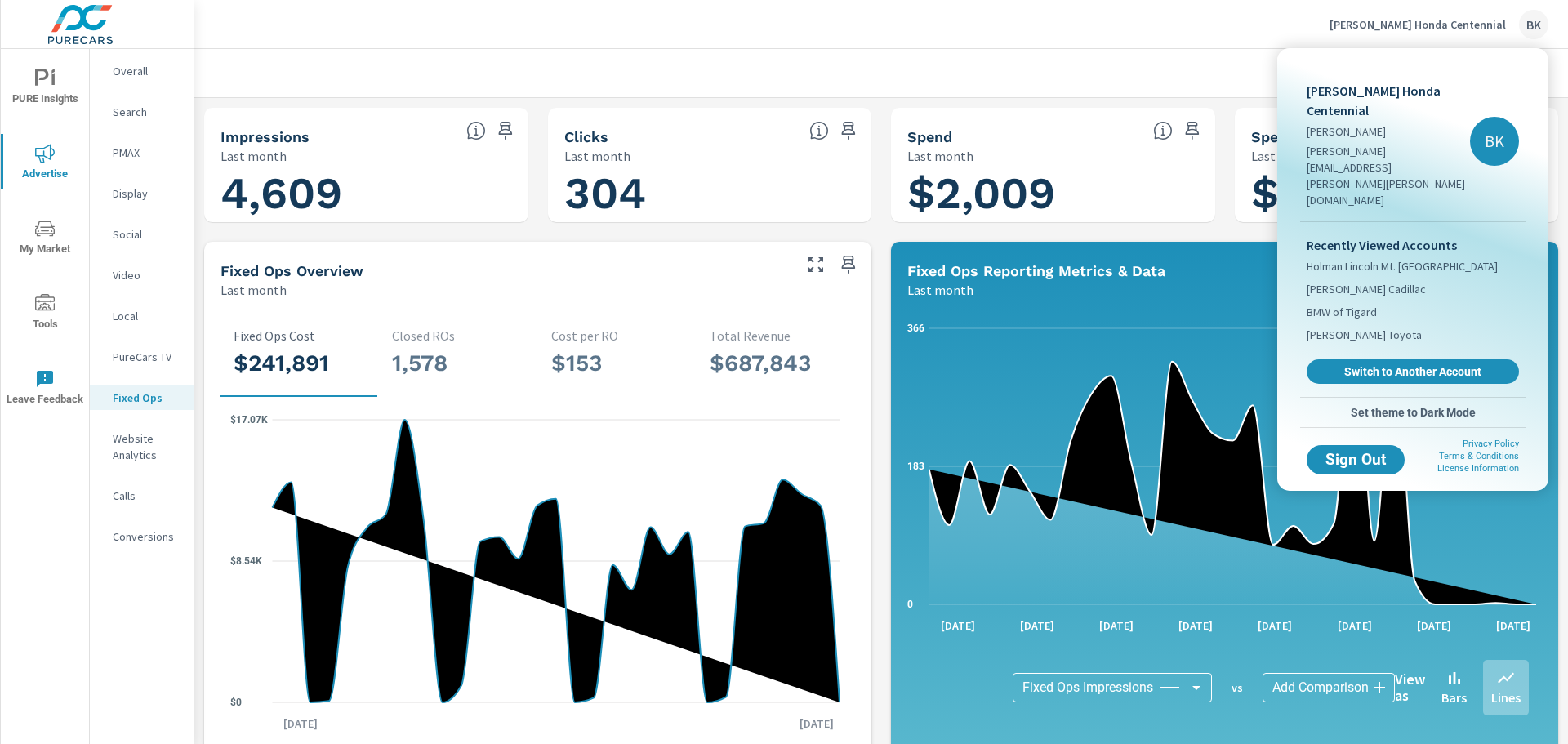
click at [1369, 359] on link "Switch to Another Account" at bounding box center [1412, 371] width 212 height 25
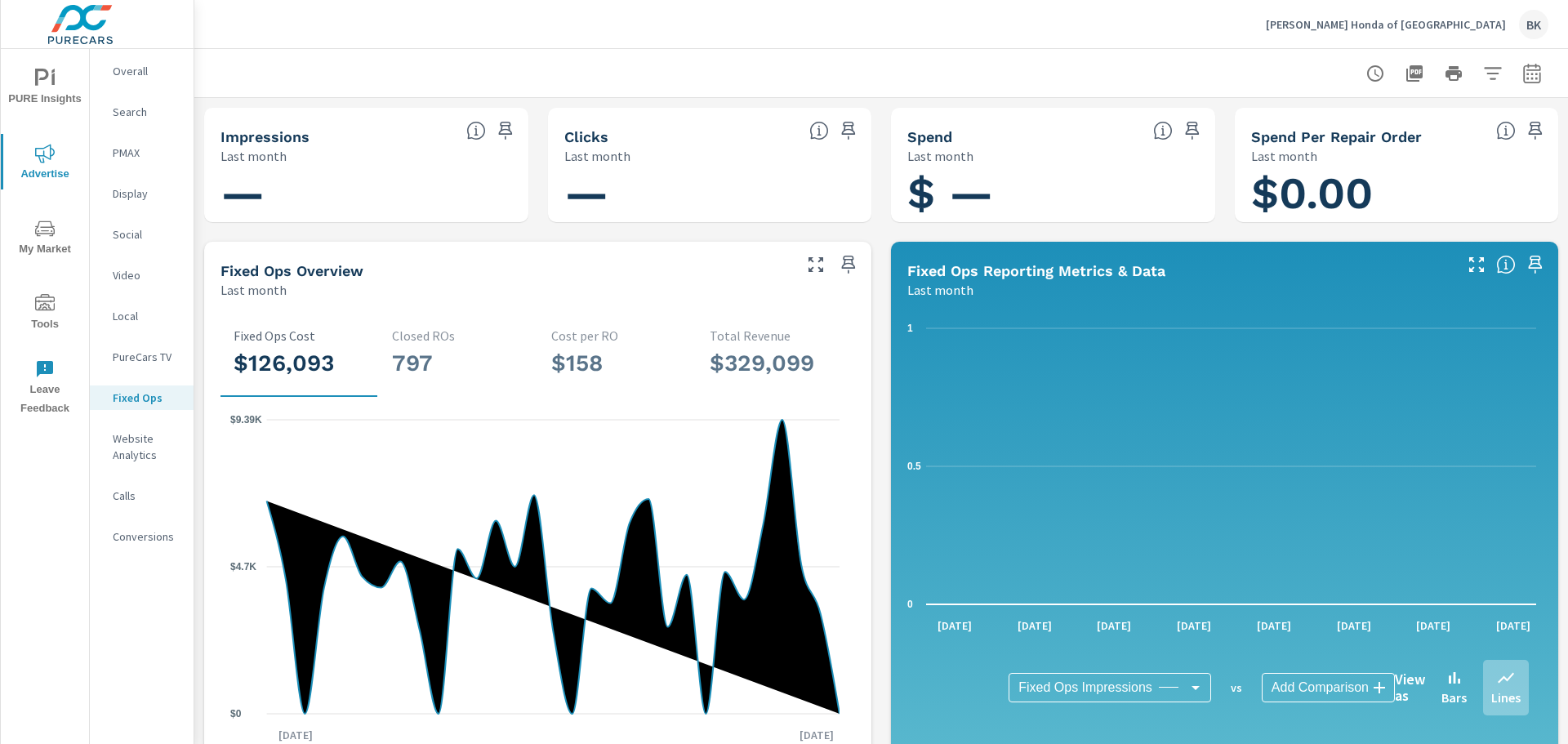
click at [1455, 27] on p "[PERSON_NAME] Honda of [GEOGRAPHIC_DATA]" at bounding box center [1386, 24] width 240 height 15
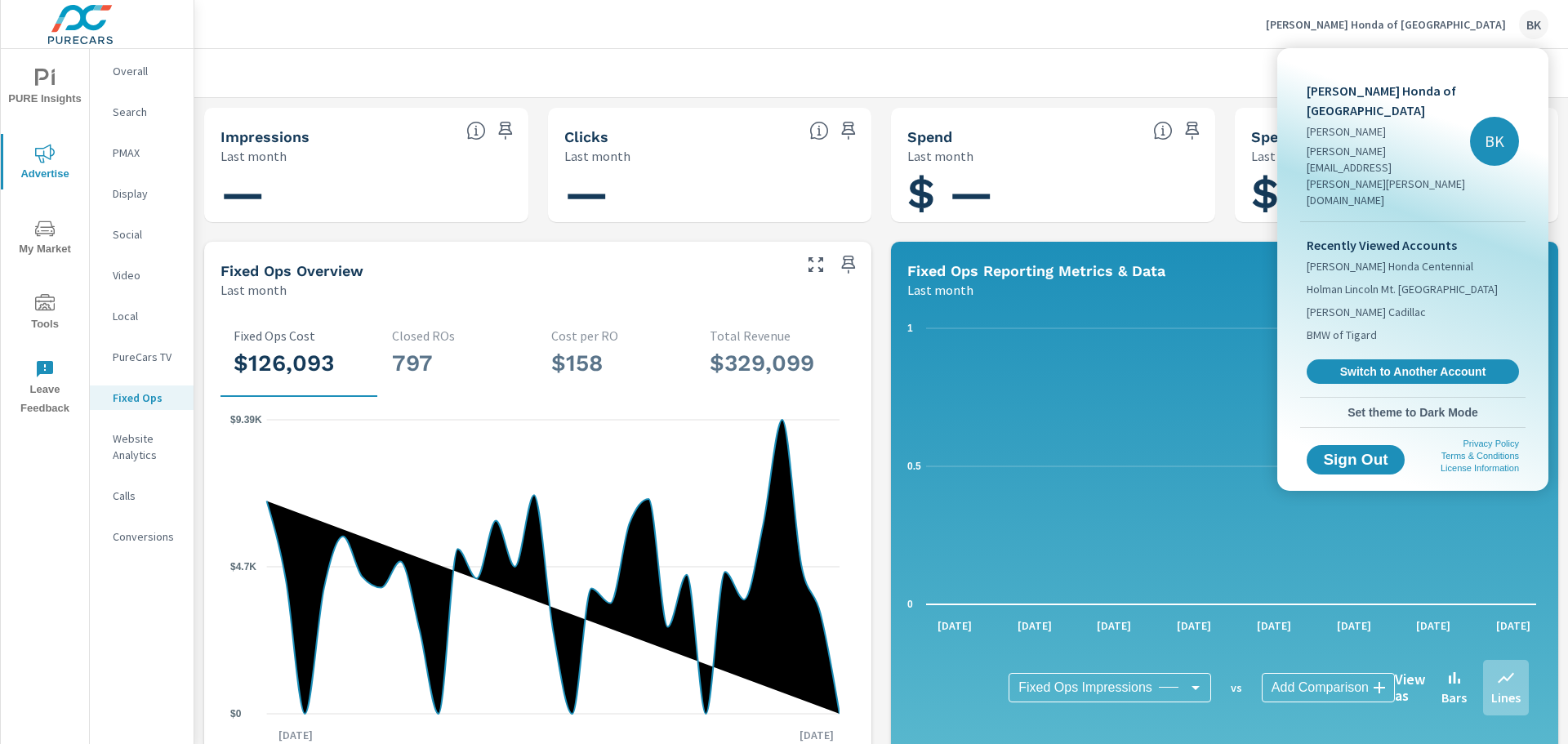
drag, startPoint x: 1432, startPoint y: 329, endPoint x: 1426, endPoint y: 321, distance: 10.0
click at [1432, 364] on span "Switch to Another Account" at bounding box center [1413, 371] width 194 height 15
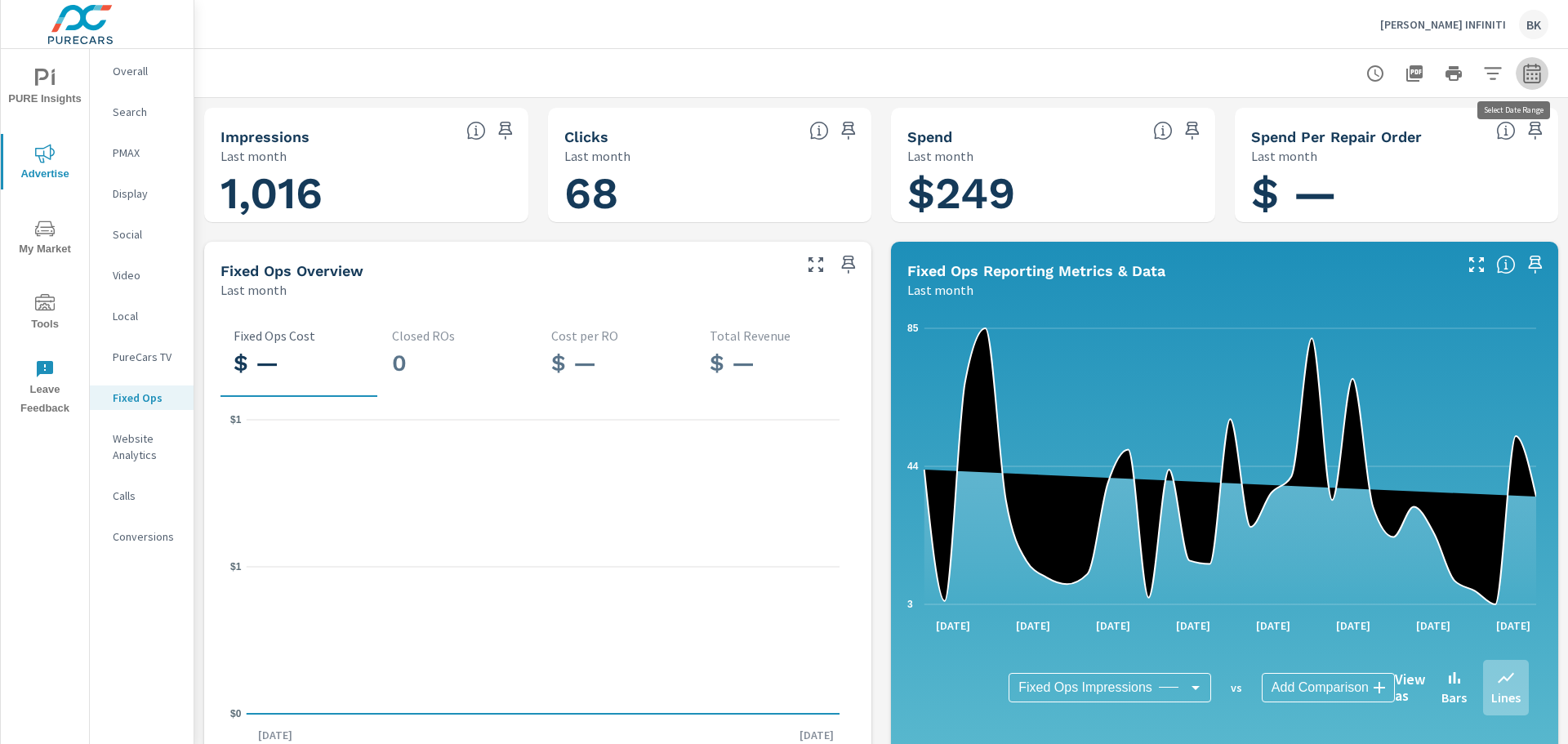
click at [1530, 74] on button "button" at bounding box center [1532, 74] width 33 height 33
select select "Last month"
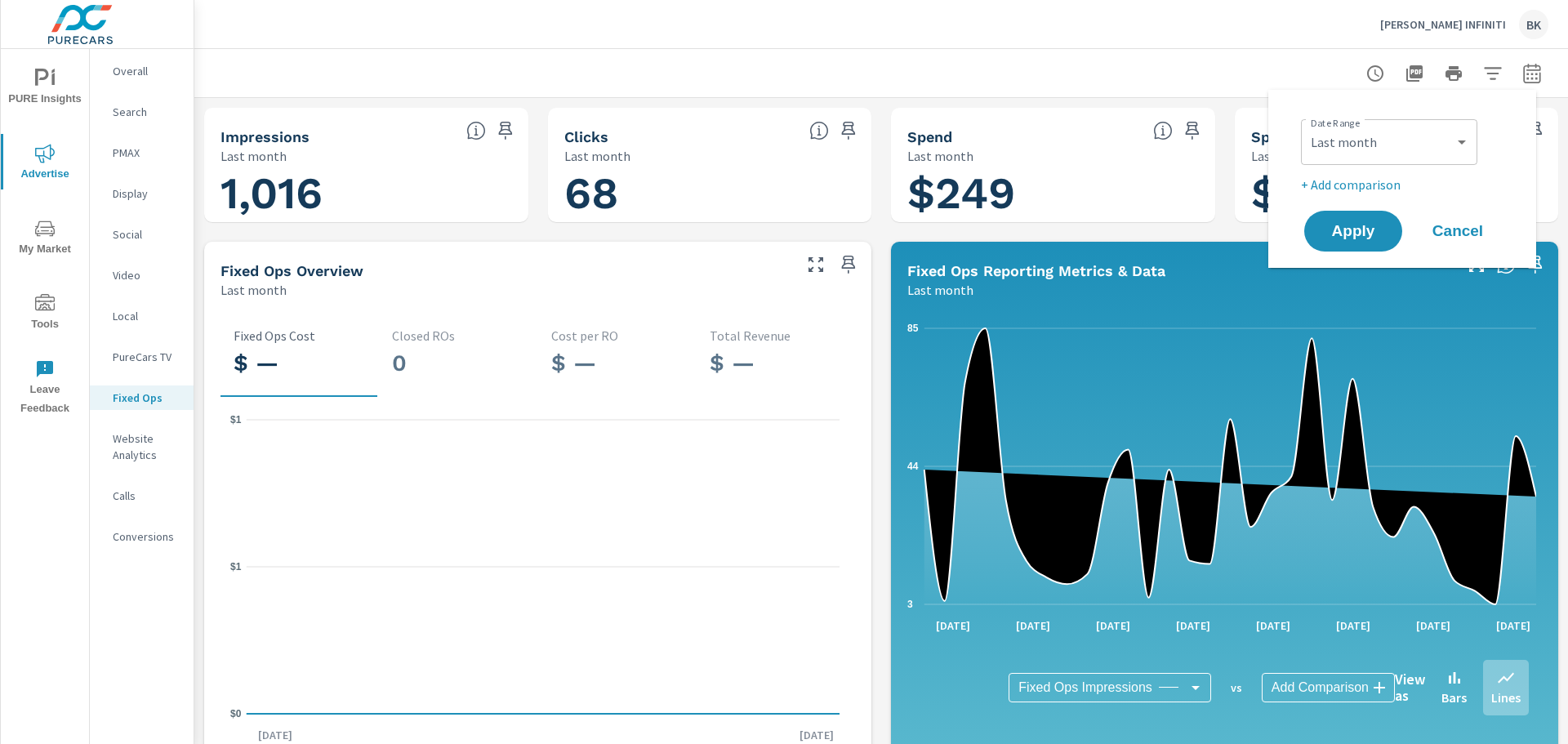
click at [1530, 74] on button "button" at bounding box center [1532, 74] width 33 height 33
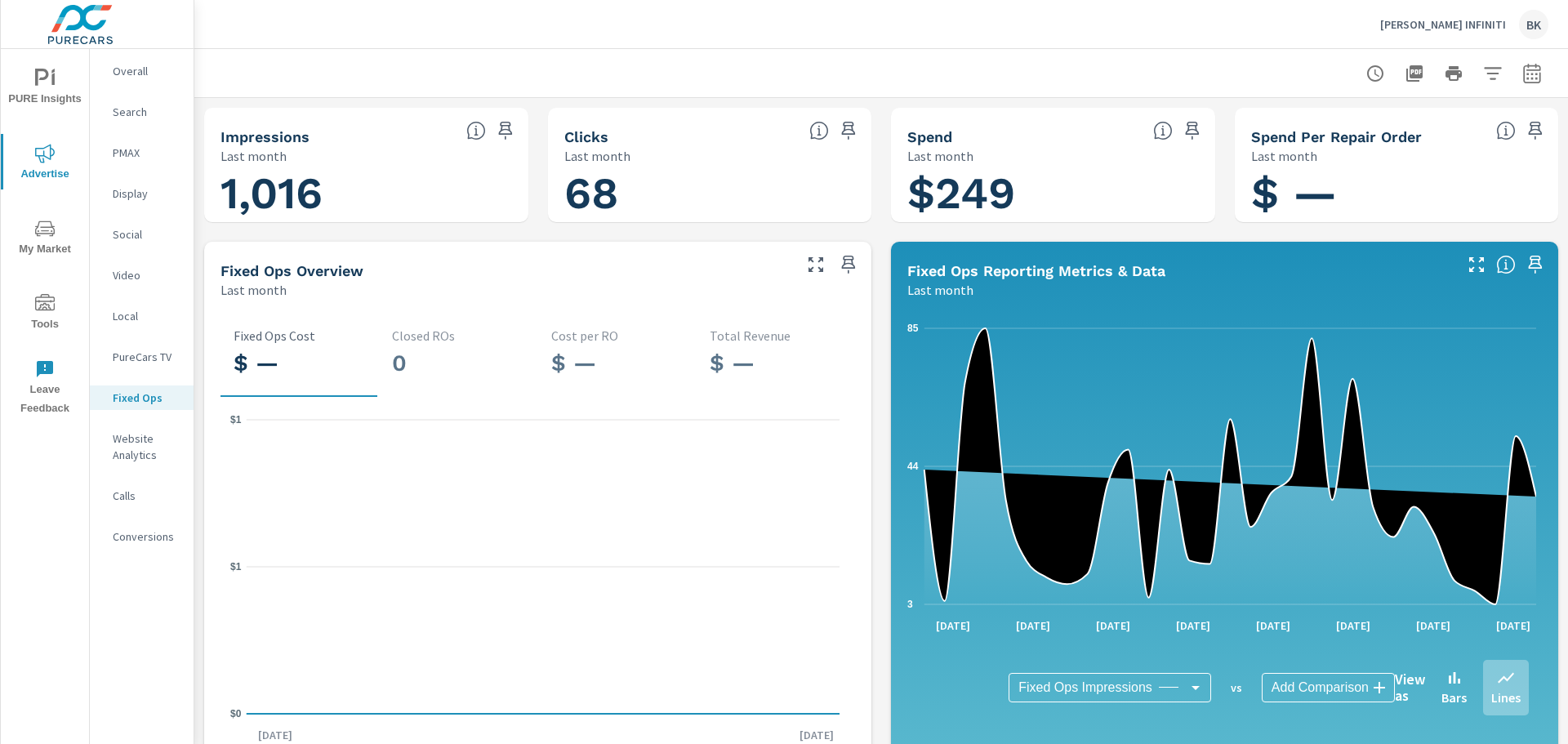
click at [1447, 25] on p "[PERSON_NAME] INFINITI" at bounding box center [1443, 24] width 126 height 15
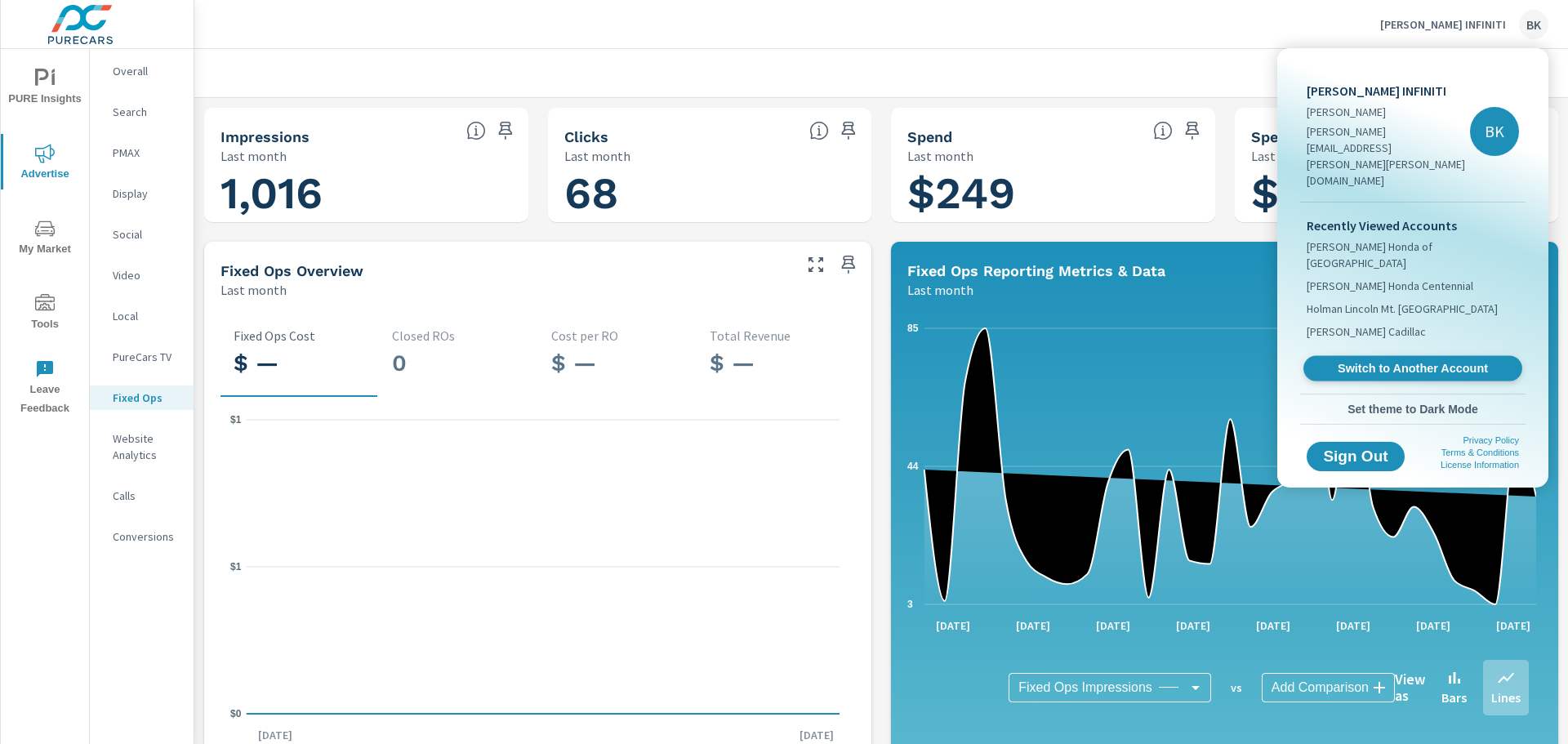
click at [1398, 361] on span "Switch to Another Account" at bounding box center [1412, 369] width 200 height 15
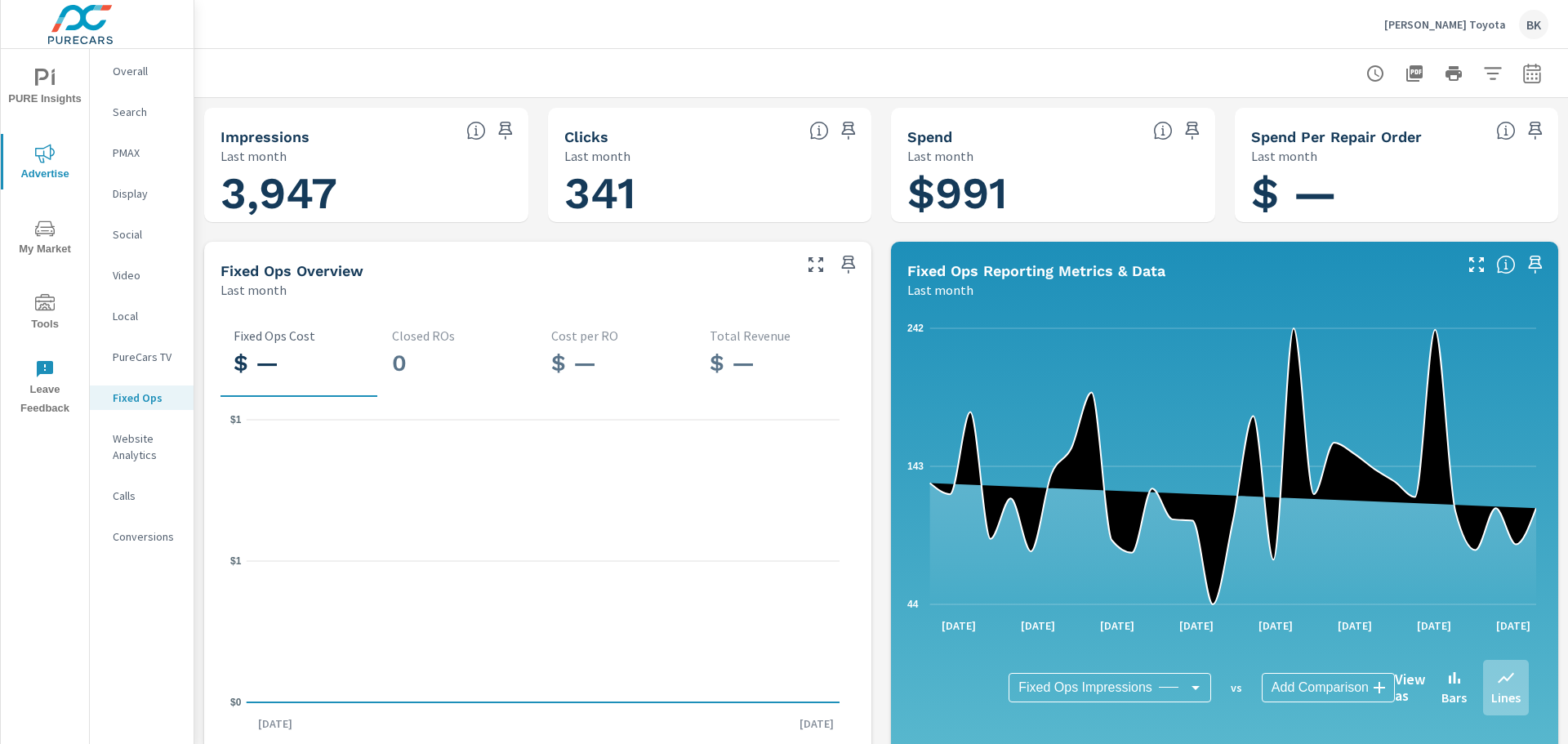
click at [1476, 21] on p "[PERSON_NAME] Toyota" at bounding box center [1445, 24] width 122 height 15
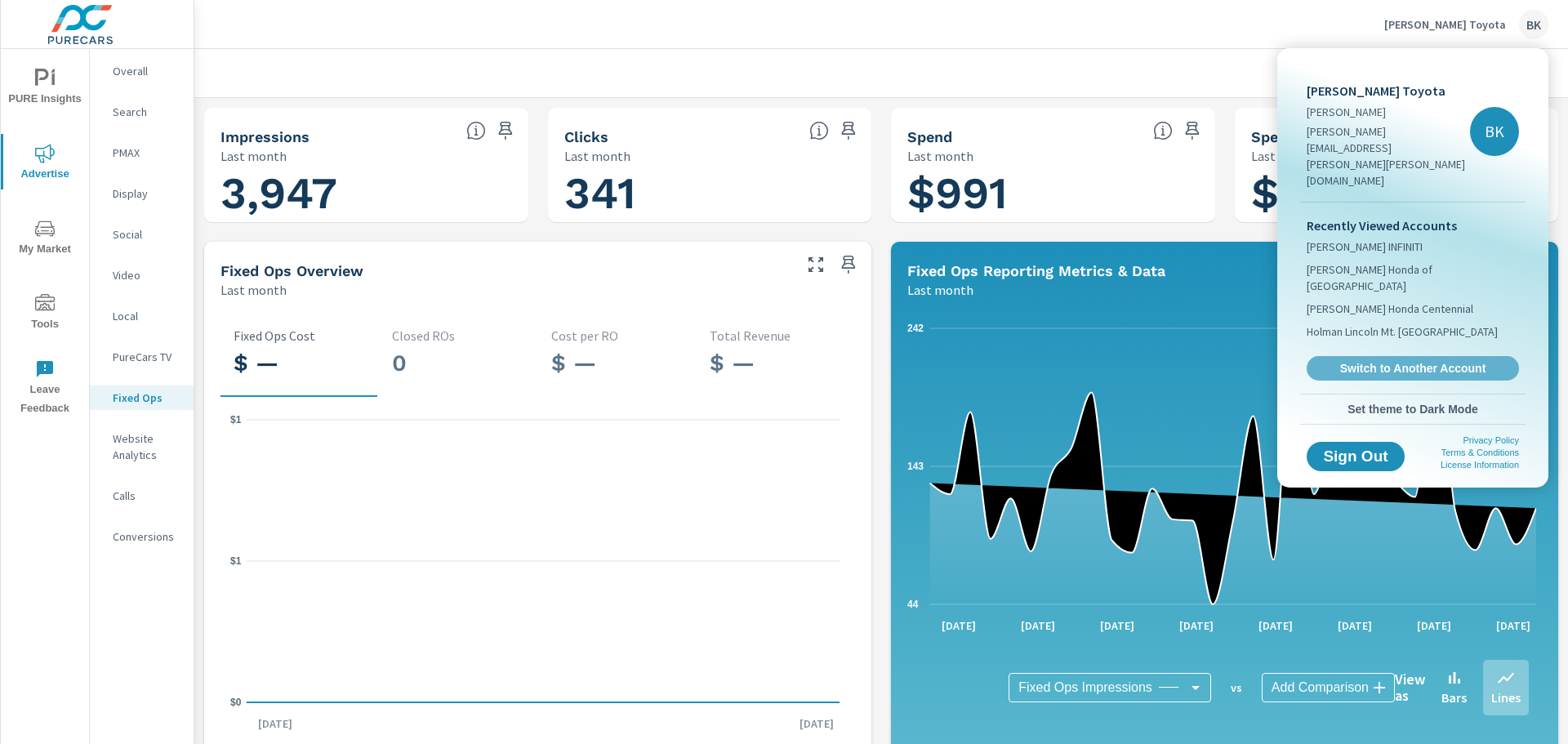
drag, startPoint x: 1383, startPoint y: 306, endPoint x: 1404, endPoint y: 288, distance: 27.7
click at [1383, 361] on span "Switch to Another Account" at bounding box center [1413, 368] width 194 height 15
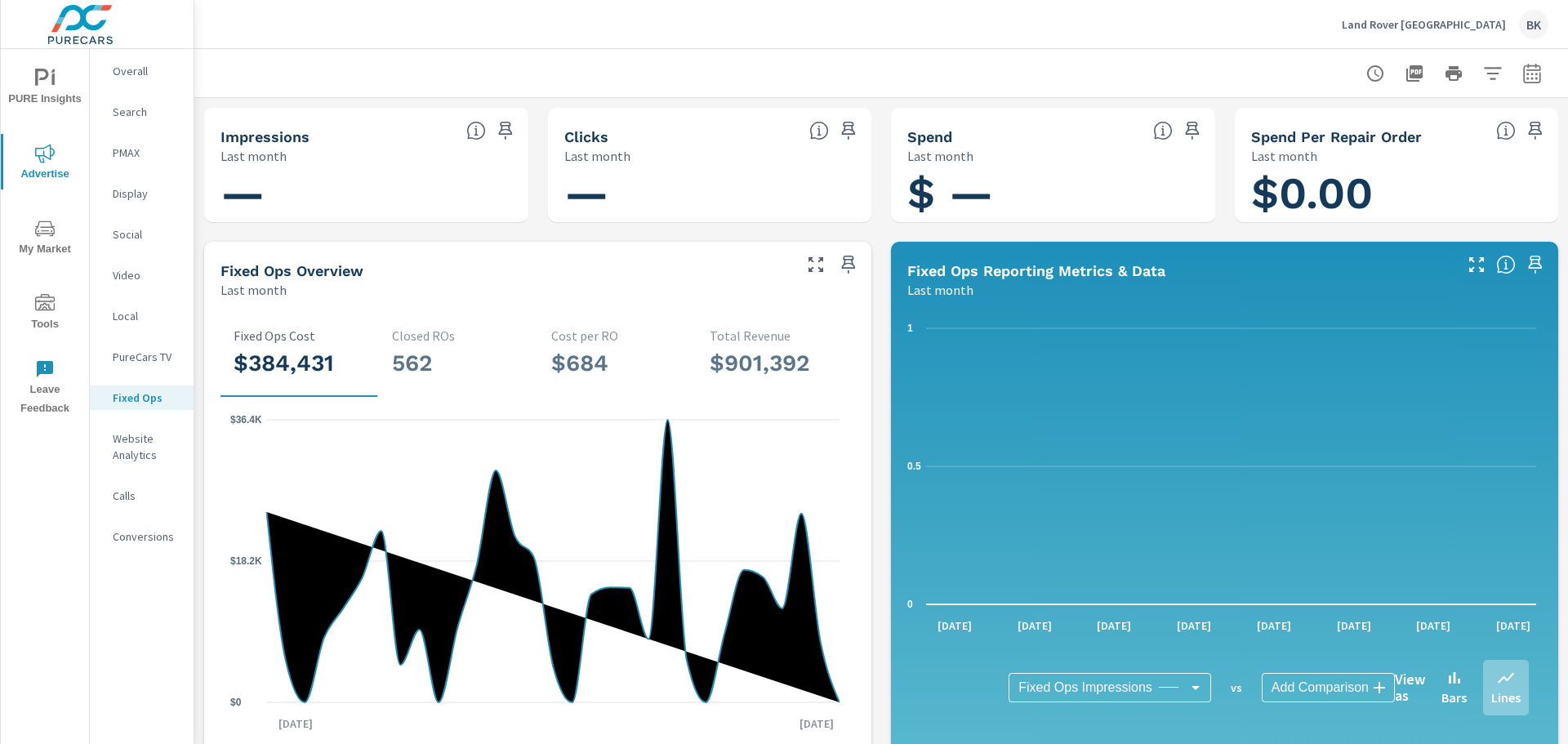
click at [144, 113] on p "Search" at bounding box center [146, 112] width 68 height 16
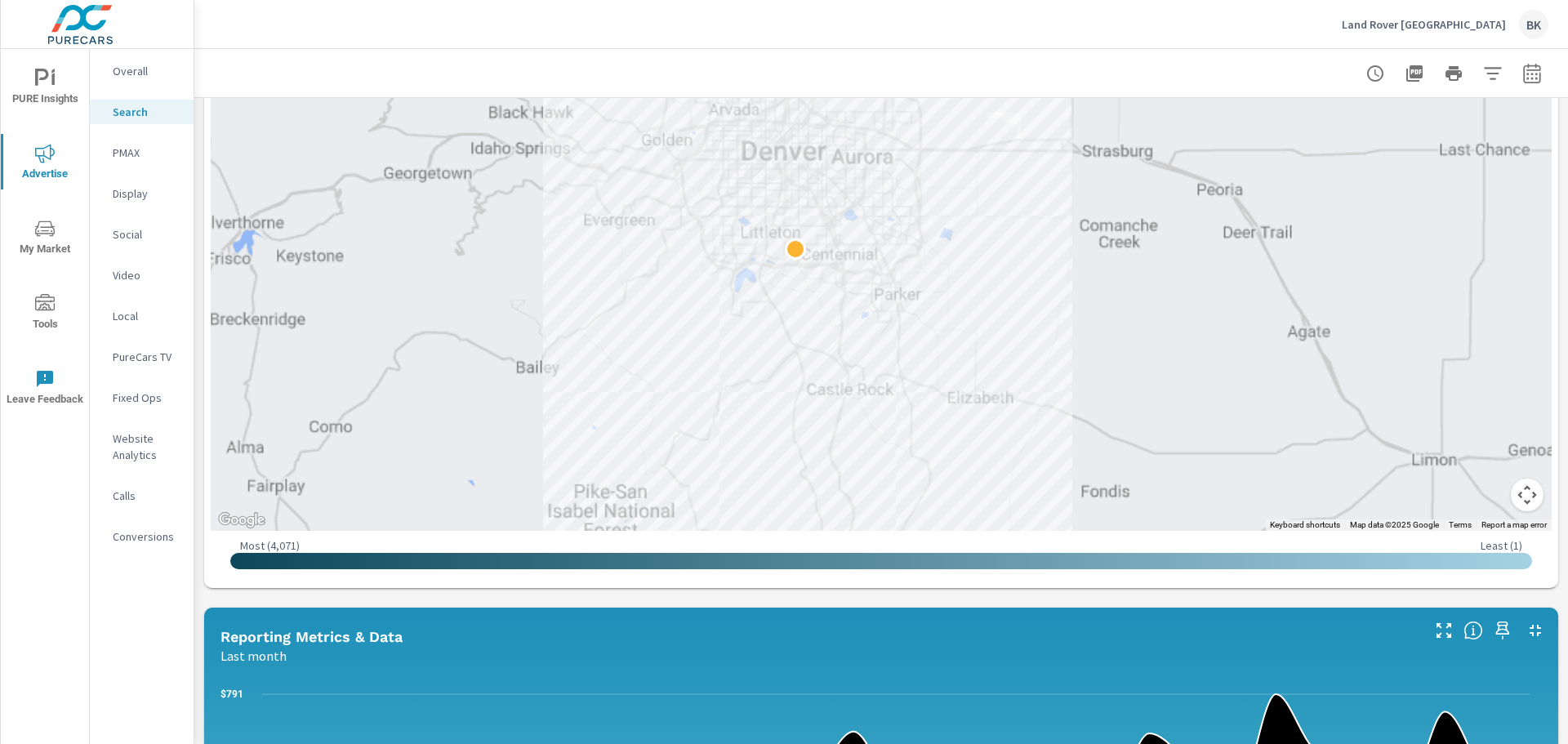
scroll to position [326, 0]
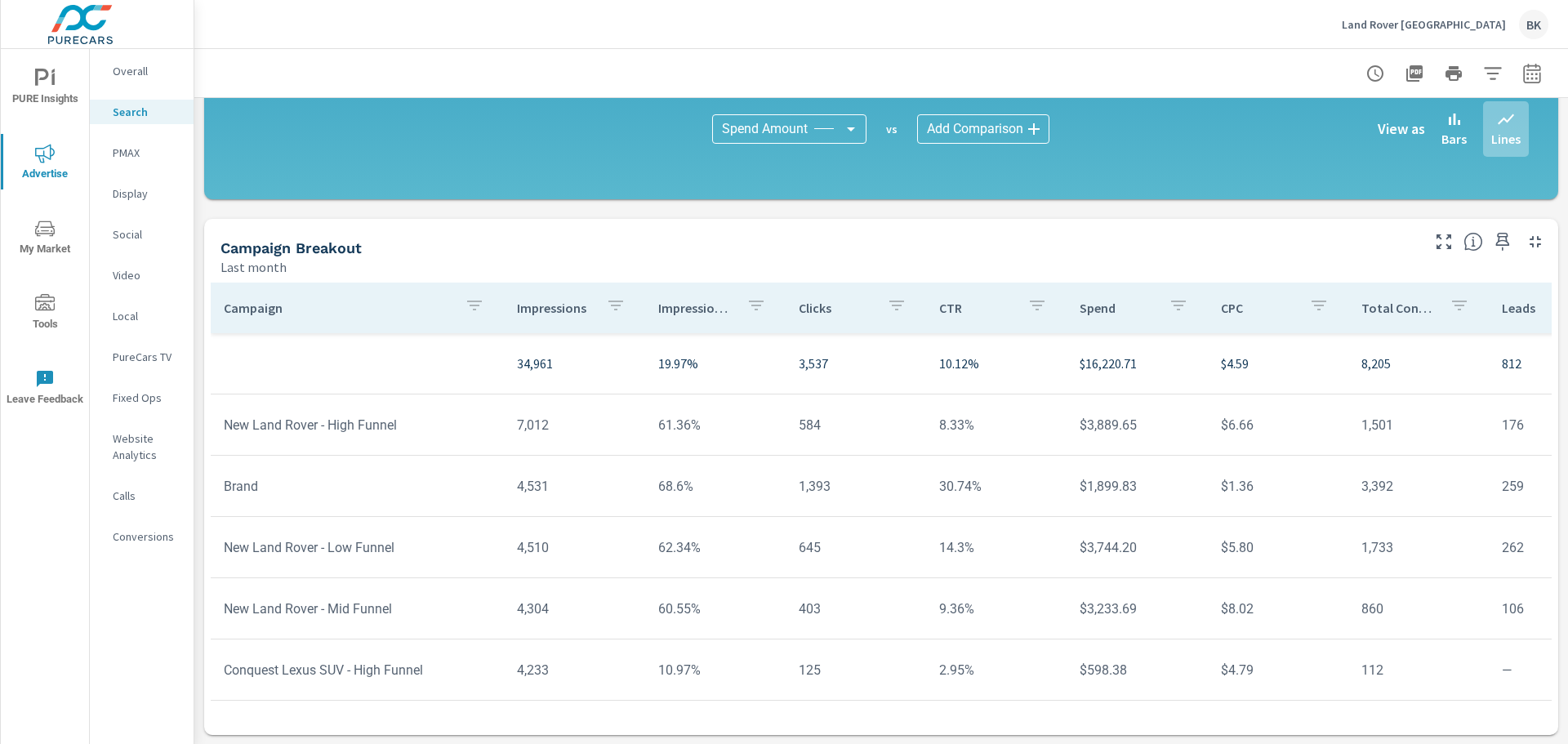
scroll to position [1095, 0]
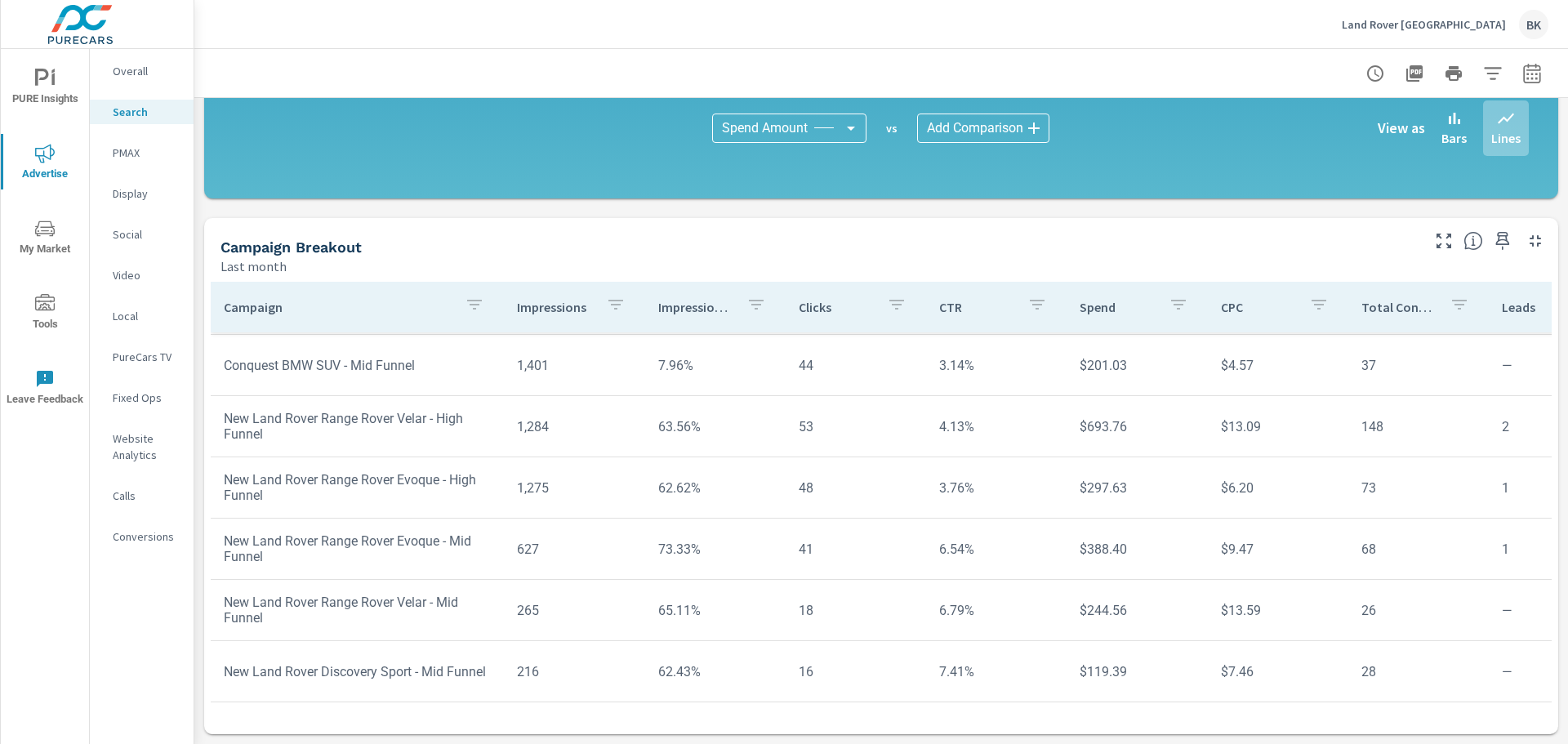
scroll to position [571, 0]
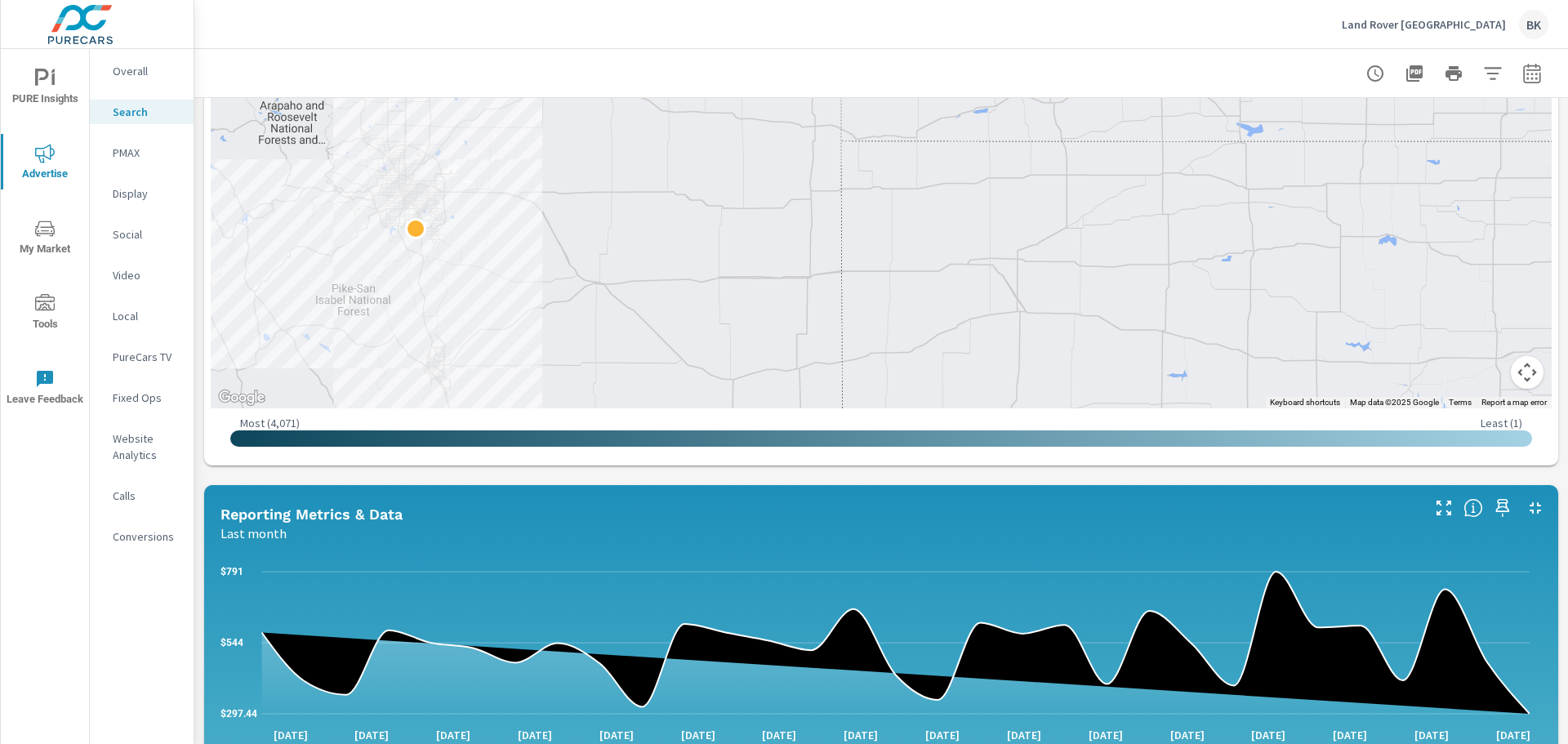
scroll to position [360, 0]
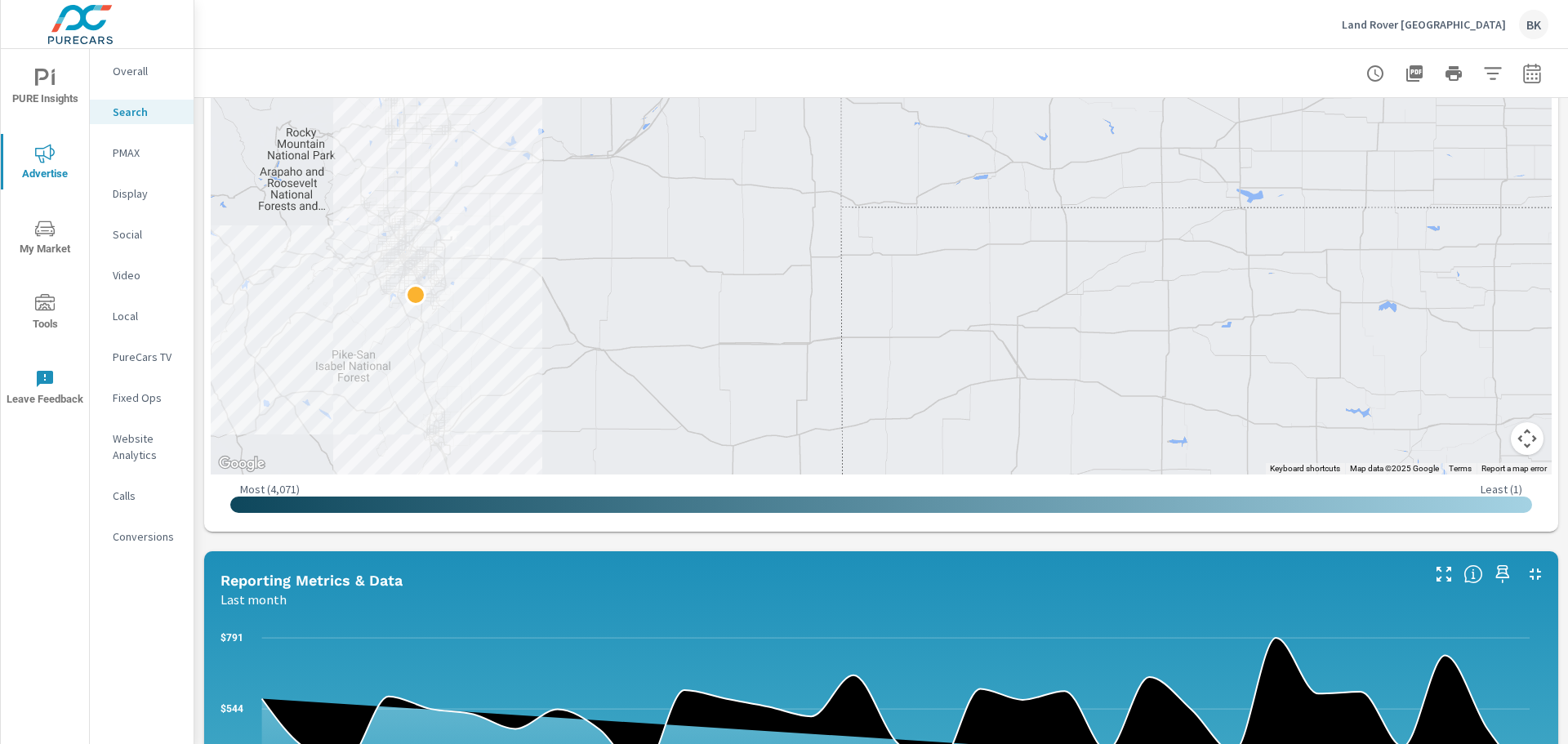
click at [1444, 22] on p "Land Rover [GEOGRAPHIC_DATA]" at bounding box center [1424, 24] width 164 height 15
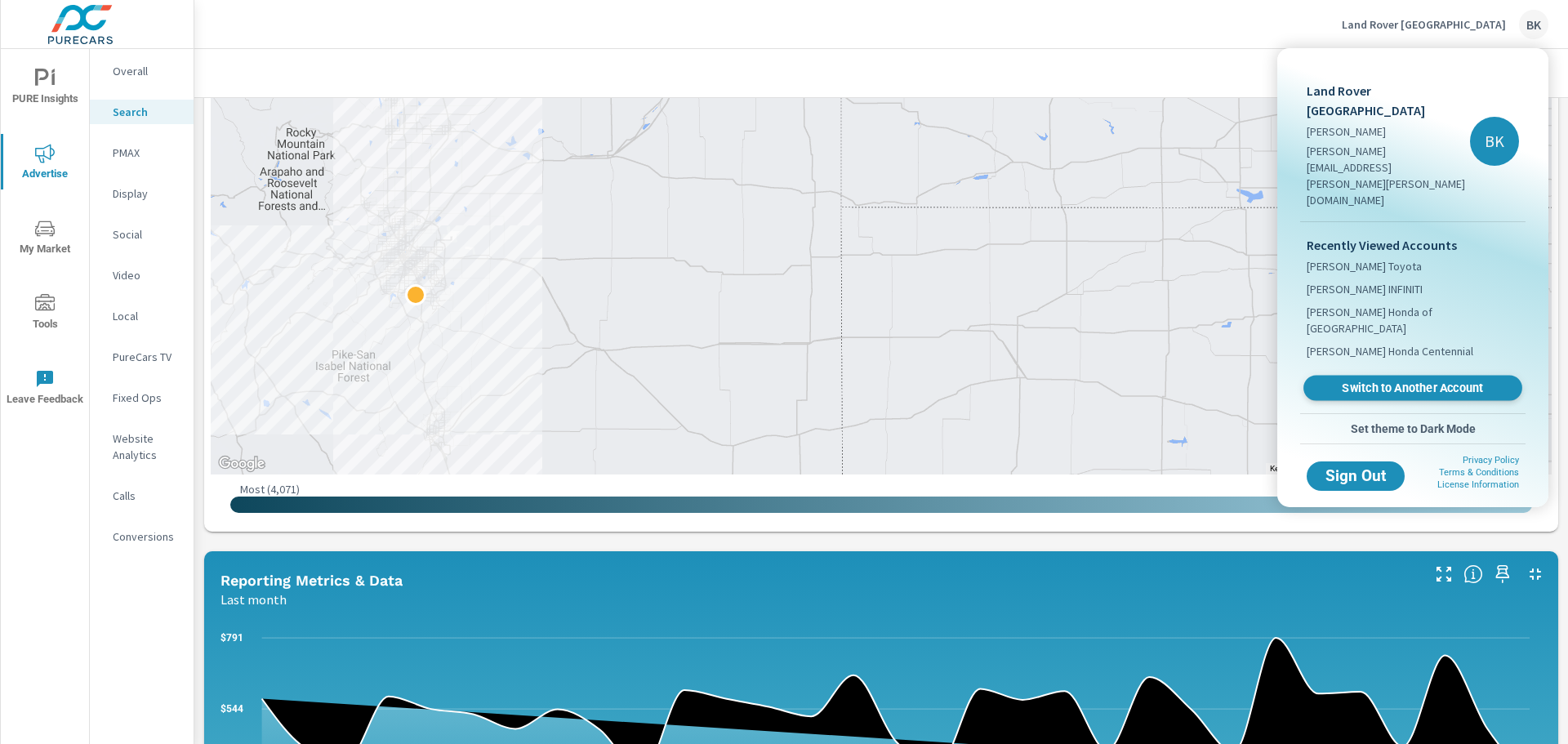
click at [1345, 381] on span "Switch to Another Account" at bounding box center [1412, 388] width 200 height 15
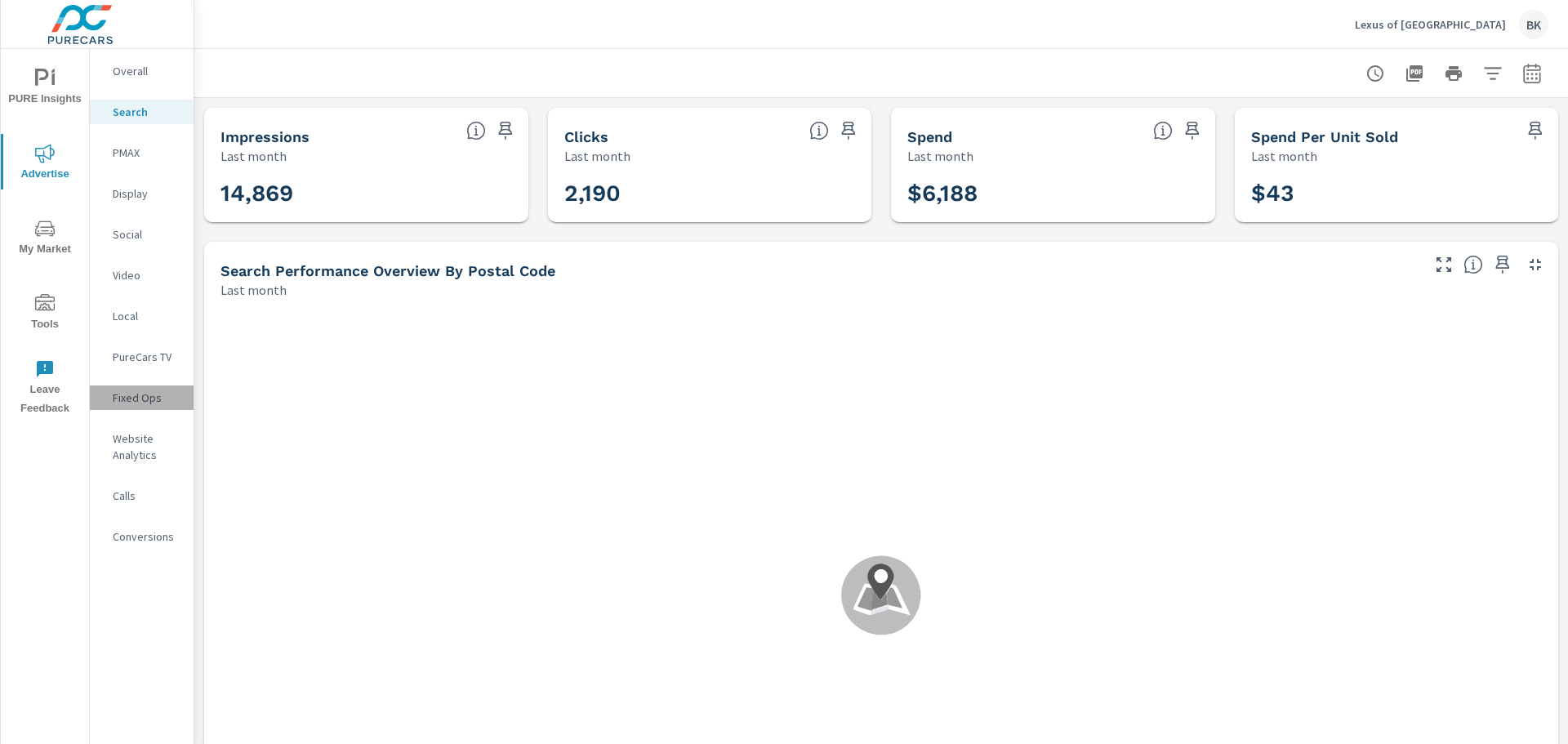
click at [143, 407] on div "Fixed Ops" at bounding box center [142, 397] width 104 height 25
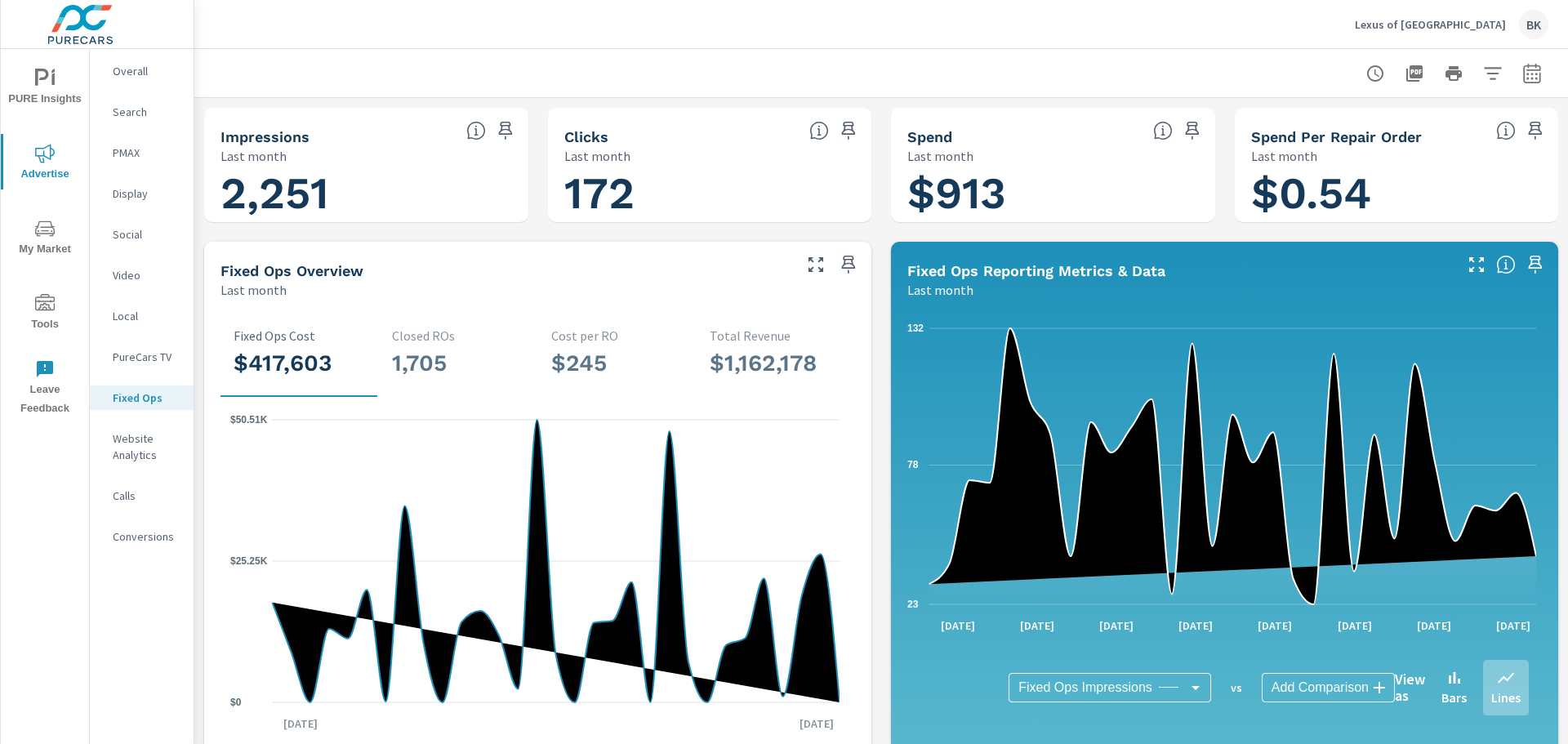
click at [126, 231] on p "Social" at bounding box center [146, 234] width 68 height 16
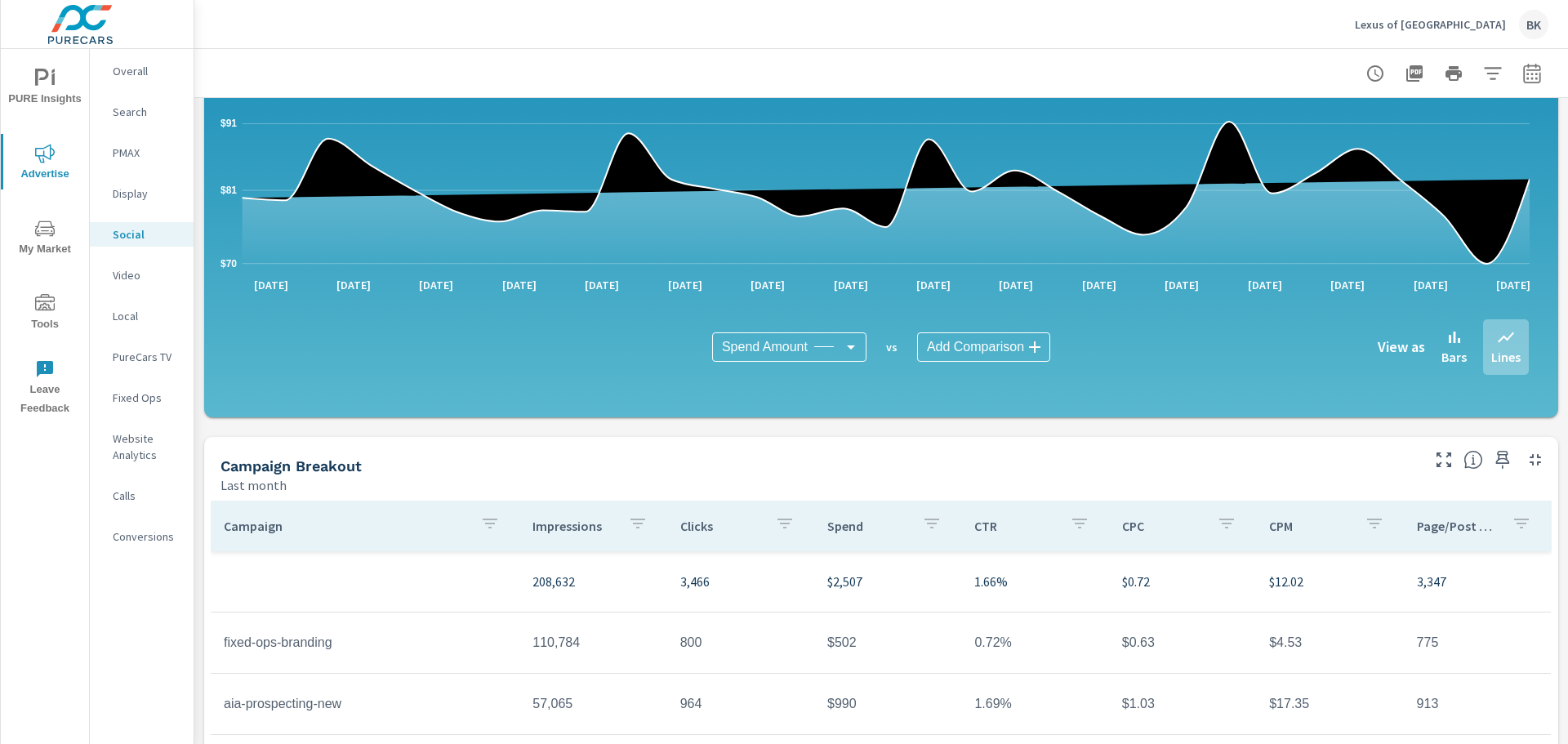
scroll to position [245, 0]
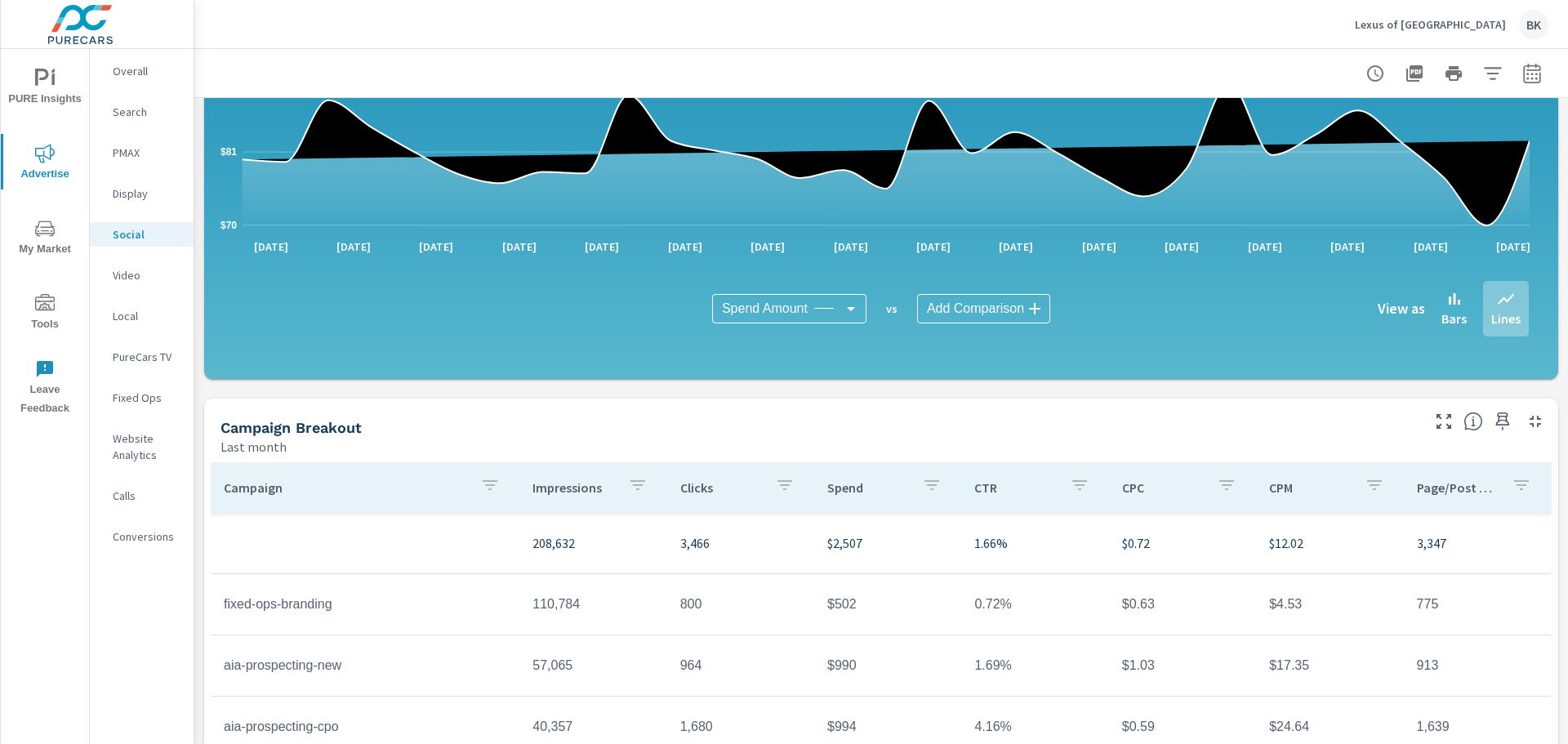
click at [1436, 25] on p "Lexus of [GEOGRAPHIC_DATA]" at bounding box center [1430, 24] width 151 height 15
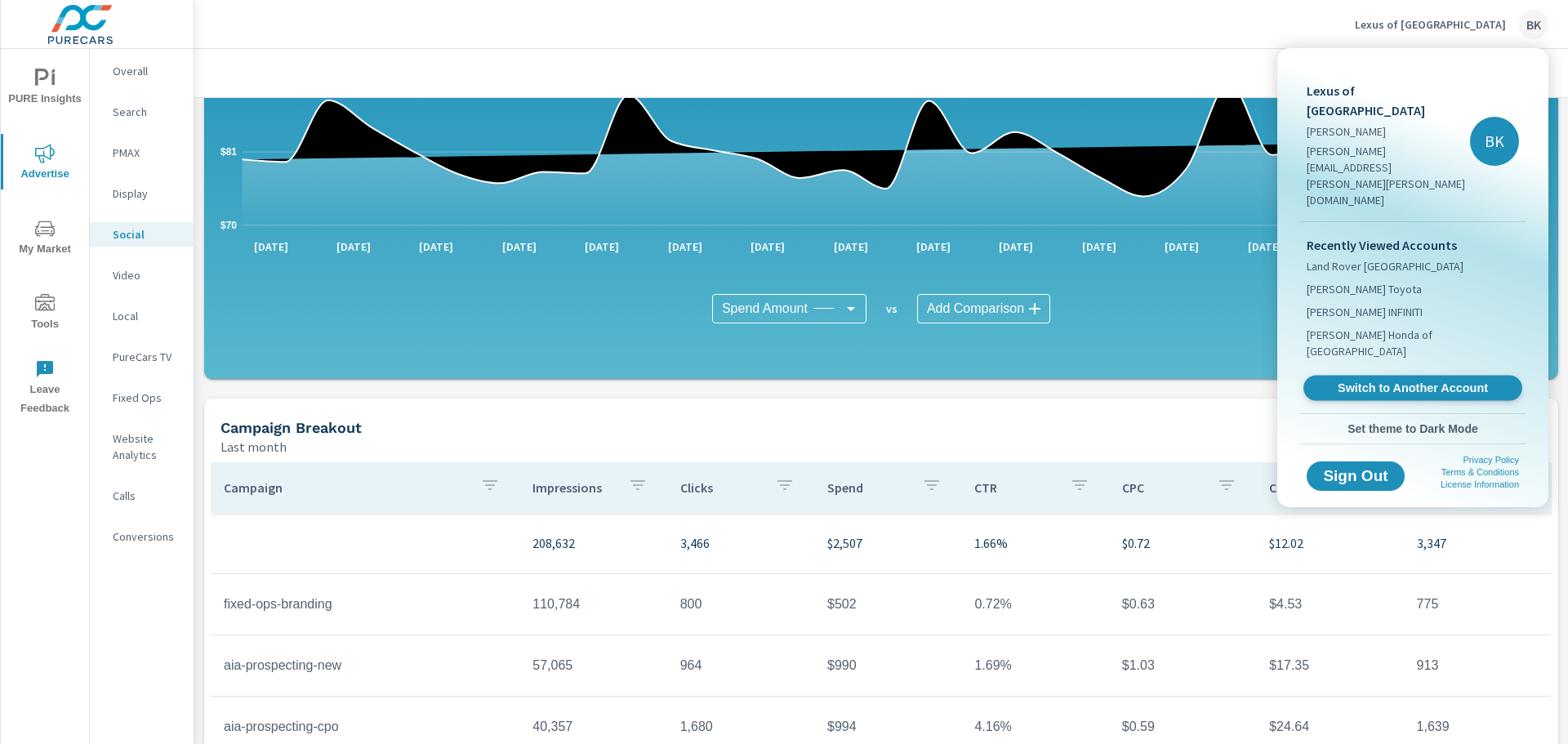
click at [1368, 381] on span "Switch to Another Account" at bounding box center [1412, 388] width 200 height 15
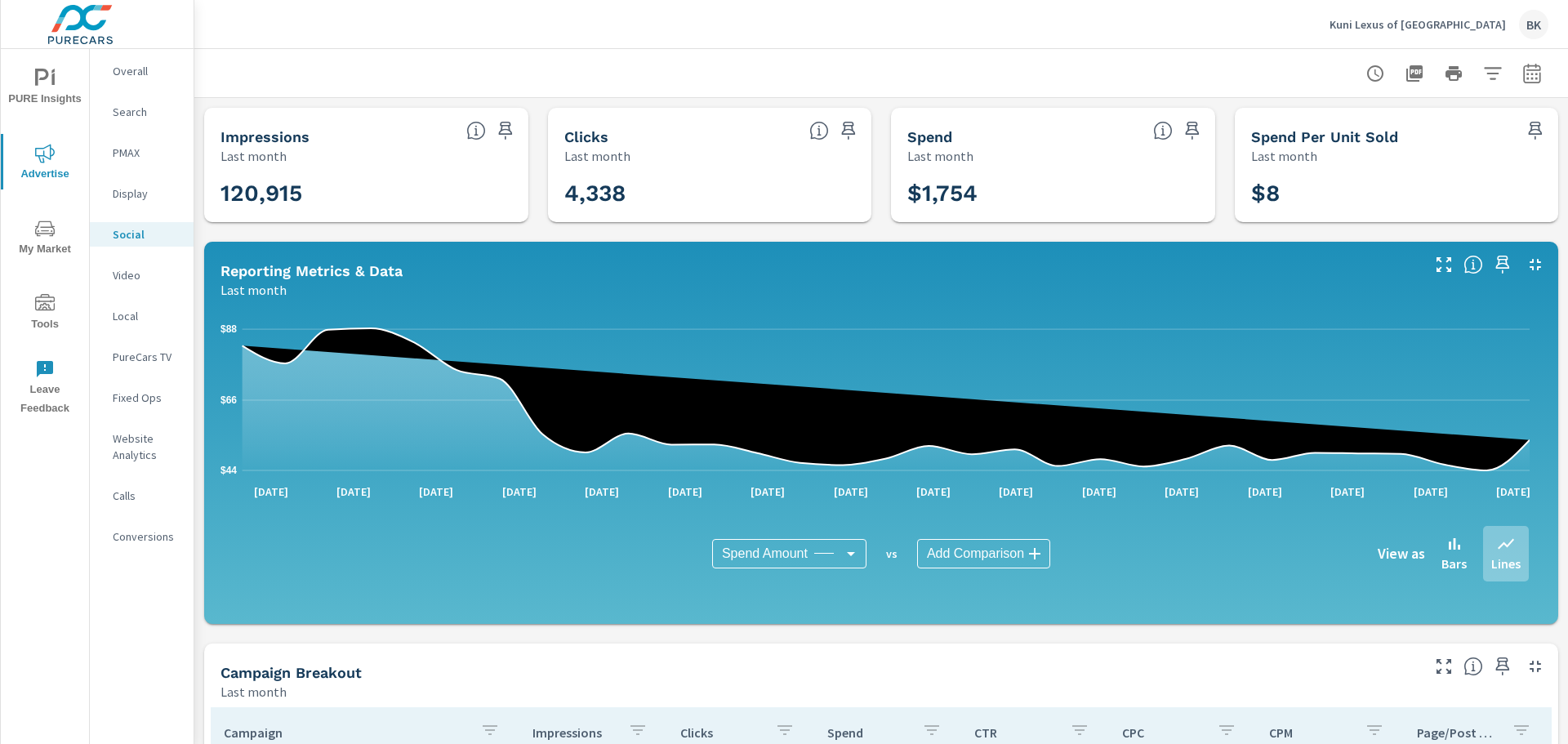
click at [138, 399] on p "Fixed Ops" at bounding box center [146, 397] width 68 height 16
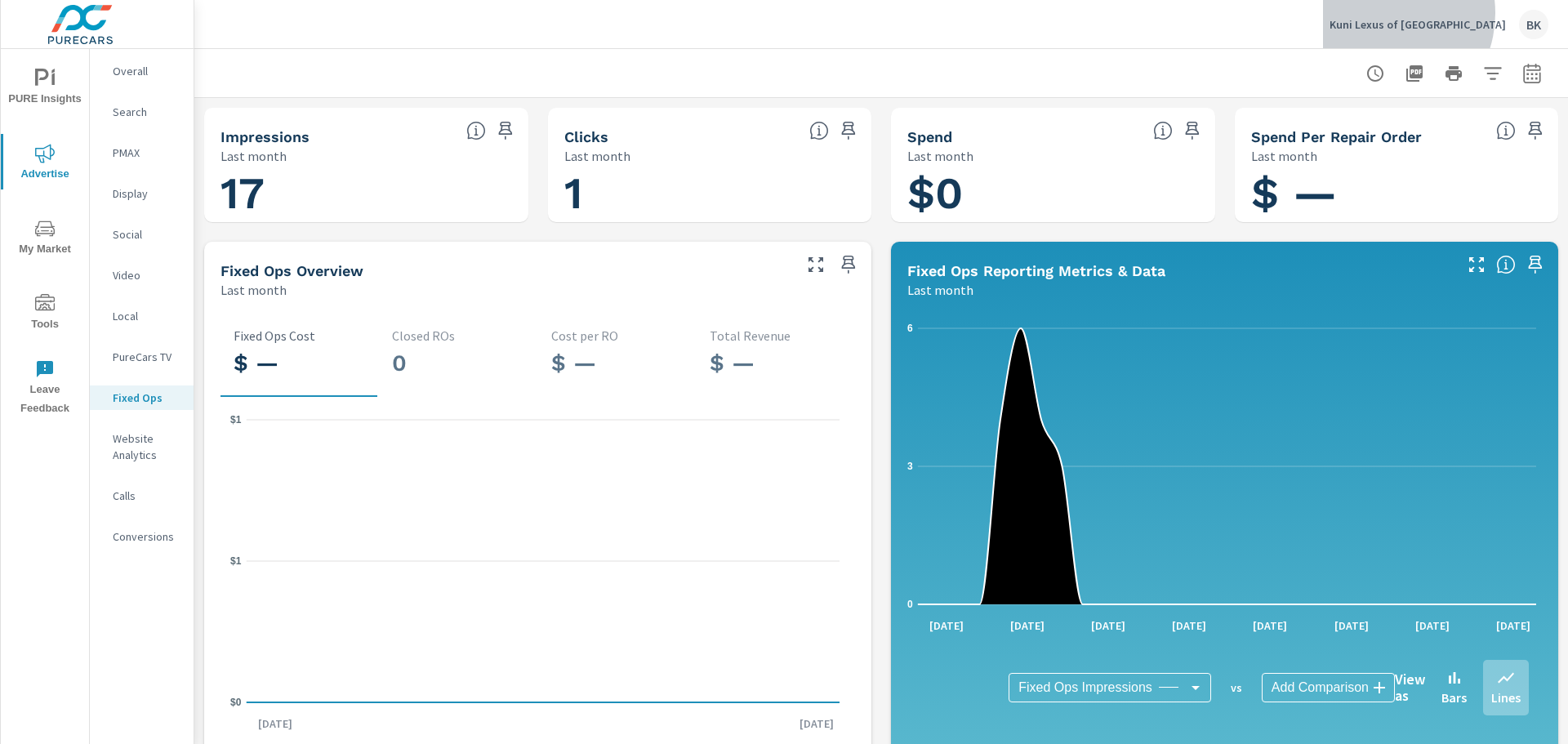
click at [1443, 13] on div "Kuni Lexus of Portland BK" at bounding box center [1439, 24] width 219 height 29
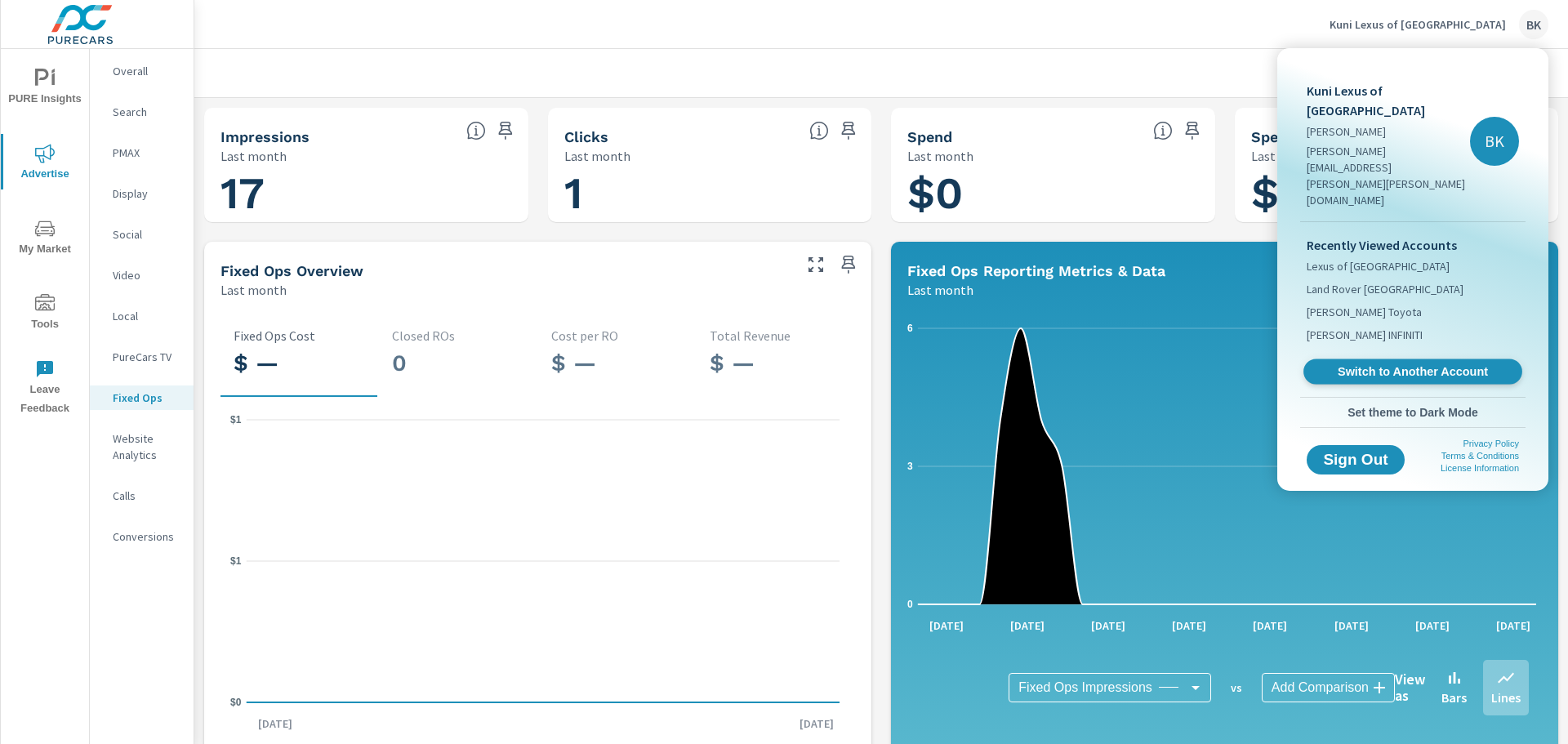
click at [1411, 364] on span "Switch to Another Account" at bounding box center [1412, 372] width 200 height 15
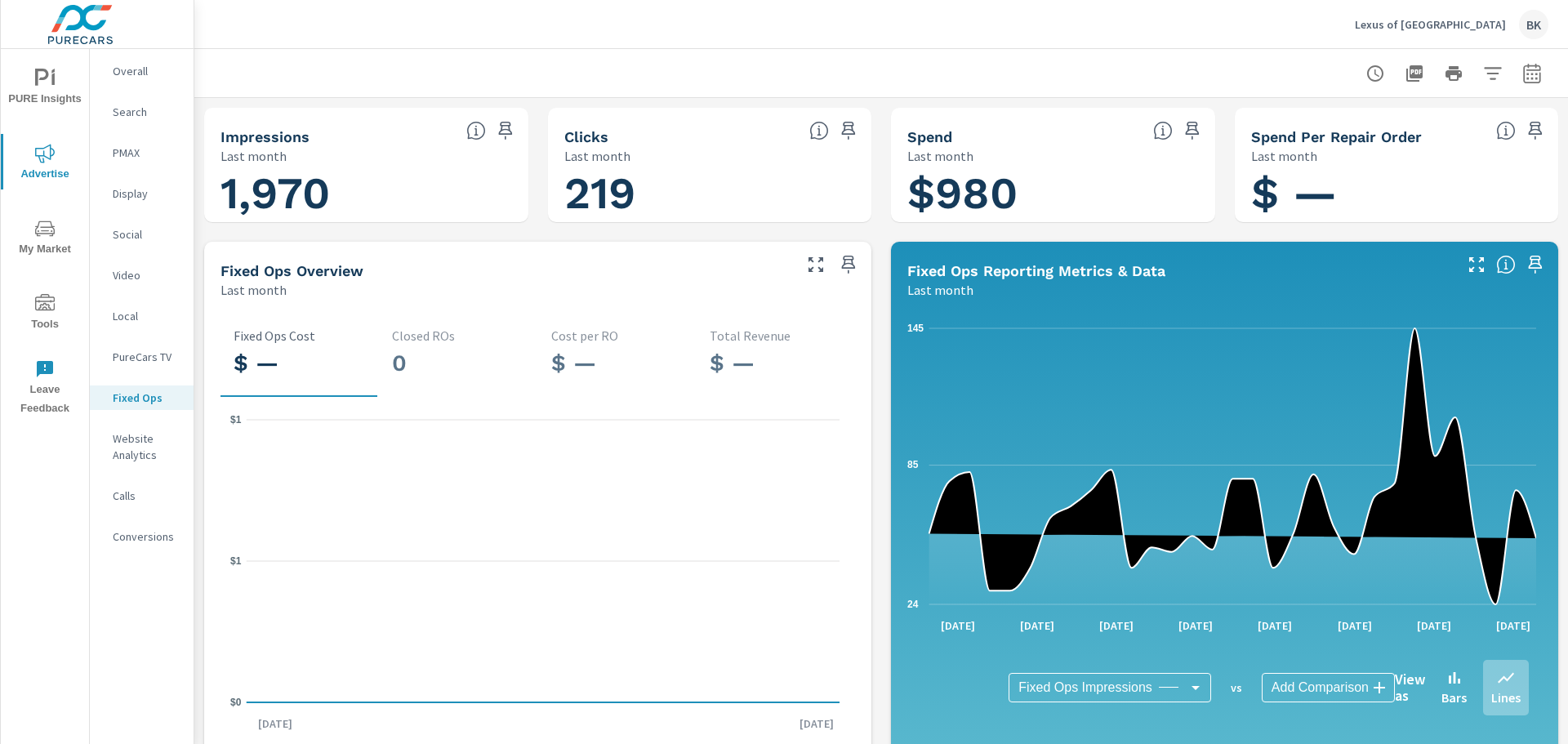
click at [1467, 24] on p "Lexus of [GEOGRAPHIC_DATA]" at bounding box center [1430, 24] width 151 height 15
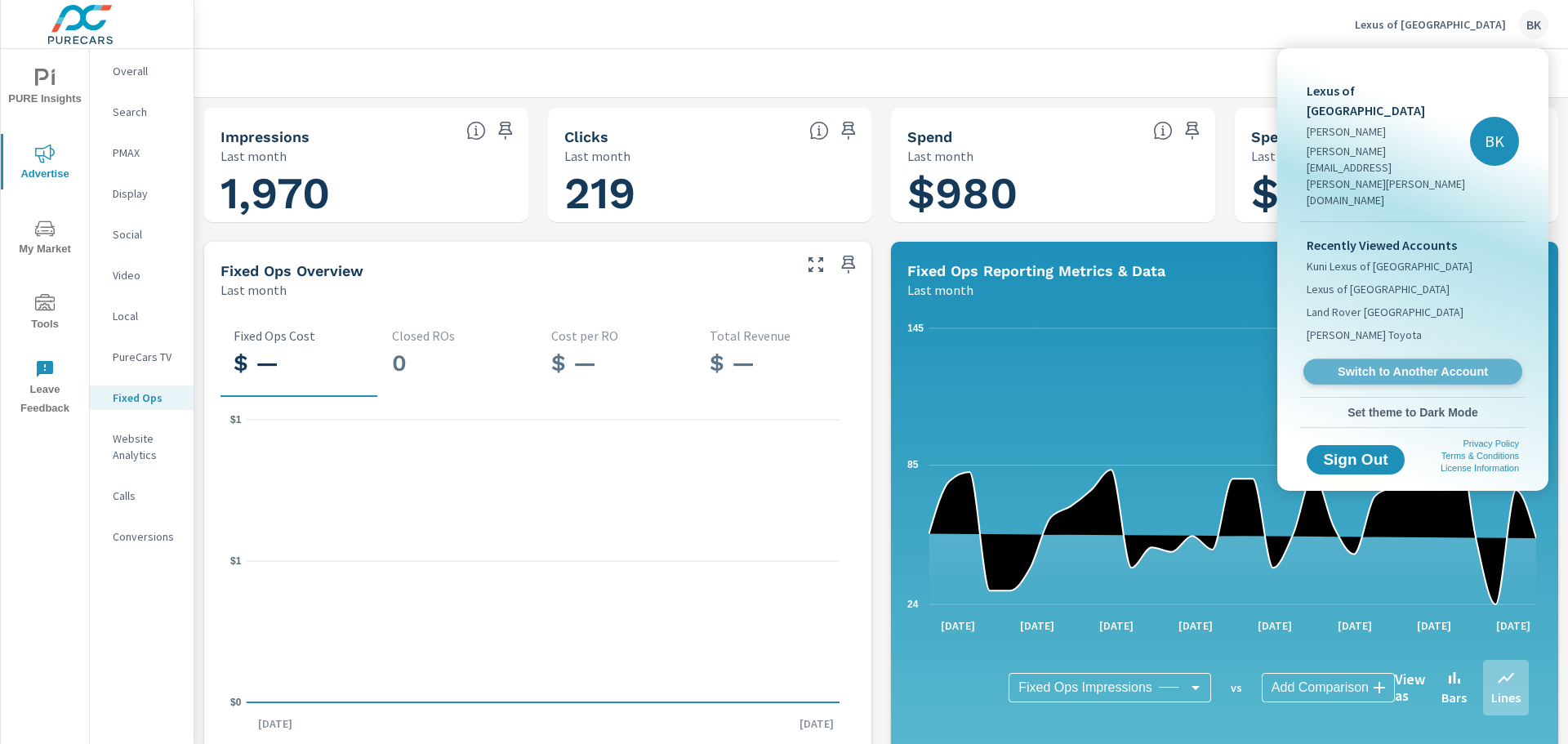
click at [1369, 364] on span "Switch to Another Account" at bounding box center [1412, 372] width 200 height 15
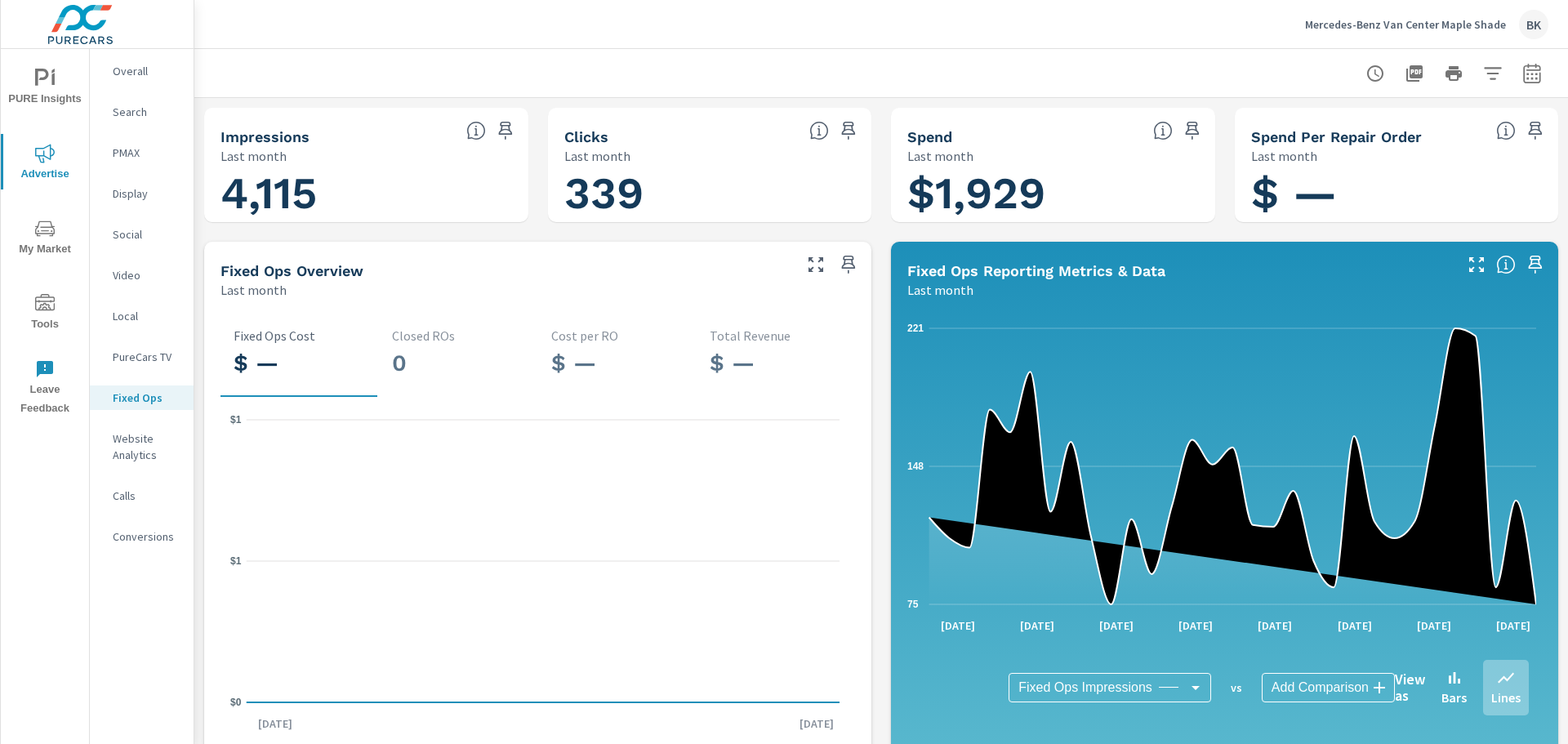
click at [1424, 20] on p "Mercedes-Benz Van Center Maple Shade" at bounding box center [1406, 24] width 201 height 15
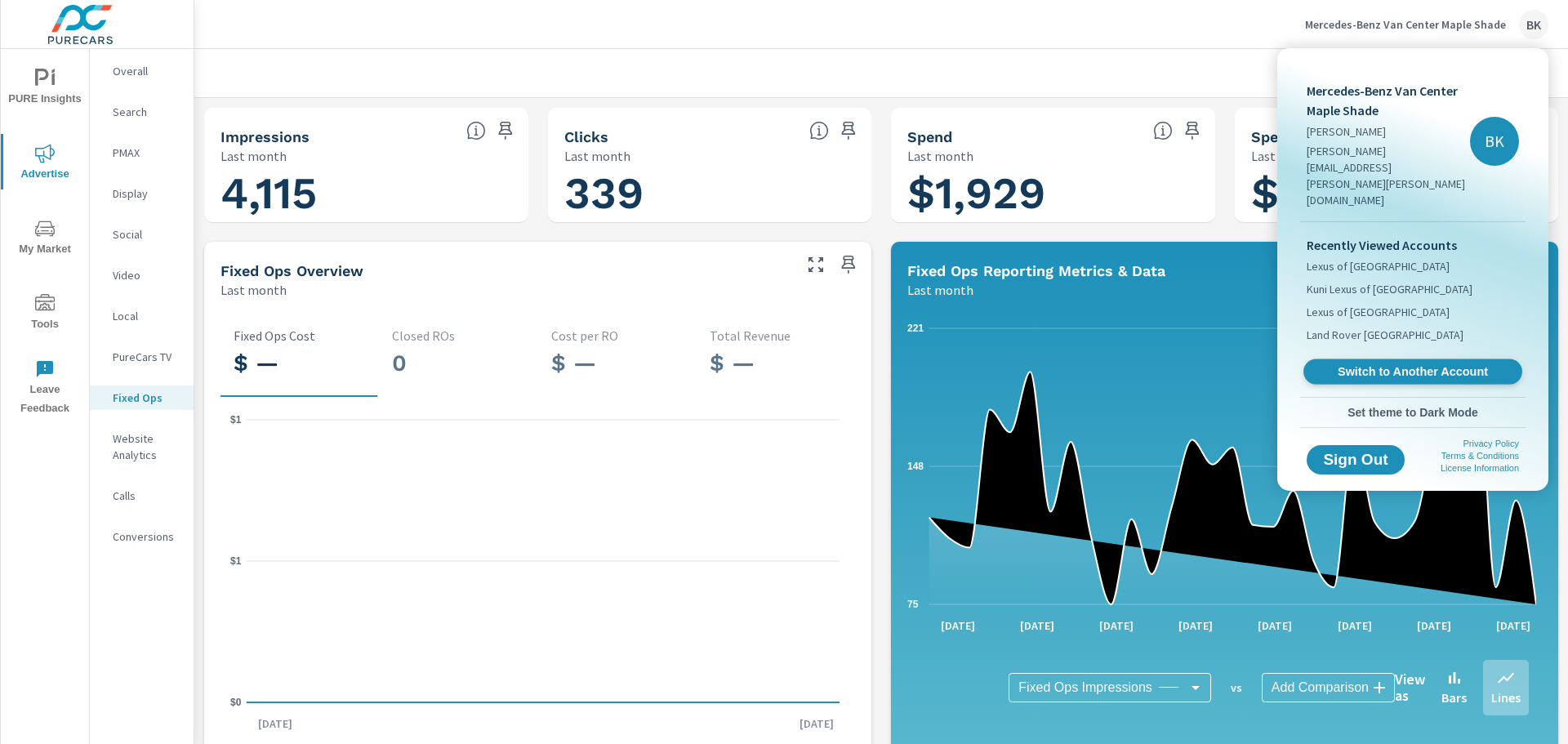
click at [1369, 364] on span "Switch to Another Account" at bounding box center [1412, 372] width 200 height 15
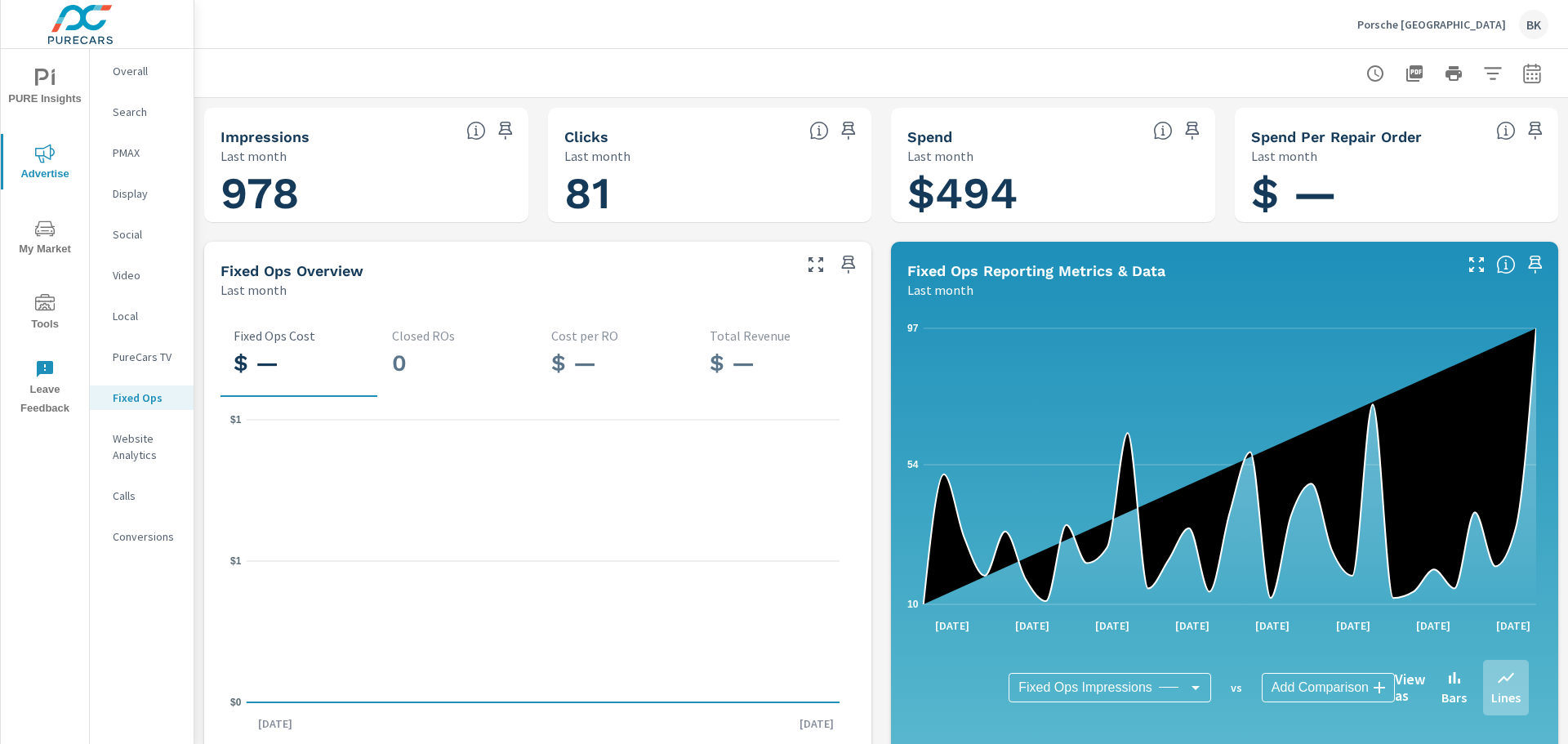
click at [1427, 20] on p "Porsche [GEOGRAPHIC_DATA]" at bounding box center [1431, 24] width 149 height 15
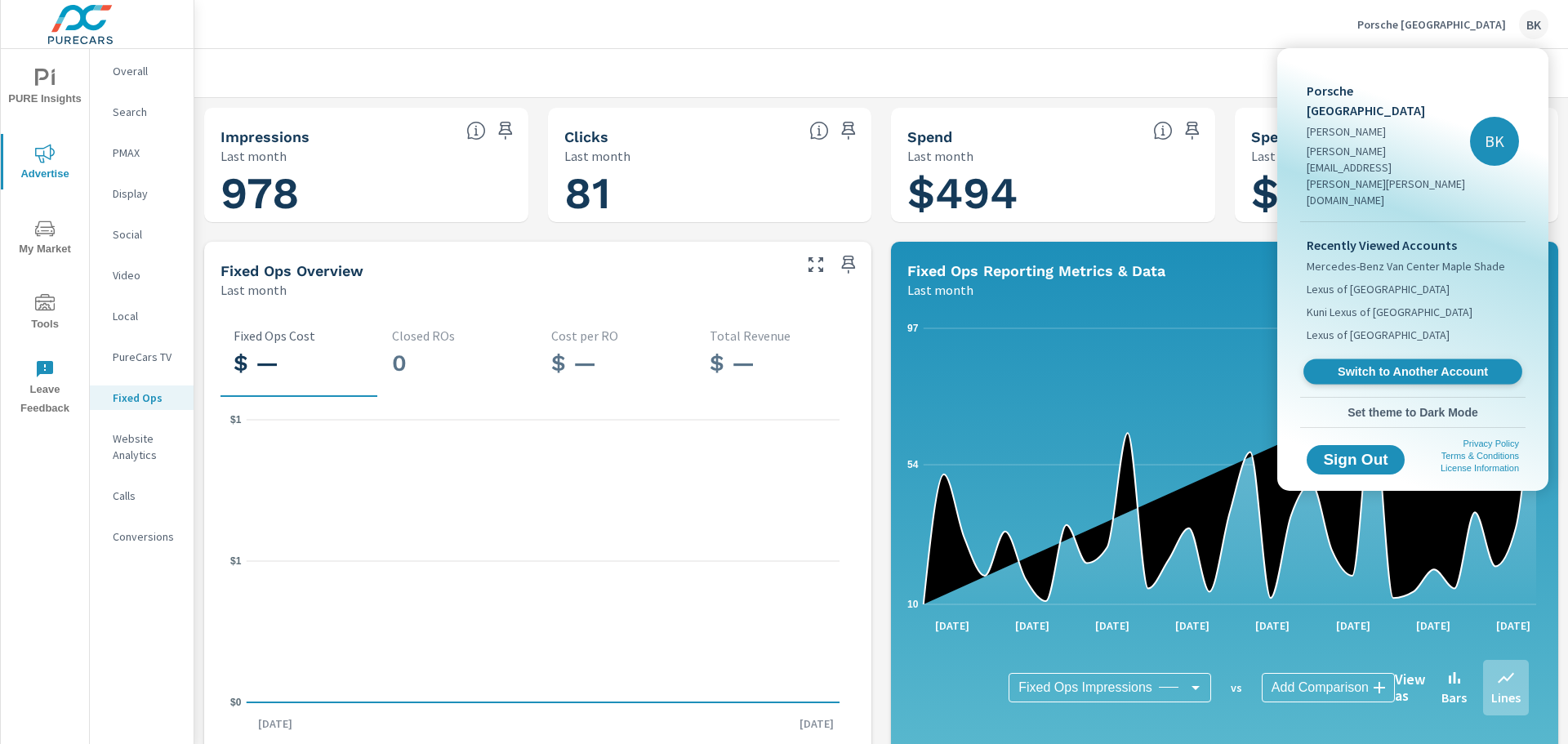
click at [1402, 364] on span "Switch to Another Account" at bounding box center [1412, 372] width 200 height 15
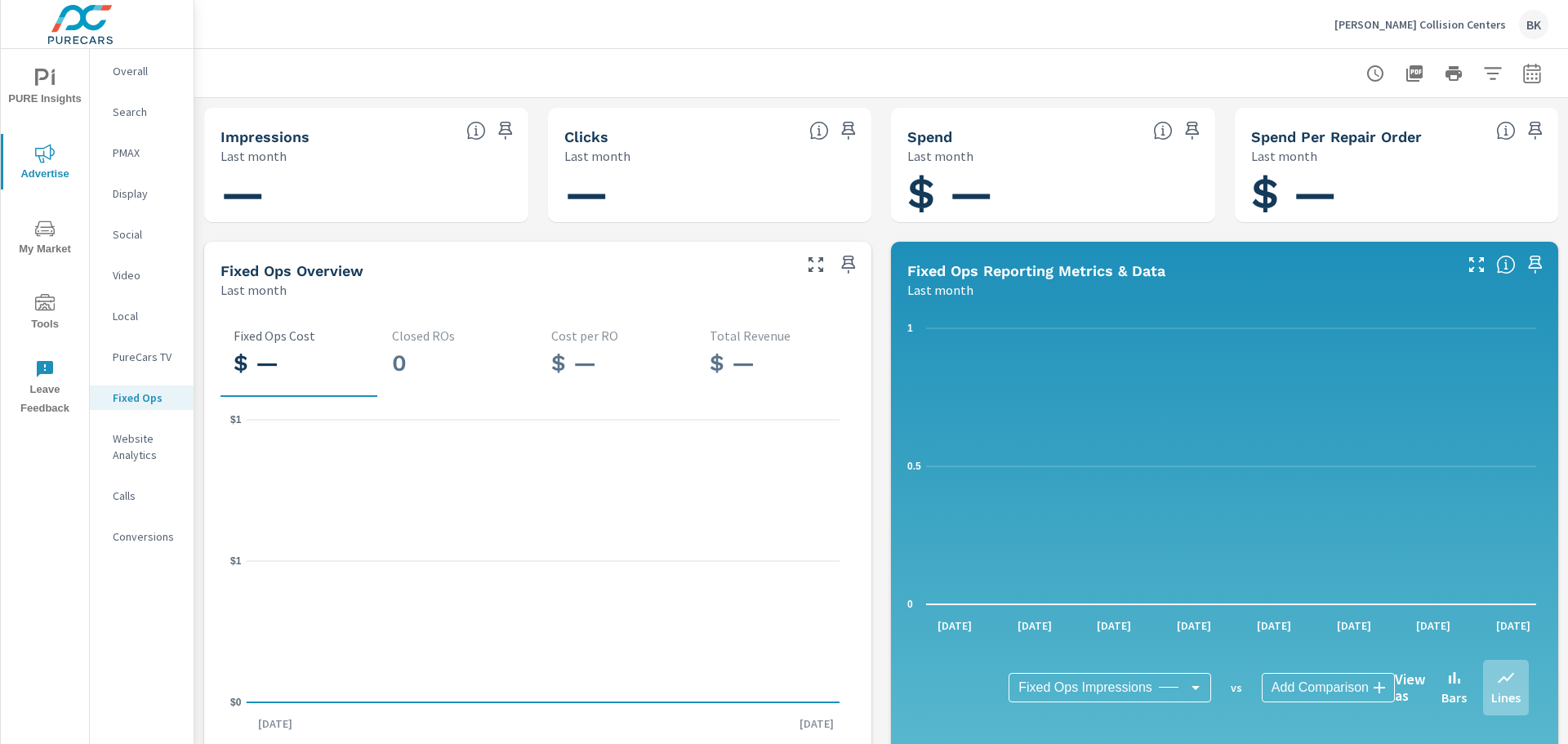
click at [133, 109] on p "Search" at bounding box center [146, 112] width 68 height 16
